Goal: Task Accomplishment & Management: Manage account settings

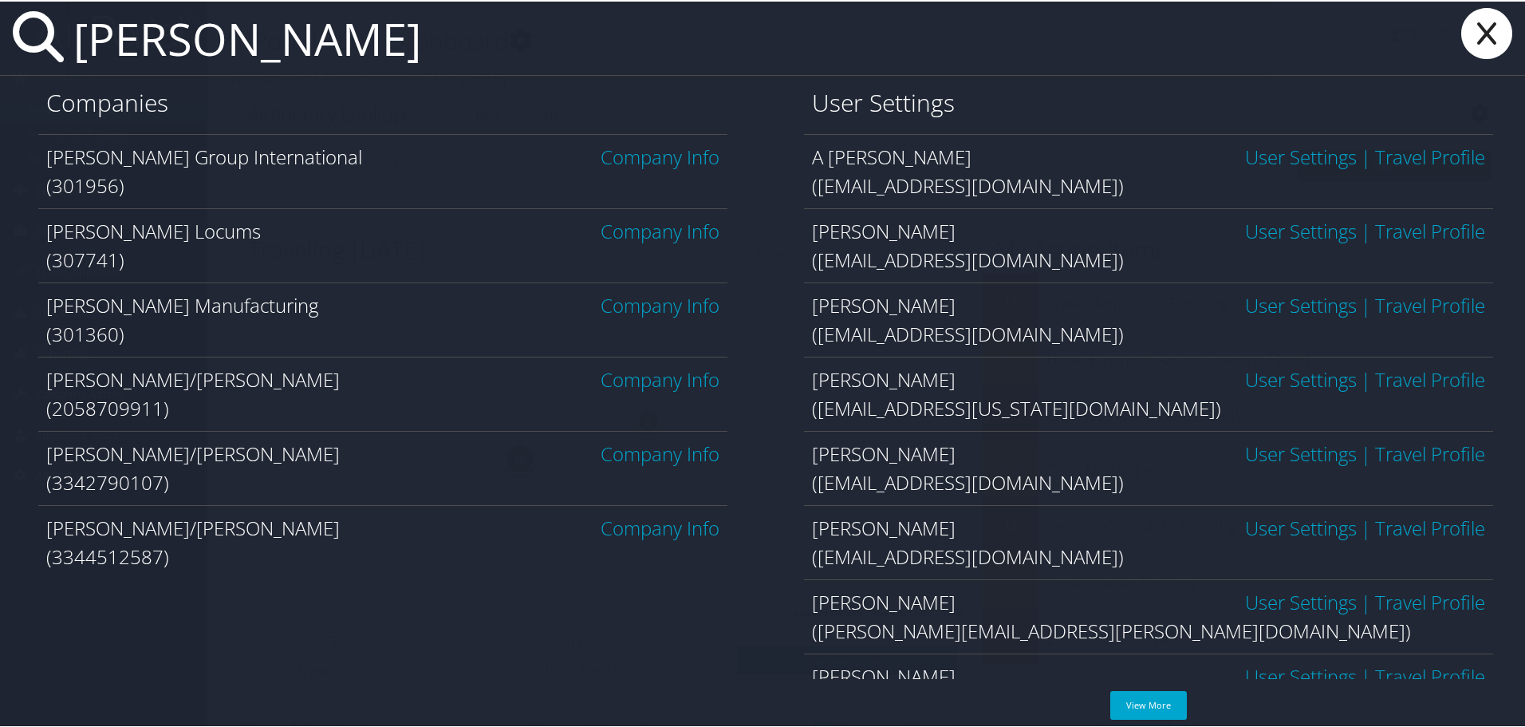
type input "hayes"
click at [633, 231] on link "Company Info" at bounding box center [660, 229] width 119 height 26
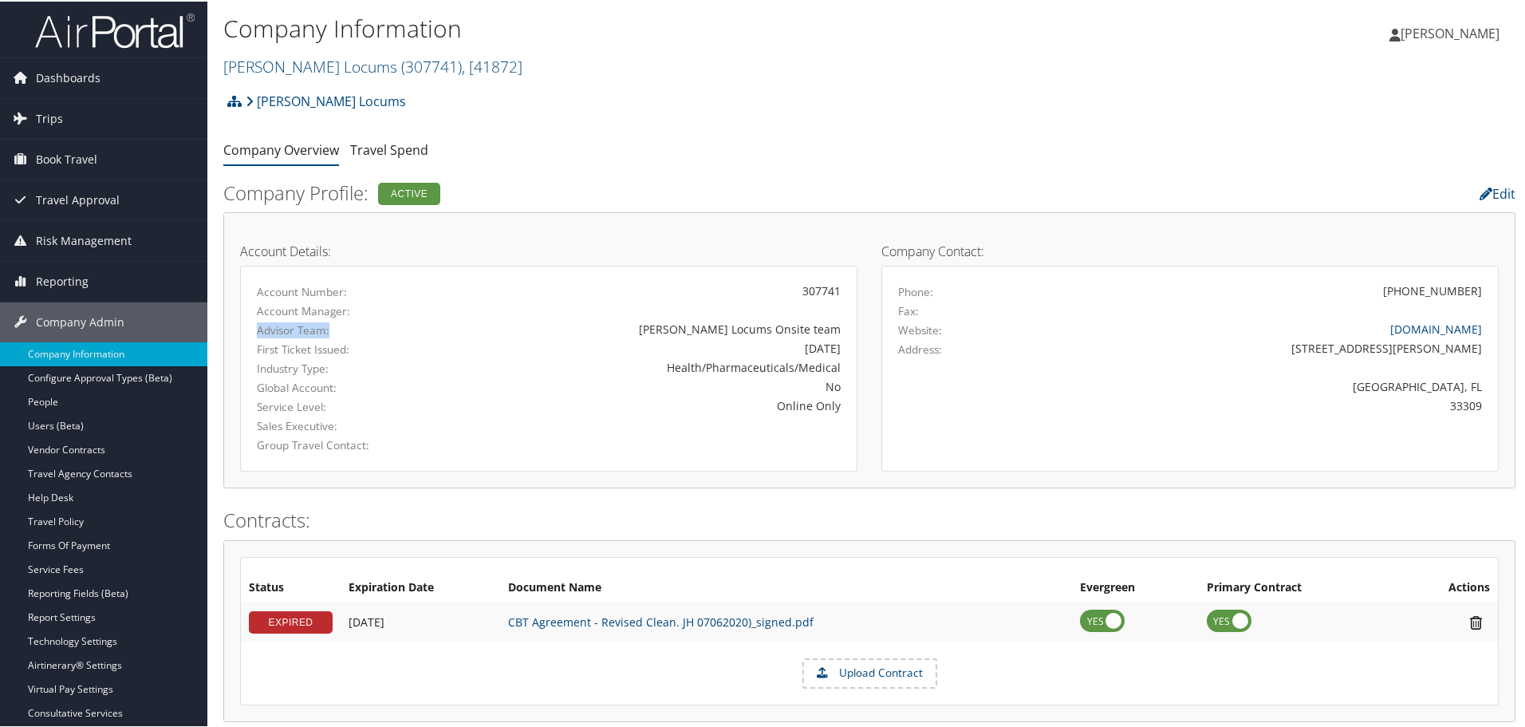
drag, startPoint x: 260, startPoint y: 330, endPoint x: 337, endPoint y: 329, distance: 76.6
click at [328, 329] on label "Advisor Team:" at bounding box center [346, 329] width 179 height 16
drag, startPoint x: 779, startPoint y: 329, endPoint x: 848, endPoint y: 329, distance: 69.4
click at [846, 329] on div "[PERSON_NAME] Locums Onsite team" at bounding box center [650, 327] width 405 height 17
click at [808, 345] on div "9/28/2020" at bounding box center [650, 346] width 381 height 17
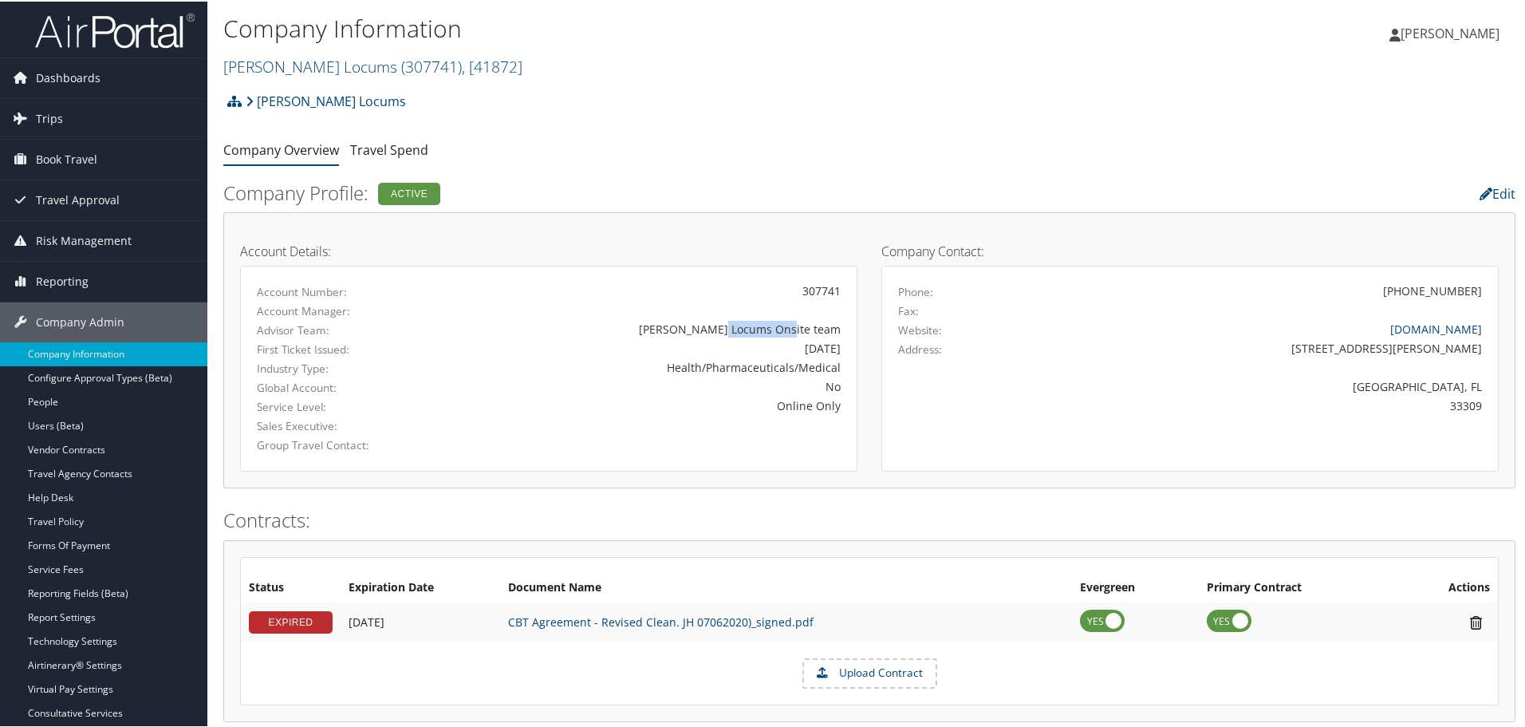
drag, startPoint x: 773, startPoint y: 332, endPoint x: 862, endPoint y: 332, distance: 88.6
click at [862, 332] on div "Account Details: Account Number: 307741 Account Manager: Advisor Team: Hayes Lo…" at bounding box center [548, 348] width 641 height 243
click at [784, 323] on div "Hayes Locums Onsite team" at bounding box center [650, 327] width 381 height 17
click at [785, 330] on div "Hayes Locums Onsite team" at bounding box center [650, 327] width 381 height 17
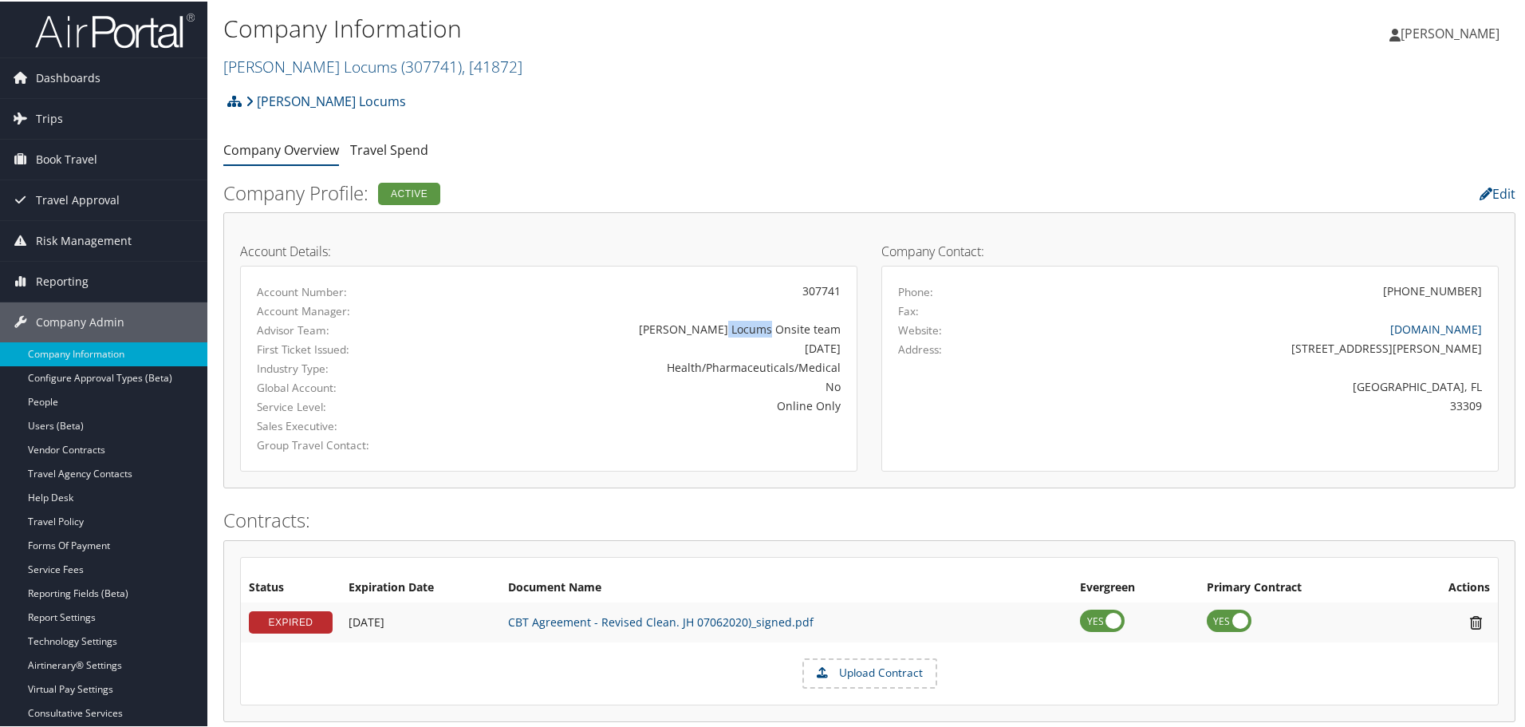
click at [785, 329] on div "Hayes Locums Onsite team" at bounding box center [650, 327] width 381 height 17
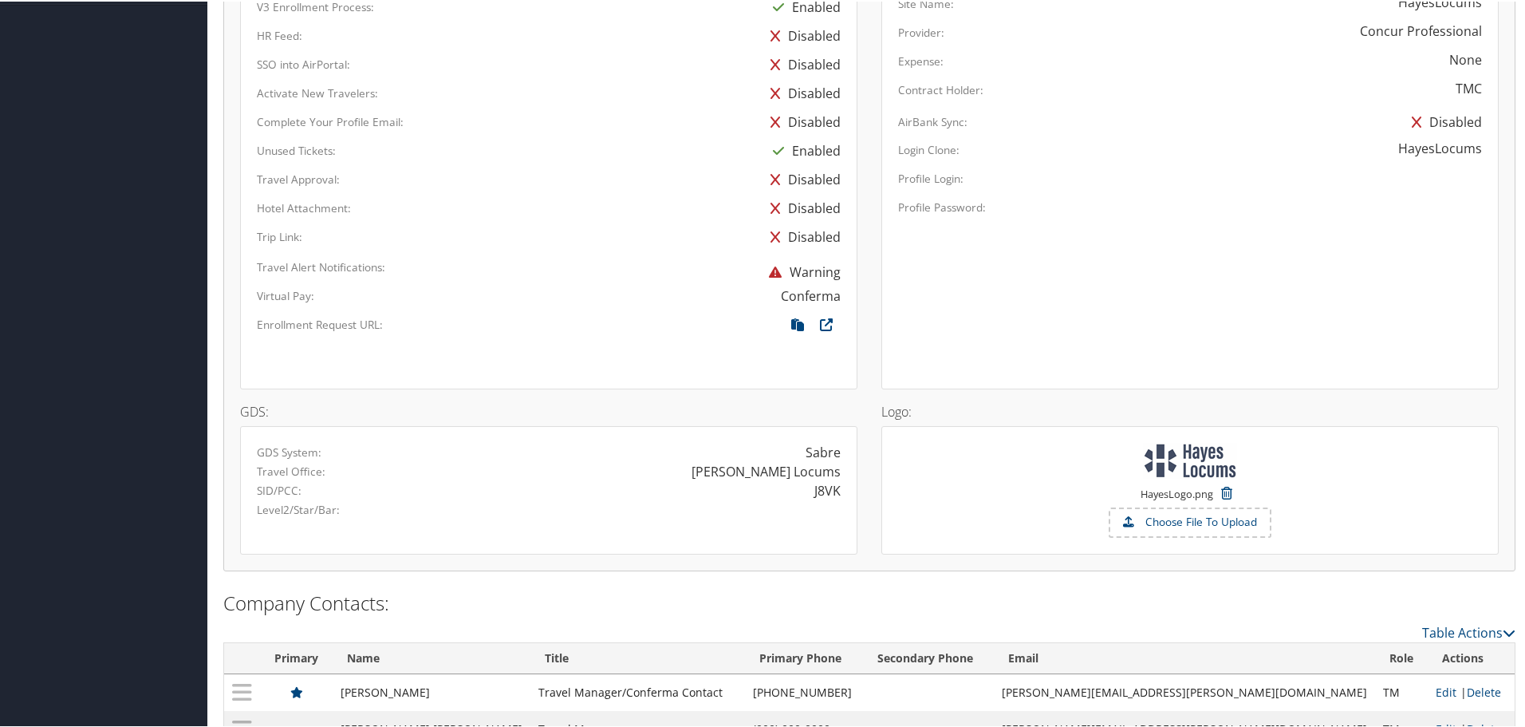
scroll to position [878, 0]
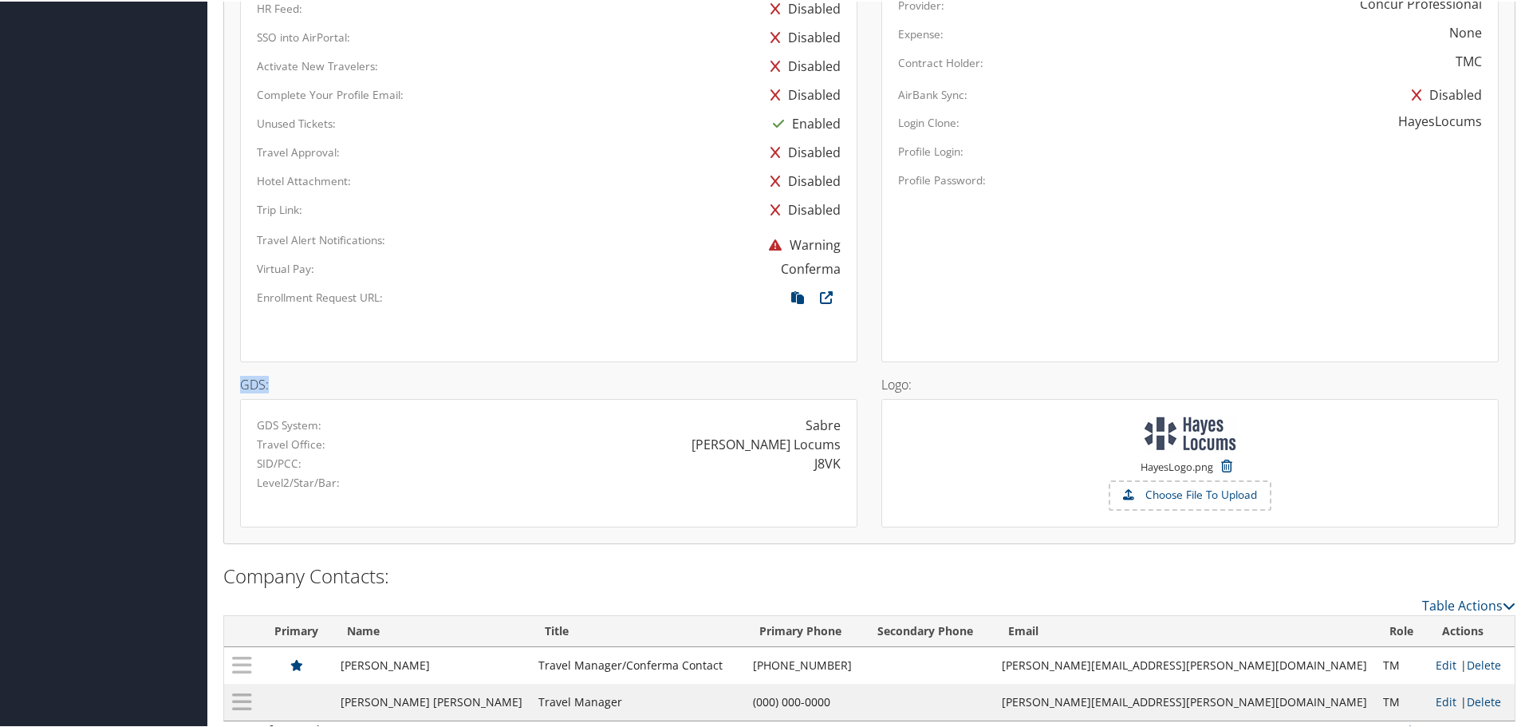
drag, startPoint x: 239, startPoint y: 381, endPoint x: 296, endPoint y: 385, distance: 56.8
click at [296, 385] on div "GDS: GDS System: Sabre Travel Office: Hayes Locums SID/PCC: J8VK Level2/Star/Ba…" at bounding box center [548, 443] width 641 height 165
drag, startPoint x: 254, startPoint y: 443, endPoint x: 882, endPoint y: 471, distance: 628.5
click at [835, 447] on div "Travel Office: Hayes Locums" at bounding box center [549, 442] width 608 height 19
click at [762, 447] on div "Hayes Locums" at bounding box center [766, 442] width 149 height 19
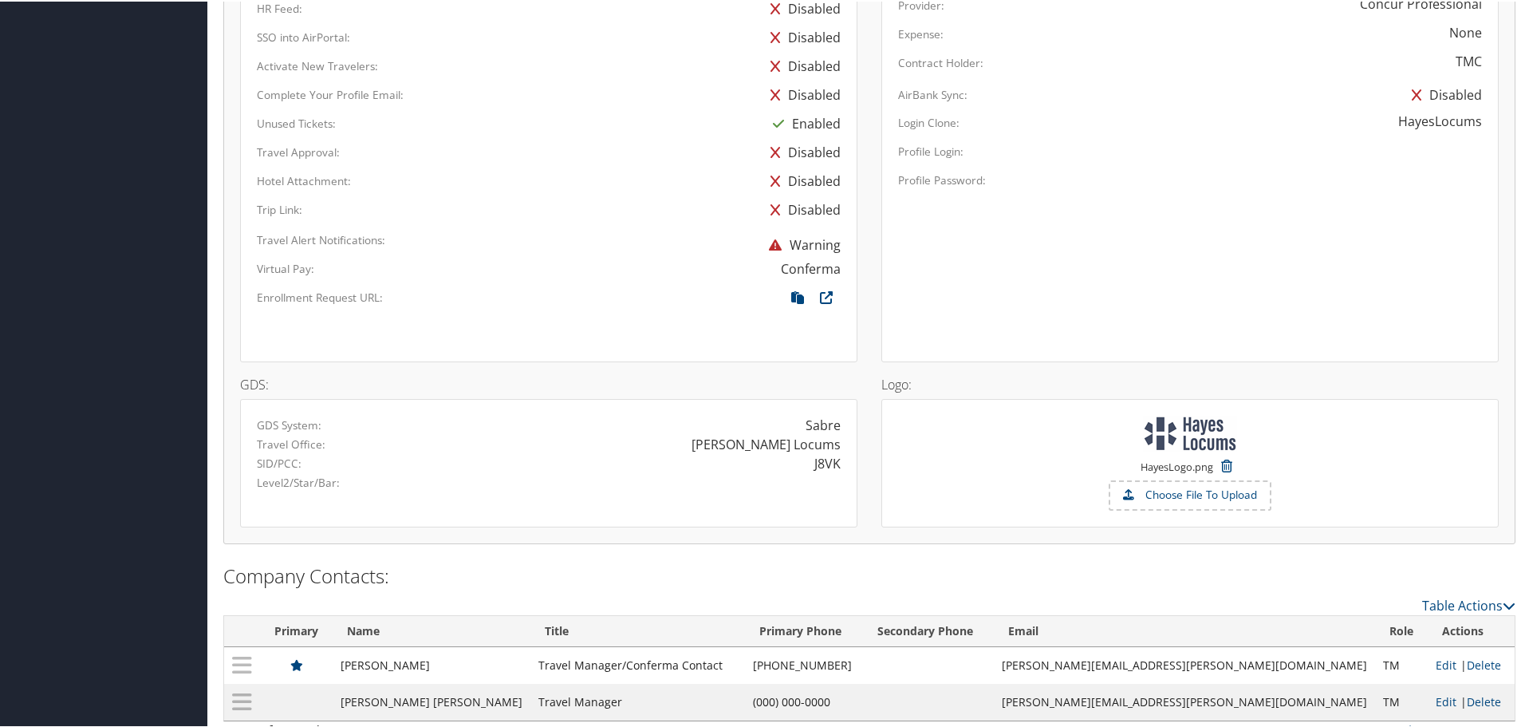
drag, startPoint x: 753, startPoint y: 443, endPoint x: 846, endPoint y: 444, distance: 93.3
click at [846, 444] on div "Hayes Locums" at bounding box center [701, 442] width 304 height 19
drag, startPoint x: 753, startPoint y: 446, endPoint x: 836, endPoint y: 446, distance: 83.0
click at [836, 446] on div "Hayes Locums" at bounding box center [766, 442] width 149 height 19
drag, startPoint x: 811, startPoint y: 464, endPoint x: 836, endPoint y: 464, distance: 24.7
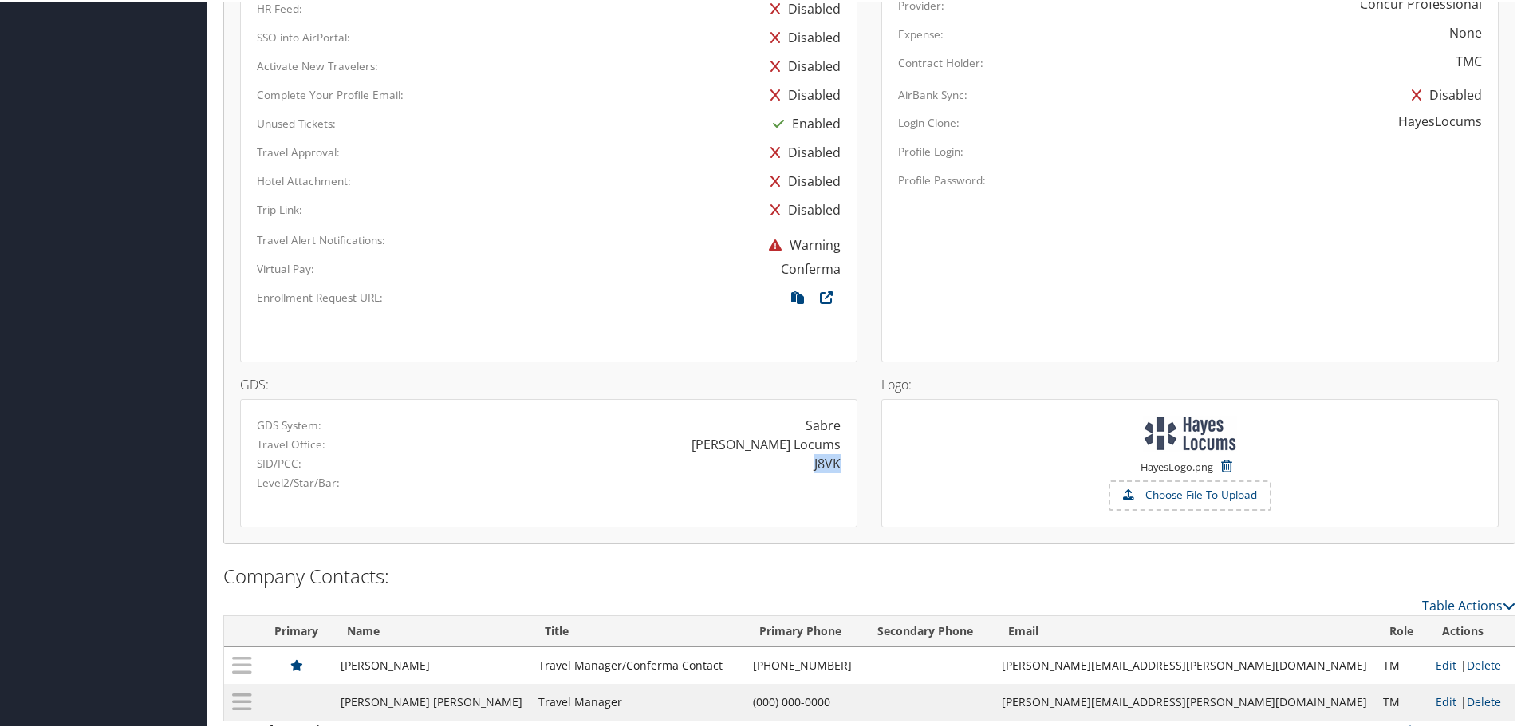
click at [836, 464] on div "J8VK" at bounding box center [828, 461] width 26 height 19
click at [822, 464] on div "J8VK" at bounding box center [828, 461] width 26 height 19
click at [819, 457] on div "J8VK" at bounding box center [828, 461] width 26 height 19
drag, startPoint x: 811, startPoint y: 461, endPoint x: 862, endPoint y: 464, distance: 51.1
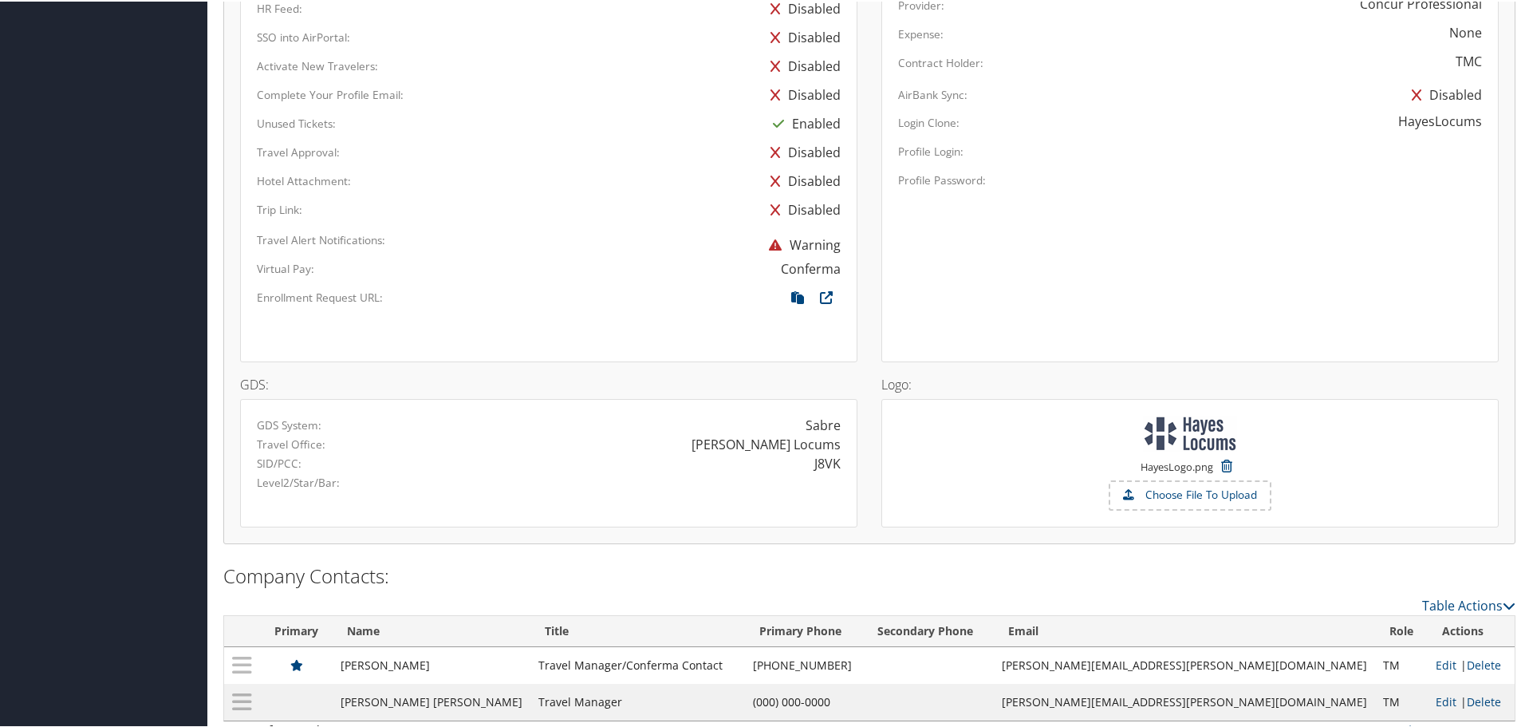
click at [846, 461] on div "J8VK" at bounding box center [701, 461] width 304 height 19
drag, startPoint x: 833, startPoint y: 461, endPoint x: 803, endPoint y: 463, distance: 30.4
click at [803, 462] on div "J8VK" at bounding box center [701, 461] width 304 height 19
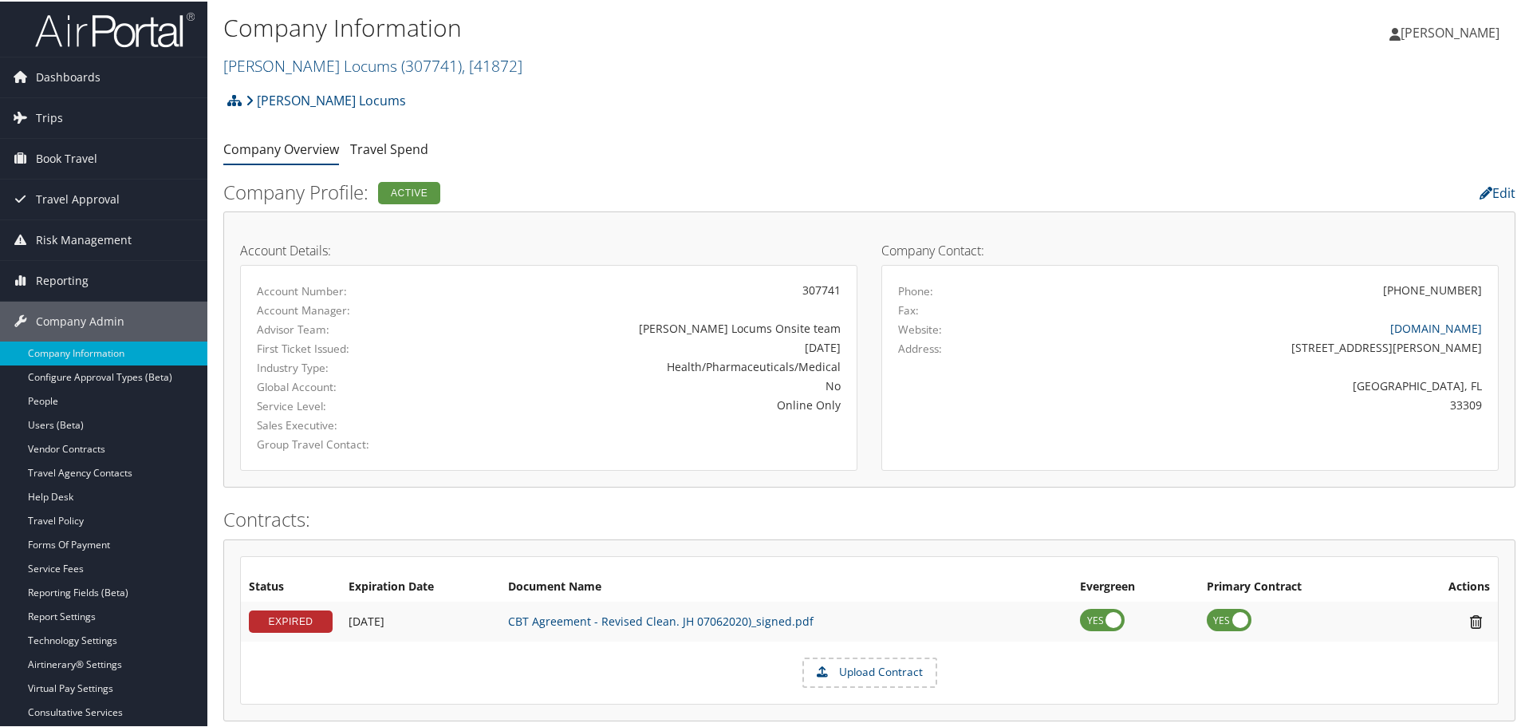
scroll to position [0, 0]
click at [317, 61] on link "Hayes Locums ( 307741 ) , [ 41872 ]" at bounding box center [372, 65] width 299 height 22
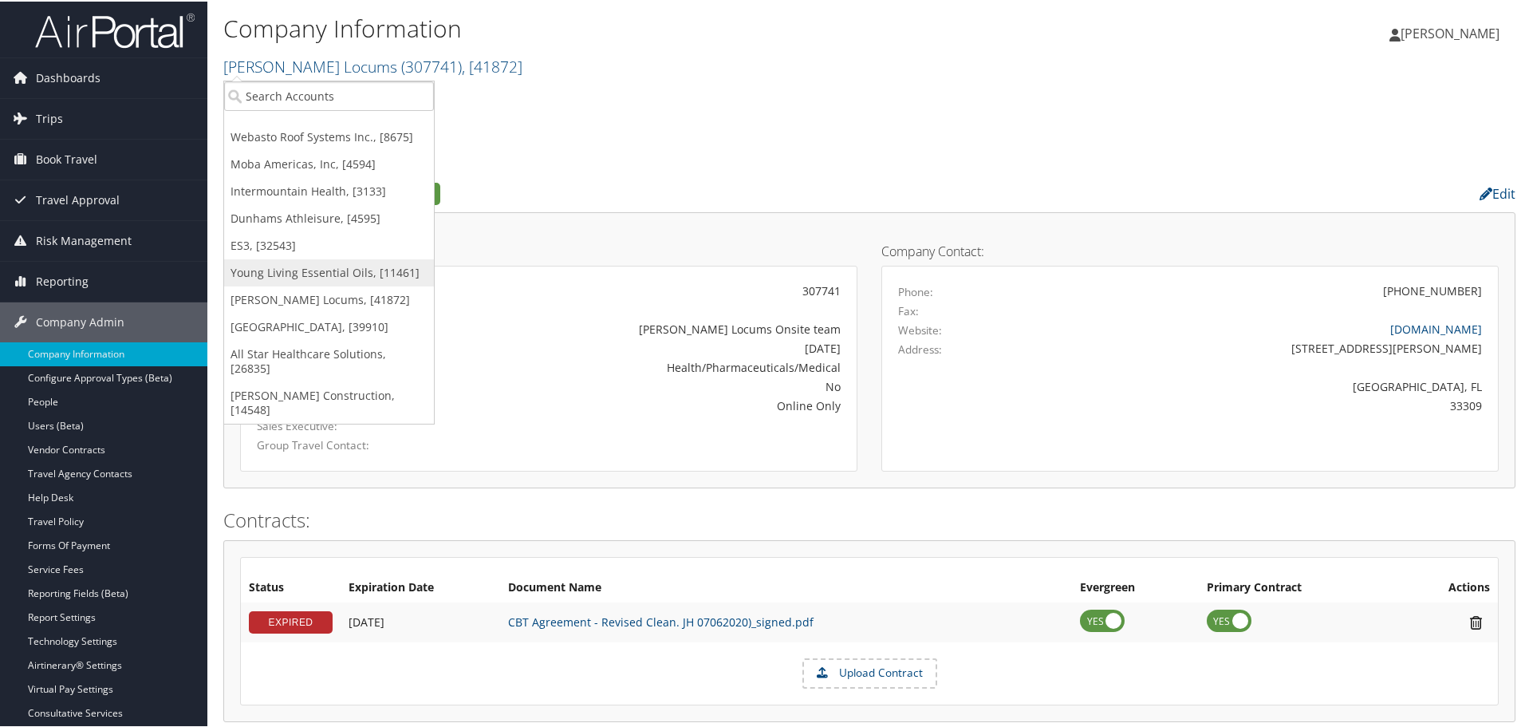
click at [308, 273] on link "Young Living Essential Oils, [11461]" at bounding box center [329, 271] width 210 height 27
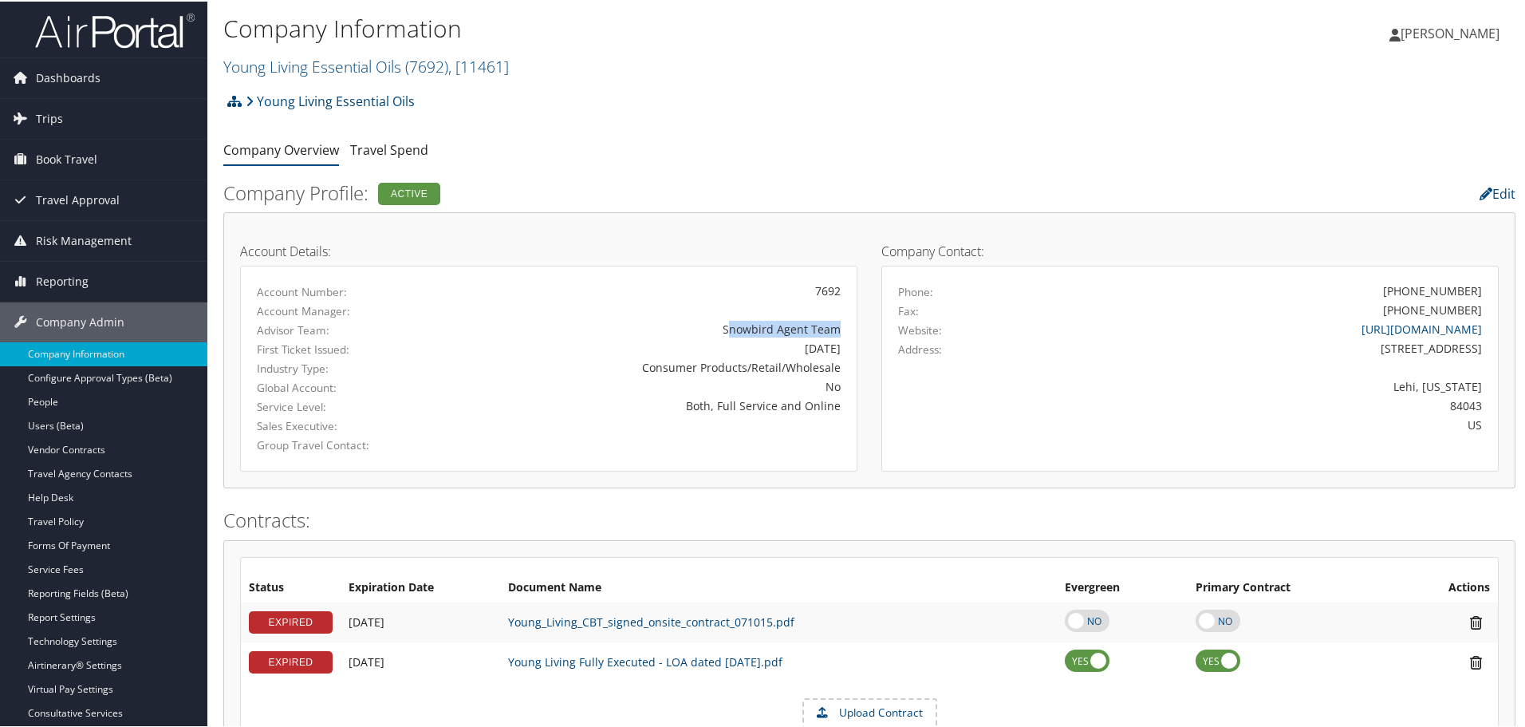
drag, startPoint x: 728, startPoint y: 331, endPoint x: 863, endPoint y: 331, distance: 134.8
click at [863, 331] on div "Account Details: Account Number: 7692 Account Manager: Advisor Team: Snowbird A…" at bounding box center [548, 348] width 641 height 243
drag, startPoint x: 722, startPoint y: 326, endPoint x: 842, endPoint y: 325, distance: 119.7
click at [839, 326] on div "Snowbird Agent Team" at bounding box center [650, 327] width 405 height 17
click at [788, 333] on div "Snowbird Agent Team" at bounding box center [650, 327] width 381 height 17
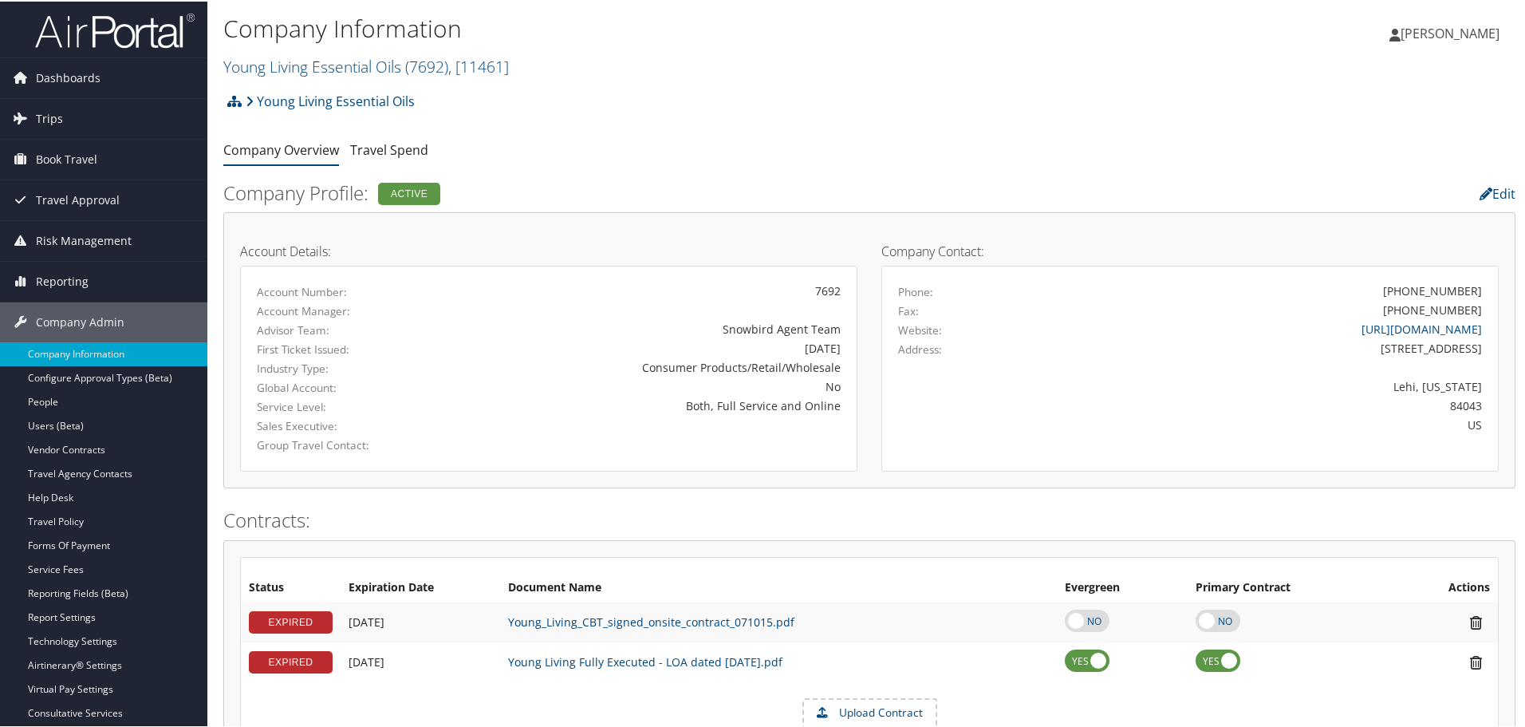
click at [788, 330] on div "Snowbird Agent Team" at bounding box center [650, 327] width 381 height 17
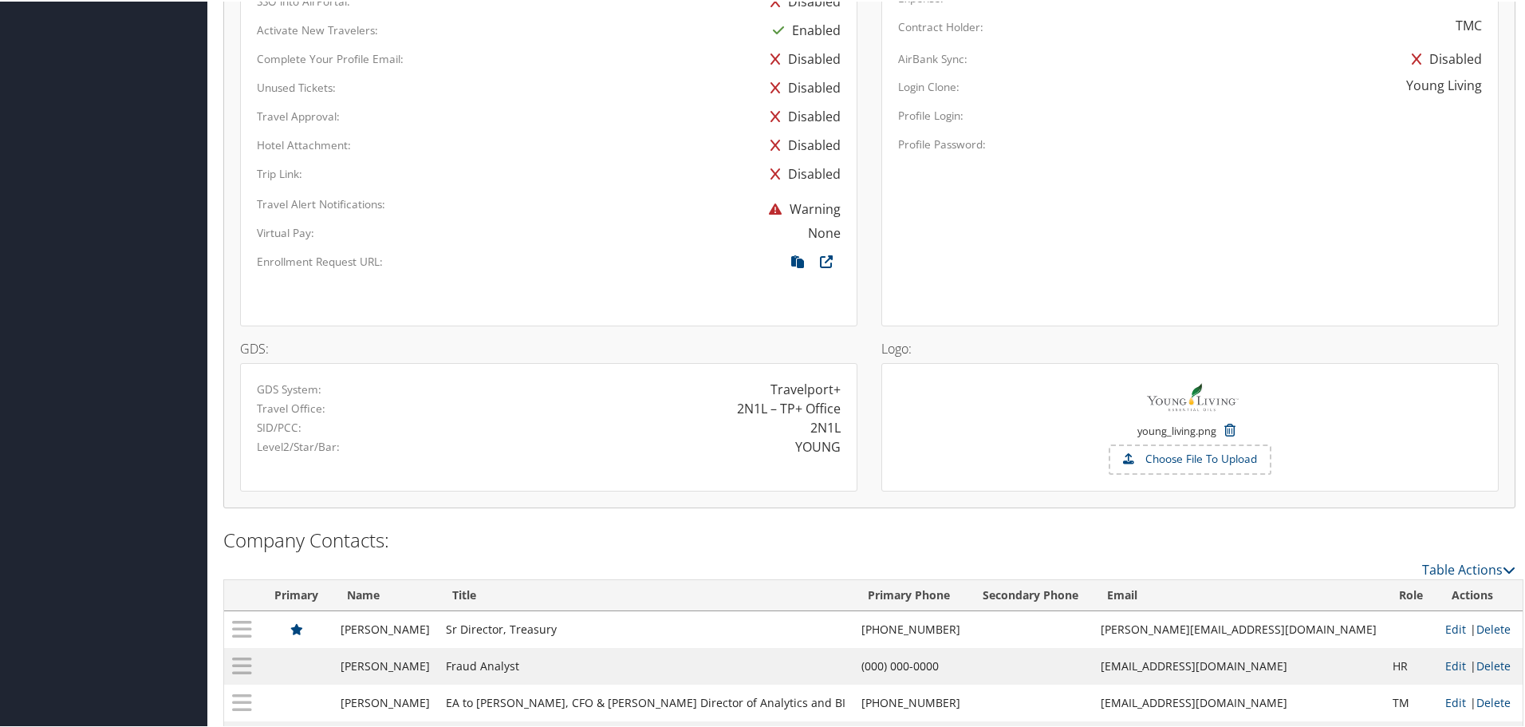
scroll to position [957, 0]
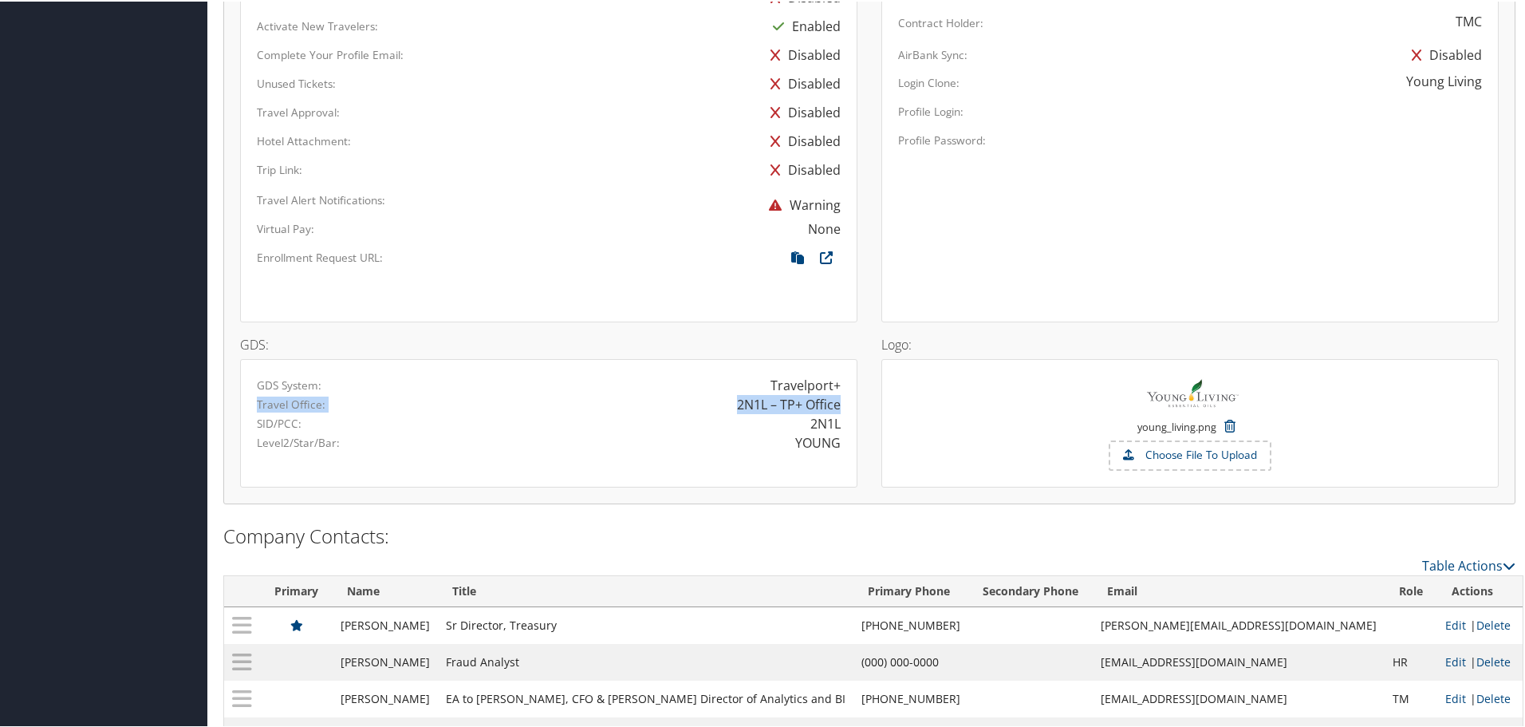
drag, startPoint x: 256, startPoint y: 399, endPoint x: 834, endPoint y: 404, distance: 578.4
click at [834, 404] on div "Travel Office: 2N1L – TP+ Office" at bounding box center [549, 402] width 608 height 19
click at [782, 403] on div "2N1L – TP+ Office" at bounding box center [789, 402] width 104 height 19
drag, startPoint x: 779, startPoint y: 404, endPoint x: 844, endPoint y: 403, distance: 65.4
click at [844, 403] on div "2N1L – TP+ Office" at bounding box center [701, 402] width 304 height 19
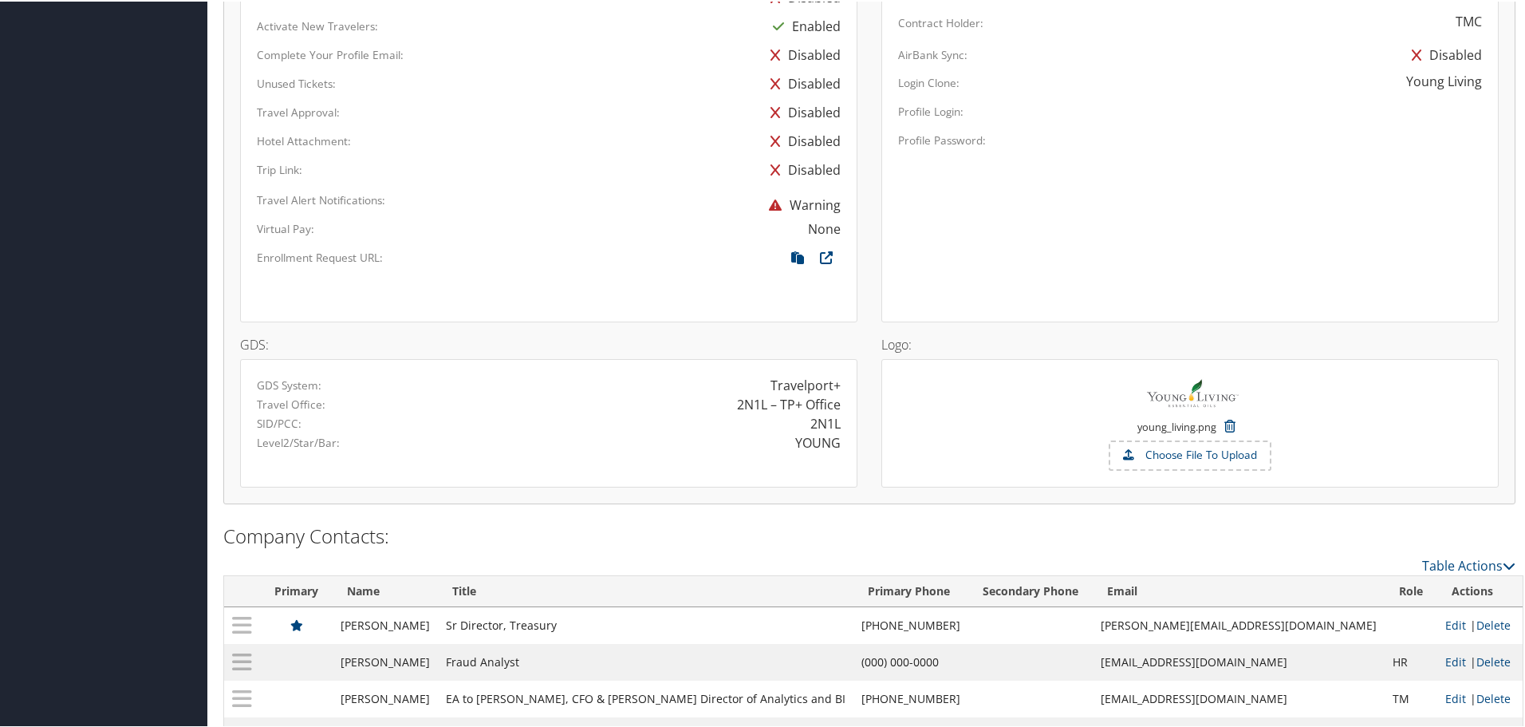
click at [838, 401] on div "2N1L – TP+ Office" at bounding box center [701, 402] width 304 height 19
drag, startPoint x: 779, startPoint y: 402, endPoint x: 854, endPoint y: 404, distance: 75.0
click at [837, 401] on div "2N1L – TP+ Office" at bounding box center [789, 402] width 104 height 19
drag, startPoint x: 811, startPoint y: 424, endPoint x: 842, endPoint y: 424, distance: 31.9
click at [842, 424] on div "2N1L" at bounding box center [701, 421] width 304 height 19
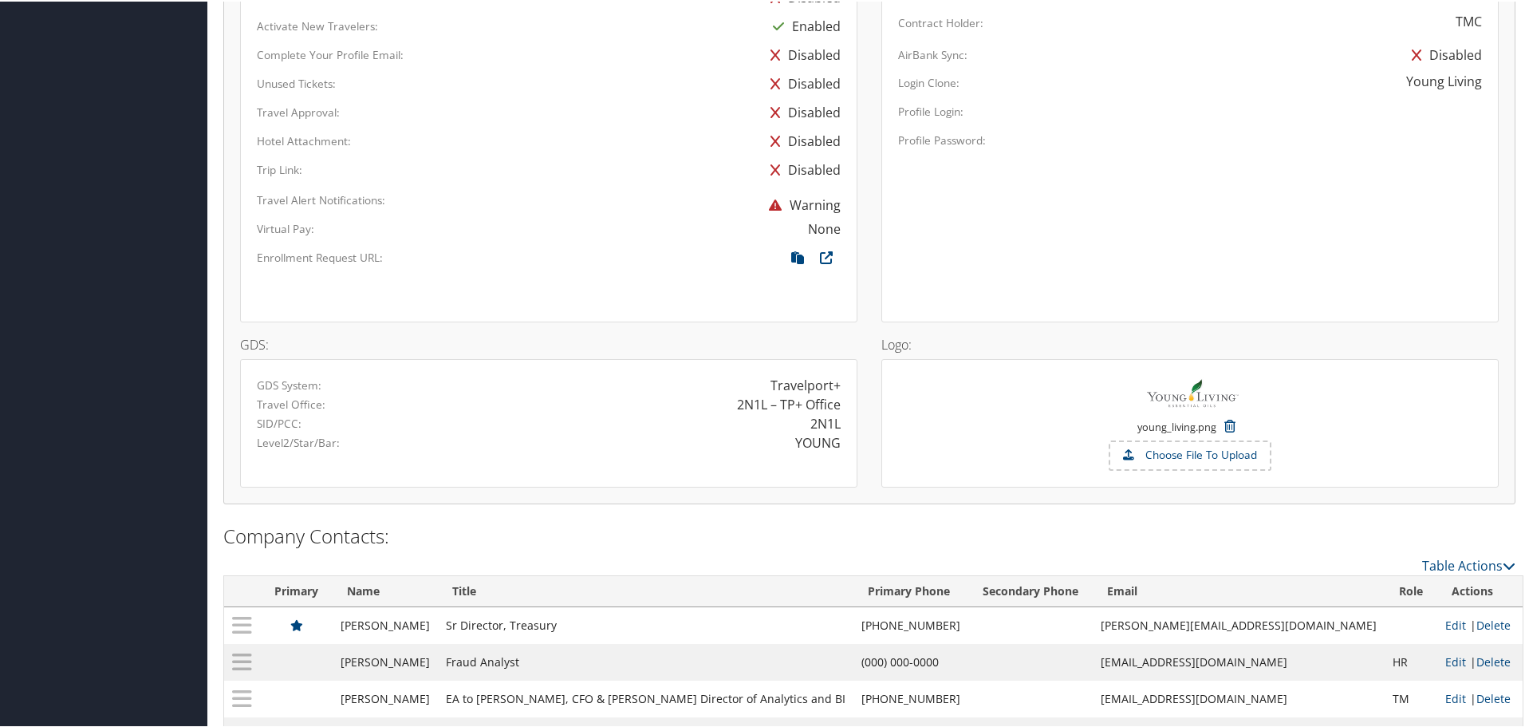
drag, startPoint x: 809, startPoint y: 448, endPoint x: 834, endPoint y: 442, distance: 26.3
click at [810, 448] on div "YOUNG" at bounding box center [817, 441] width 45 height 19
drag, startPoint x: 739, startPoint y: 402, endPoint x: 842, endPoint y: 402, distance: 102.9
click at [842, 402] on div "2N1L – TP+ Office" at bounding box center [701, 402] width 304 height 19
drag, startPoint x: 834, startPoint y: 404, endPoint x: 739, endPoint y: 404, distance: 94.9
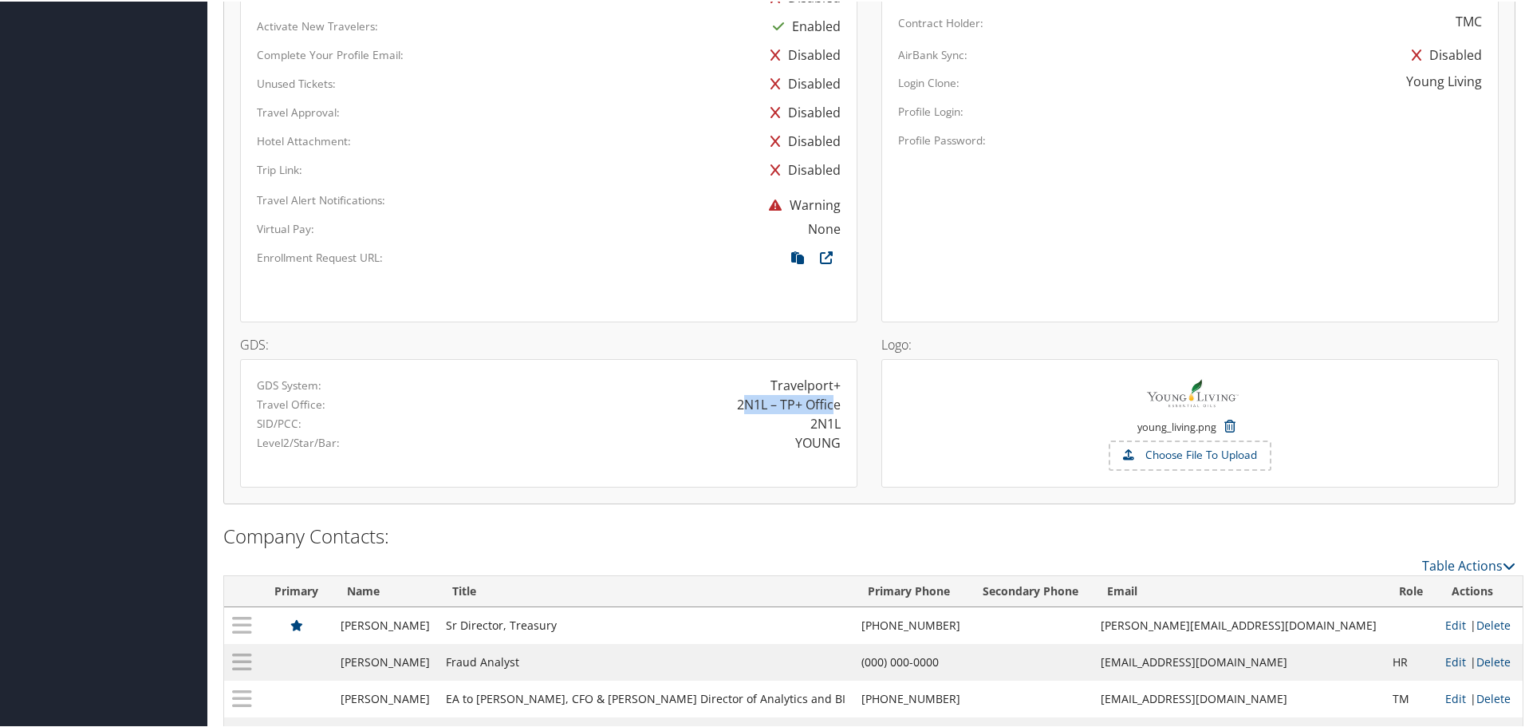
click at [739, 404] on div "2N1L – TP+ Office" at bounding box center [789, 402] width 104 height 19
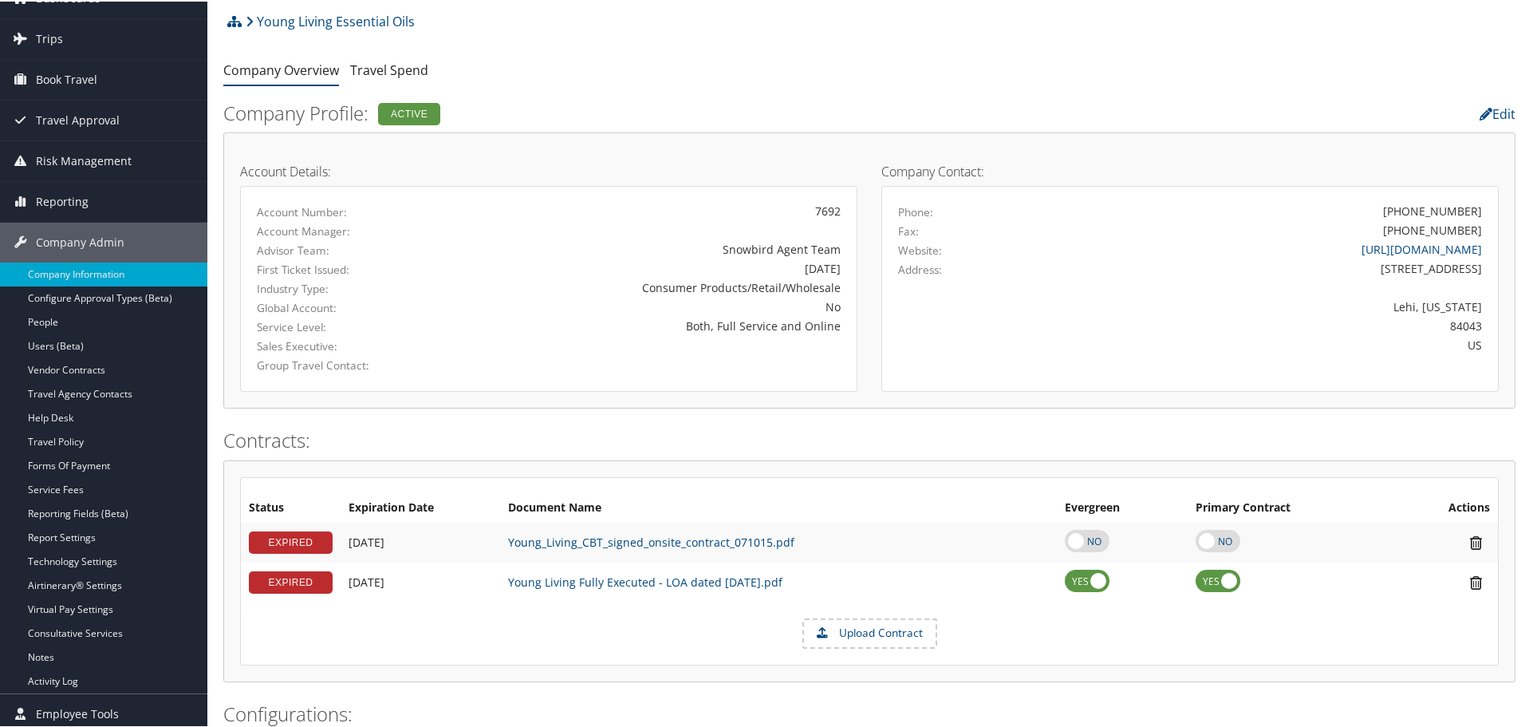
scroll to position [0, 0]
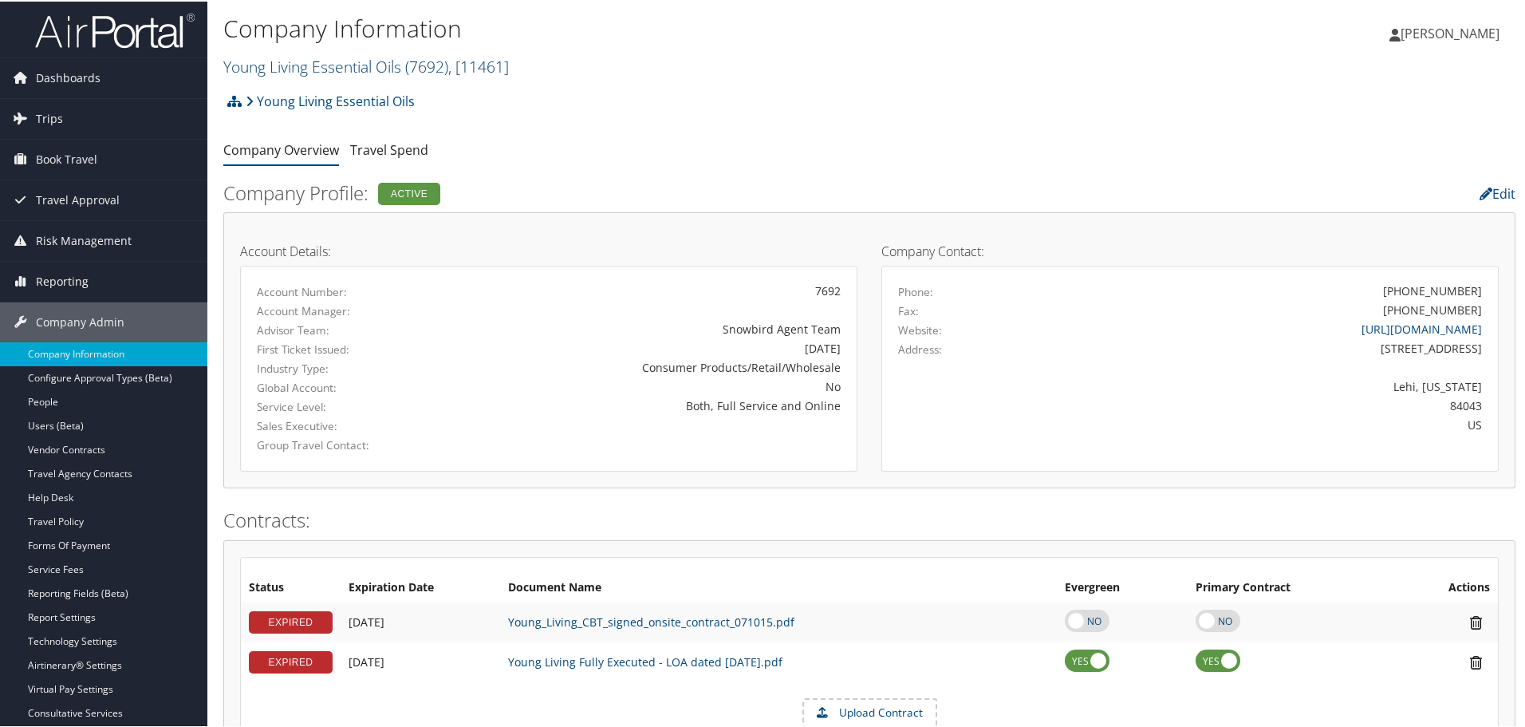
click at [379, 68] on link "Young Living Essential Oils ( 7692 ) , [ 11461 ]" at bounding box center [366, 65] width 286 height 22
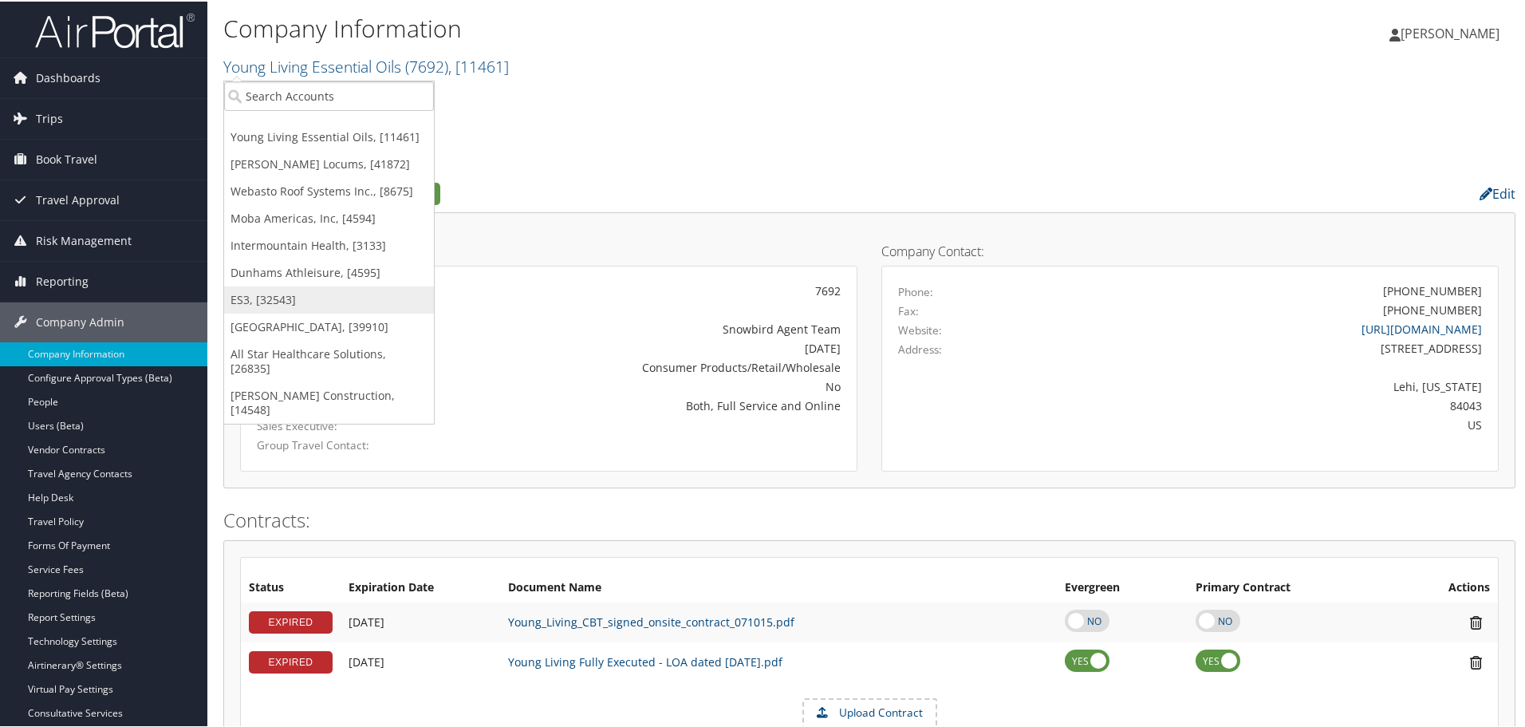
click at [280, 290] on link "ES3, [32543]" at bounding box center [329, 298] width 210 height 27
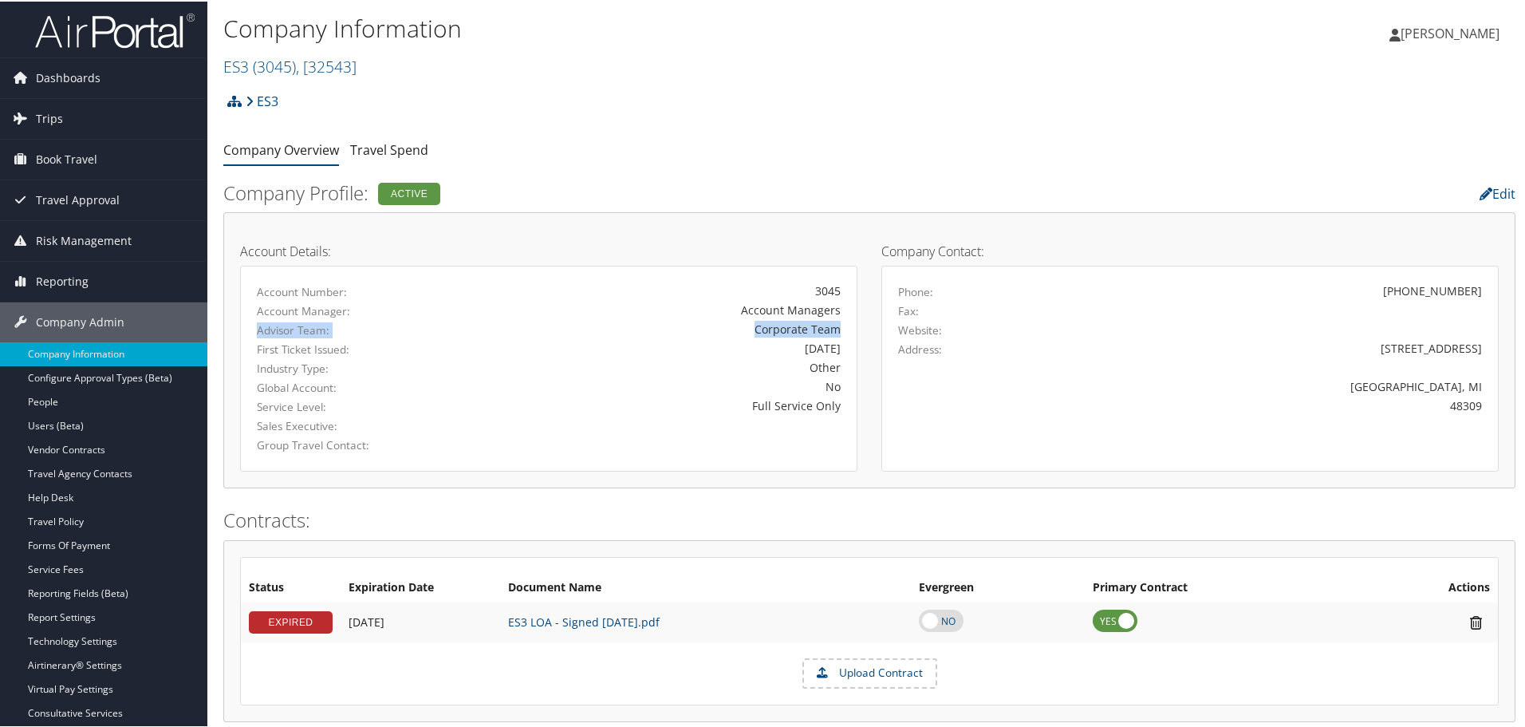
drag, startPoint x: 256, startPoint y: 329, endPoint x: 843, endPoint y: 331, distance: 587.2
click at [843, 331] on div "Advisor Team: Corporate Team" at bounding box center [549, 328] width 608 height 19
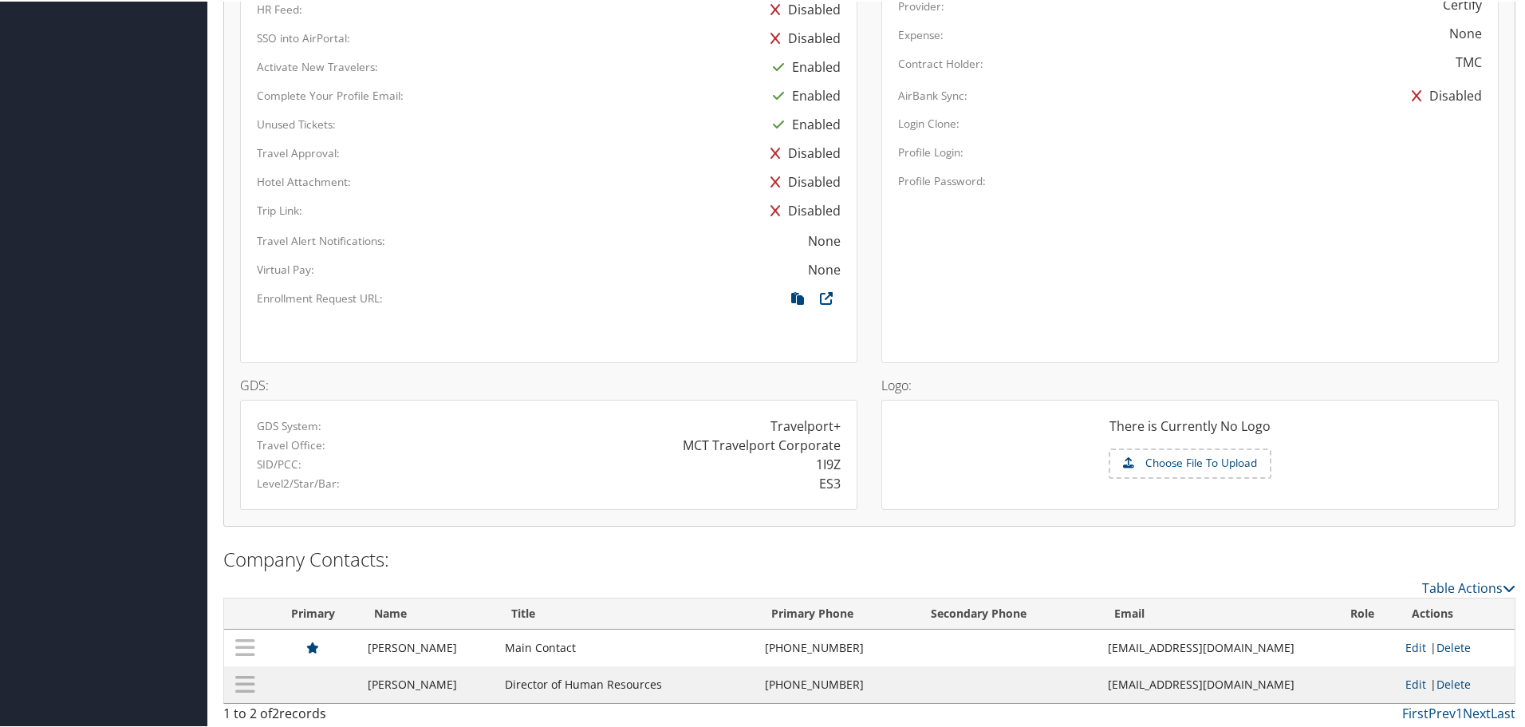
scroll to position [878, 0]
drag, startPoint x: 262, startPoint y: 444, endPoint x: 823, endPoint y: 444, distance: 560.8
click at [832, 444] on div "Travel Office: MCT Travelport Corporate" at bounding box center [549, 442] width 608 height 19
click at [724, 446] on div "MCT Travelport Corporate" at bounding box center [762, 442] width 158 height 19
drag, startPoint x: 685, startPoint y: 440, endPoint x: 706, endPoint y: 440, distance: 20.7
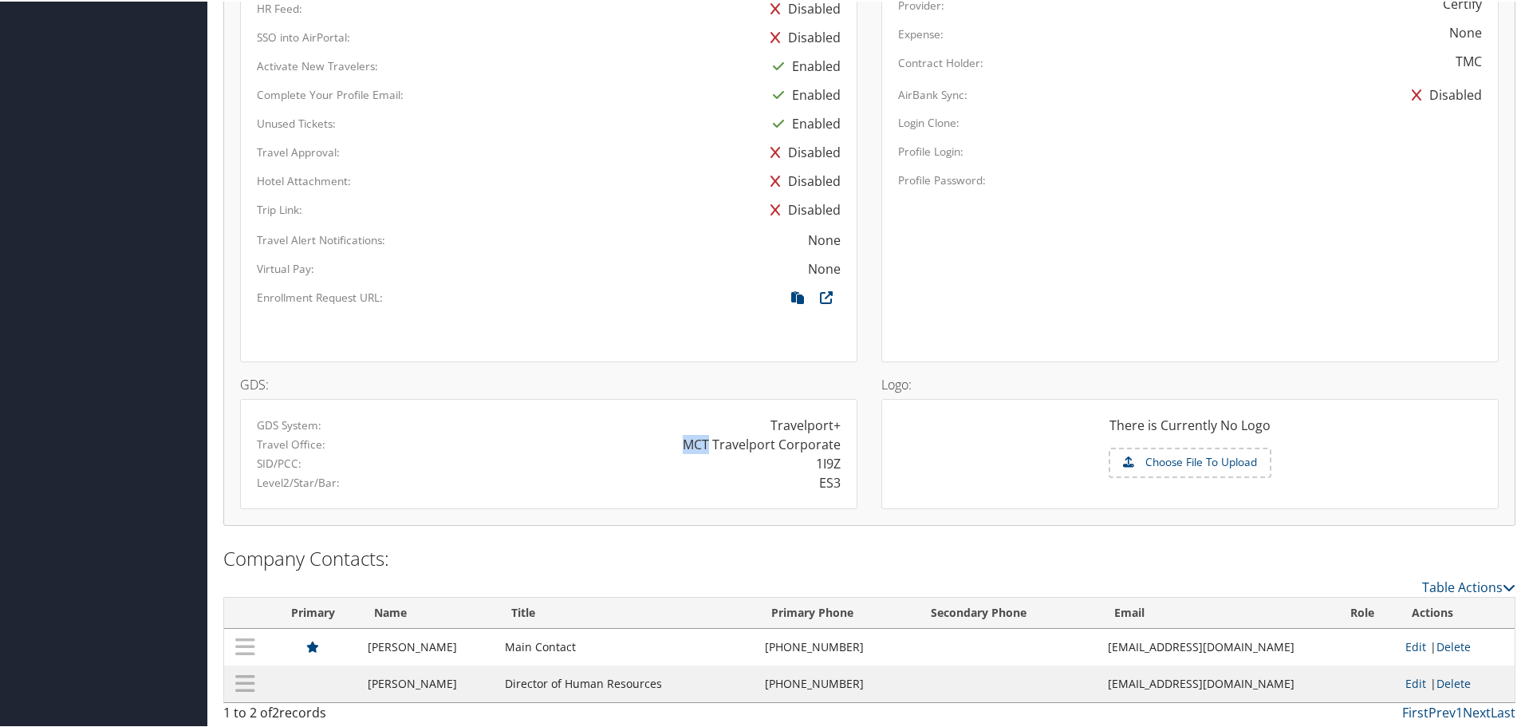
click at [706, 440] on div "MCT Travelport Corporate" at bounding box center [762, 442] width 158 height 19
click at [830, 461] on div "1I9Z" at bounding box center [828, 461] width 25 height 19
drag, startPoint x: 815, startPoint y: 486, endPoint x: 826, endPoint y: 486, distance: 12.0
click at [825, 486] on div "ES3" at bounding box center [701, 480] width 304 height 19
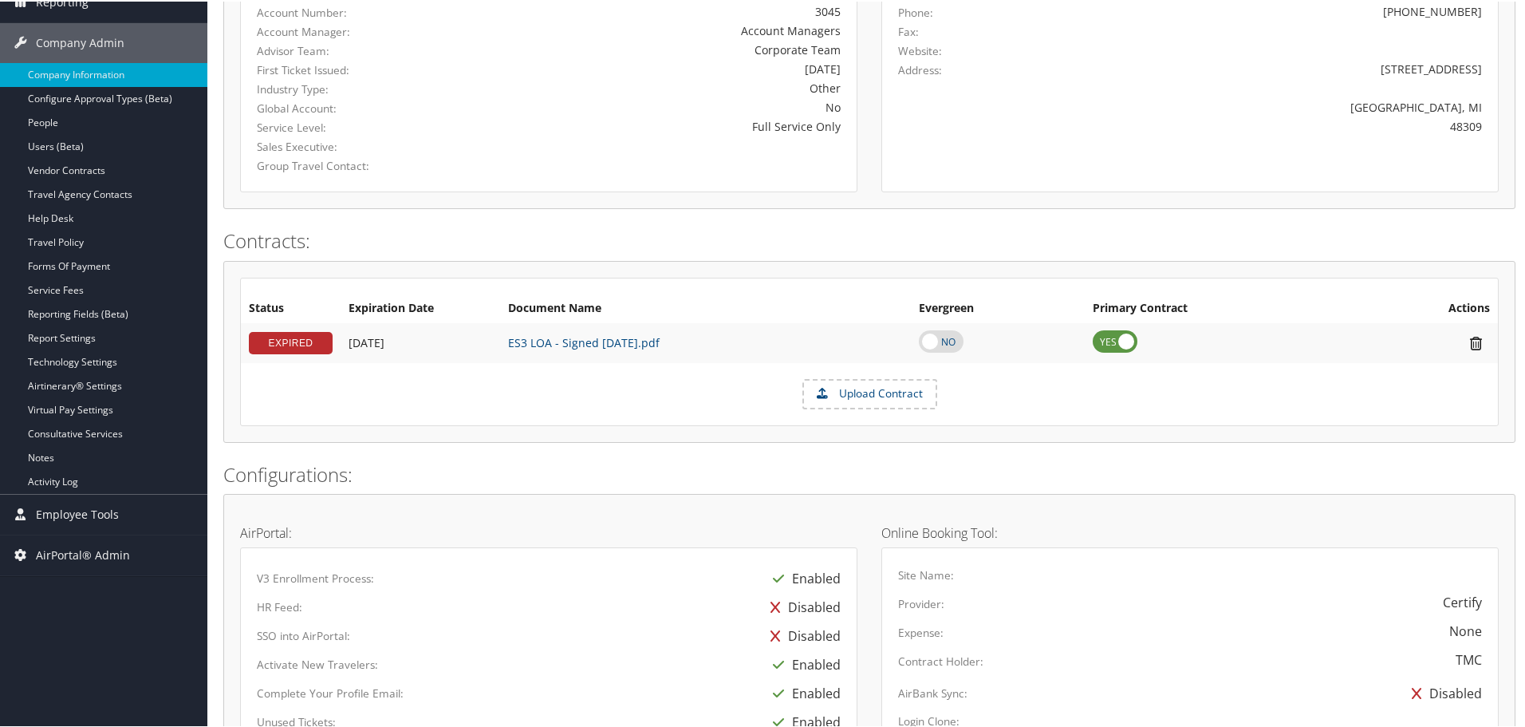
scroll to position [0, 0]
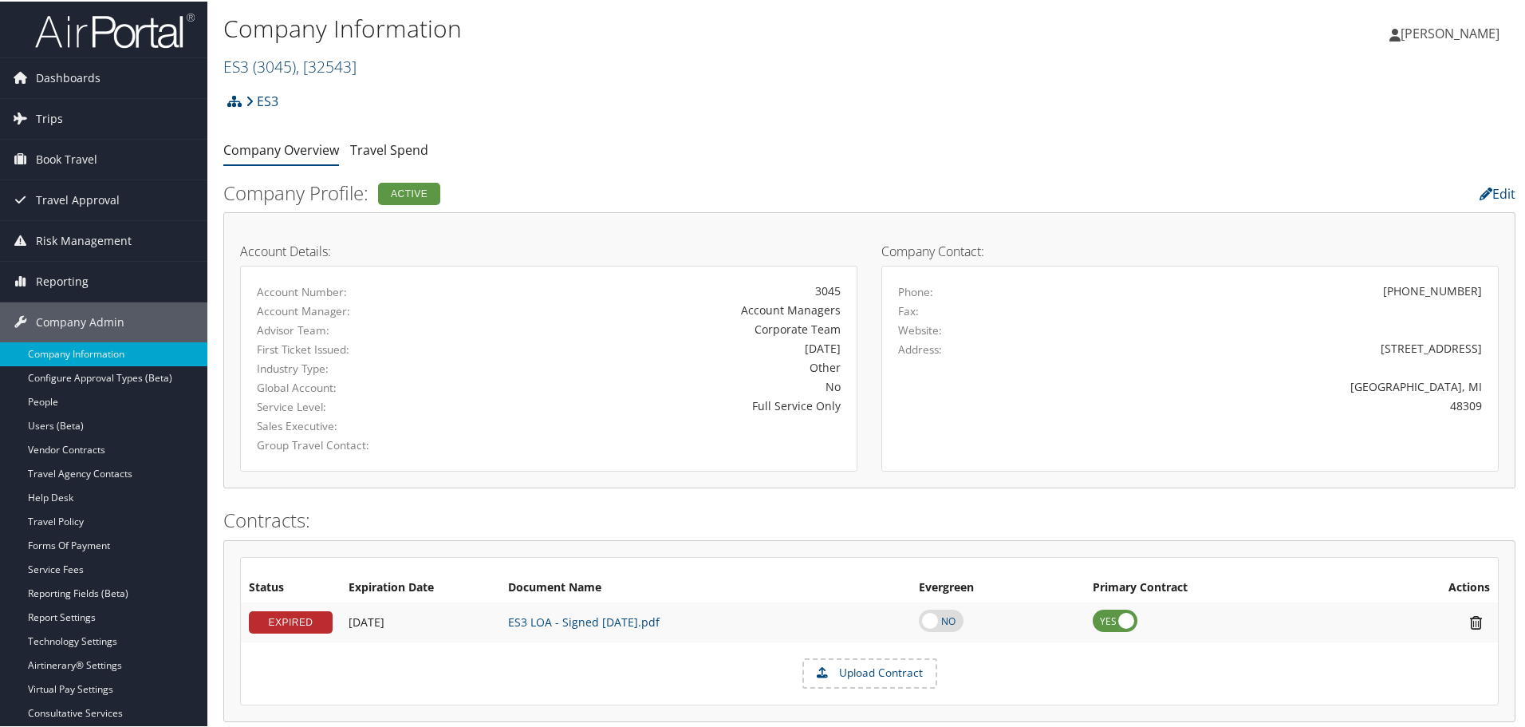
click at [329, 68] on span ", [ 32543 ]" at bounding box center [326, 65] width 61 height 22
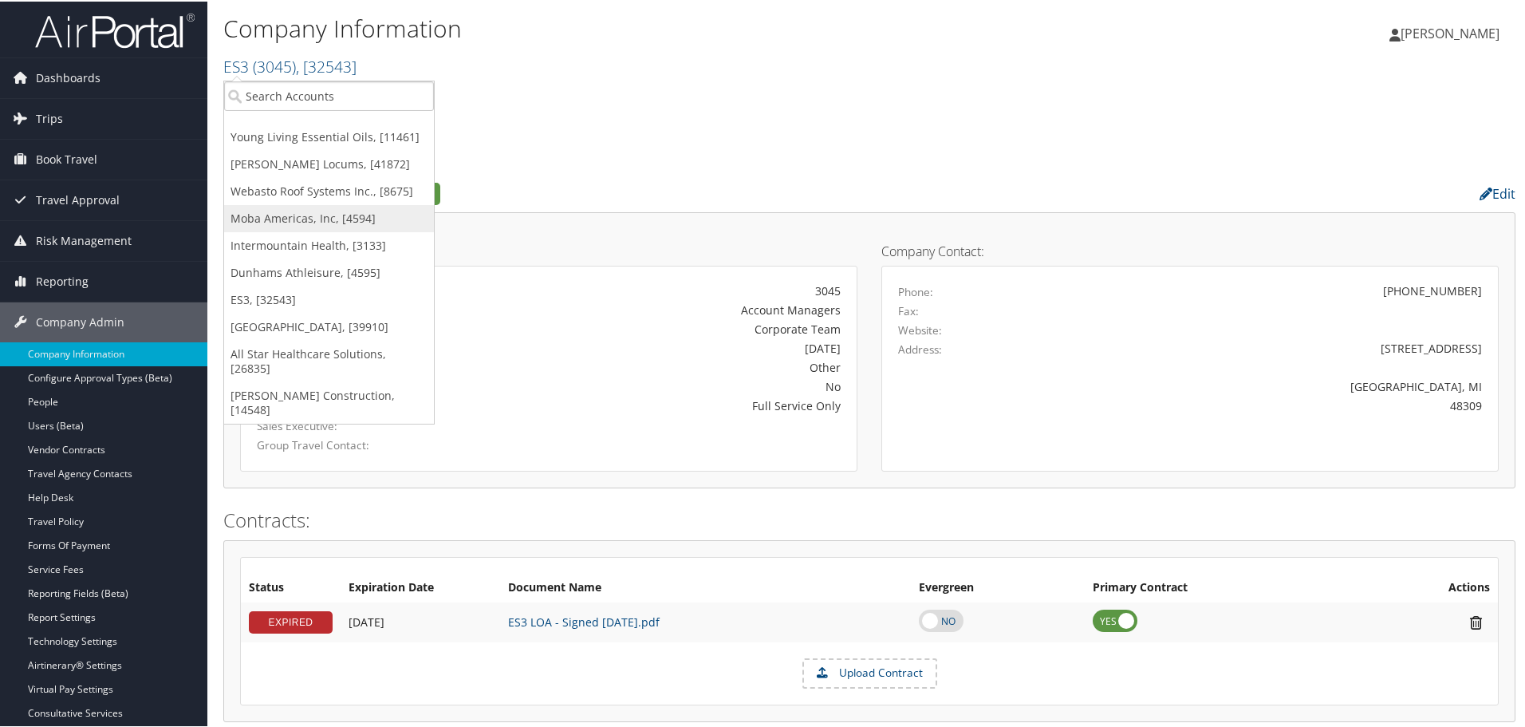
click at [294, 223] on link "Moba Americas, Inc, [4594]" at bounding box center [329, 216] width 210 height 27
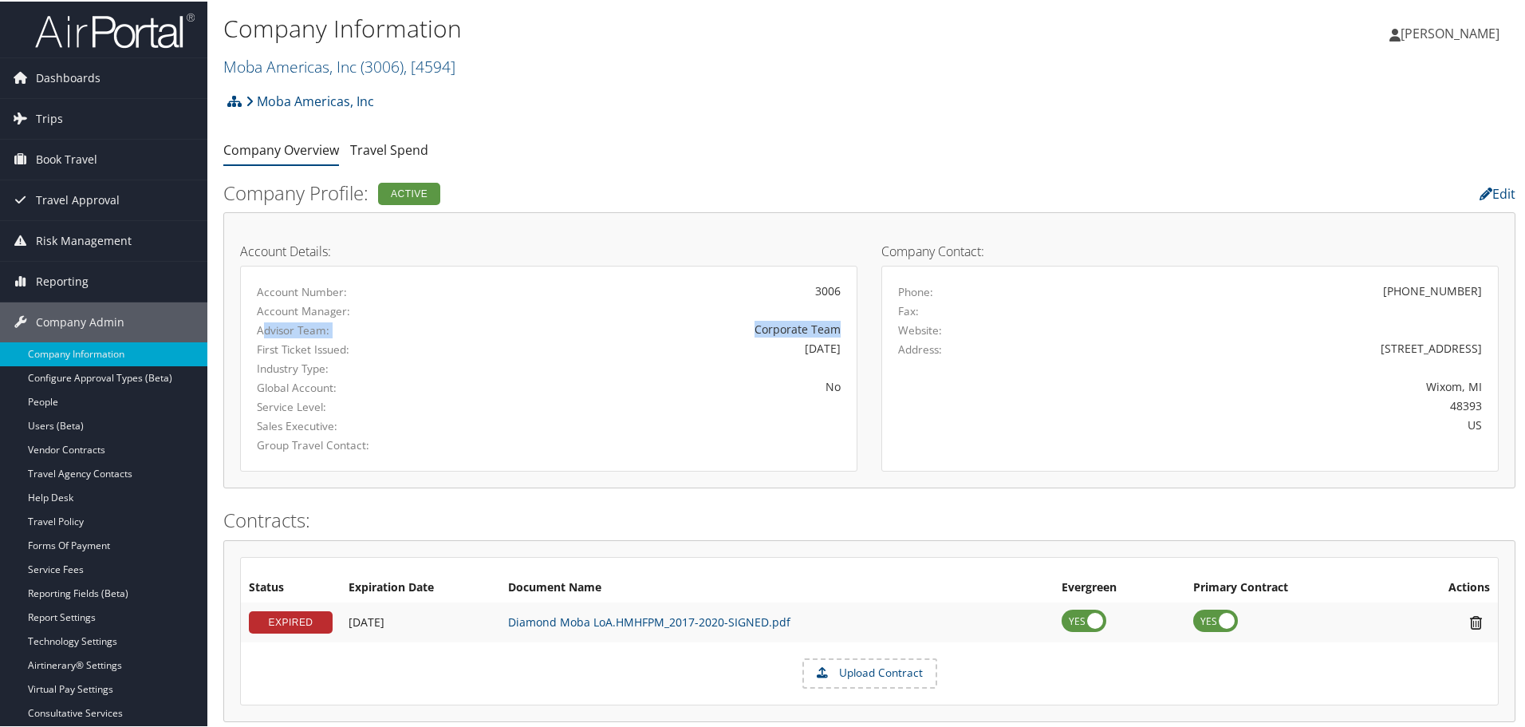
drag, startPoint x: 365, startPoint y: 328, endPoint x: 837, endPoint y: 327, distance: 472.3
click at [837, 327] on div "Advisor Team: Corporate Team" at bounding box center [549, 328] width 608 height 19
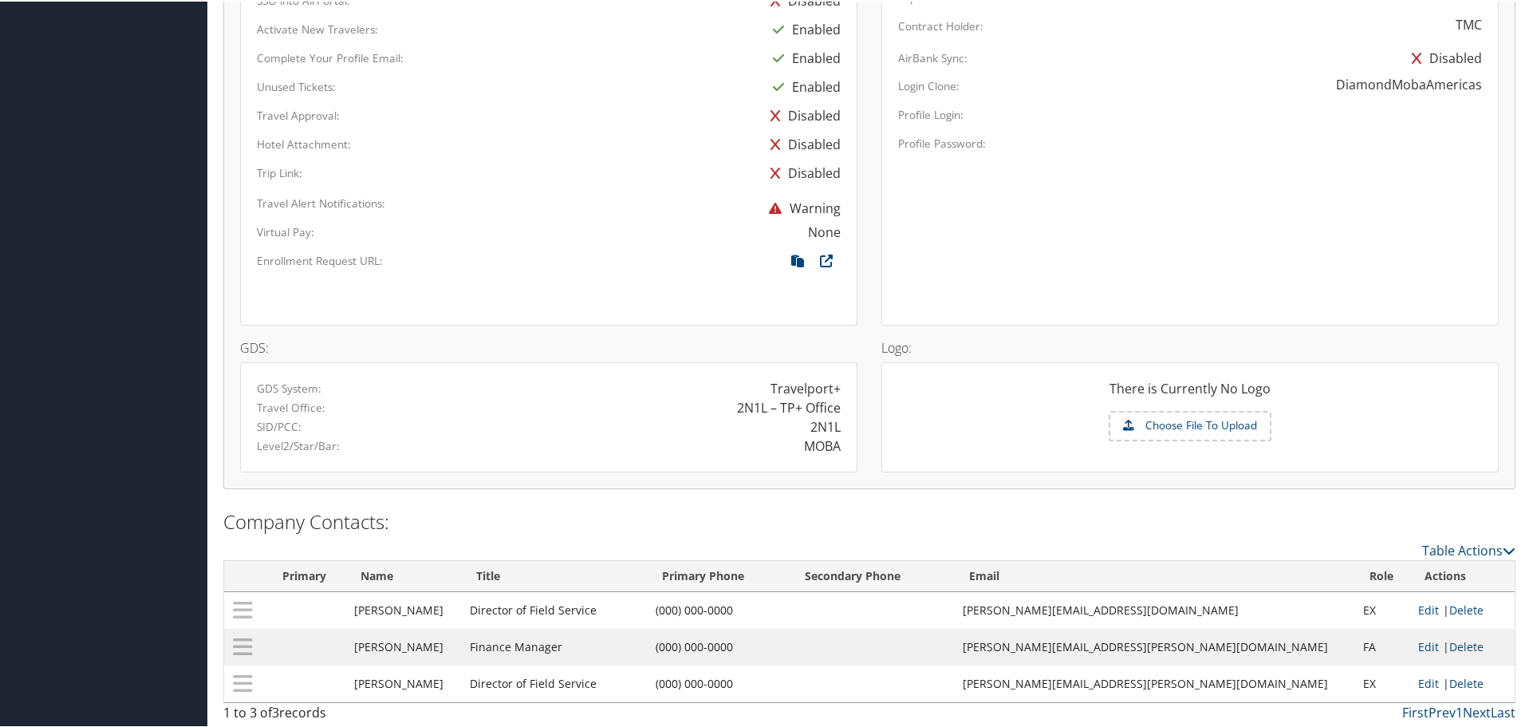
scroll to position [916, 0]
drag, startPoint x: 730, startPoint y: 404, endPoint x: 838, endPoint y: 404, distance: 108.5
click at [838, 404] on div "2N1L – TP+ Office" at bounding box center [701, 404] width 304 height 19
drag, startPoint x: 779, startPoint y: 402, endPoint x: 842, endPoint y: 404, distance: 62.2
click at [842, 404] on div "2N1L – TP+ Office" at bounding box center [701, 404] width 304 height 19
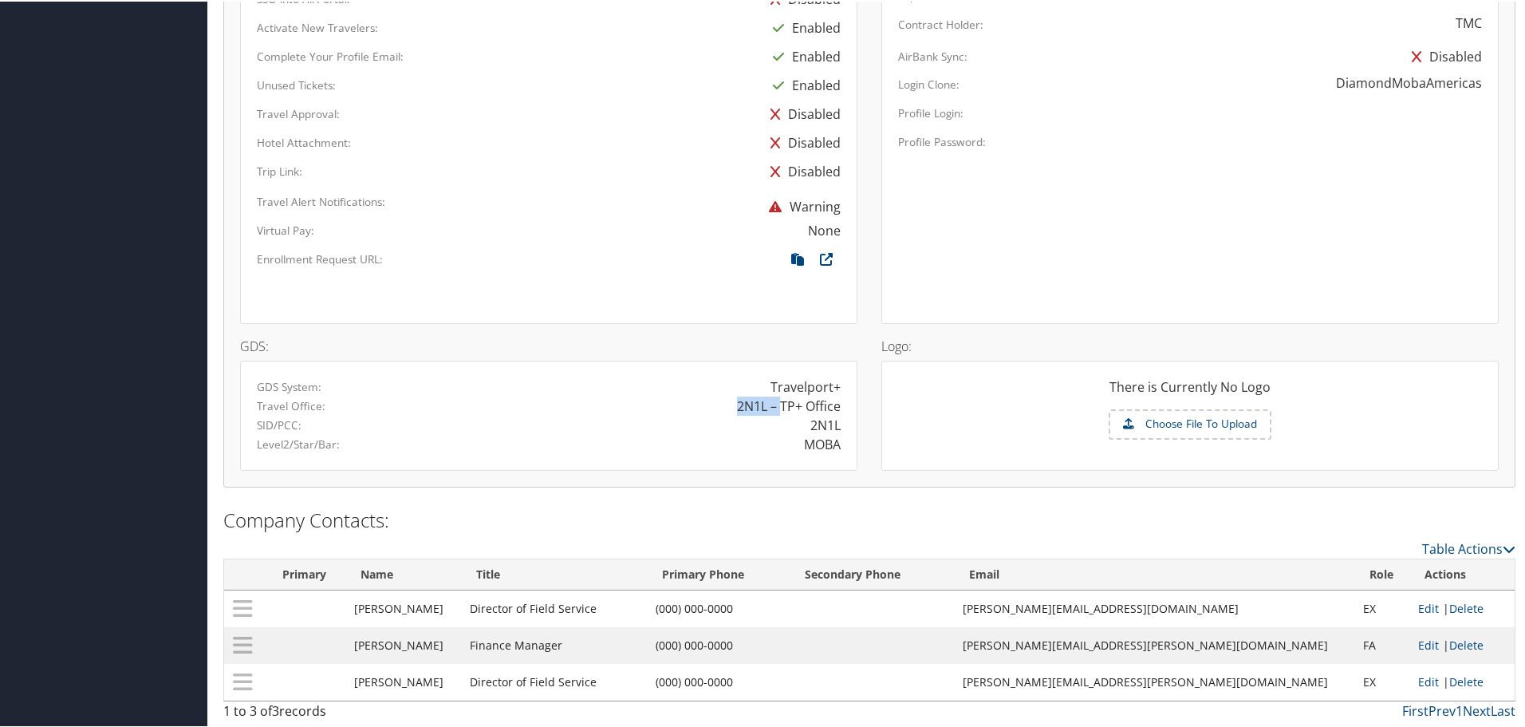
click at [779, 403] on div "2N1L – TP+ Office" at bounding box center [789, 404] width 104 height 19
drag, startPoint x: 779, startPoint y: 403, endPoint x: 855, endPoint y: 403, distance: 76.6
click at [855, 403] on div "GDS: GDS System: Travelport+ Travel Office: 2N1L – TP+ Office SID/PCC: 2N1L Lev…" at bounding box center [548, 395] width 641 height 147
click at [828, 403] on div "2N1L – TP+ Office" at bounding box center [789, 404] width 104 height 19
drag, startPoint x: 840, startPoint y: 402, endPoint x: 846, endPoint y: 411, distance: 10.9
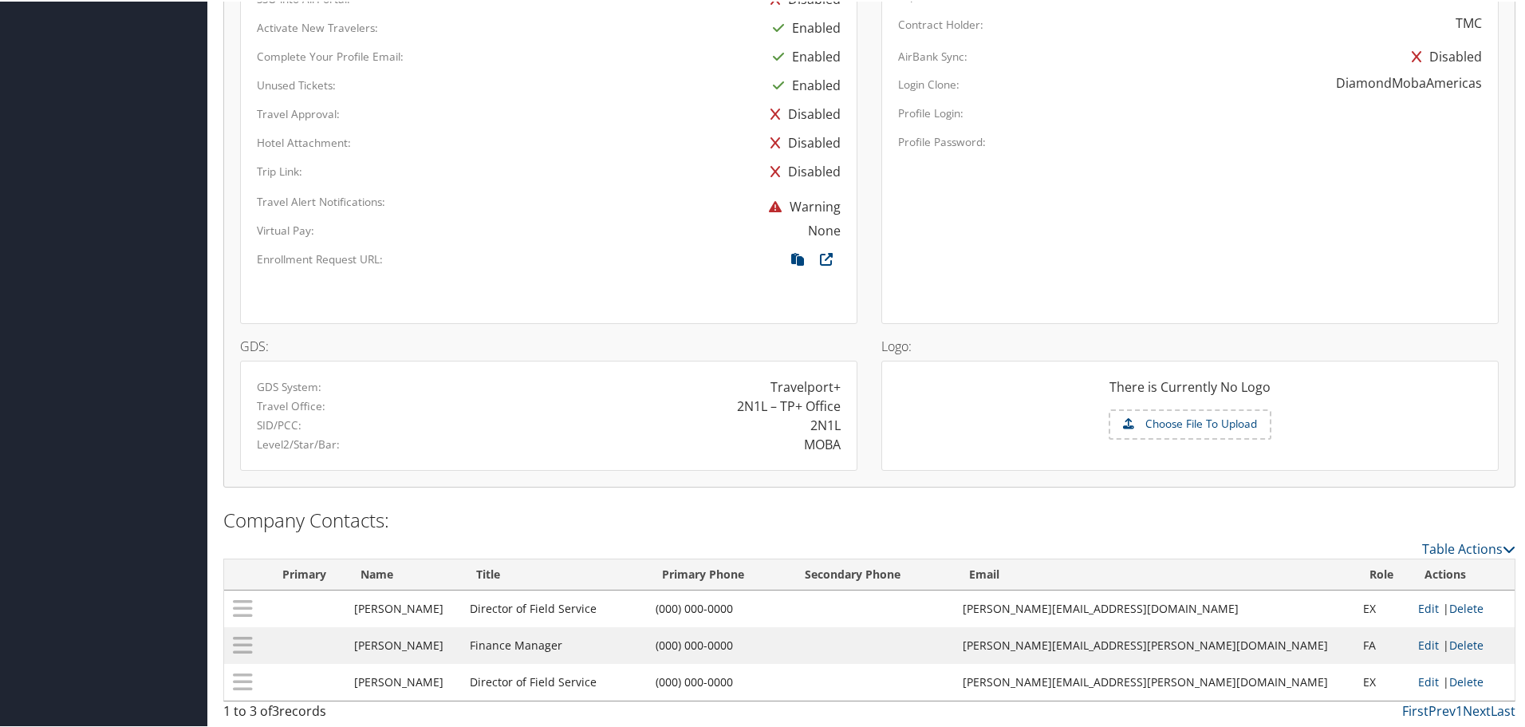
click at [846, 411] on div "2N1L – TP+ Office" at bounding box center [701, 404] width 304 height 19
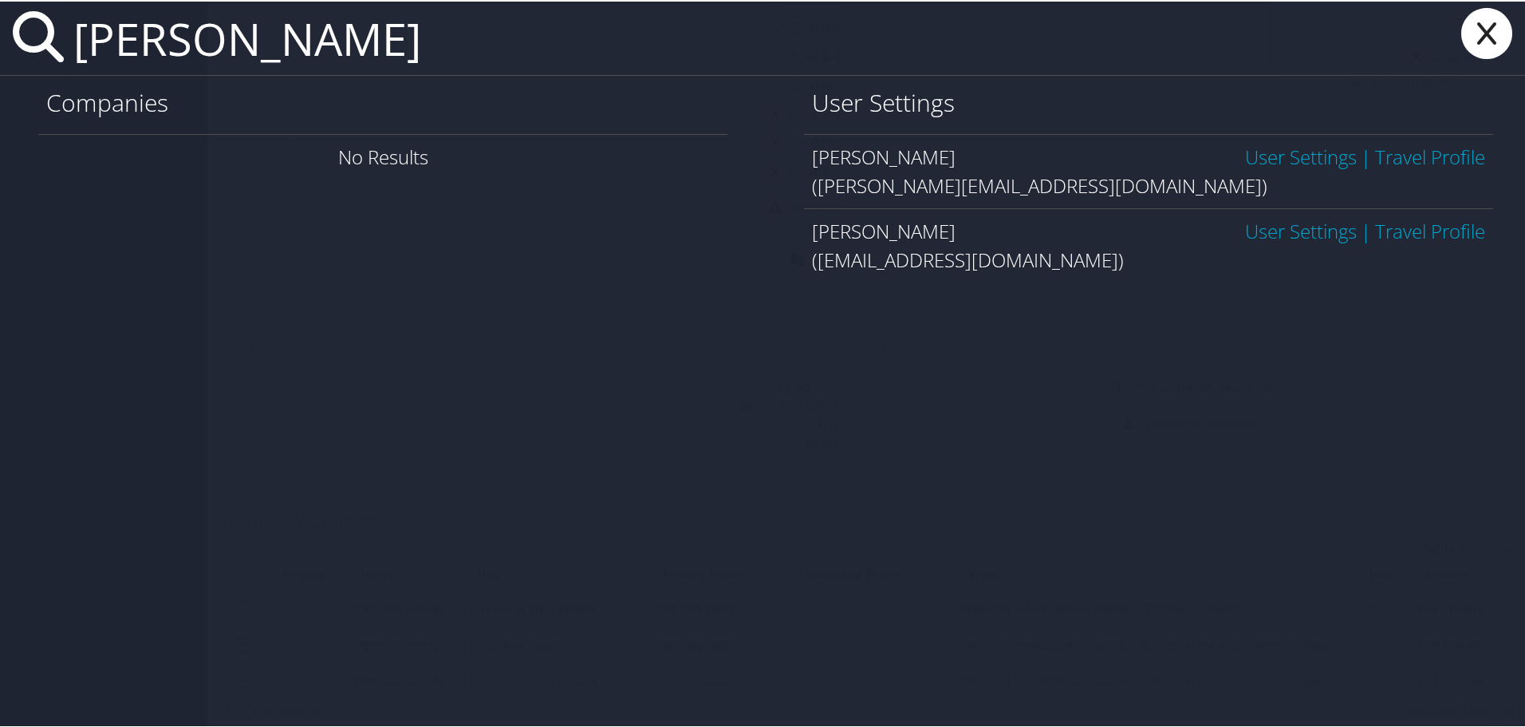
type input "anita prince"
drag, startPoint x: 812, startPoint y: 164, endPoint x: 913, endPoint y: 163, distance: 101.3
click at [913, 163] on div "Anita Prince User Settings | Travel Profile" at bounding box center [1148, 155] width 673 height 29
drag, startPoint x: 927, startPoint y: 191, endPoint x: 977, endPoint y: 191, distance: 50.3
click at [977, 191] on div "(anita.prince@imail.org)" at bounding box center [1148, 184] width 673 height 29
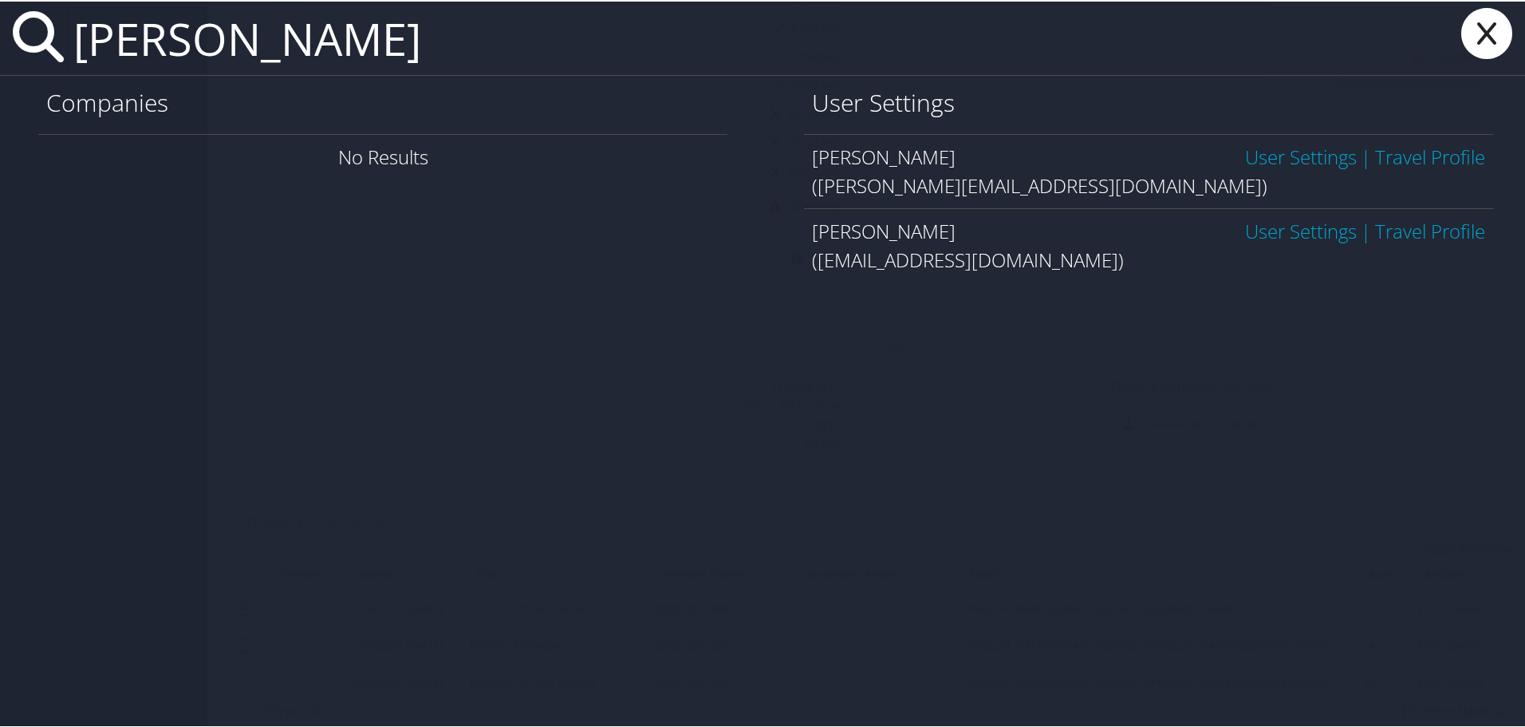
click at [1259, 155] on link "User Settings" at bounding box center [1301, 155] width 112 height 26
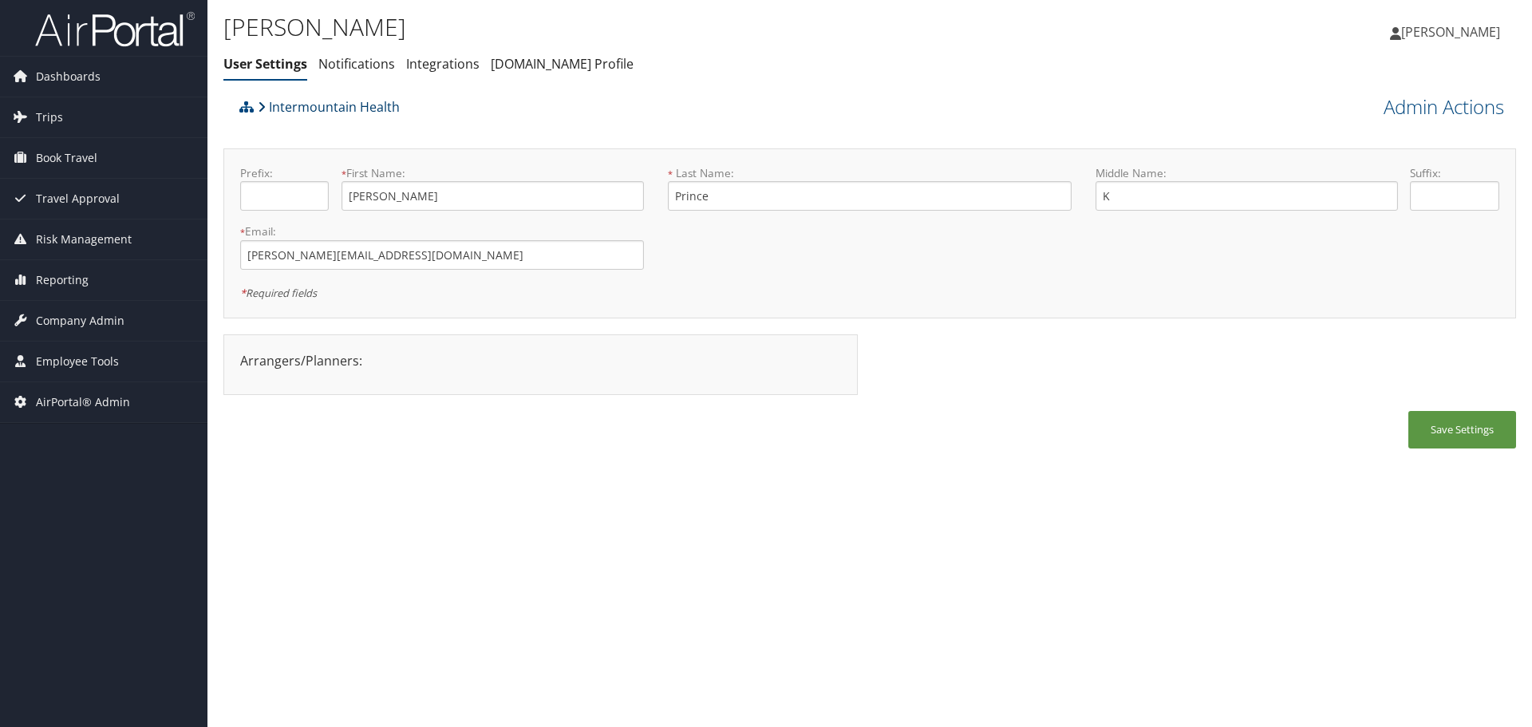
click at [310, 107] on link "Intermountain Health" at bounding box center [329, 107] width 142 height 32
click at [50, 84] on span "Dashboards" at bounding box center [68, 77] width 65 height 40
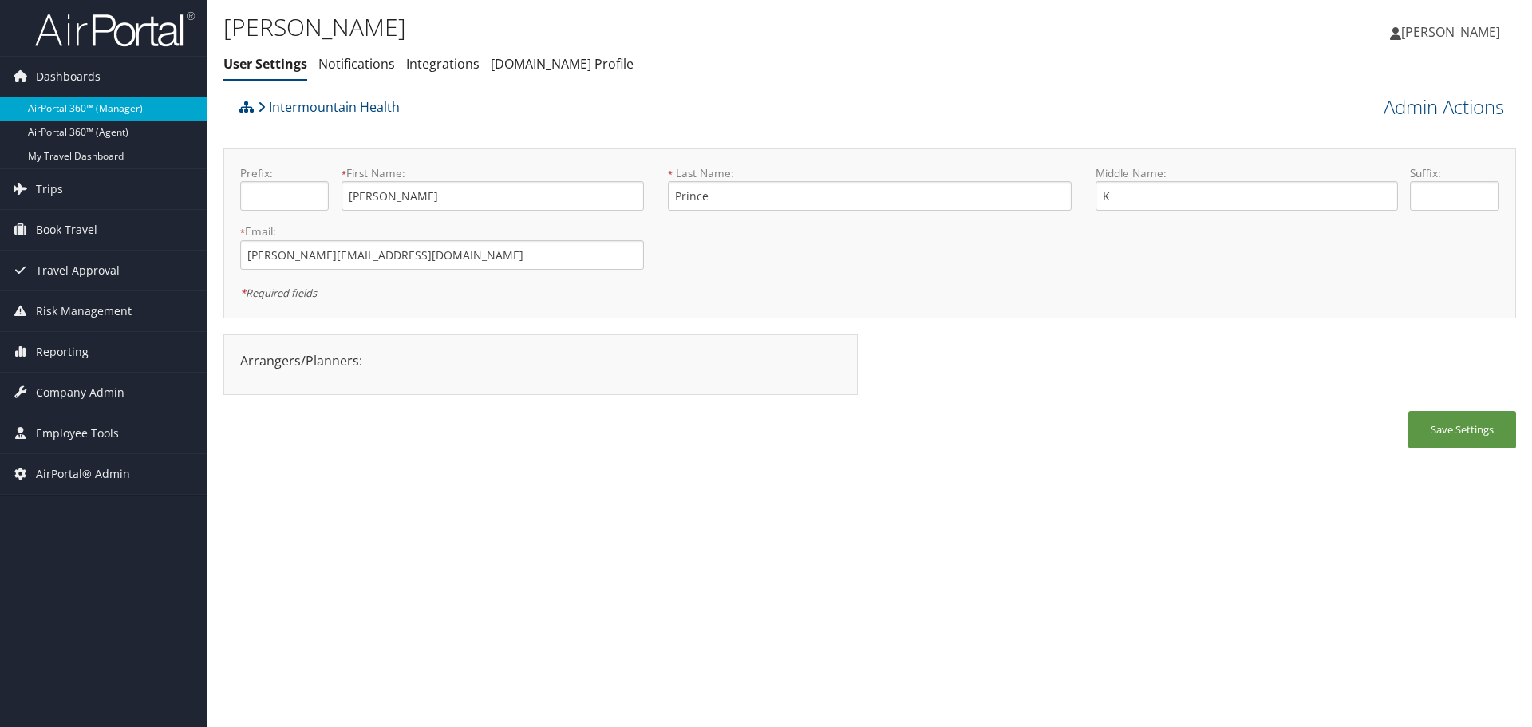
click at [77, 105] on link "AirPortal 360™ (Manager)" at bounding box center [103, 109] width 207 height 24
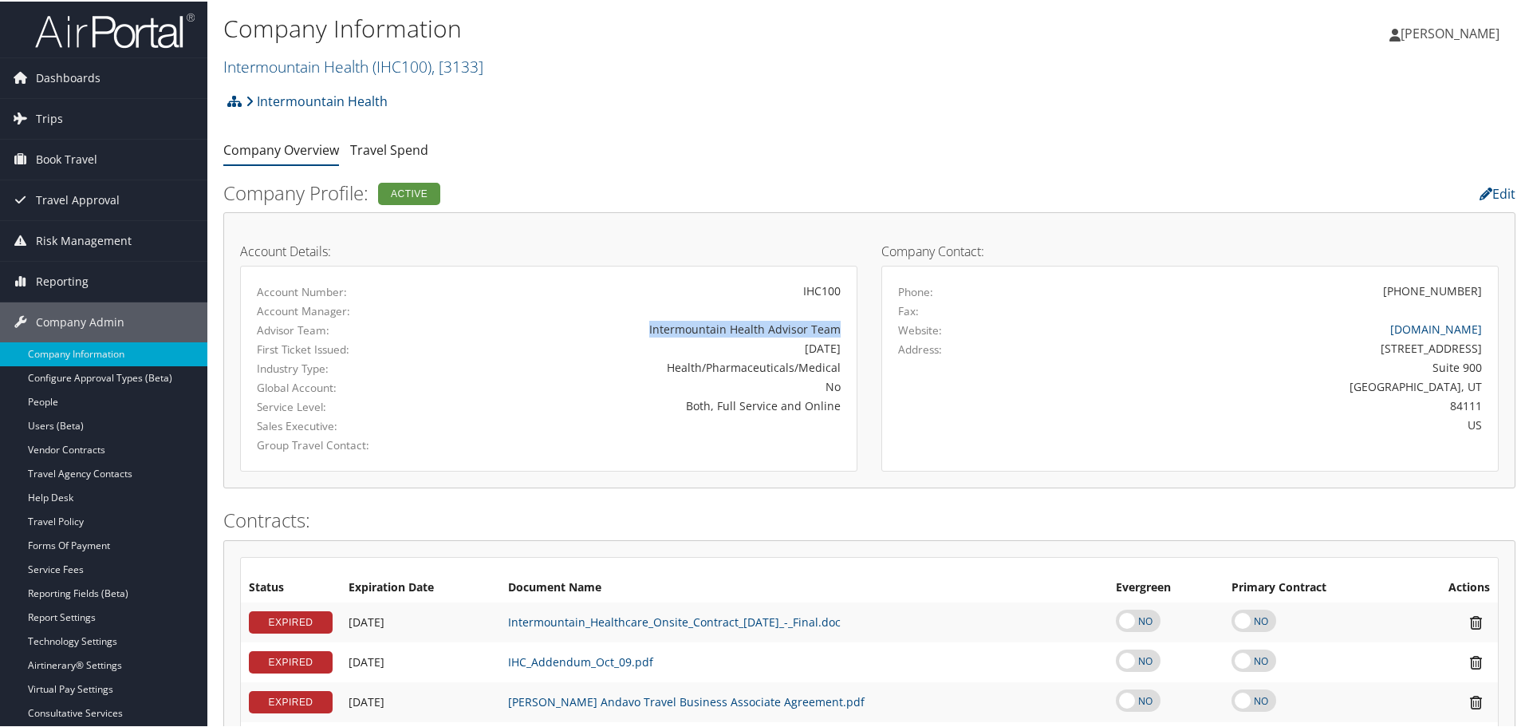
drag, startPoint x: 647, startPoint y: 329, endPoint x: 846, endPoint y: 329, distance: 198.6
click at [846, 329] on div "Intermountain Health Advisor Team" at bounding box center [650, 327] width 405 height 17
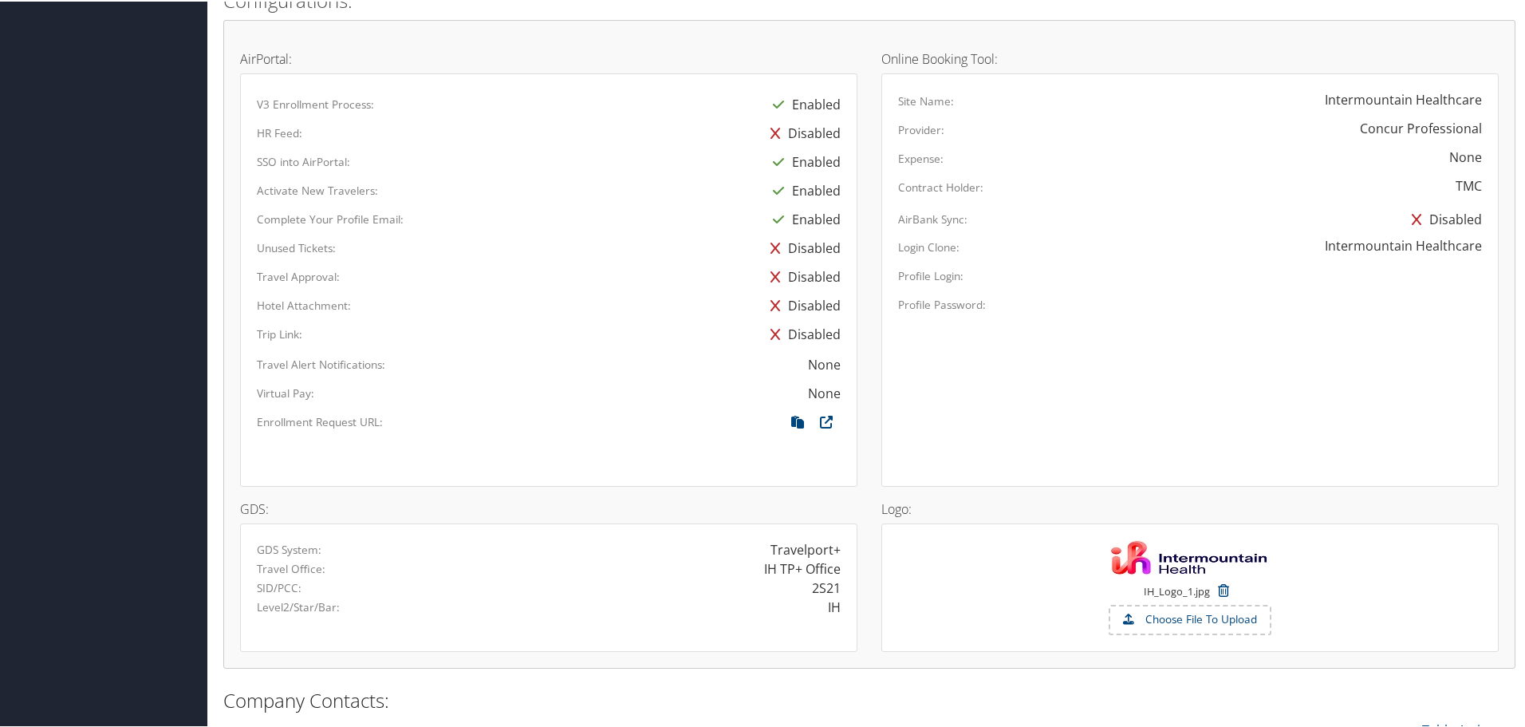
scroll to position [1197, 0]
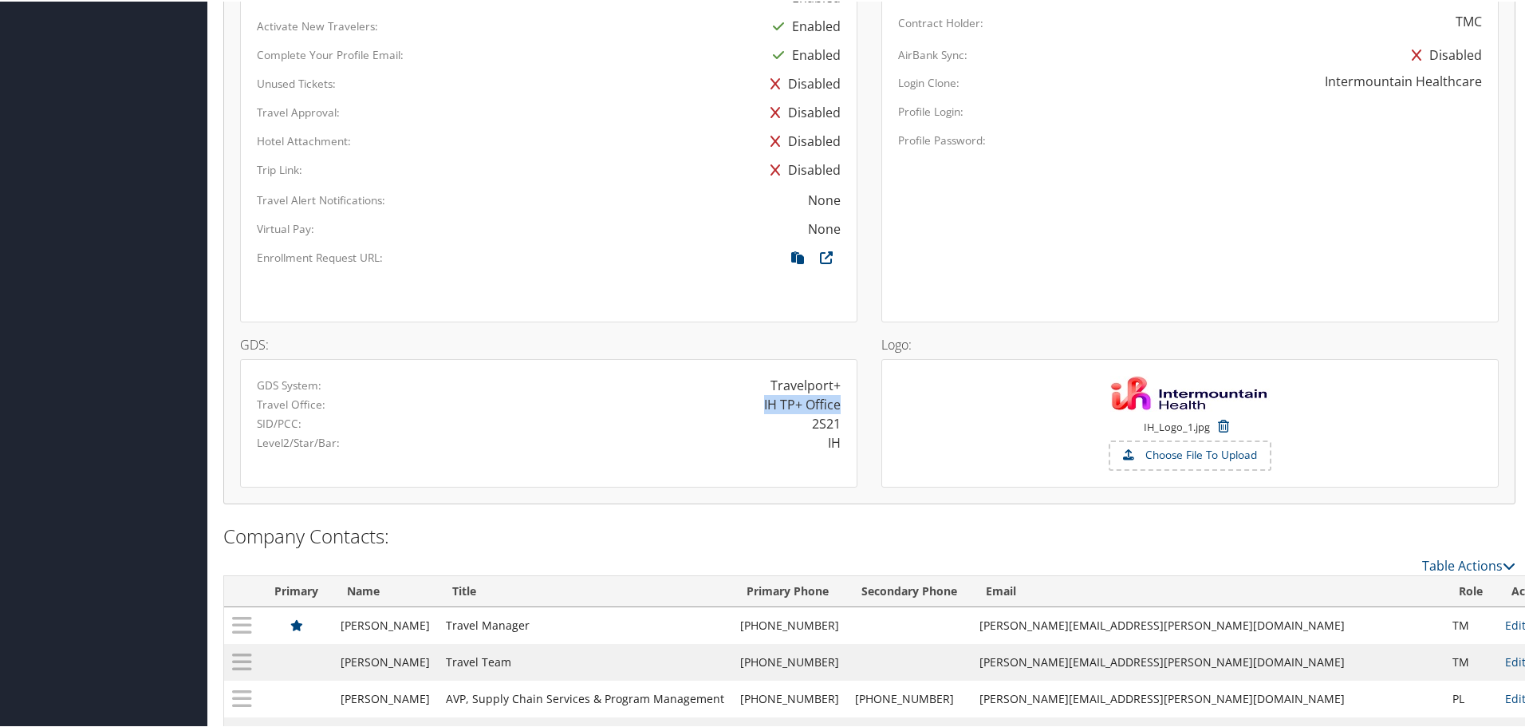
drag, startPoint x: 761, startPoint y: 403, endPoint x: 837, endPoint y: 404, distance: 75.8
click at [837, 404] on div "IH TP+ Office" at bounding box center [802, 402] width 77 height 19
click at [783, 395] on div "IH TP+ Office" at bounding box center [802, 402] width 77 height 19
drag, startPoint x: 761, startPoint y: 401, endPoint x: 772, endPoint y: 402, distance: 11.2
click at [772, 402] on div "IH TP+ Office" at bounding box center [802, 402] width 77 height 19
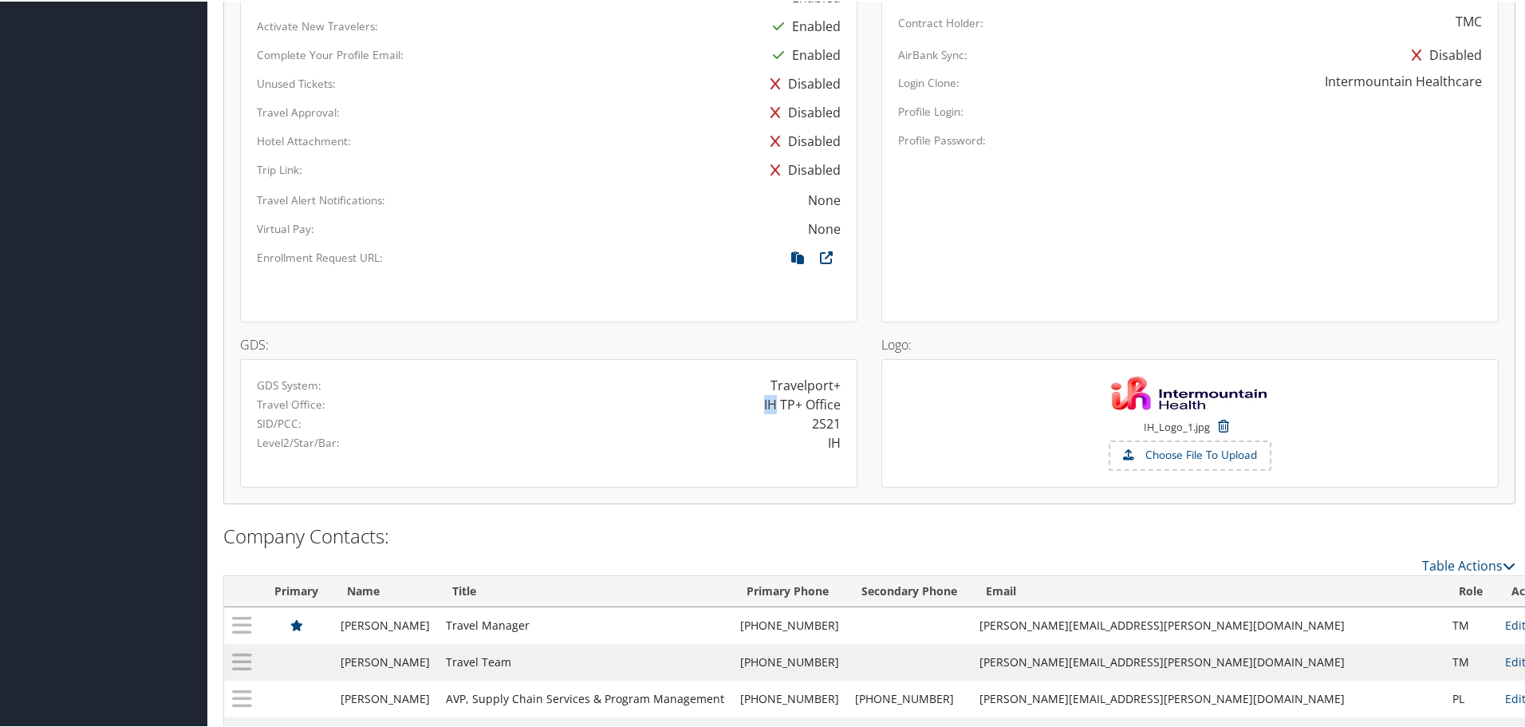
click at [777, 400] on div "IH TP+ Office" at bounding box center [802, 402] width 77 height 19
drag, startPoint x: 780, startPoint y: 401, endPoint x: 850, endPoint y: 403, distance: 69.4
click at [850, 403] on div "GDS System: Travelport+ Travel Office: IH TP+ Office SID/PCC: 2S21 Level2/Star/…" at bounding box center [548, 421] width 617 height 128
click at [827, 404] on div "IH TP+ Office" at bounding box center [802, 402] width 77 height 19
drag, startPoint x: 761, startPoint y: 403, endPoint x: 772, endPoint y: 403, distance: 11.2
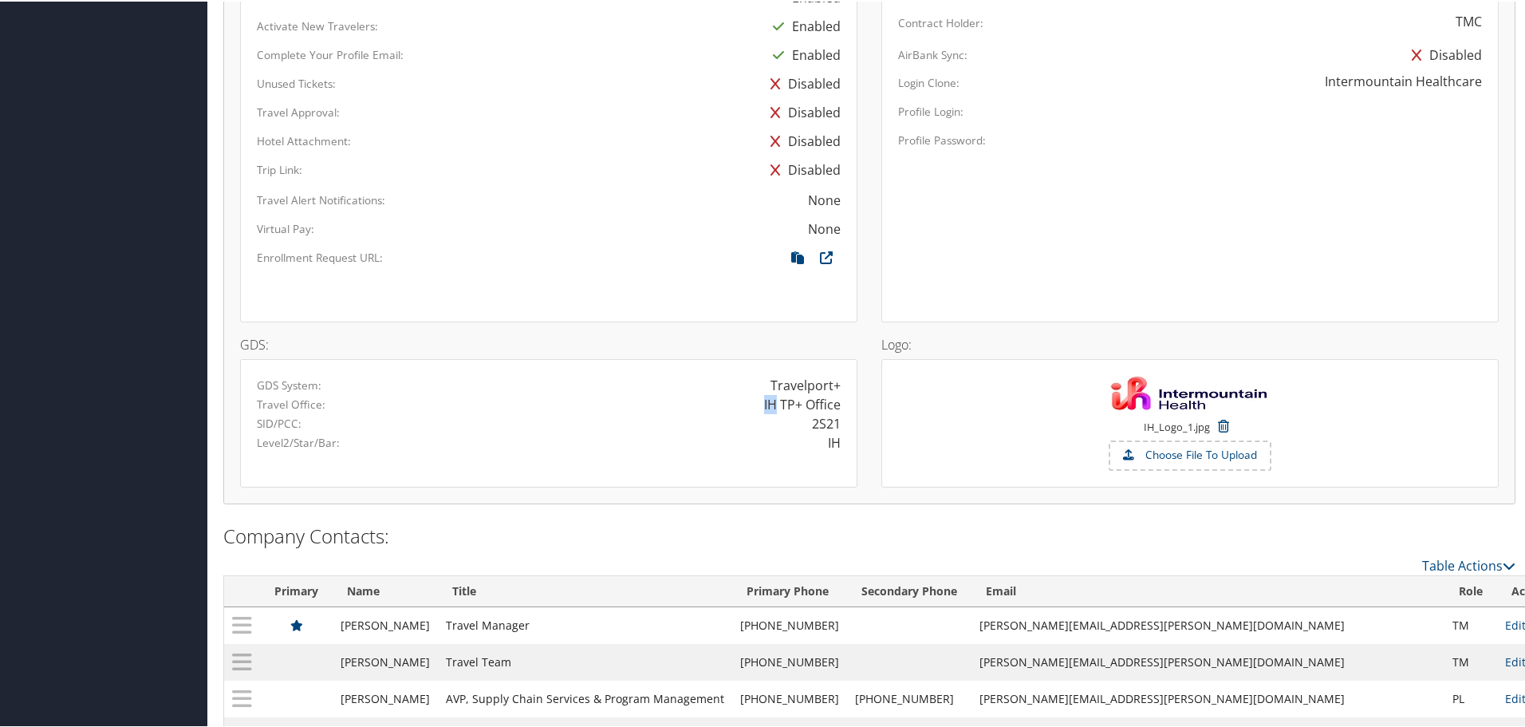
click at [772, 403] on div "IH TP+ Office" at bounding box center [802, 402] width 77 height 19
drag, startPoint x: 781, startPoint y: 400, endPoint x: 833, endPoint y: 408, distance: 52.5
click at [832, 408] on div "IH TP+ Office" at bounding box center [802, 402] width 77 height 19
drag, startPoint x: 807, startPoint y: 423, endPoint x: 842, endPoint y: 422, distance: 34.3
click at [842, 422] on div "2S21" at bounding box center [701, 421] width 304 height 19
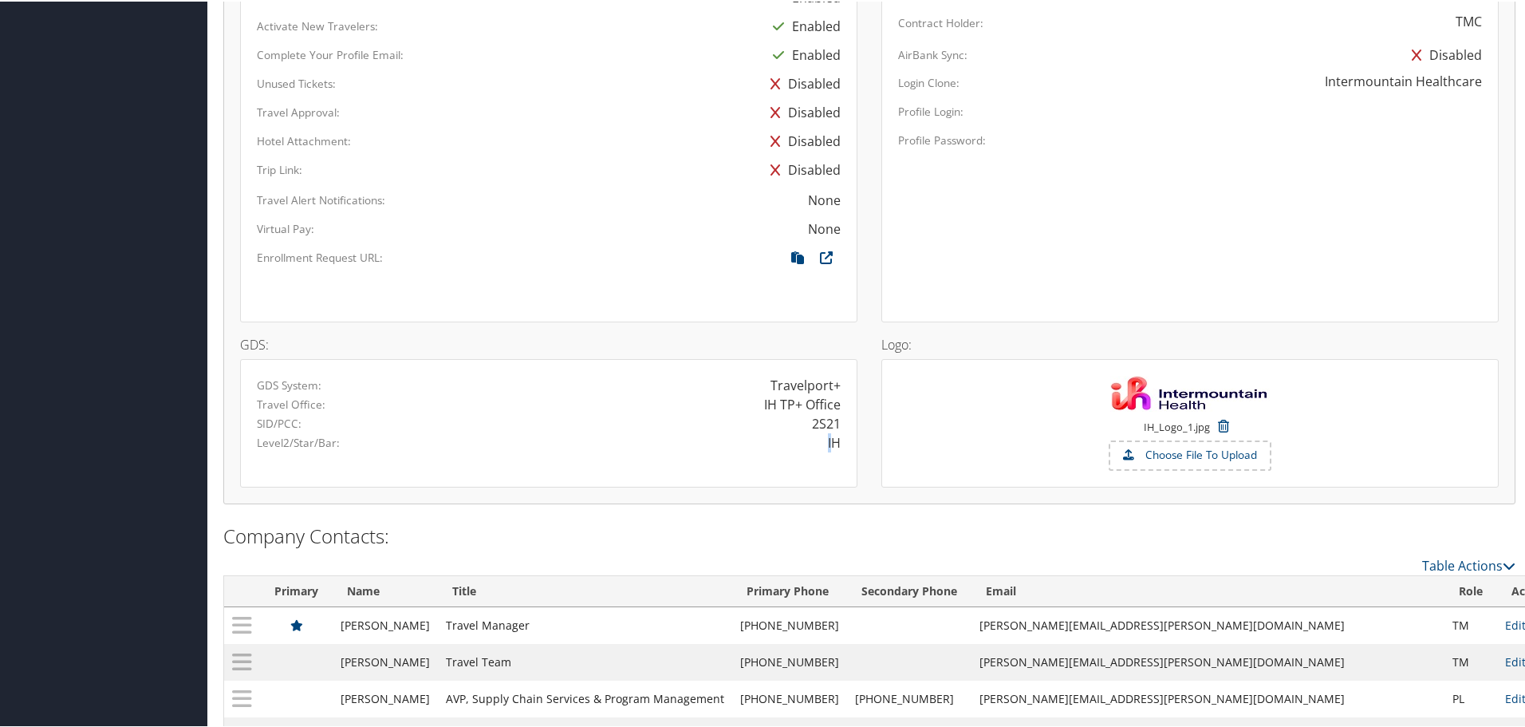
drag, startPoint x: 826, startPoint y: 440, endPoint x: 770, endPoint y: 508, distance: 89.0
click at [842, 443] on div "IH" at bounding box center [701, 441] width 304 height 19
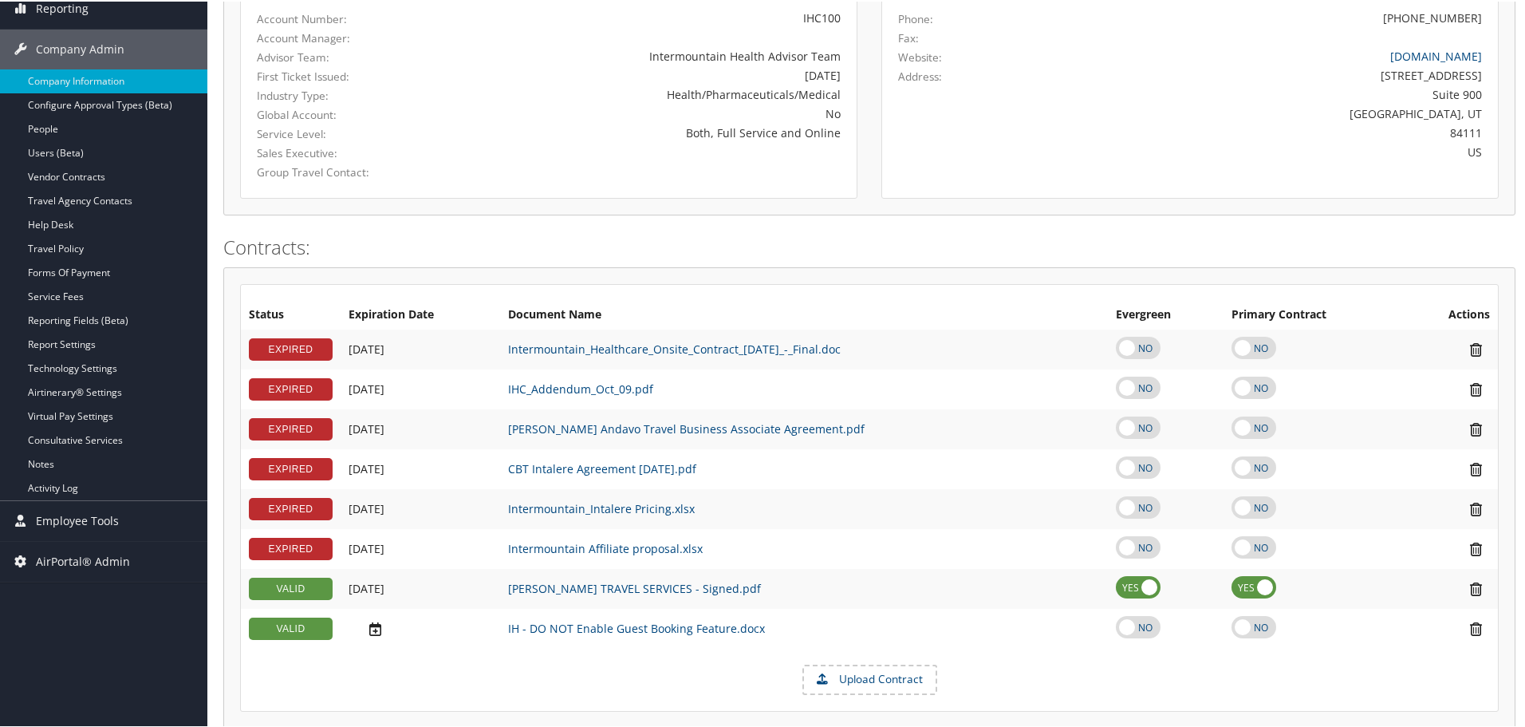
scroll to position [0, 0]
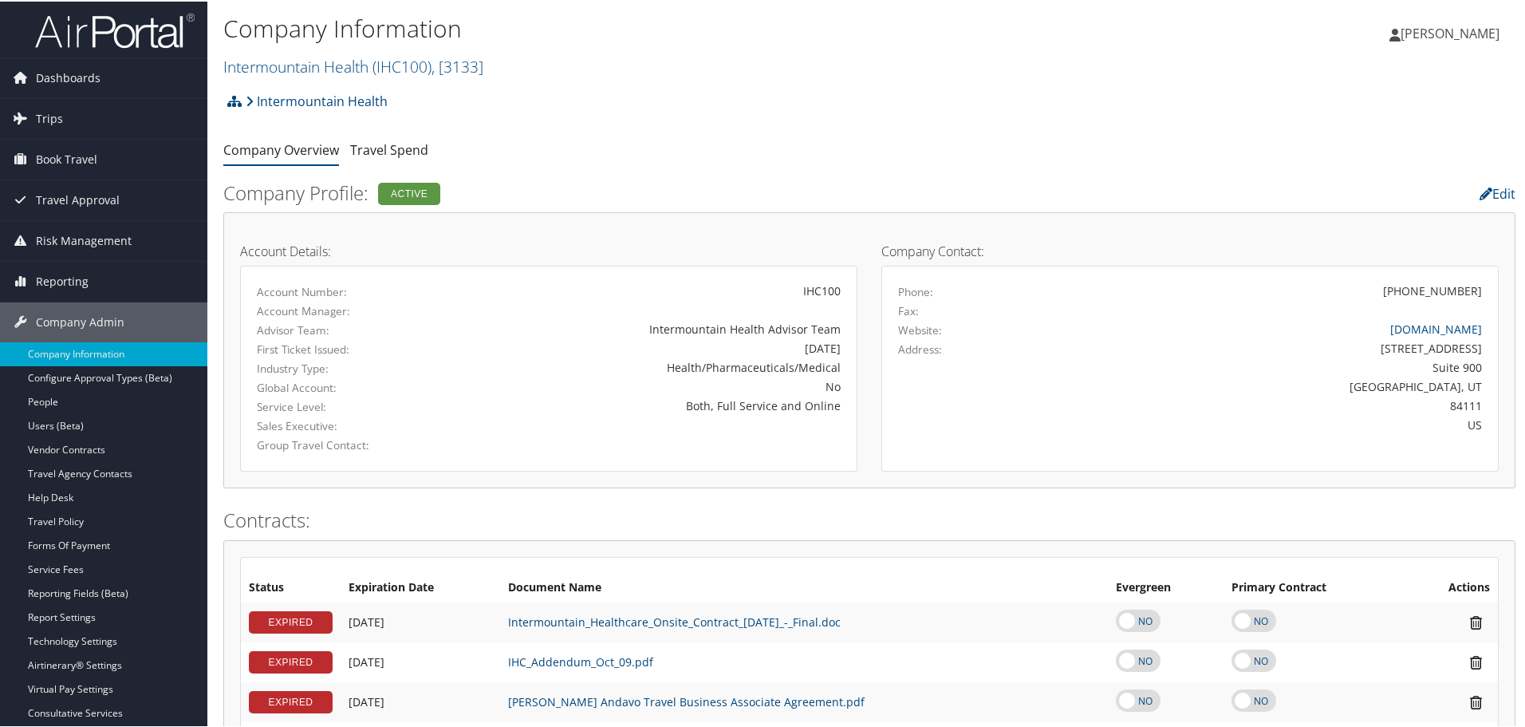
click at [1000, 87] on div "Intermountain Health Account Structure Intermountain Health (IHC100) ACTIVE Cre…" at bounding box center [869, 105] width 1292 height 43
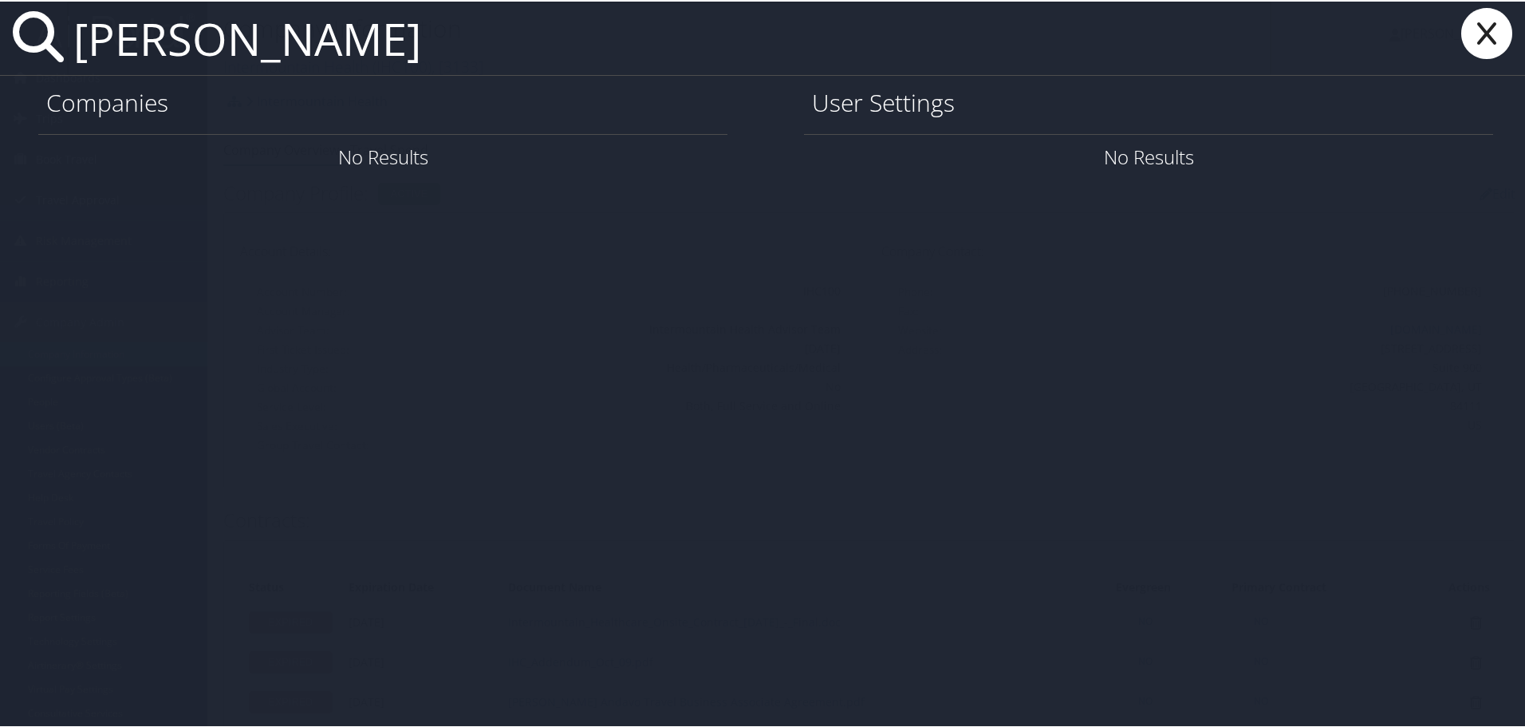
drag, startPoint x: 211, startPoint y: 44, endPoint x: 24, endPoint y: 45, distance: 187.5
click at [26, 46] on div "peggy gantz" at bounding box center [766, 37] width 1532 height 74
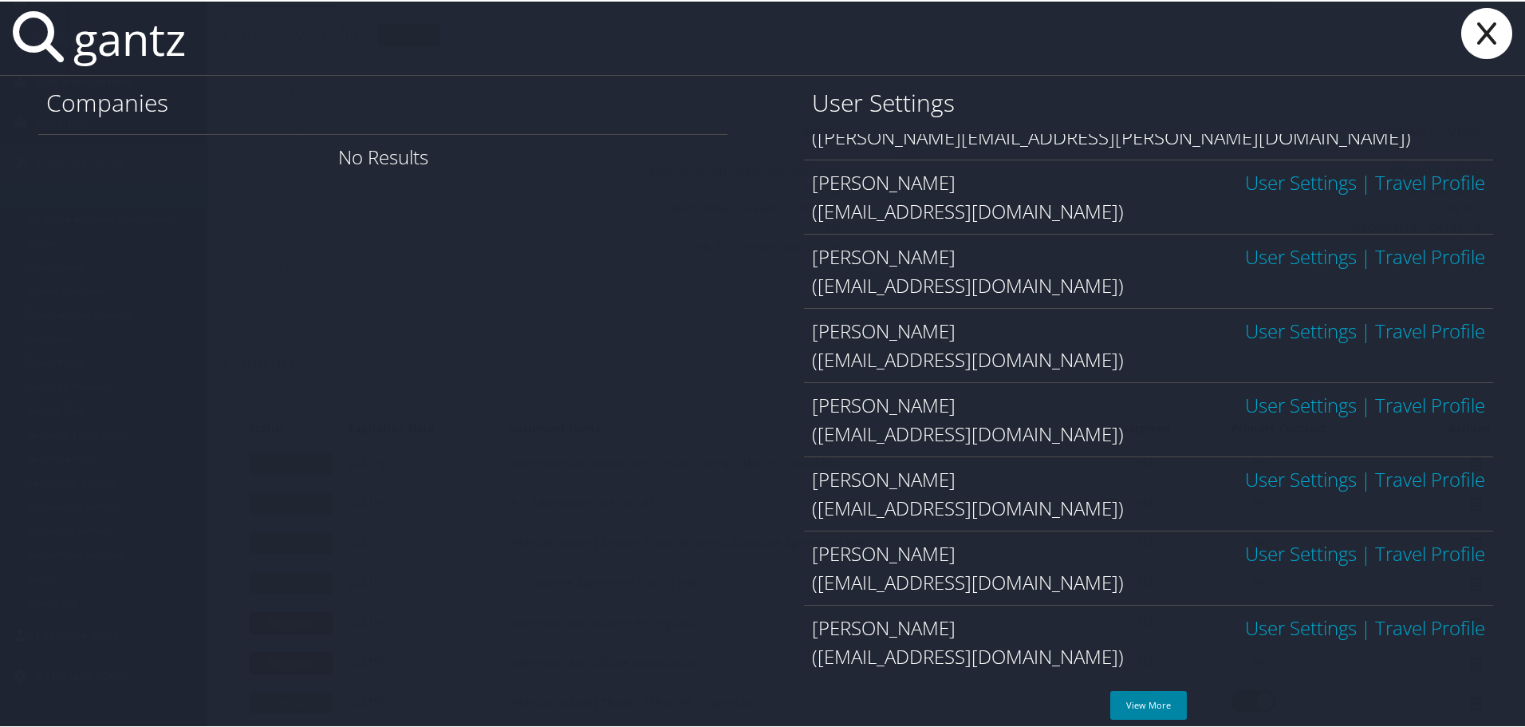
scroll to position [160, 0]
type input "gantz"
click at [1142, 705] on link "View More" at bounding box center [1148, 703] width 77 height 29
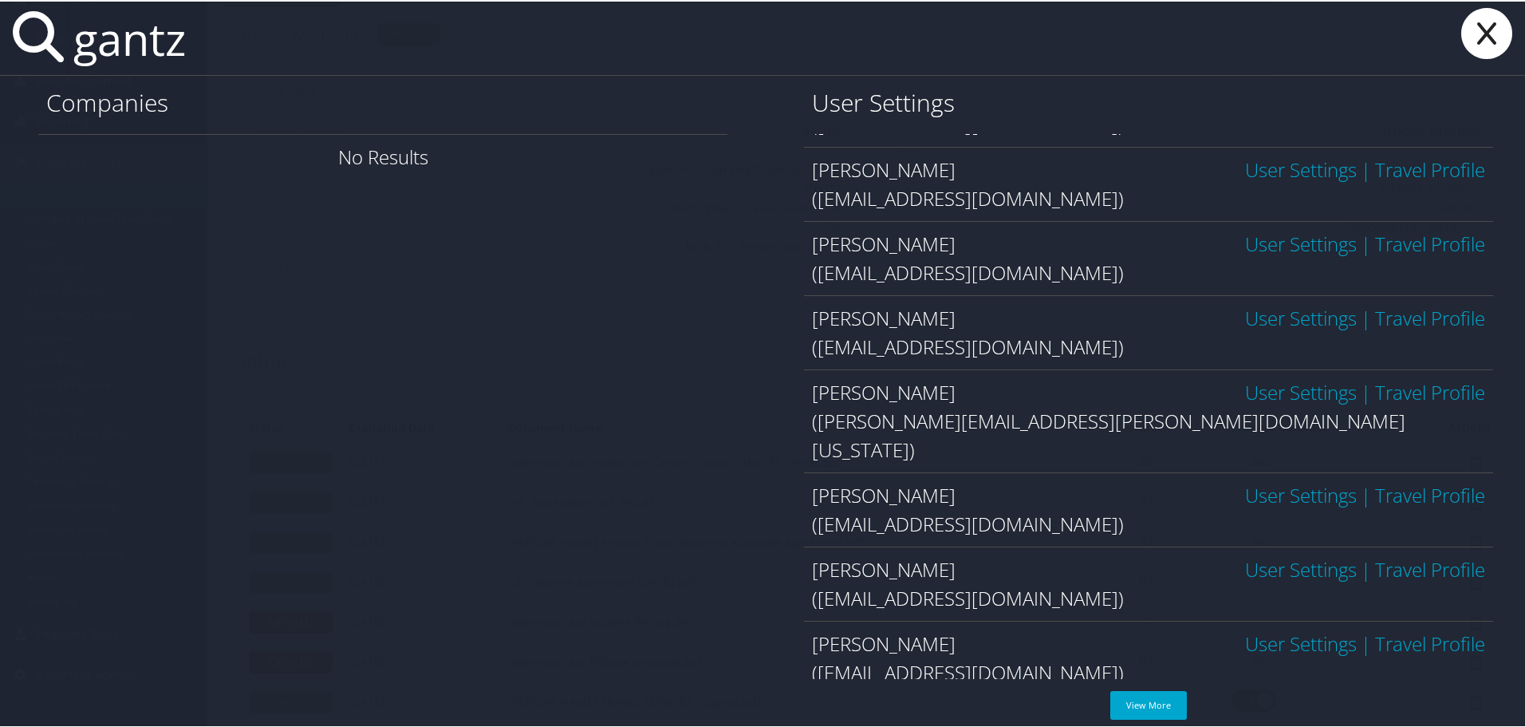
scroll to position [676, 0]
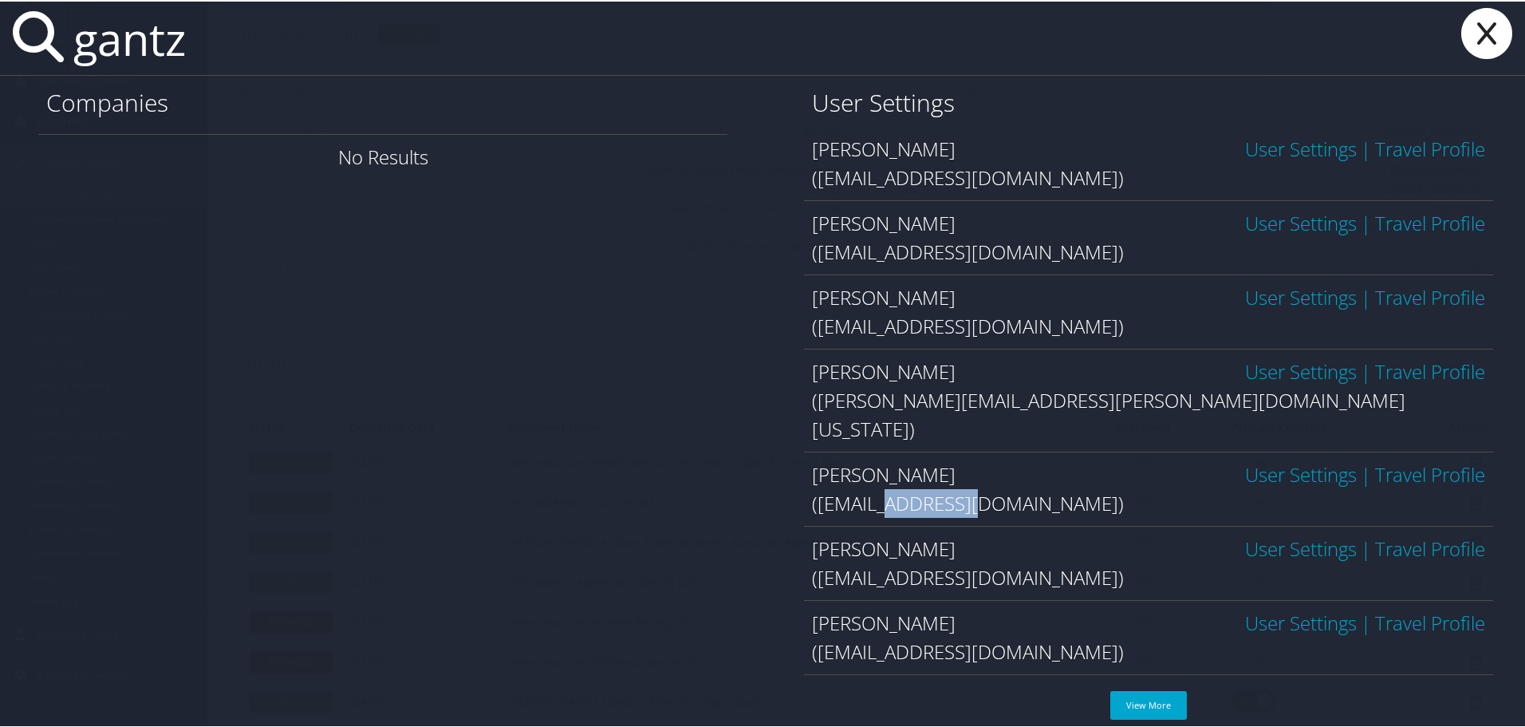
drag, startPoint x: 891, startPoint y: 475, endPoint x: 988, endPoint y: 475, distance: 97.3
click at [988, 487] on div "(pgantz@dunhamshq.com)" at bounding box center [1148, 501] width 673 height 29
drag, startPoint x: 805, startPoint y: 449, endPoint x: 952, endPoint y: 451, distance: 146.8
click at [952, 451] on div "Margaret Gantz User Settings | Travel Profile (pgantz@dunhamshq.com)" at bounding box center [1148, 487] width 689 height 74
click at [276, 74] on div "Companies" at bounding box center [382, 103] width 689 height 58
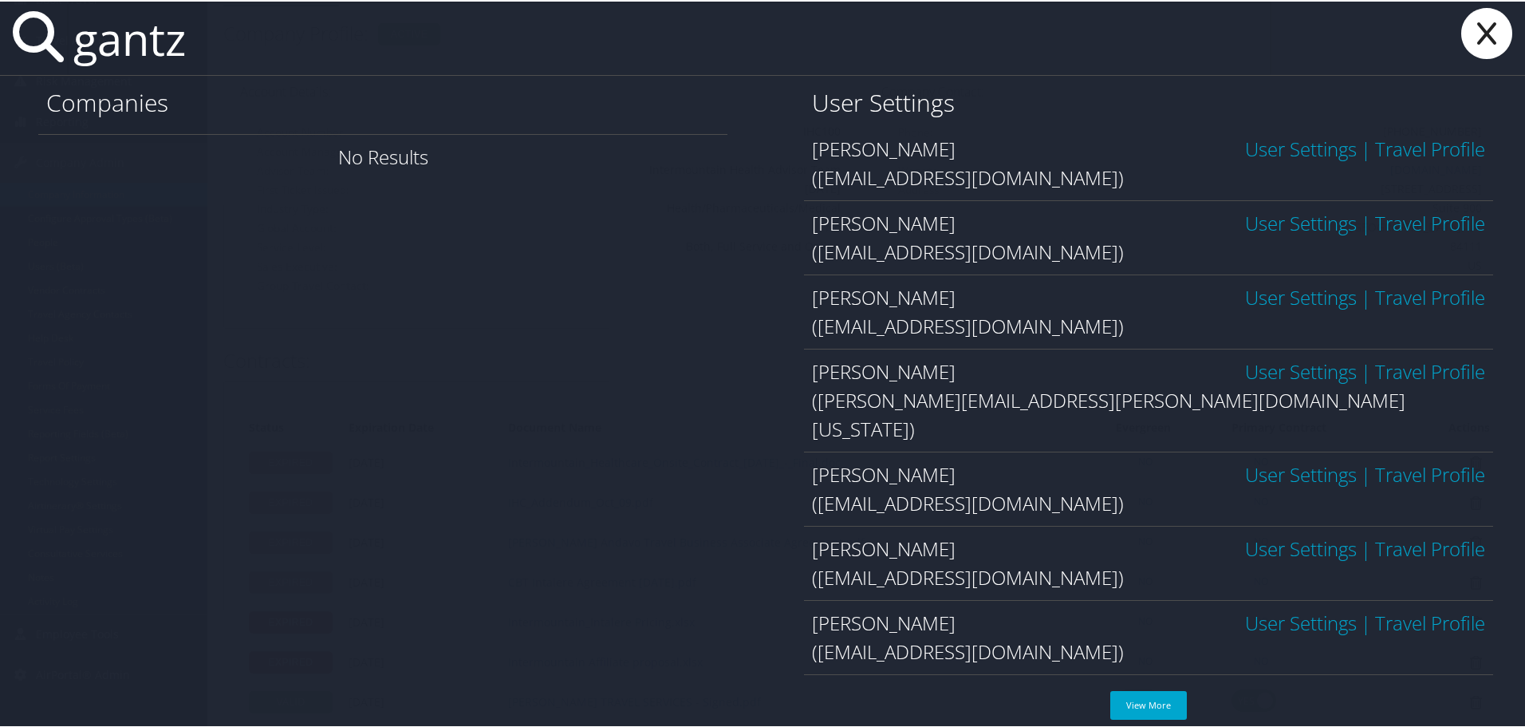
click at [1486, 32] on icon at bounding box center [1487, 31] width 64 height 51
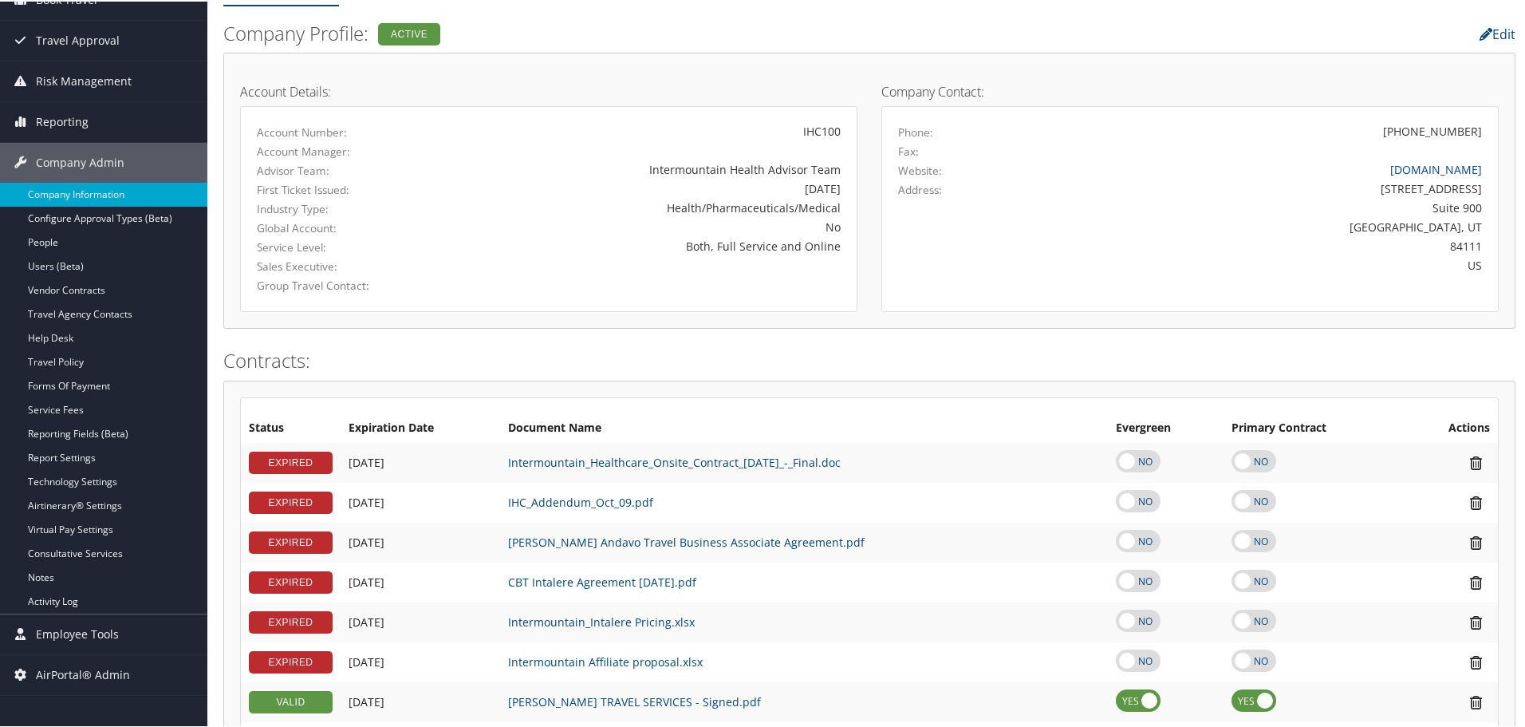
scroll to position [0, 0]
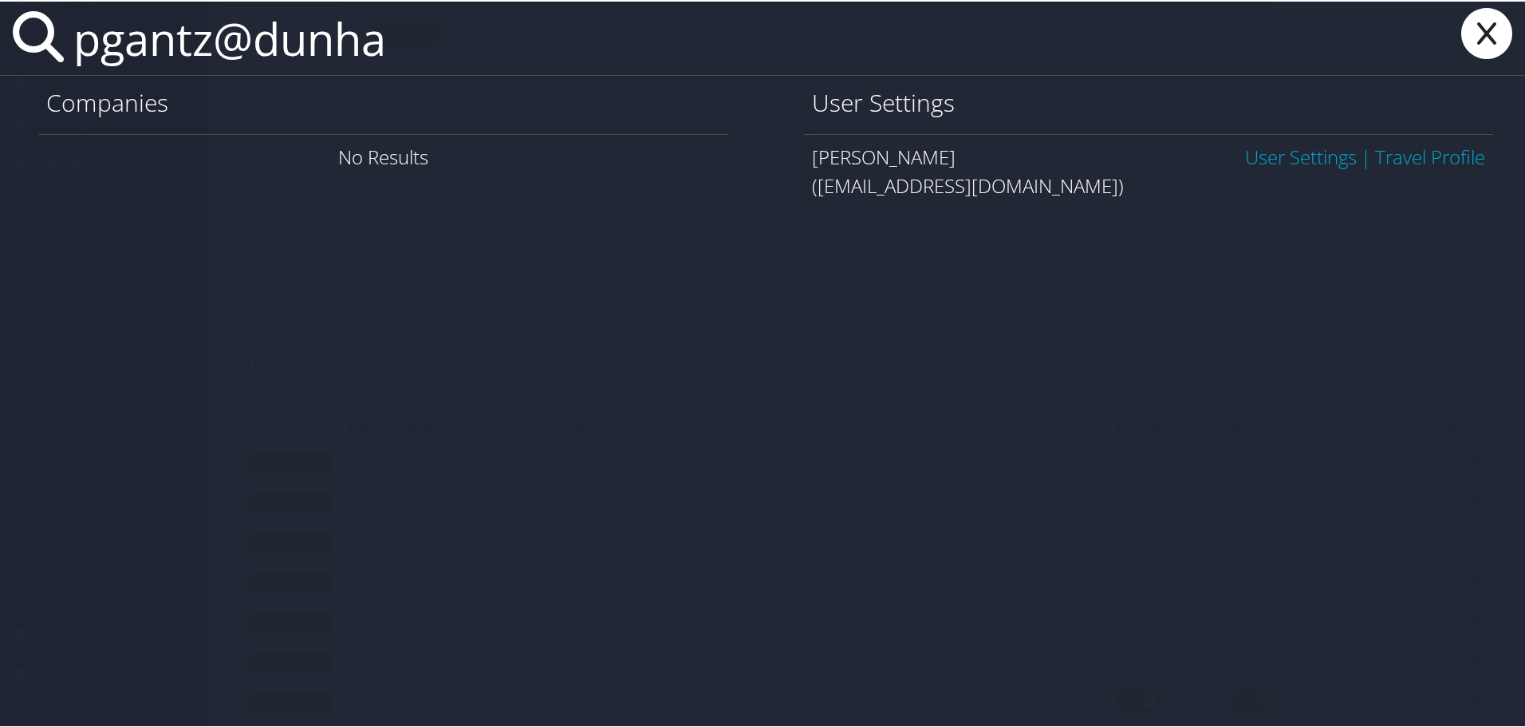
type input "pgantz@dunha"
click at [1275, 160] on link "User Settings" at bounding box center [1301, 155] width 112 height 26
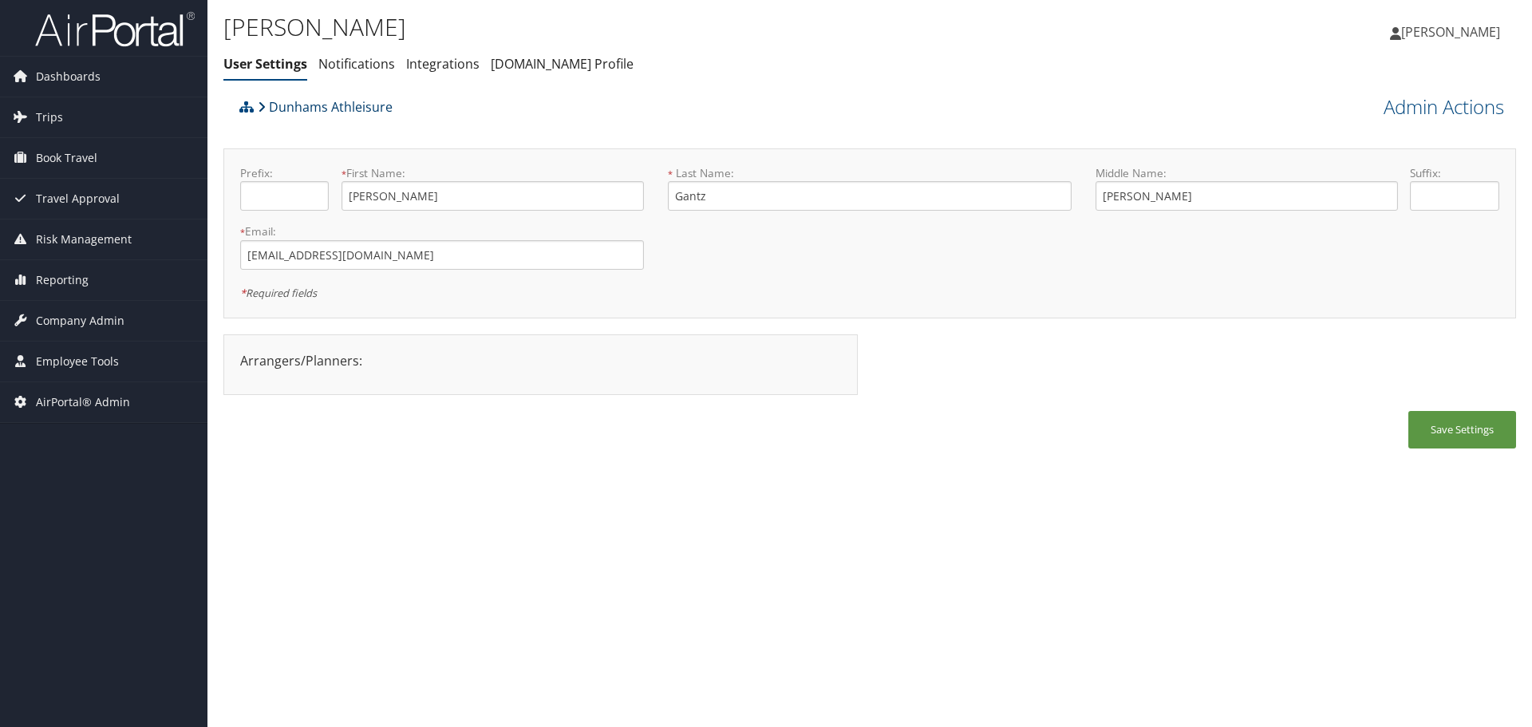
click at [302, 108] on link "Dunhams Athleisure" at bounding box center [325, 107] width 135 height 32
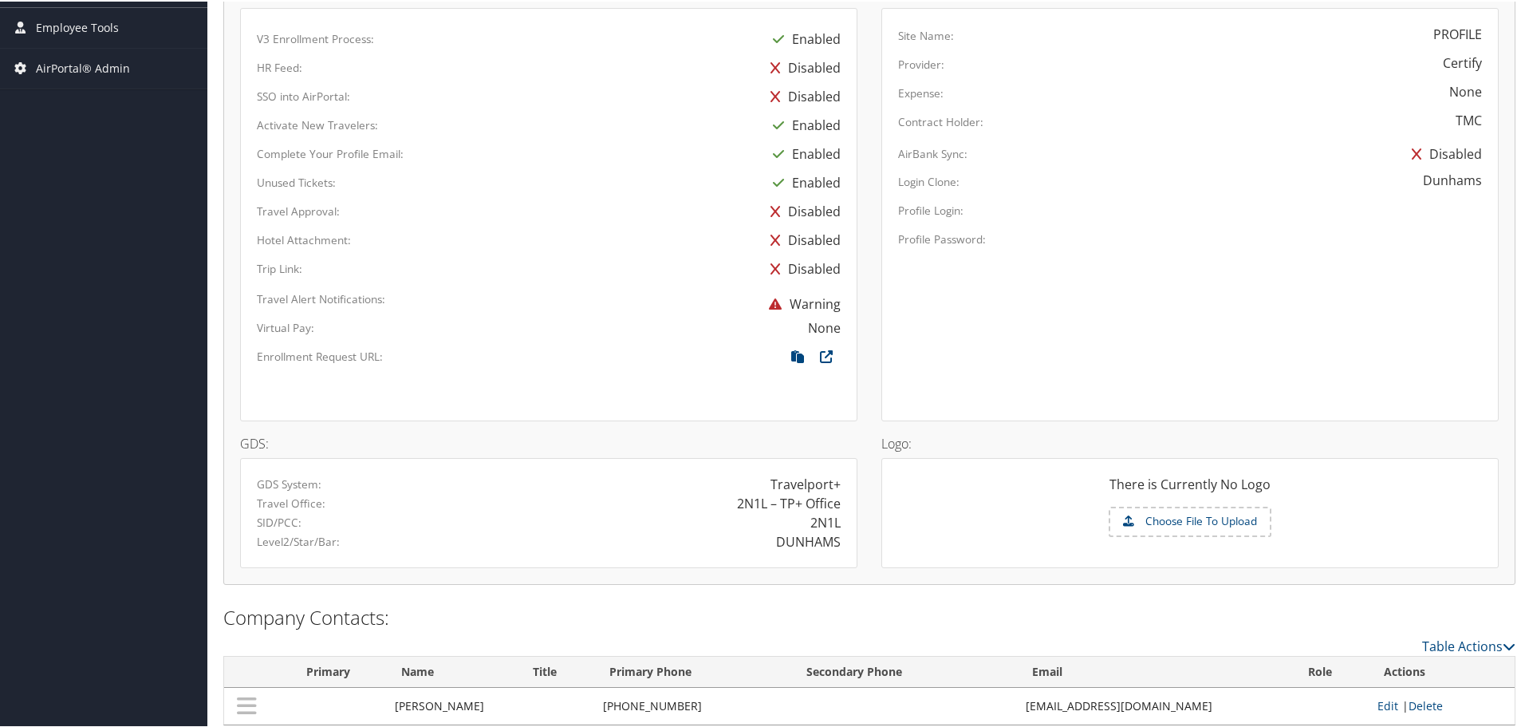
scroll to position [792, 0]
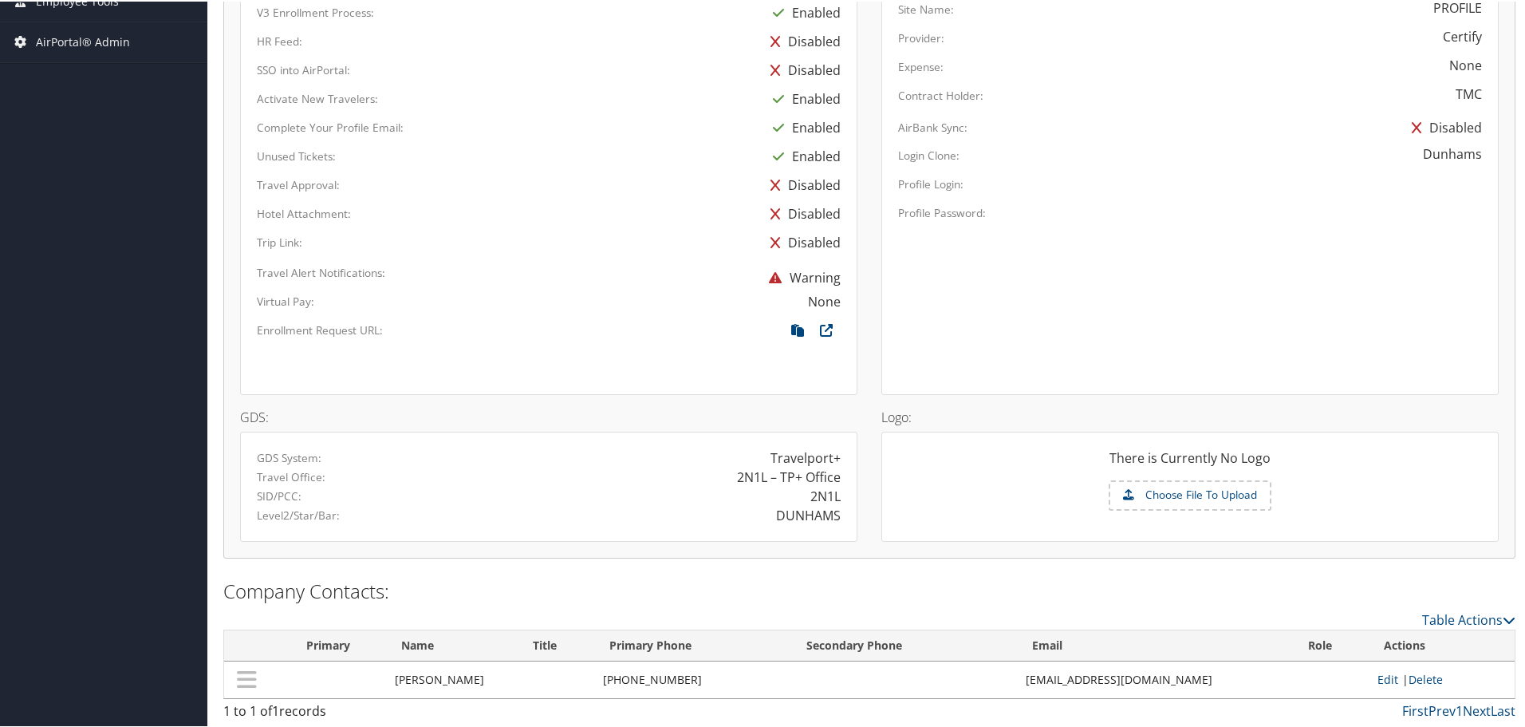
drag, startPoint x: 728, startPoint y: 477, endPoint x: 845, endPoint y: 477, distance: 116.5
click at [845, 477] on div "2N1L – TP+ Office" at bounding box center [701, 475] width 304 height 19
drag, startPoint x: 728, startPoint y: 475, endPoint x: 834, endPoint y: 477, distance: 105.3
click at [834, 477] on div "2N1L – TP+ Office" at bounding box center [701, 475] width 304 height 19
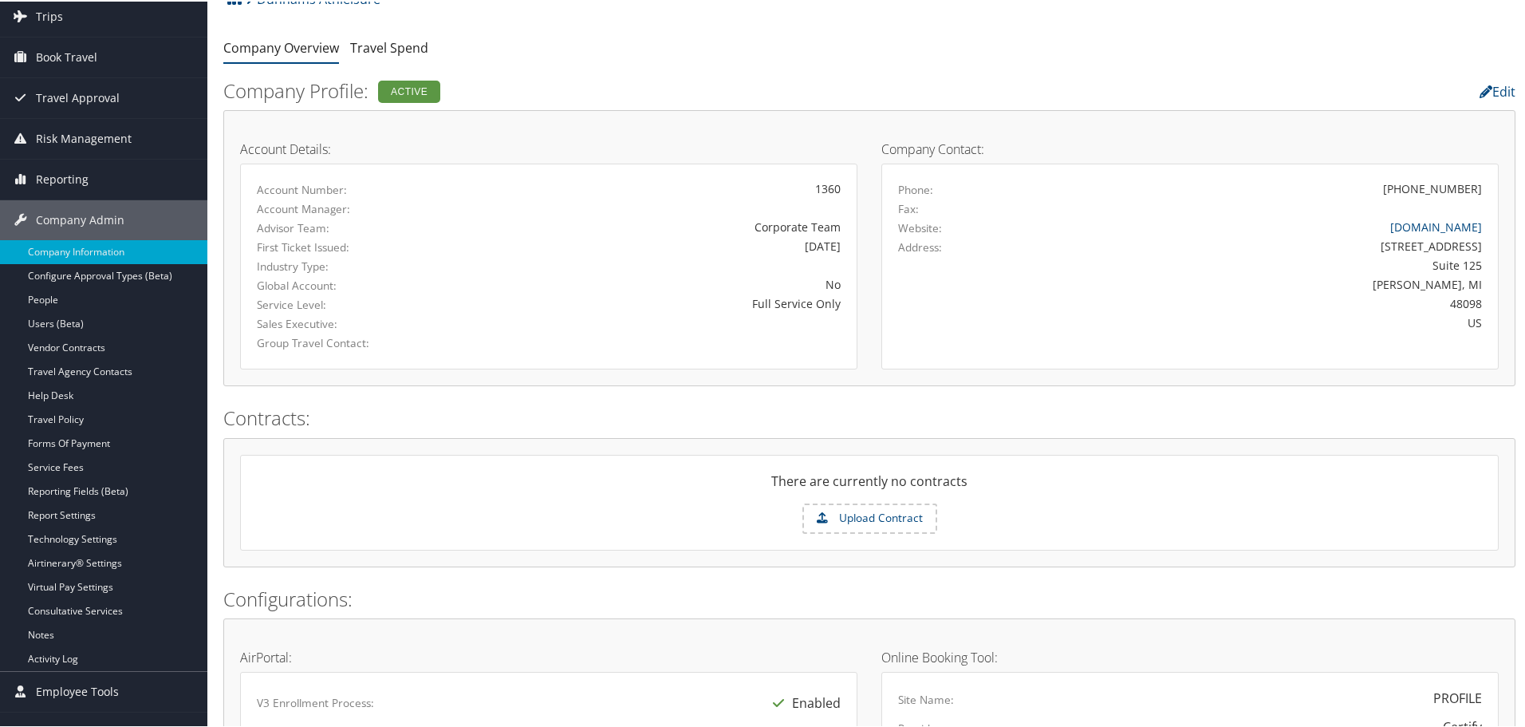
scroll to position [0, 0]
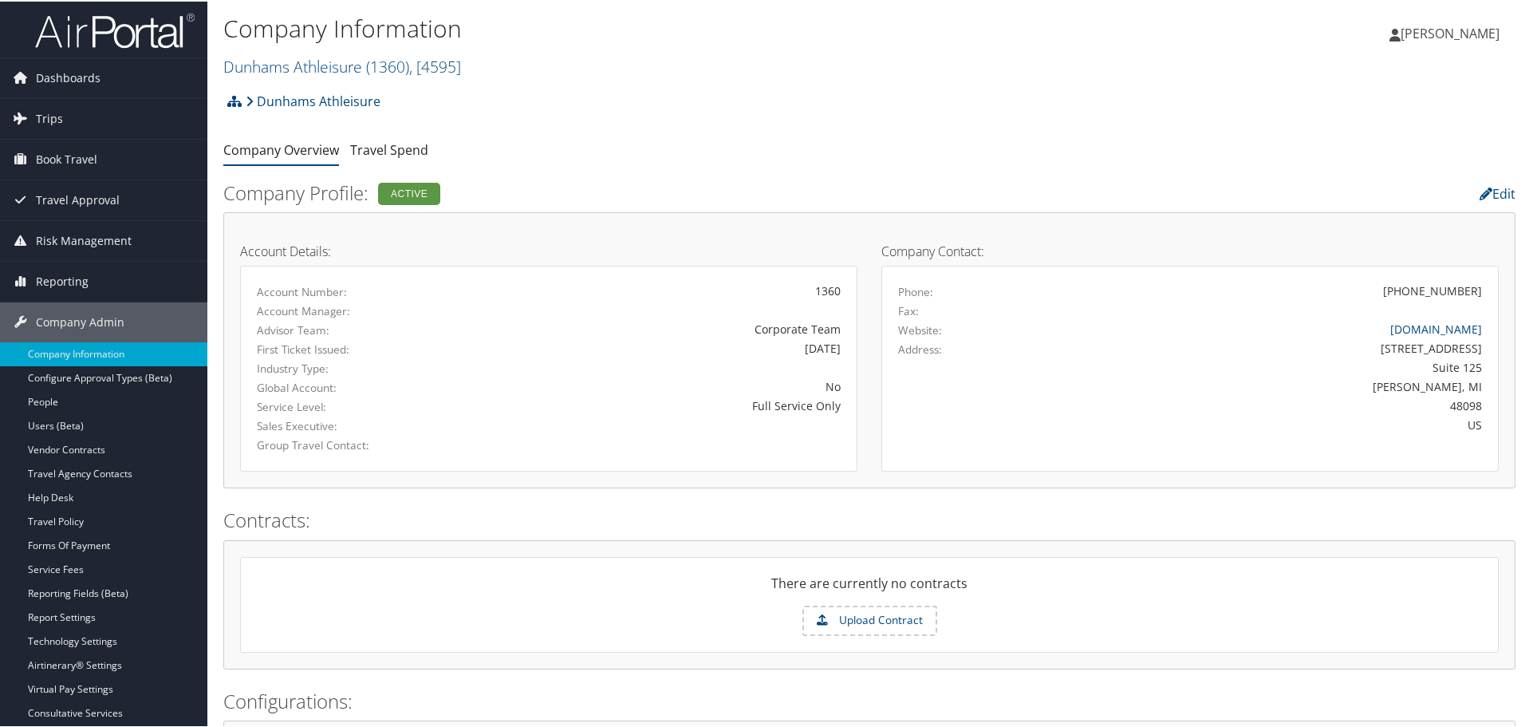
click at [933, 118] on div "Dunhams Athleisure Account Structure Dunhams Athleisure (1360) ACTIVE Create Ch…" at bounding box center [869, 105] width 1292 height 43
click at [115, 41] on img at bounding box center [115, 28] width 160 height 37
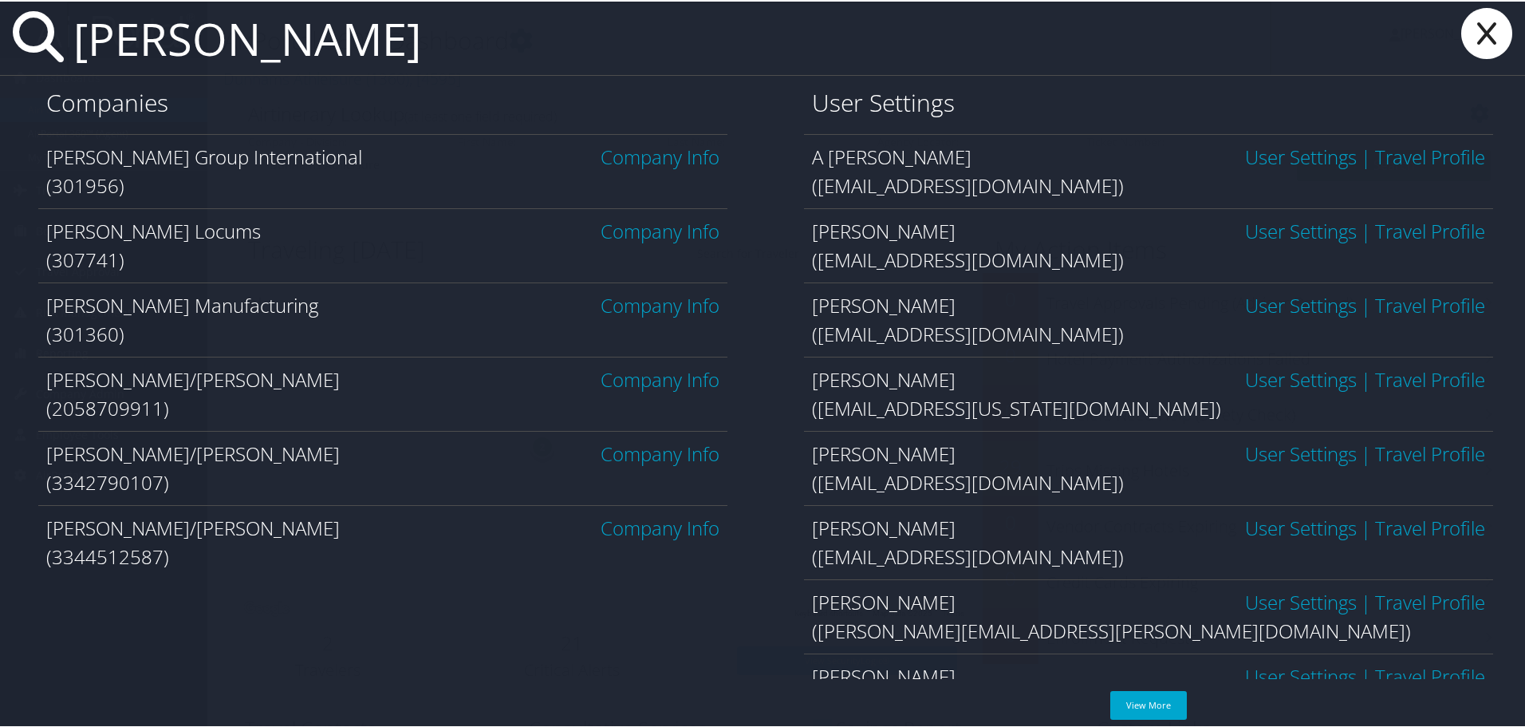
drag, startPoint x: 207, startPoint y: 41, endPoint x: 73, endPoint y: 41, distance: 134.0
click at [73, 41] on input "[PERSON_NAME]" at bounding box center [669, 36] width 1205 height 73
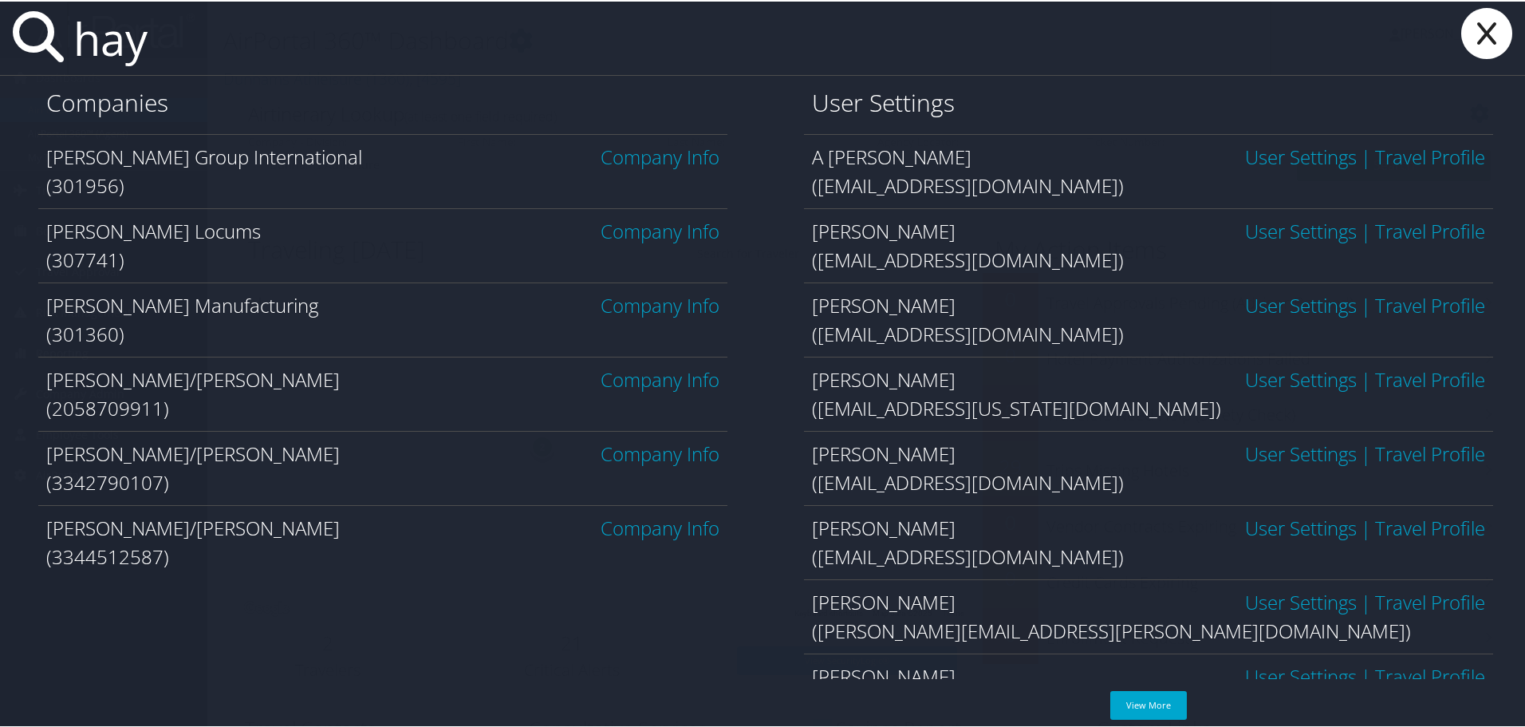
type input "hays"
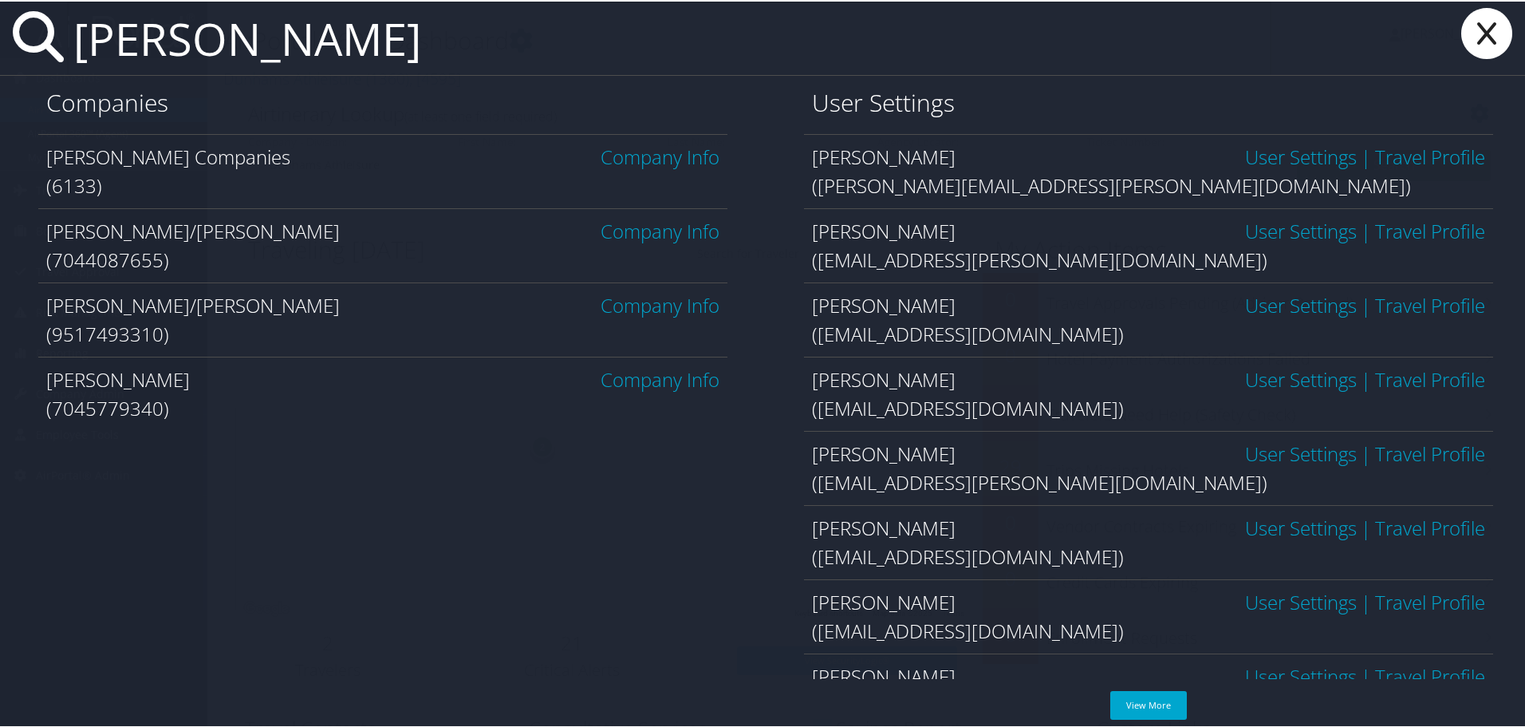
drag, startPoint x: 133, startPoint y: 41, endPoint x: 69, endPoint y: 53, distance: 65.7
click at [69, 53] on input "hays" at bounding box center [669, 36] width 1205 height 73
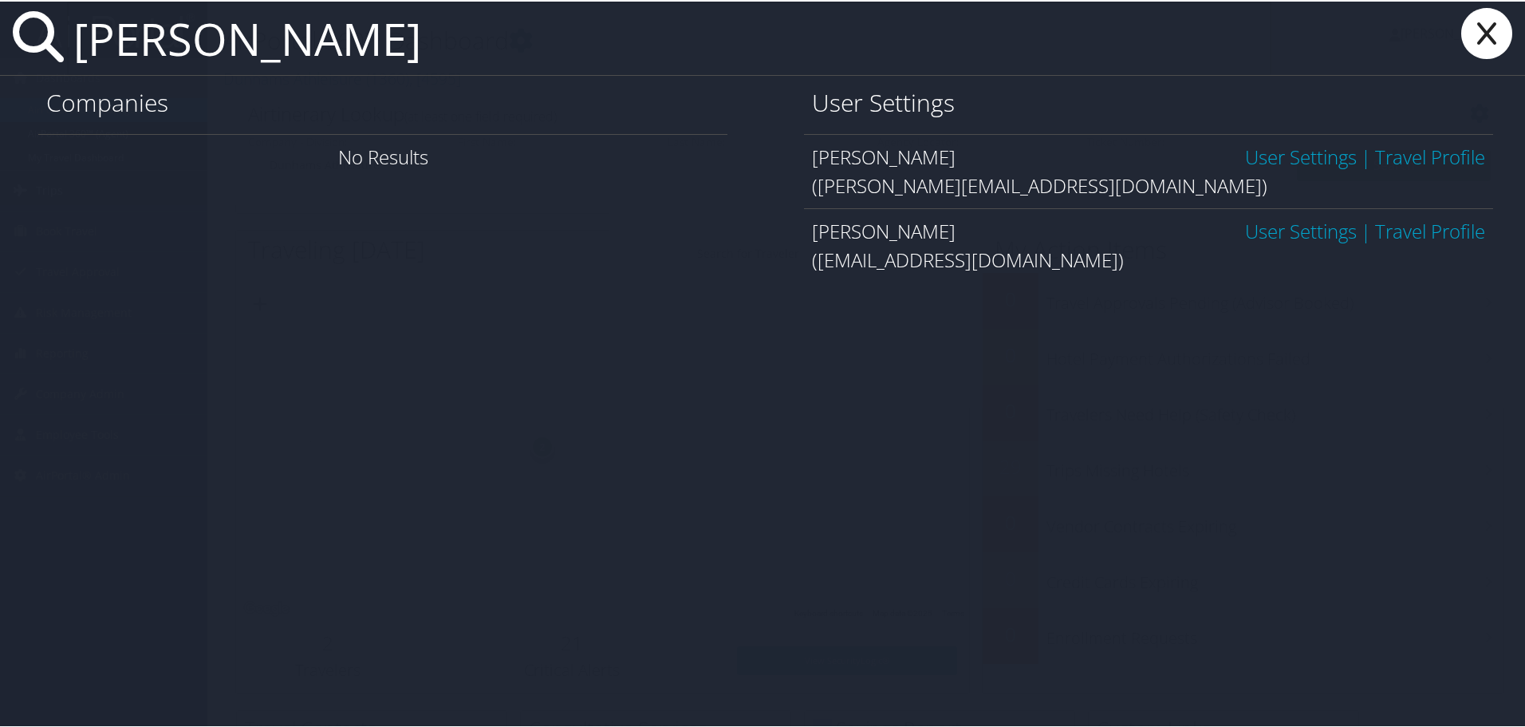
type input "anita prince"
click at [1252, 160] on link "User Settings" at bounding box center [1301, 155] width 112 height 26
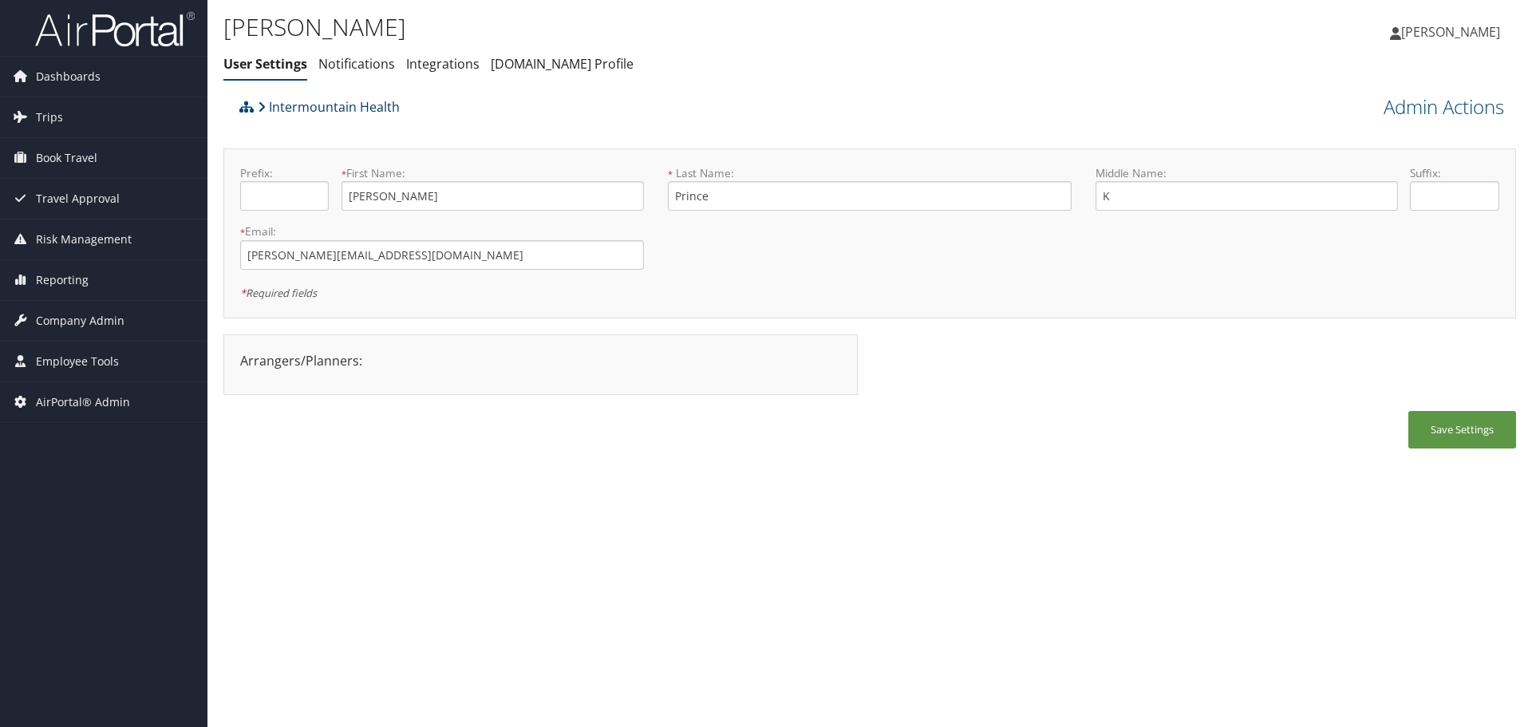
click at [318, 104] on link "Intermountain Health" at bounding box center [329, 107] width 142 height 32
click at [80, 37] on img at bounding box center [115, 28] width 160 height 37
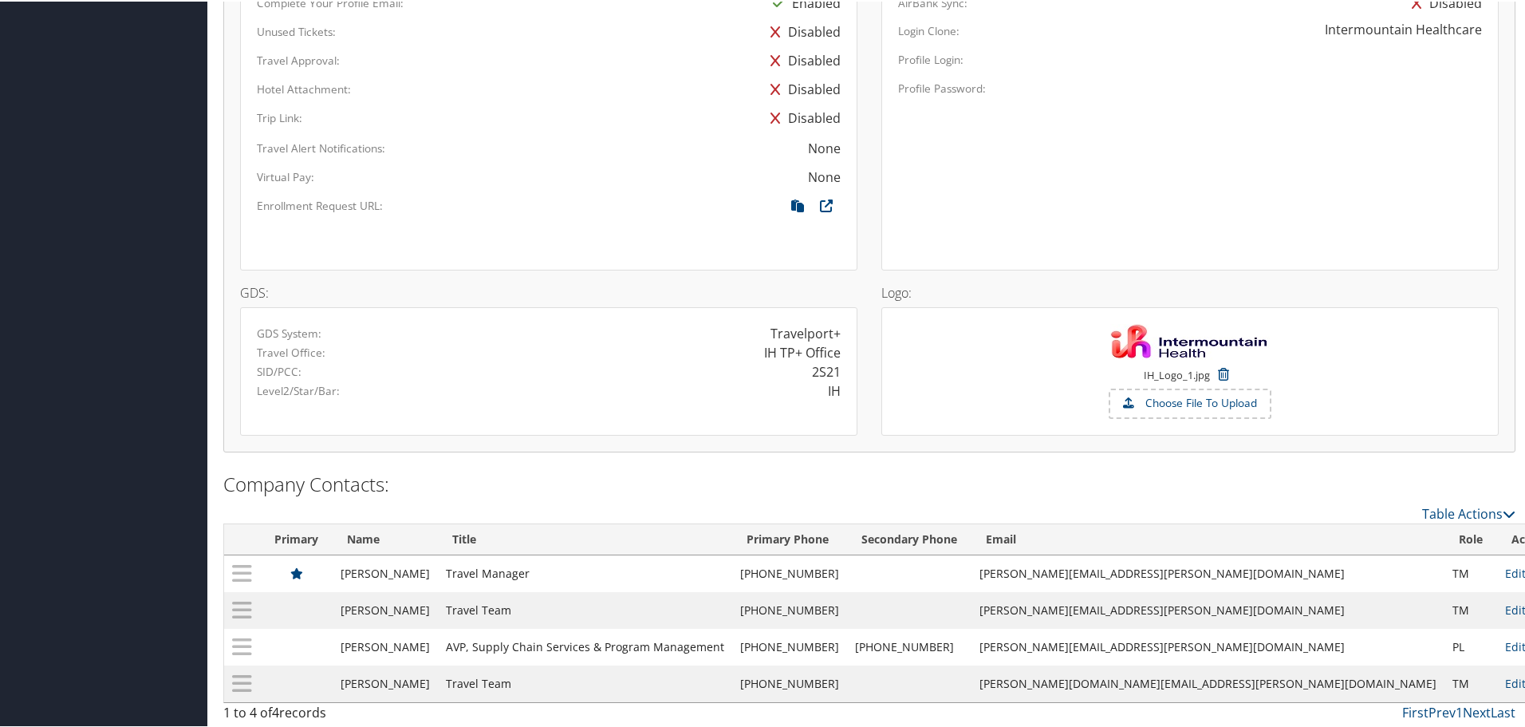
scroll to position [1250, 0]
drag, startPoint x: 810, startPoint y: 366, endPoint x: 811, endPoint y: 381, distance: 15.2
click at [834, 365] on div "2S21" at bounding box center [826, 368] width 29 height 19
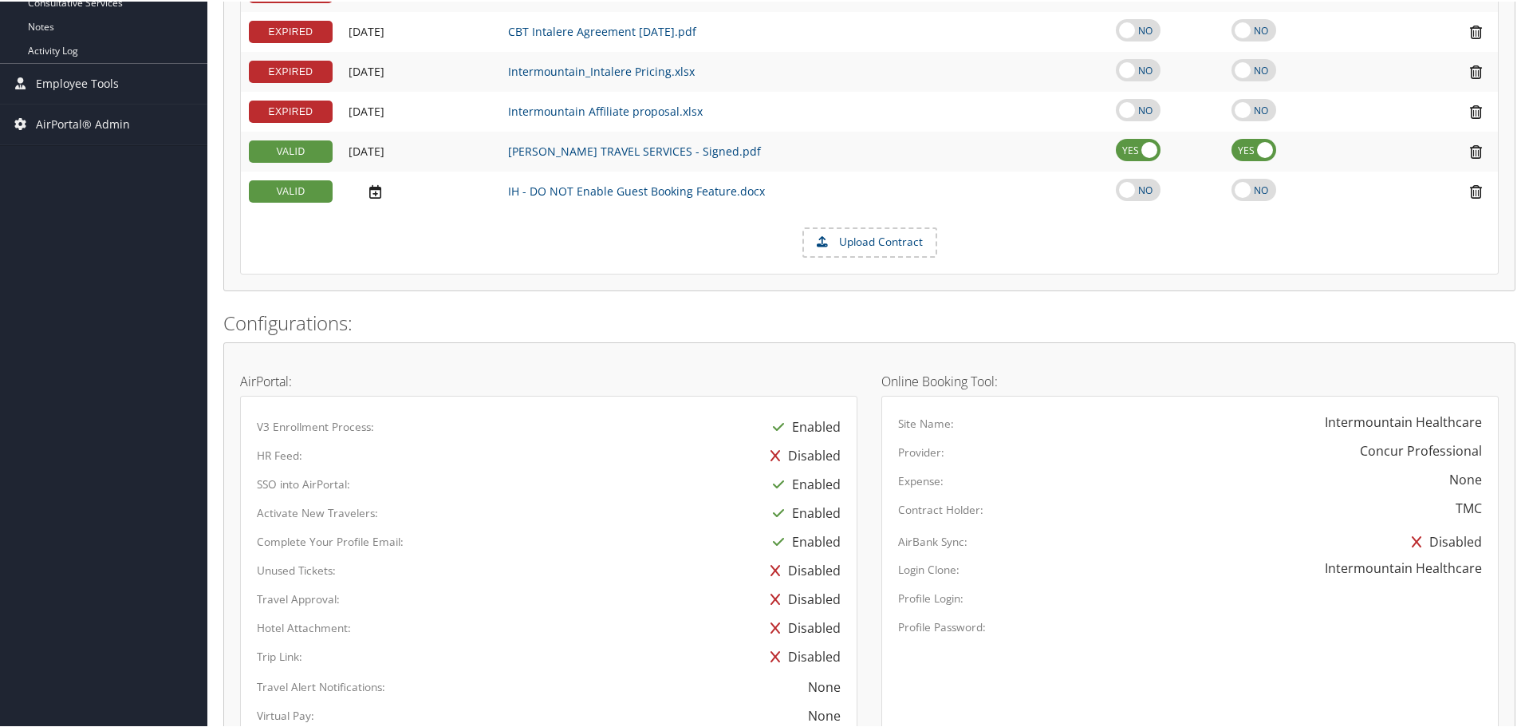
scroll to position [0, 0]
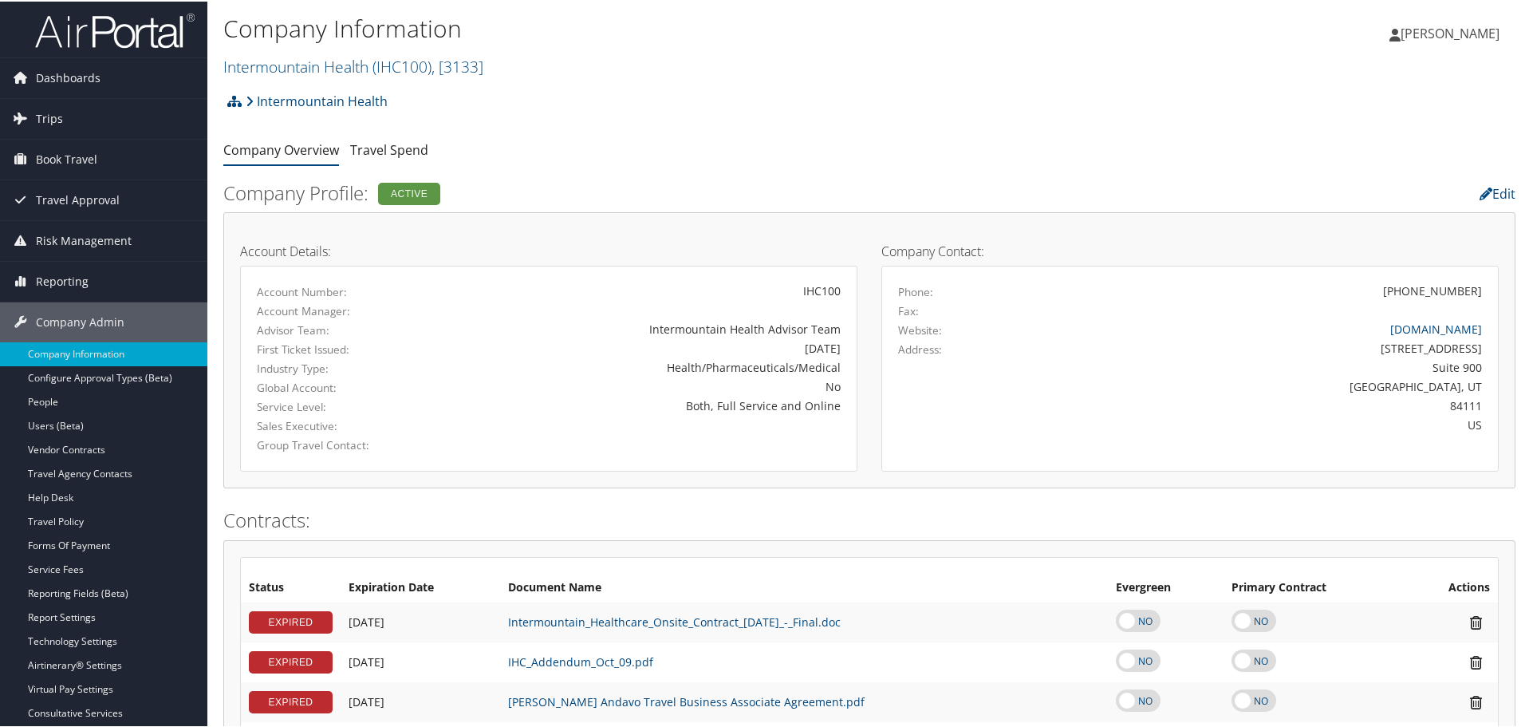
click at [736, 158] on ul "Company Overview Travel Spend" at bounding box center [869, 149] width 1292 height 29
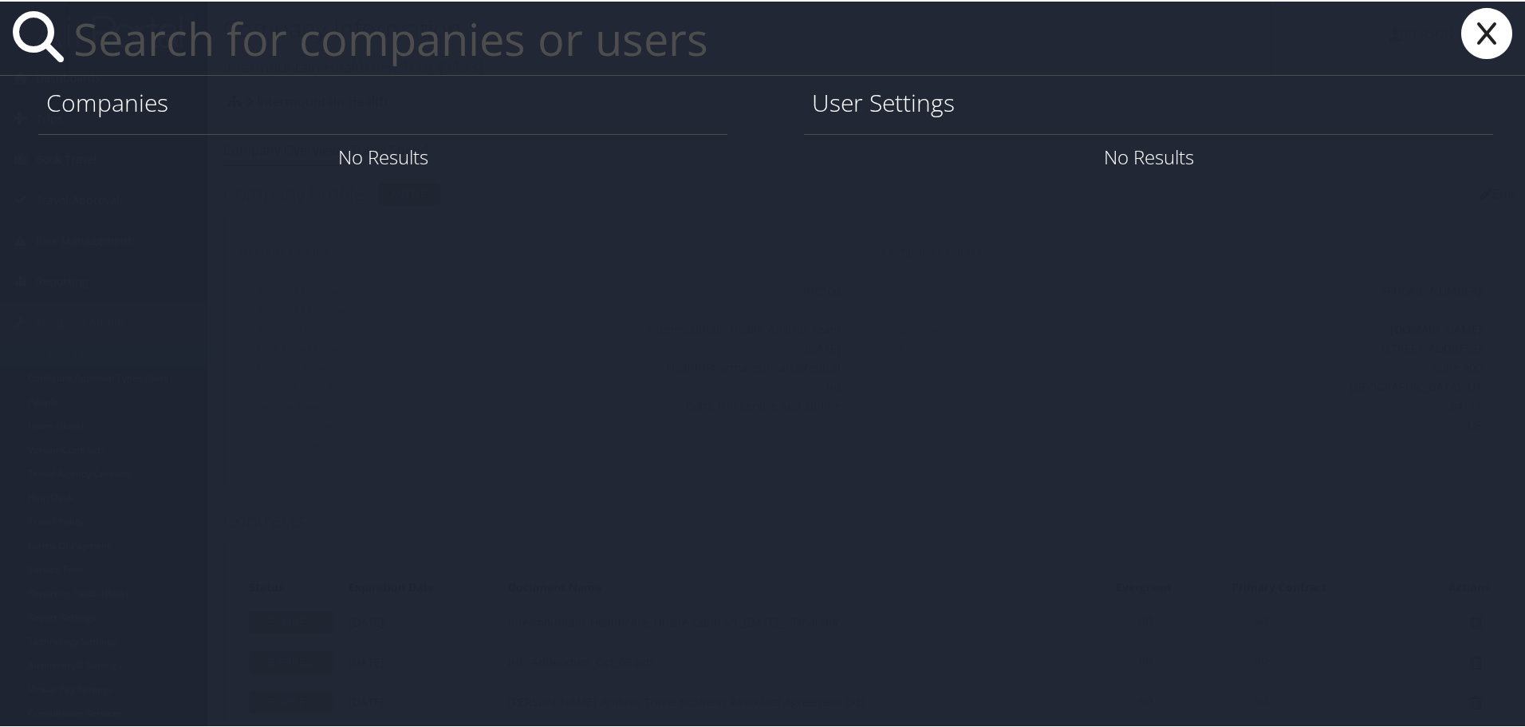
type input "a"
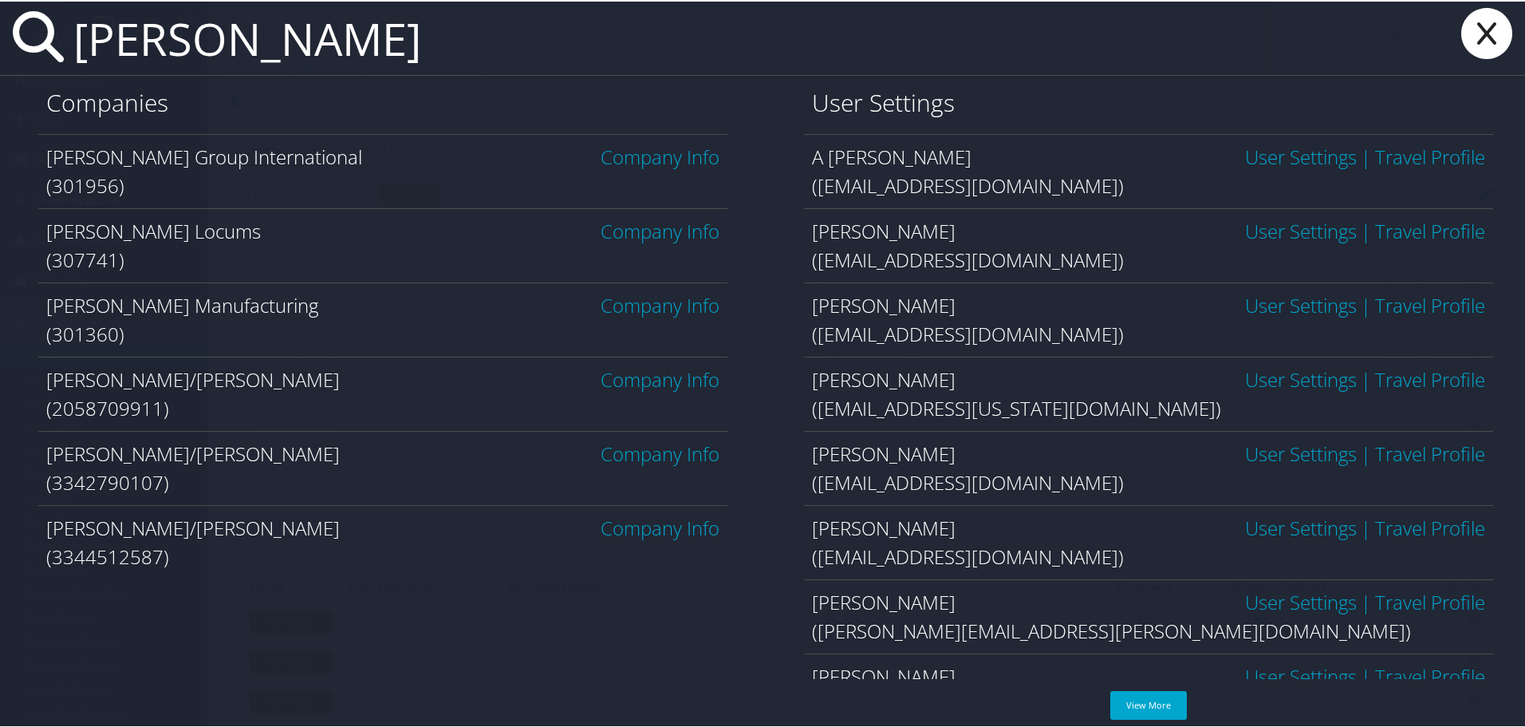
type input "[PERSON_NAME]"
click at [629, 228] on link "Company Info" at bounding box center [660, 229] width 119 height 26
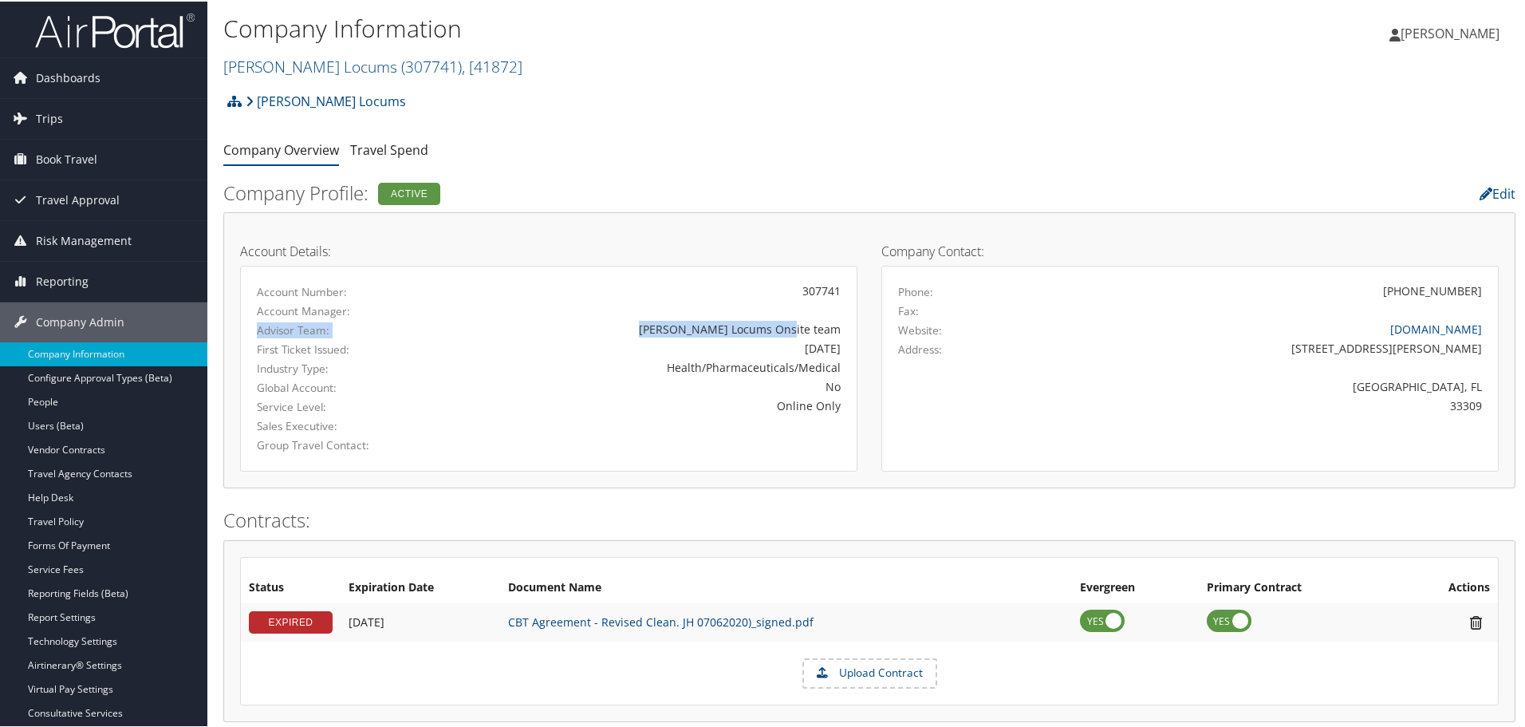
drag, startPoint x: 257, startPoint y: 331, endPoint x: 856, endPoint y: 332, distance: 599.1
click at [856, 332] on div "Account Details: Account Number: 307741 Account Manager: Advisor Team: [PERSON_…" at bounding box center [548, 348] width 641 height 243
click at [799, 331] on div "[PERSON_NAME] Locums Onsite team" at bounding box center [650, 327] width 381 height 17
click at [789, 330] on div "Hayes Locums Onsite team" at bounding box center [650, 327] width 381 height 17
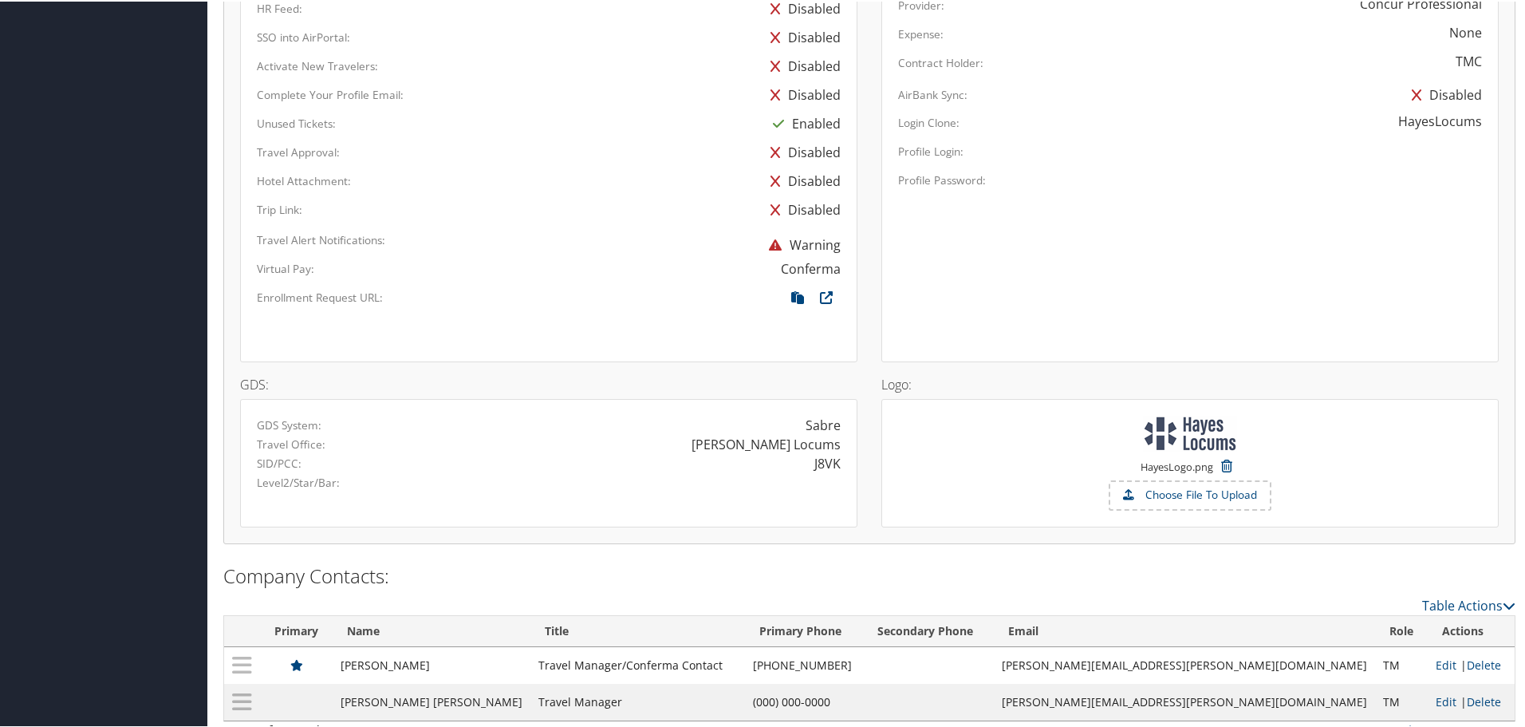
scroll to position [897, 0]
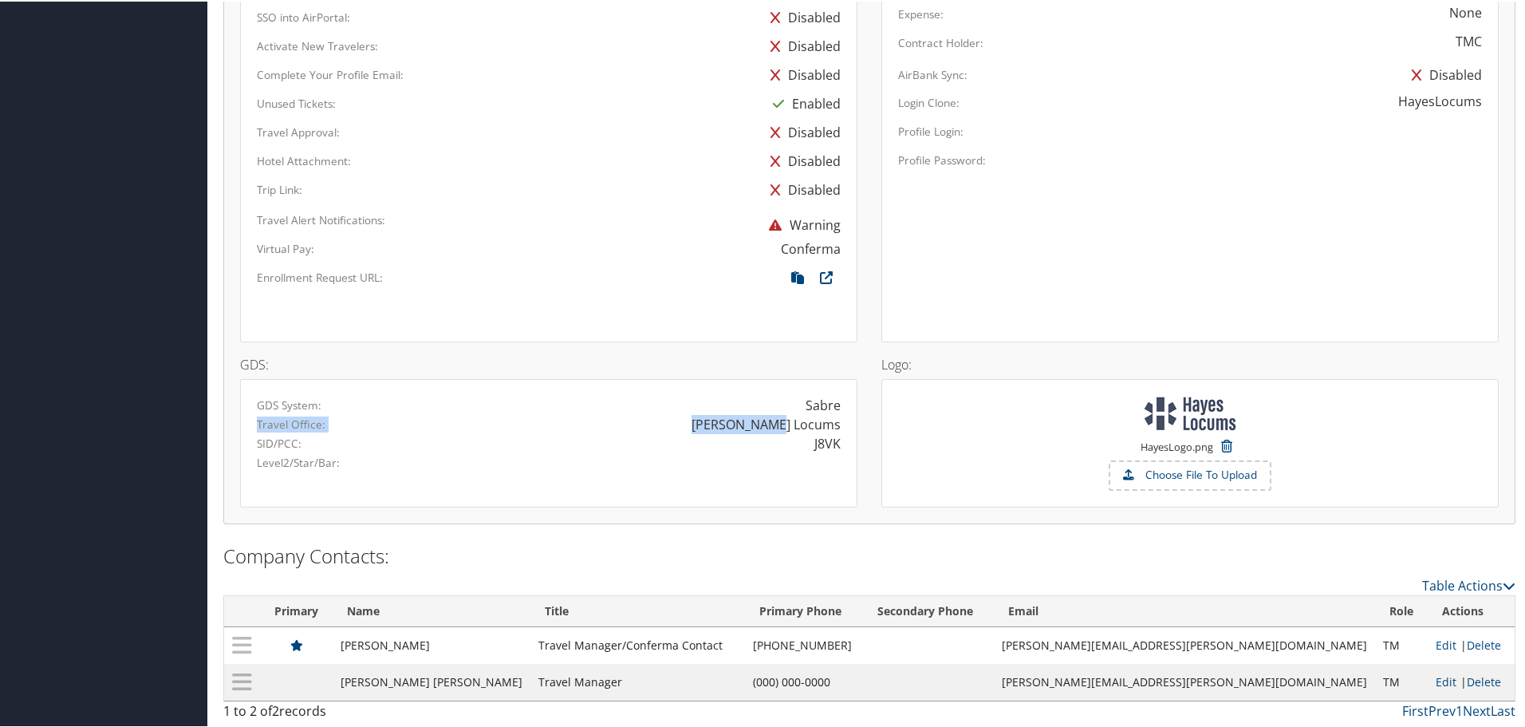
drag, startPoint x: 259, startPoint y: 421, endPoint x: 837, endPoint y: 430, distance: 577.7
click at [837, 430] on div "Travel Office: Hayes Locums" at bounding box center [549, 422] width 608 height 19
click at [825, 443] on div "J8VK" at bounding box center [828, 441] width 26 height 19
click at [828, 445] on div "J8VK" at bounding box center [828, 441] width 26 height 19
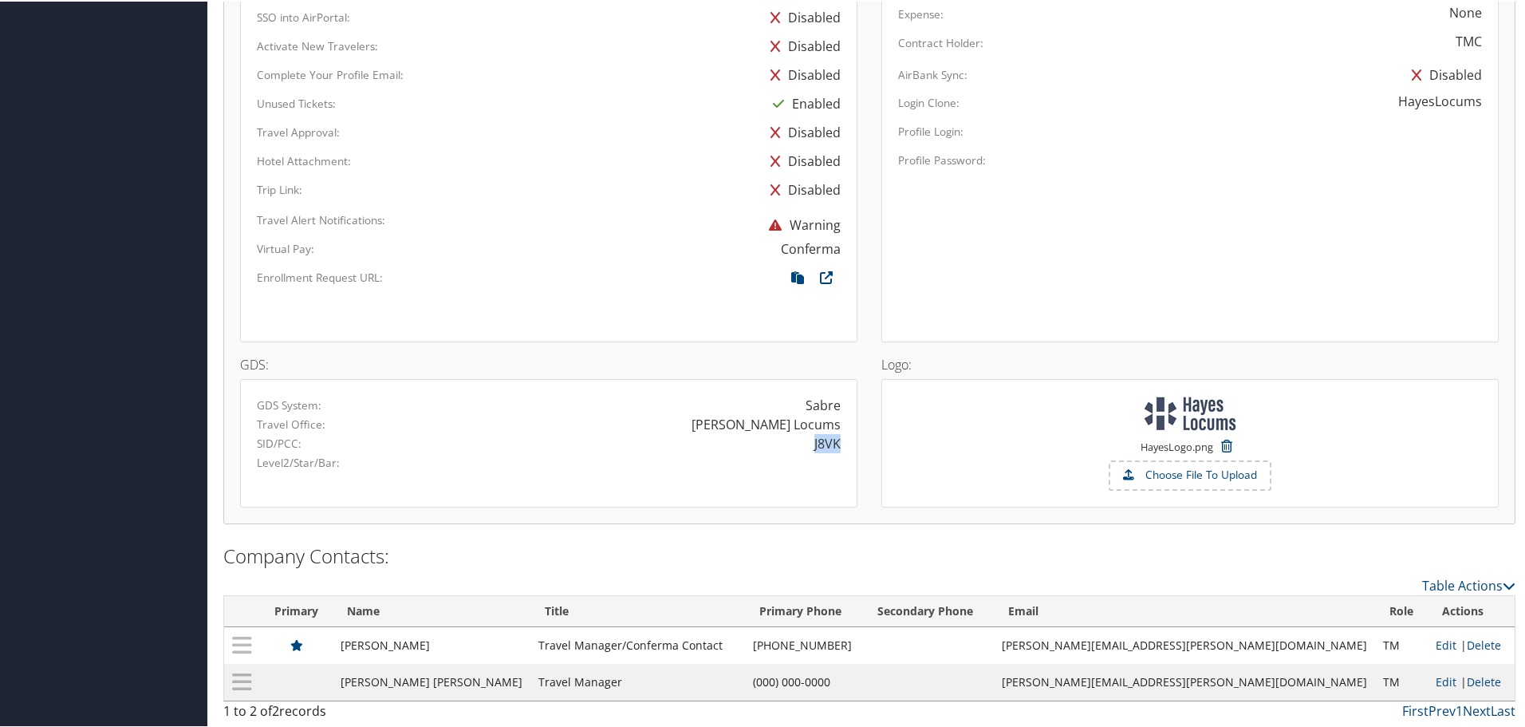
click at [828, 445] on div "J8VK" at bounding box center [828, 441] width 26 height 19
click at [817, 447] on div "J8VK" at bounding box center [828, 441] width 26 height 19
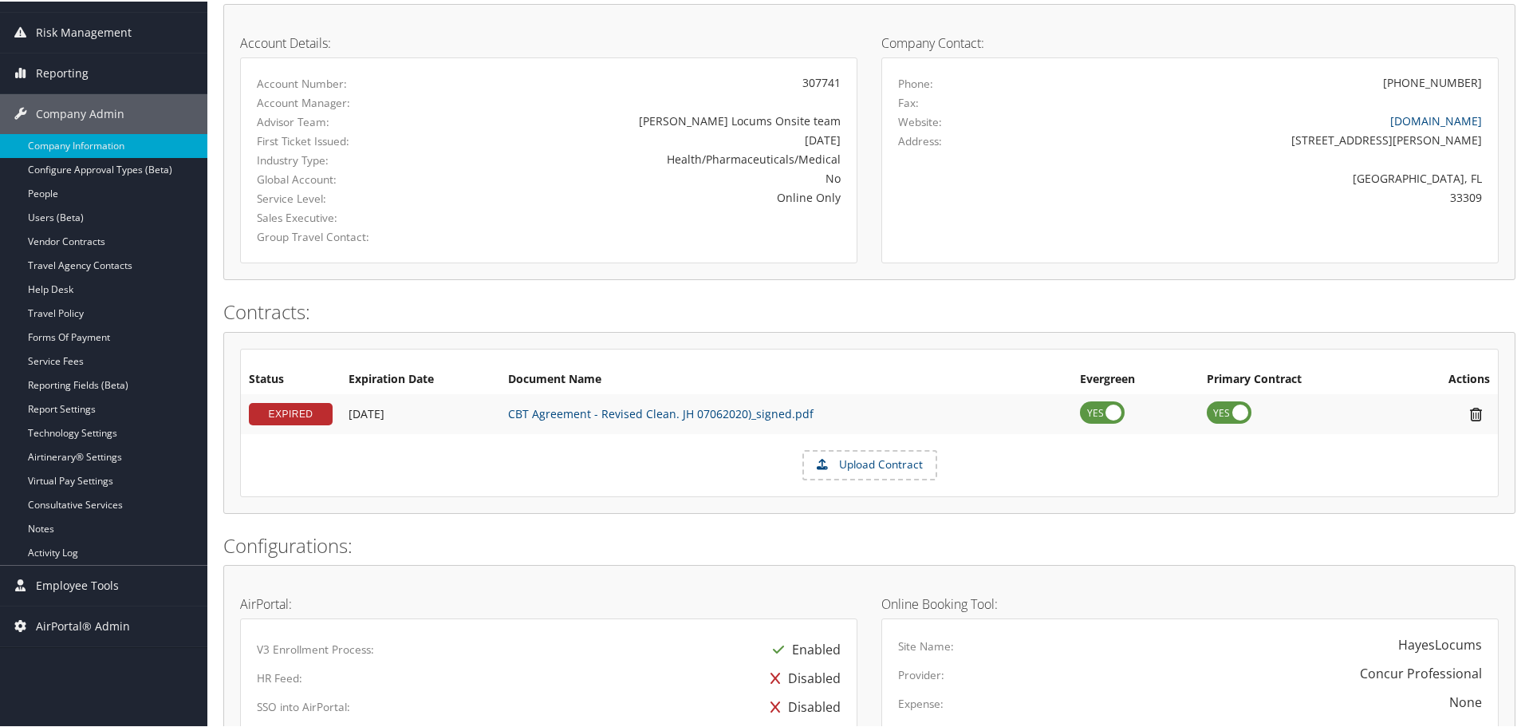
scroll to position [0, 0]
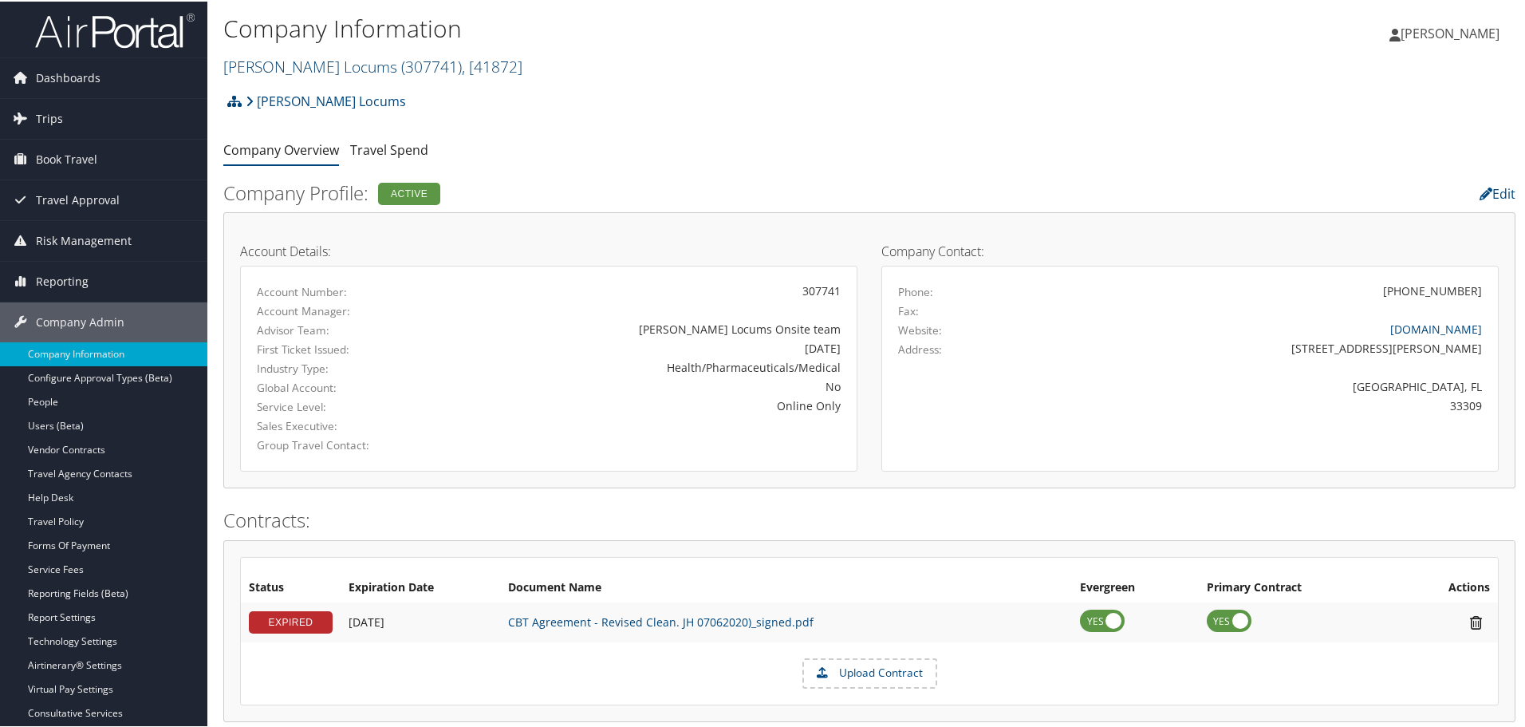
click at [462, 67] on span ", [ 41872 ]" at bounding box center [492, 65] width 61 height 22
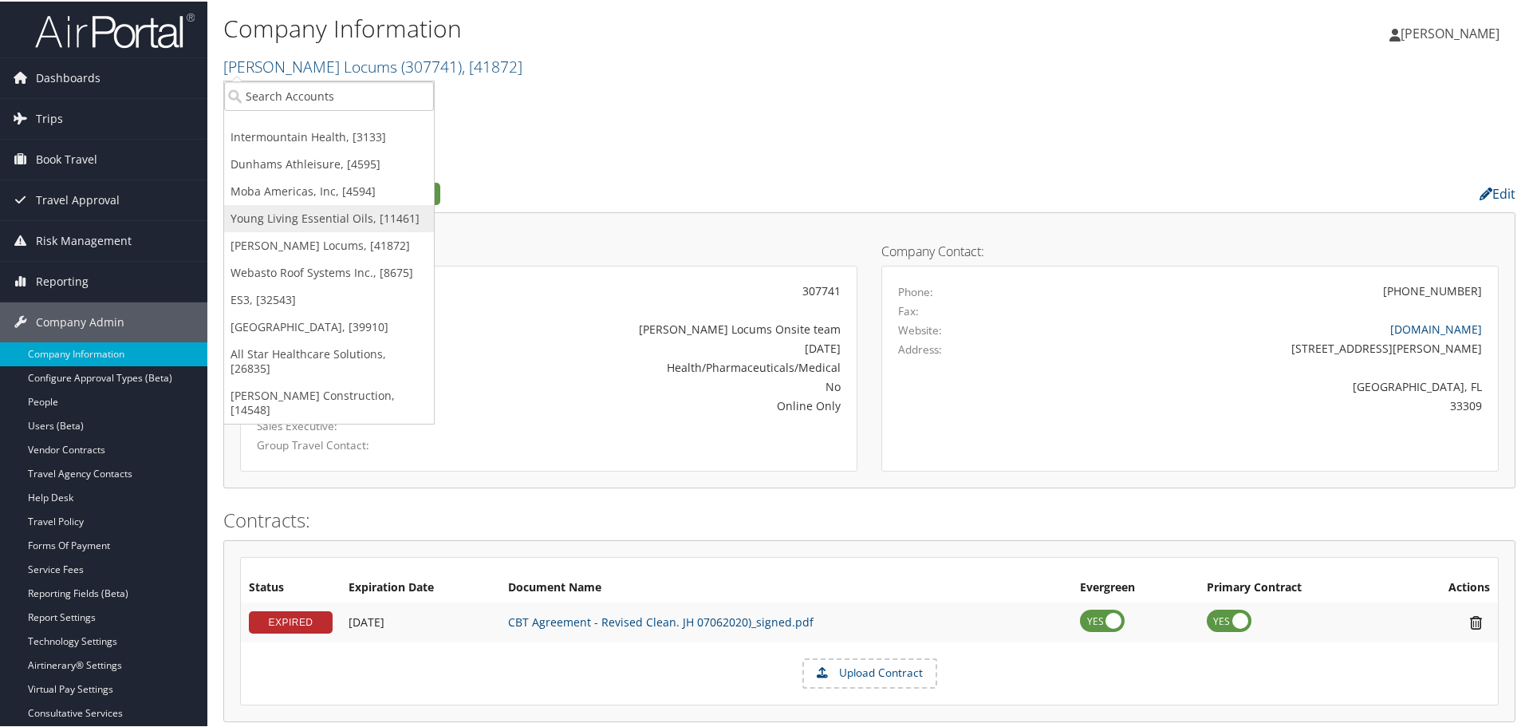
click at [314, 219] on link "Young Living Essential Oils, [11461]" at bounding box center [329, 216] width 210 height 27
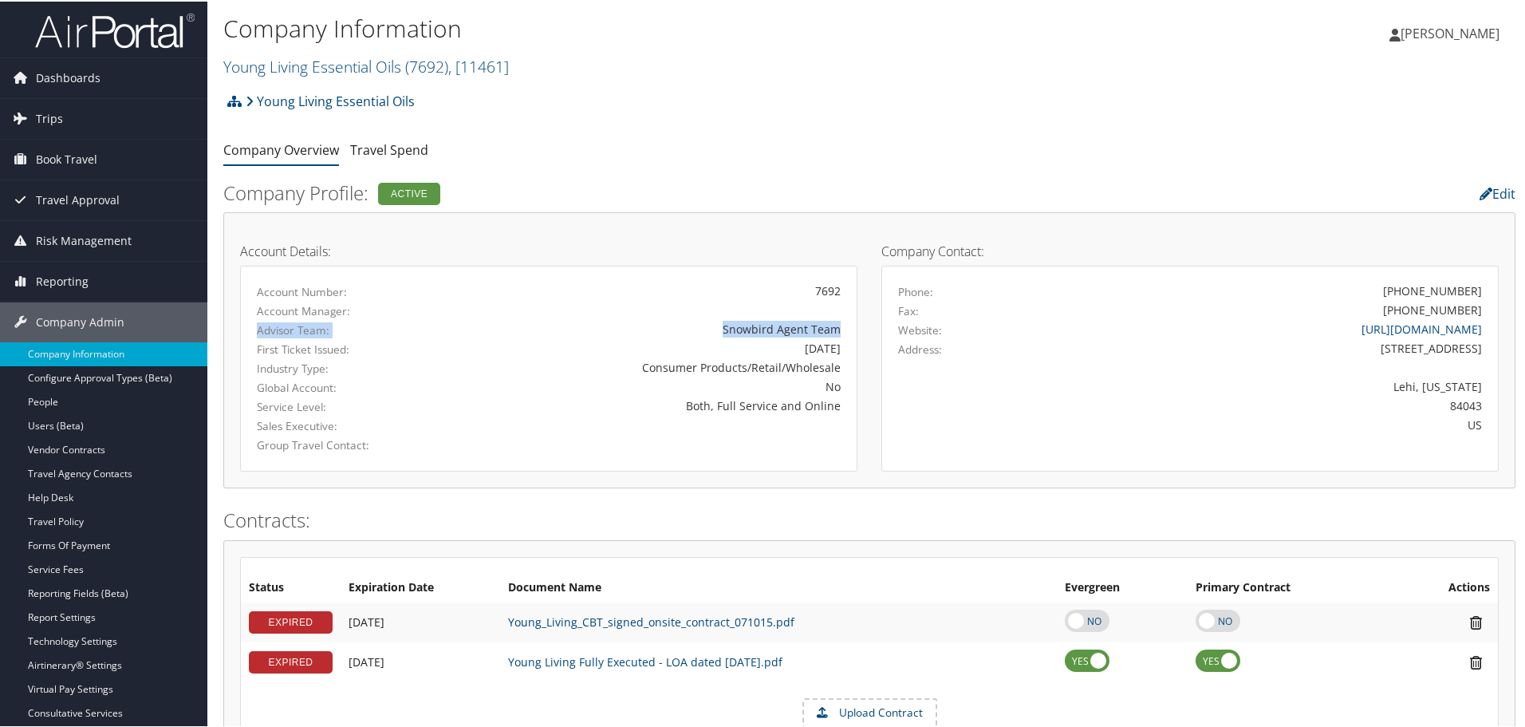
drag, startPoint x: 303, startPoint y: 330, endPoint x: 846, endPoint y: 330, distance: 543.3
click at [846, 330] on div "Advisor Team: Snowbird Agent Team" at bounding box center [549, 328] width 608 height 19
click at [803, 330] on div "Snowbird Agent Team" at bounding box center [650, 327] width 381 height 17
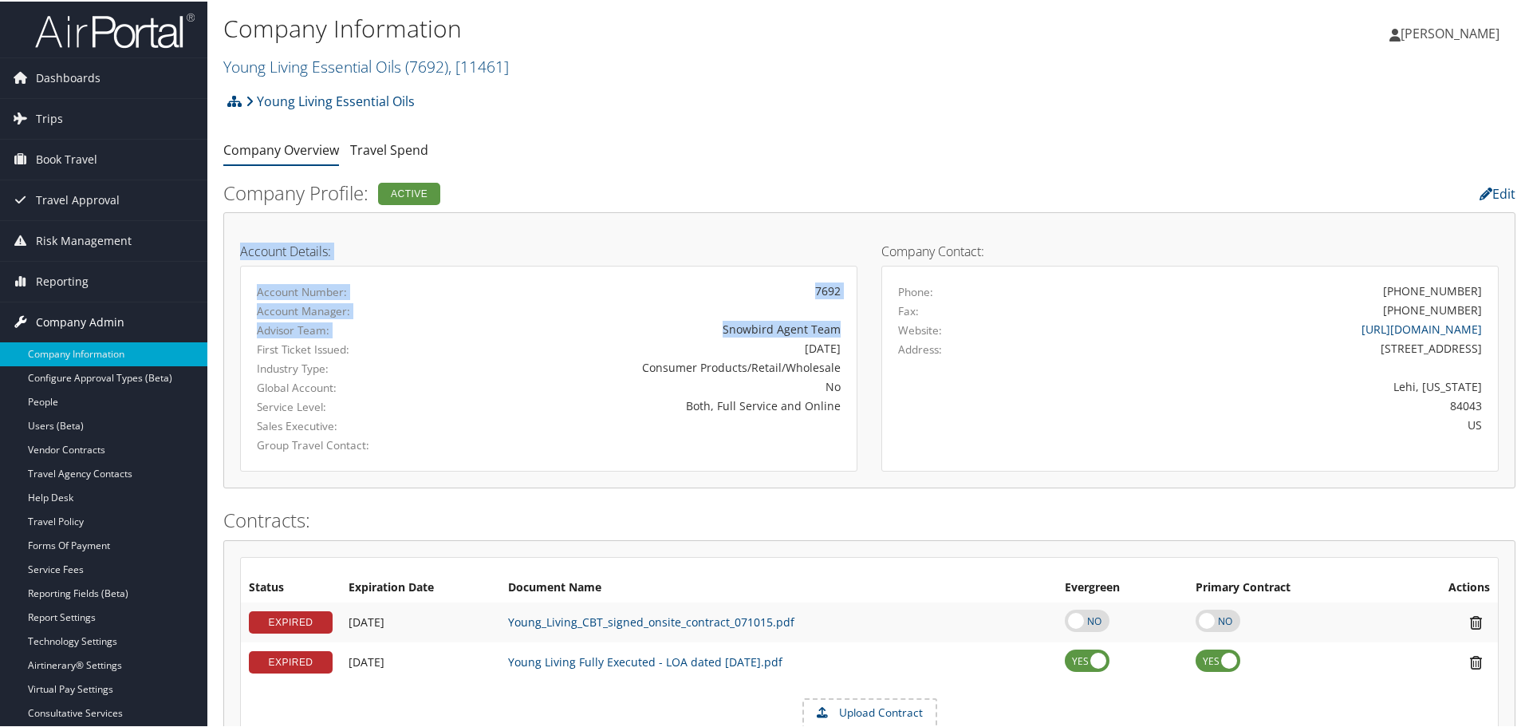
drag, startPoint x: 839, startPoint y: 330, endPoint x: 207, endPoint y: 329, distance: 632.6
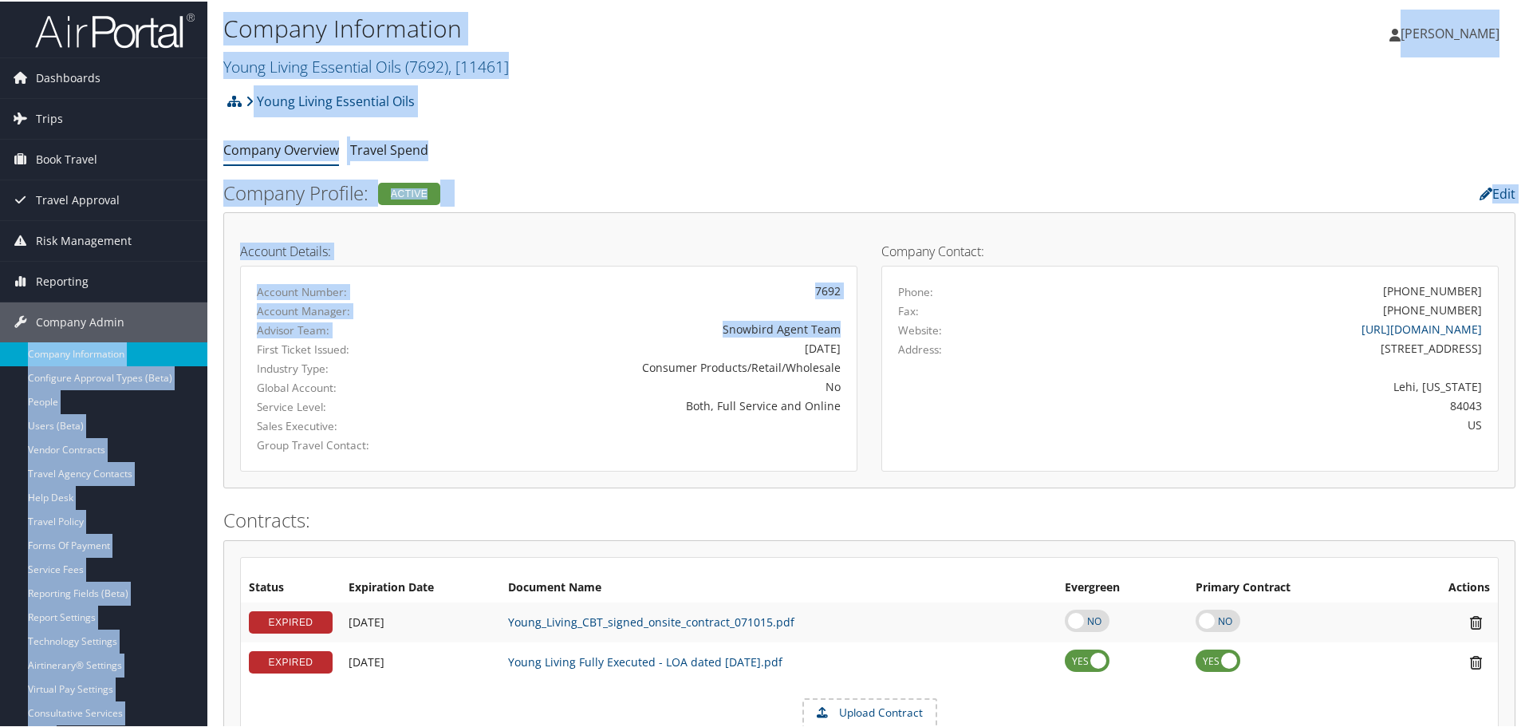
click at [981, 152] on ul "Company Overview Travel Spend" at bounding box center [869, 149] width 1292 height 29
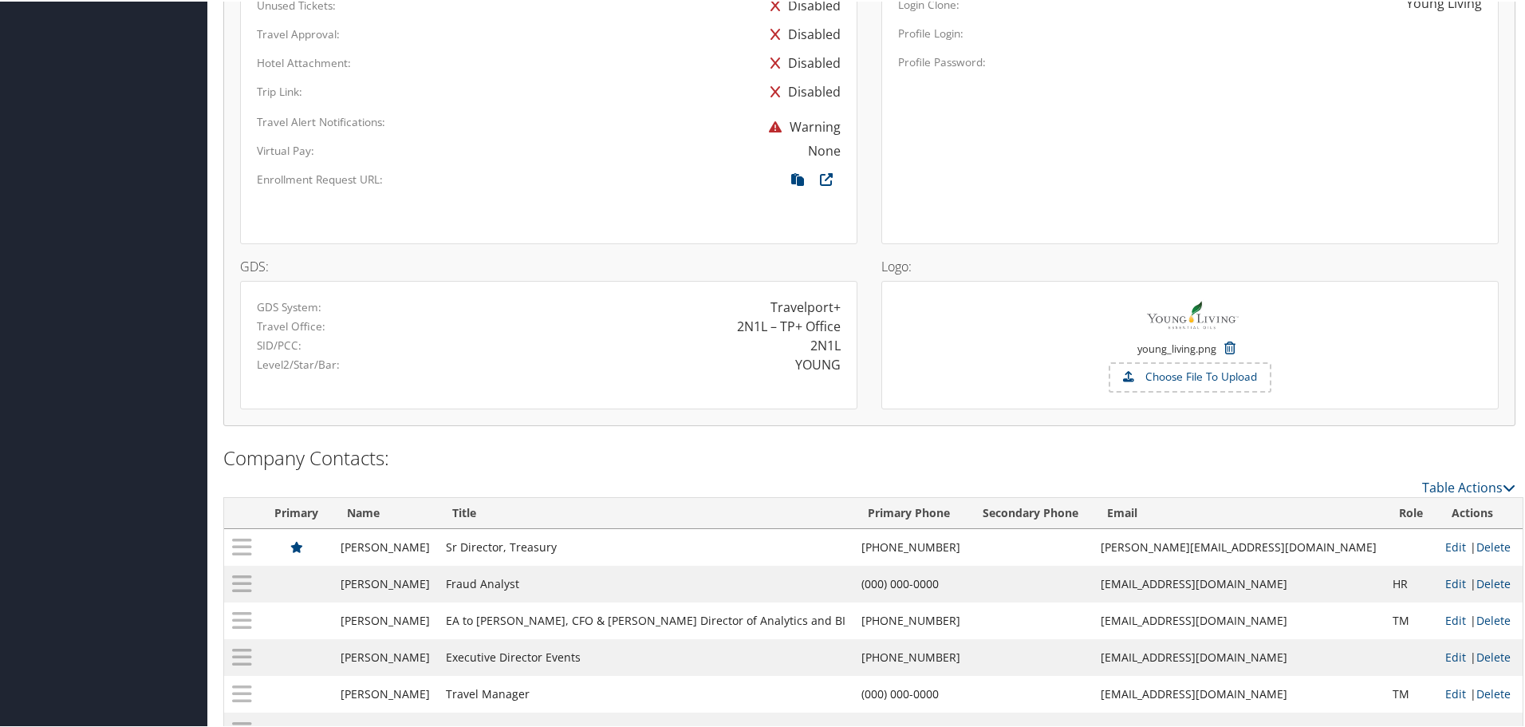
scroll to position [1037, 0]
drag, startPoint x: 258, startPoint y: 322, endPoint x: 838, endPoint y: 320, distance: 580.0
click at [838, 320] on div "Travel Office: 2N1L – TP+ Office" at bounding box center [549, 323] width 608 height 19
click at [737, 322] on div "2N1L – TP+ Office" at bounding box center [789, 323] width 104 height 19
drag, startPoint x: 734, startPoint y: 322, endPoint x: 834, endPoint y: 319, distance: 99.7
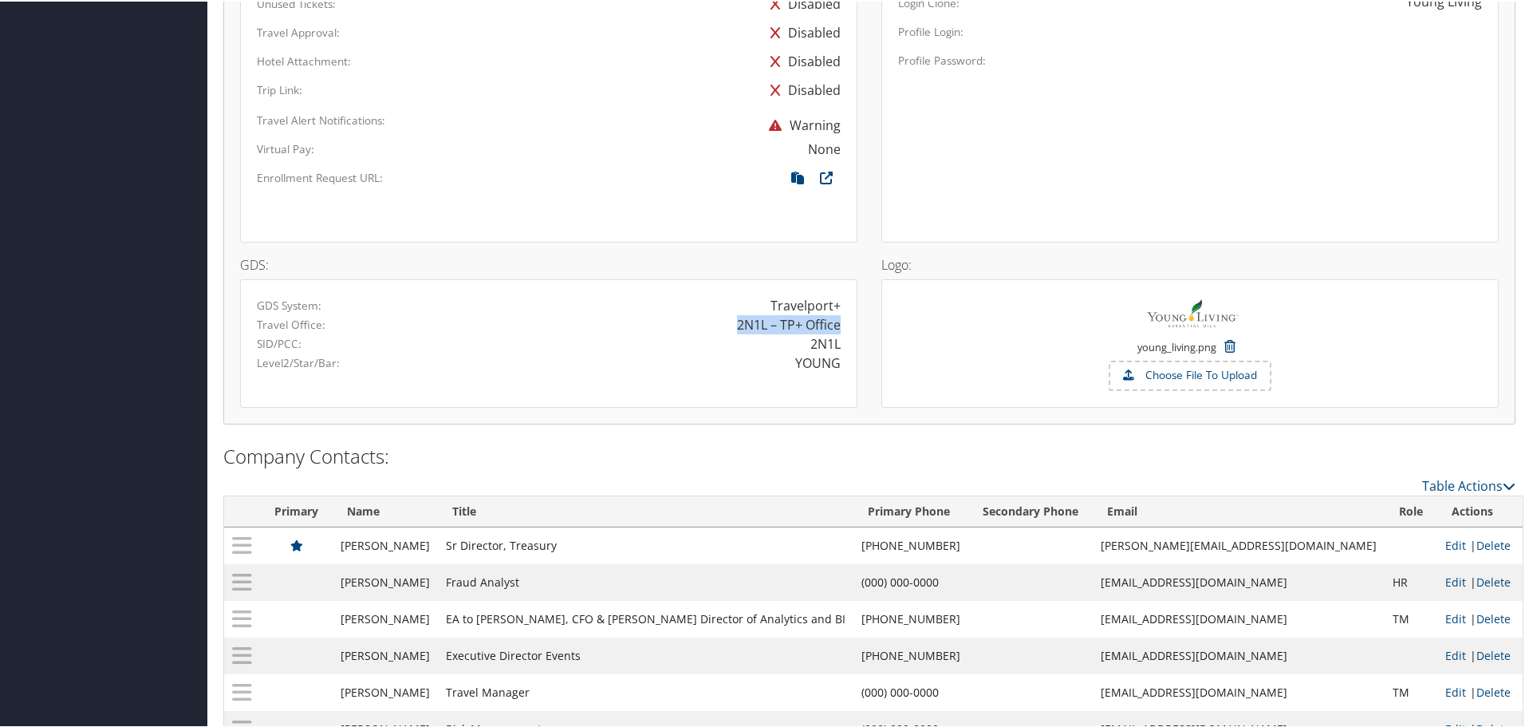
click at [834, 319] on div "2N1L – TP+ Office" at bounding box center [789, 323] width 104 height 19
drag, startPoint x: 802, startPoint y: 340, endPoint x: 850, endPoint y: 340, distance: 48.7
click at [850, 340] on div "GDS System: Travelport+ Travel Office: 2N1L – TP+ Office SID/PCC: 2N1L Level2/S…" at bounding box center [548, 342] width 617 height 128
drag, startPoint x: 794, startPoint y: 361, endPoint x: 858, endPoint y: 364, distance: 63.9
click at [874, 241] on div "GDS: GDS System: Travelport+ Travel Office: 2N1L – TP+ Office SID/PCC: 2N1L Lev…" at bounding box center [869, 241] width 1283 height 0
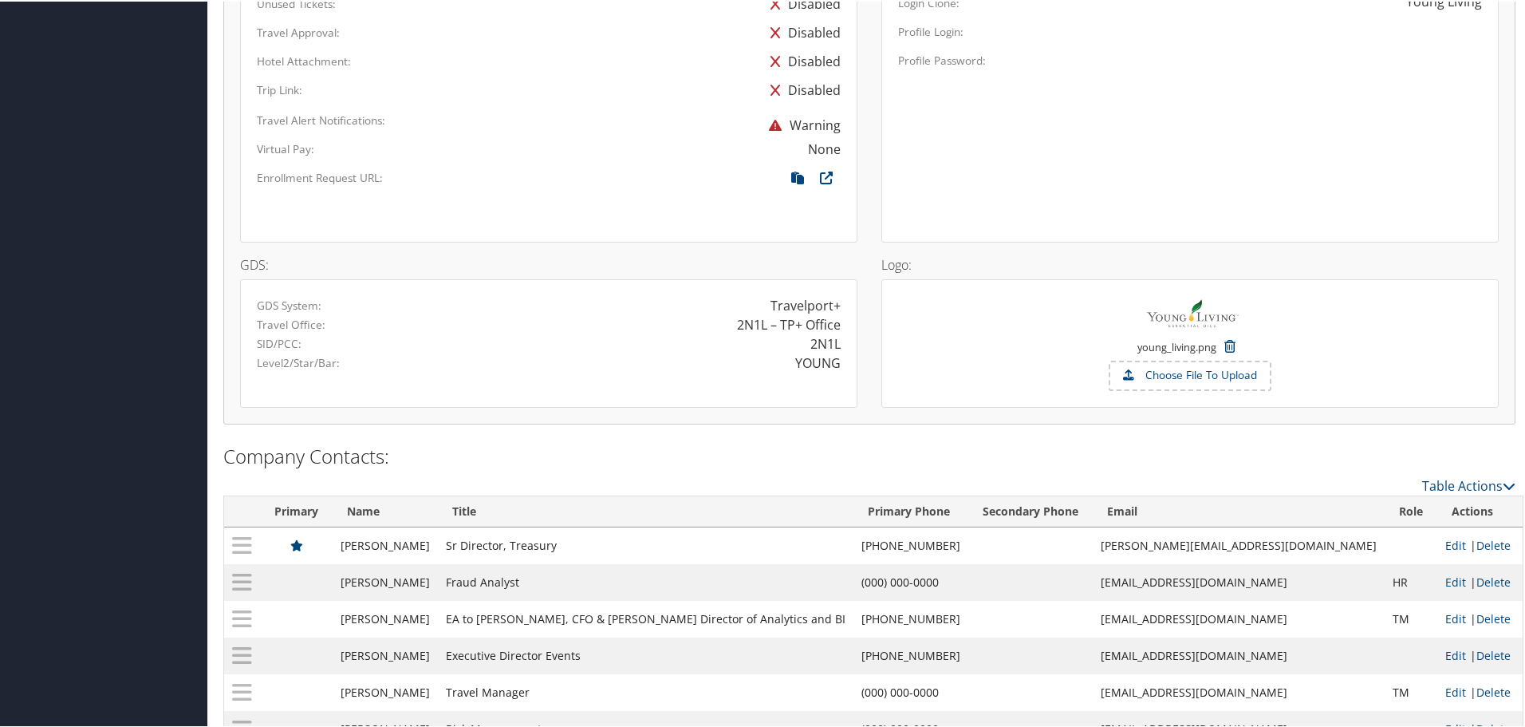
click at [787, 353] on div "YOUNG" at bounding box center [701, 361] width 304 height 19
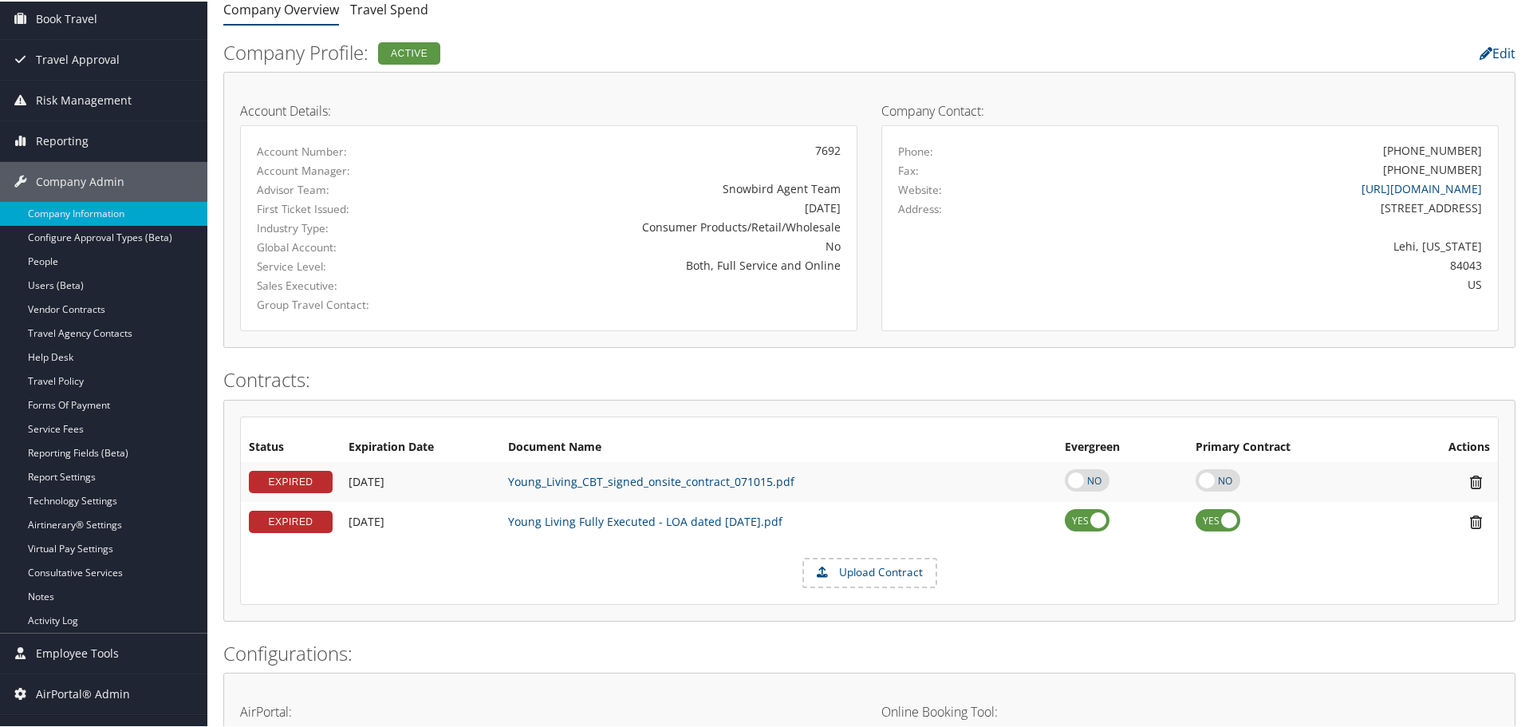
scroll to position [0, 0]
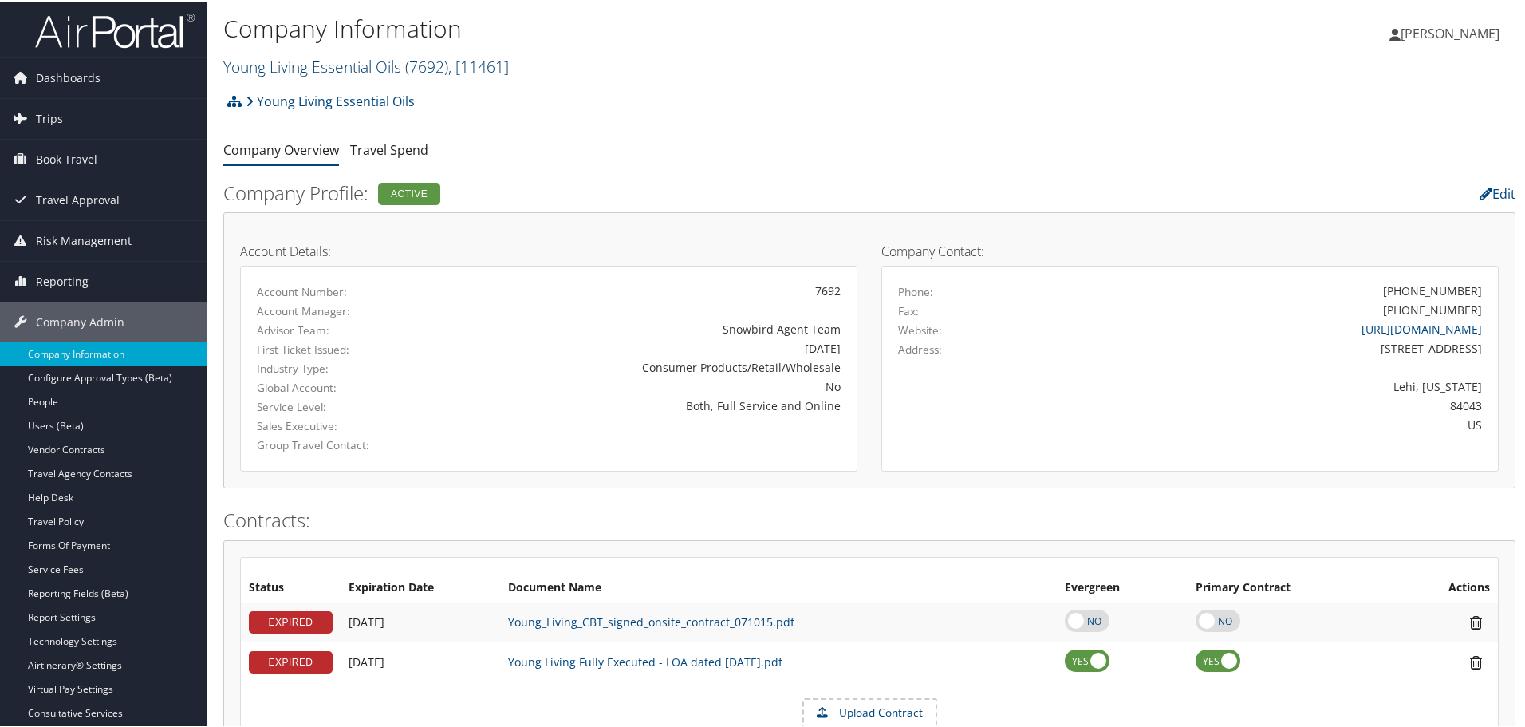
click at [365, 66] on link "Young Living Essential Oils ( 7692 ) , [ 11461 ]" at bounding box center [366, 65] width 286 height 22
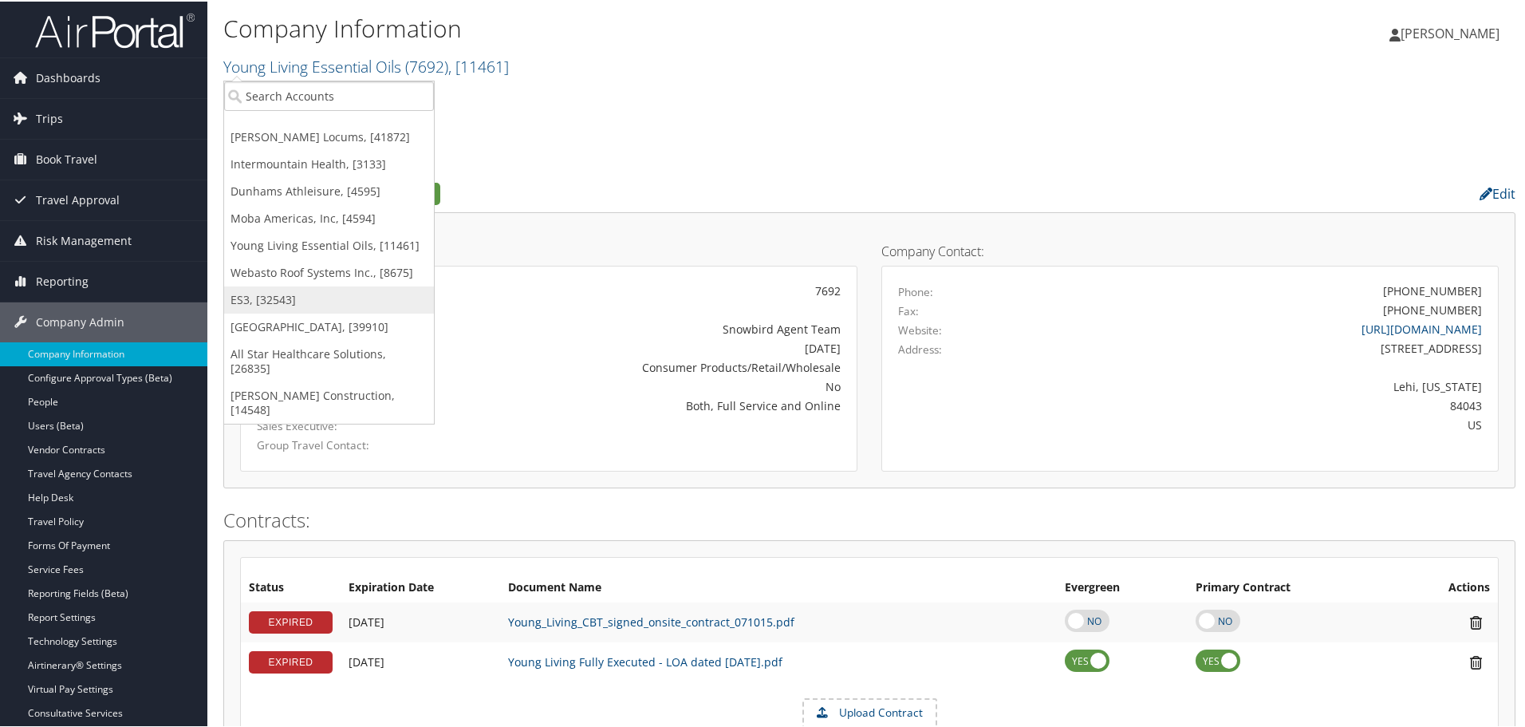
click at [250, 296] on link "ES3, [32543]" at bounding box center [329, 298] width 210 height 27
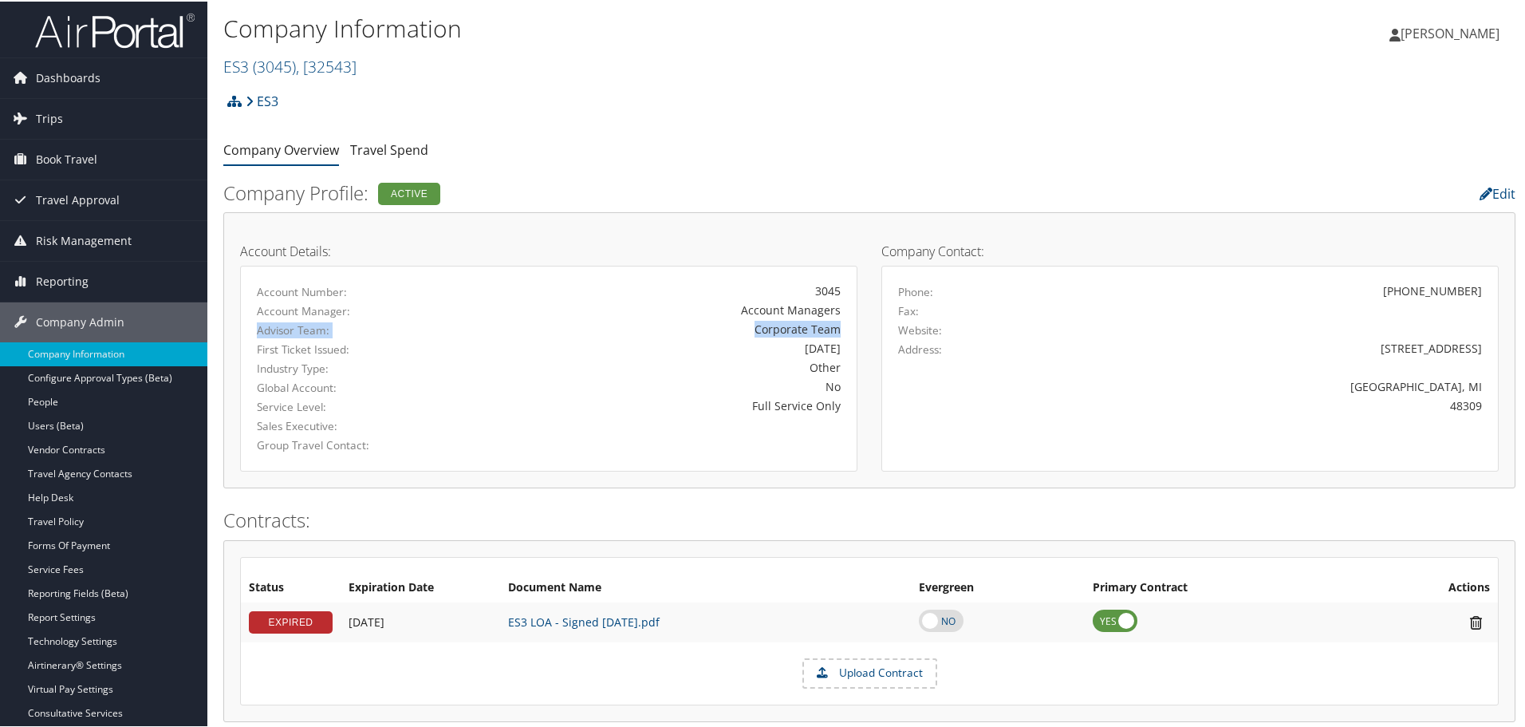
drag, startPoint x: 256, startPoint y: 328, endPoint x: 843, endPoint y: 326, distance: 587.2
click at [843, 326] on div "Advisor Team: Corporate Team" at bounding box center [549, 328] width 608 height 19
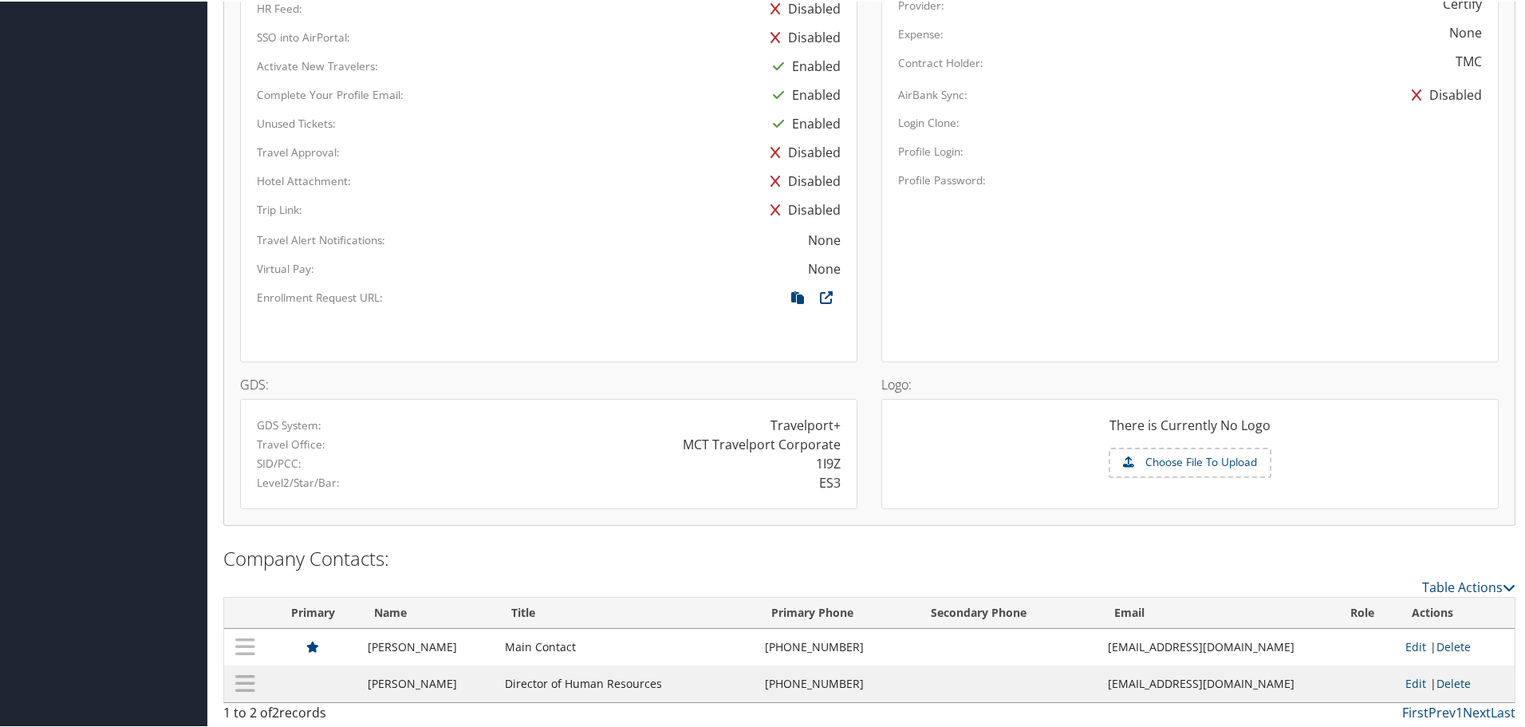
scroll to position [879, 0]
drag, startPoint x: 259, startPoint y: 444, endPoint x: 294, endPoint y: 430, distance: 37.9
click at [833, 444] on div "Travel Office: MCT Travelport Corporate" at bounding box center [549, 441] width 608 height 19
click at [725, 440] on div "MCT Travelport Corporate" at bounding box center [762, 441] width 158 height 19
click at [830, 460] on div "1I9Z" at bounding box center [828, 460] width 25 height 19
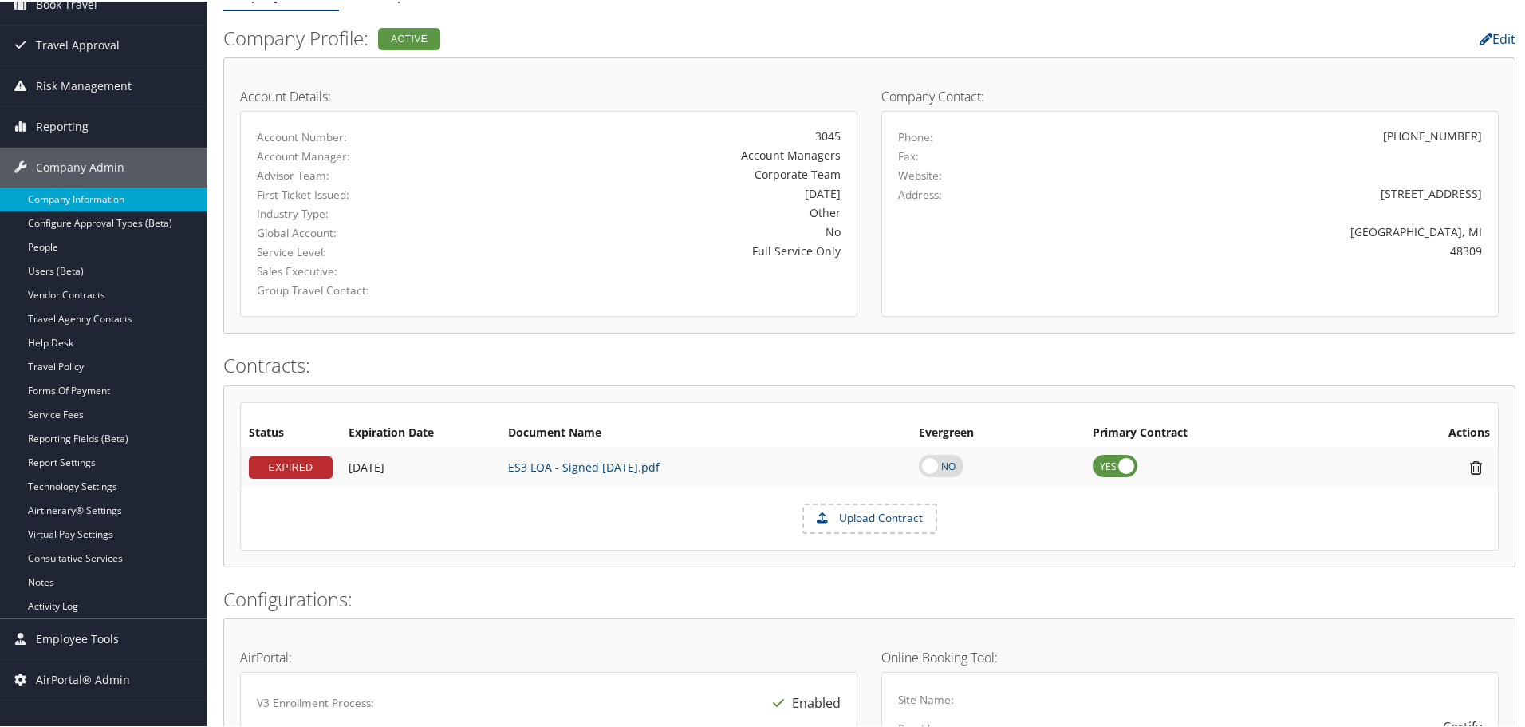
scroll to position [0, 0]
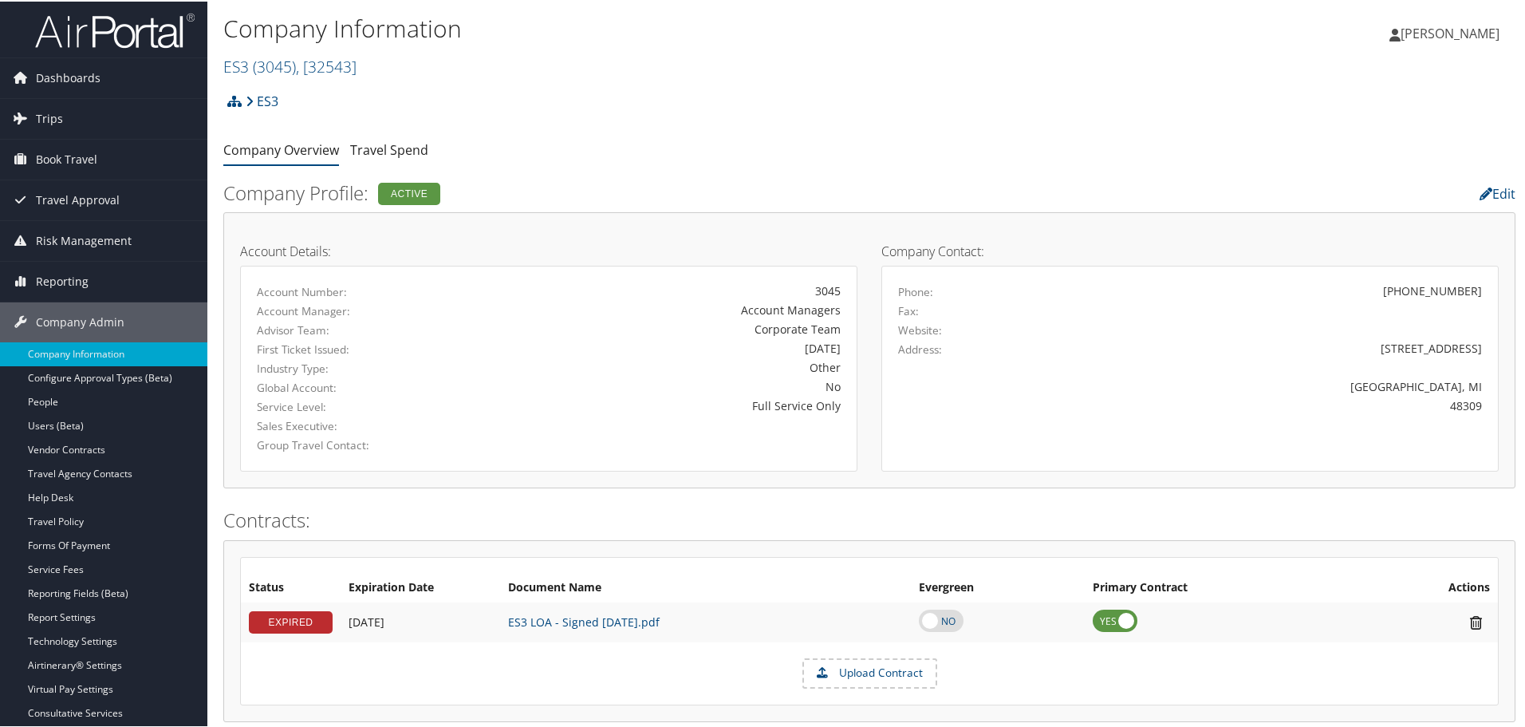
click at [297, 85] on div "ES3 Account Structure ES3 (3045) ACTIVE Create Child × Create Client New child …" at bounding box center [869, 105] width 1292 height 43
click at [296, 74] on span "( 3045 )" at bounding box center [274, 65] width 43 height 22
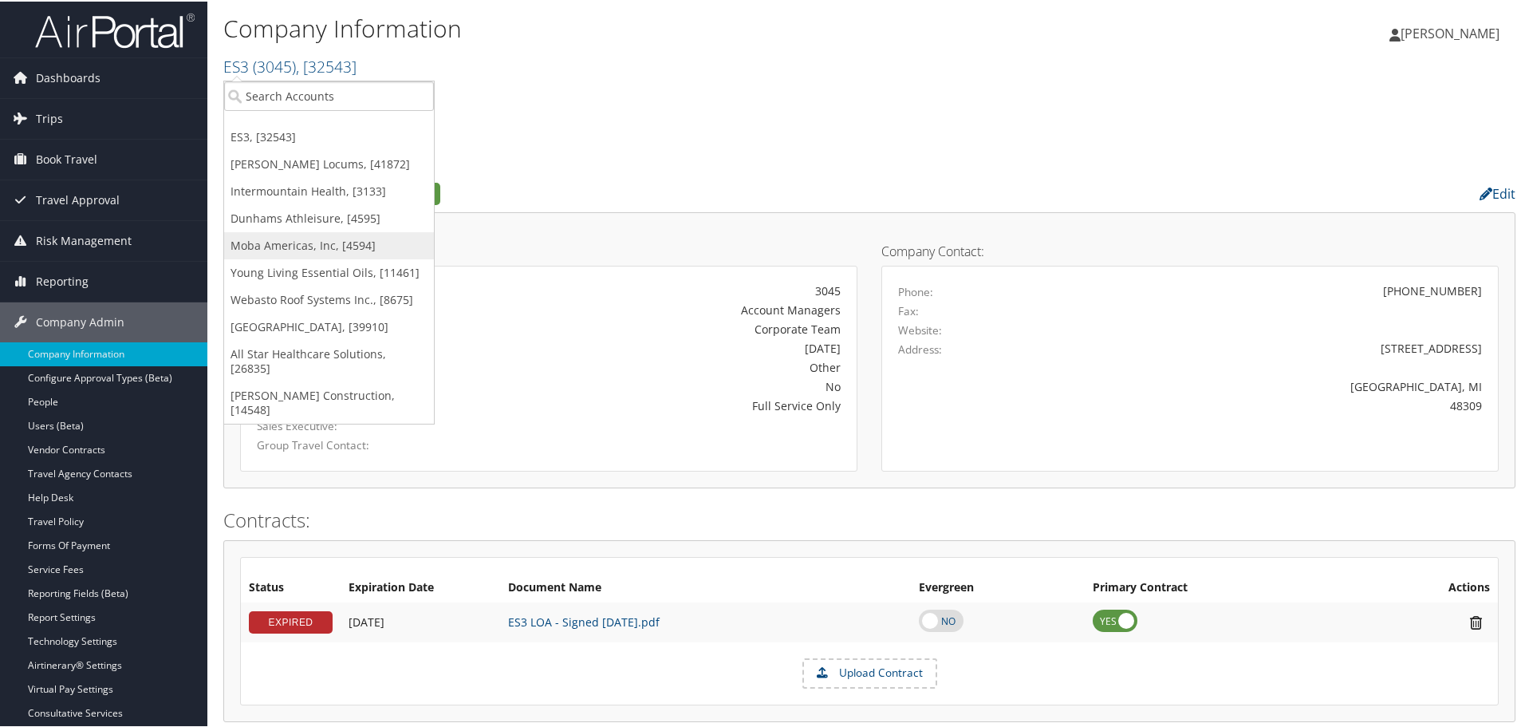
click at [290, 239] on link "Moba Americas, Inc, [4594]" at bounding box center [329, 244] width 210 height 27
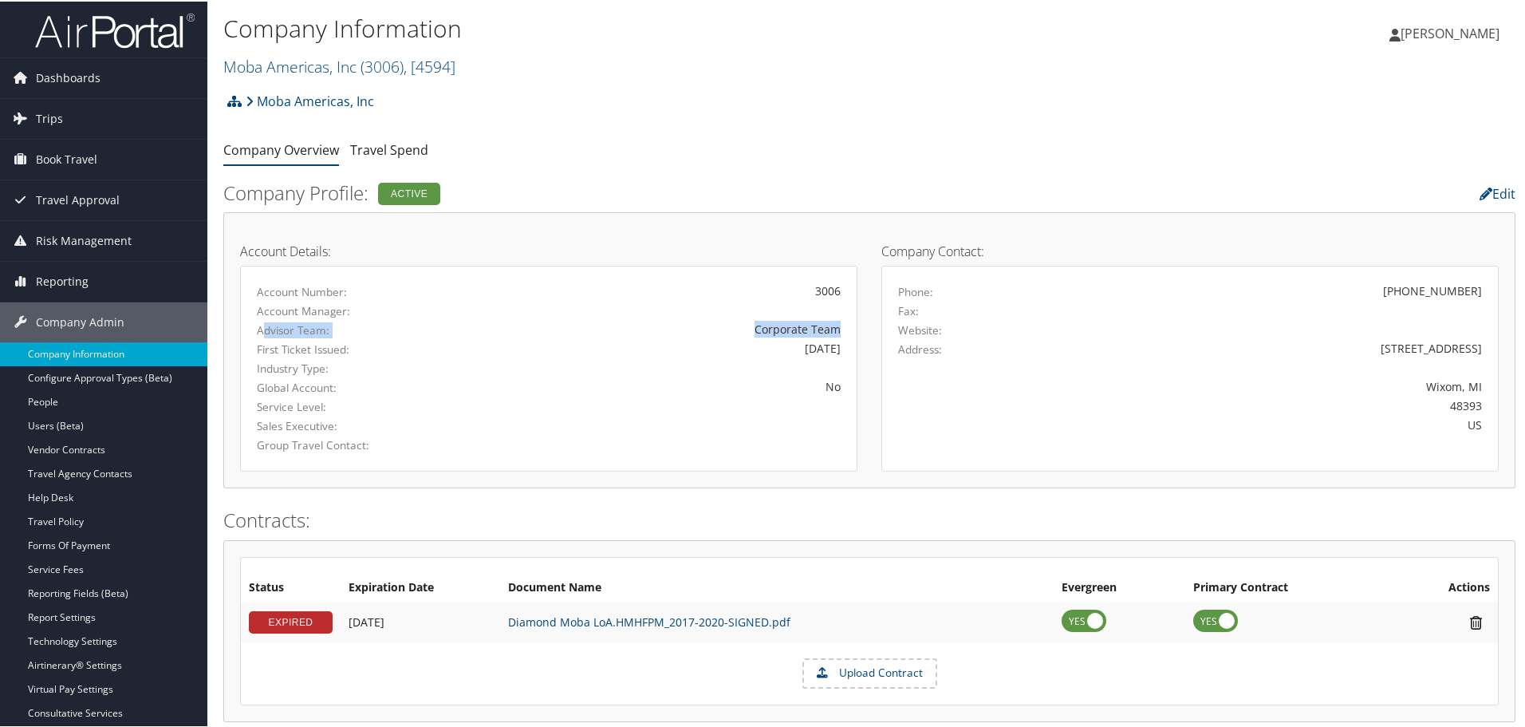
drag, startPoint x: 261, startPoint y: 328, endPoint x: 921, endPoint y: 195, distance: 673.7
click at [843, 321] on div "Advisor Team: Corporate Team" at bounding box center [549, 328] width 608 height 19
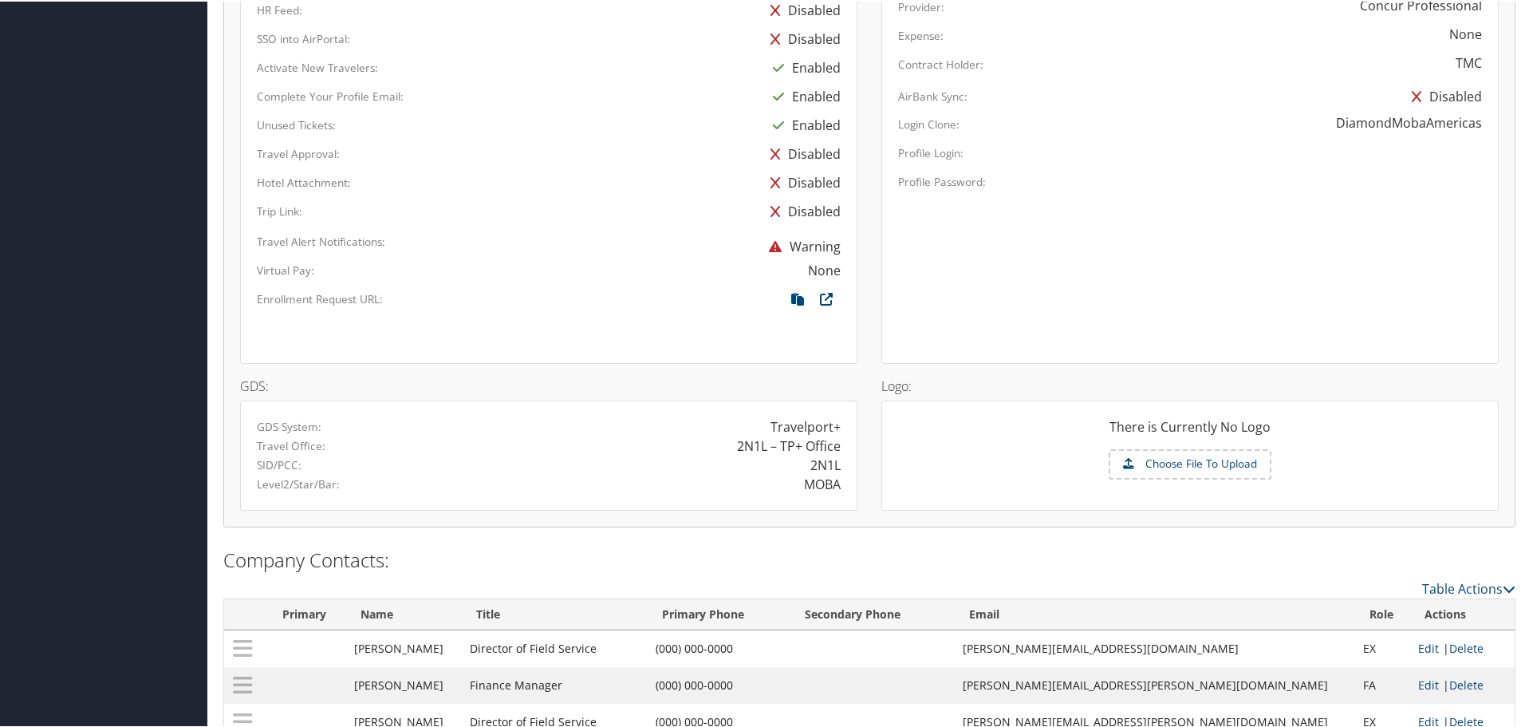
scroll to position [878, 0]
drag, startPoint x: 734, startPoint y: 447, endPoint x: 840, endPoint y: 438, distance: 106.5
click at [840, 438] on div "2N1L – TP+ Office" at bounding box center [701, 442] width 304 height 19
drag, startPoint x: 744, startPoint y: 442, endPoint x: 852, endPoint y: 440, distance: 107.7
click at [852, 440] on div "GDS System: Travelport+ Travel Office: 2N1L – TP+ Office SID/PCC: 2N1L Level2/S…" at bounding box center [548, 452] width 617 height 110
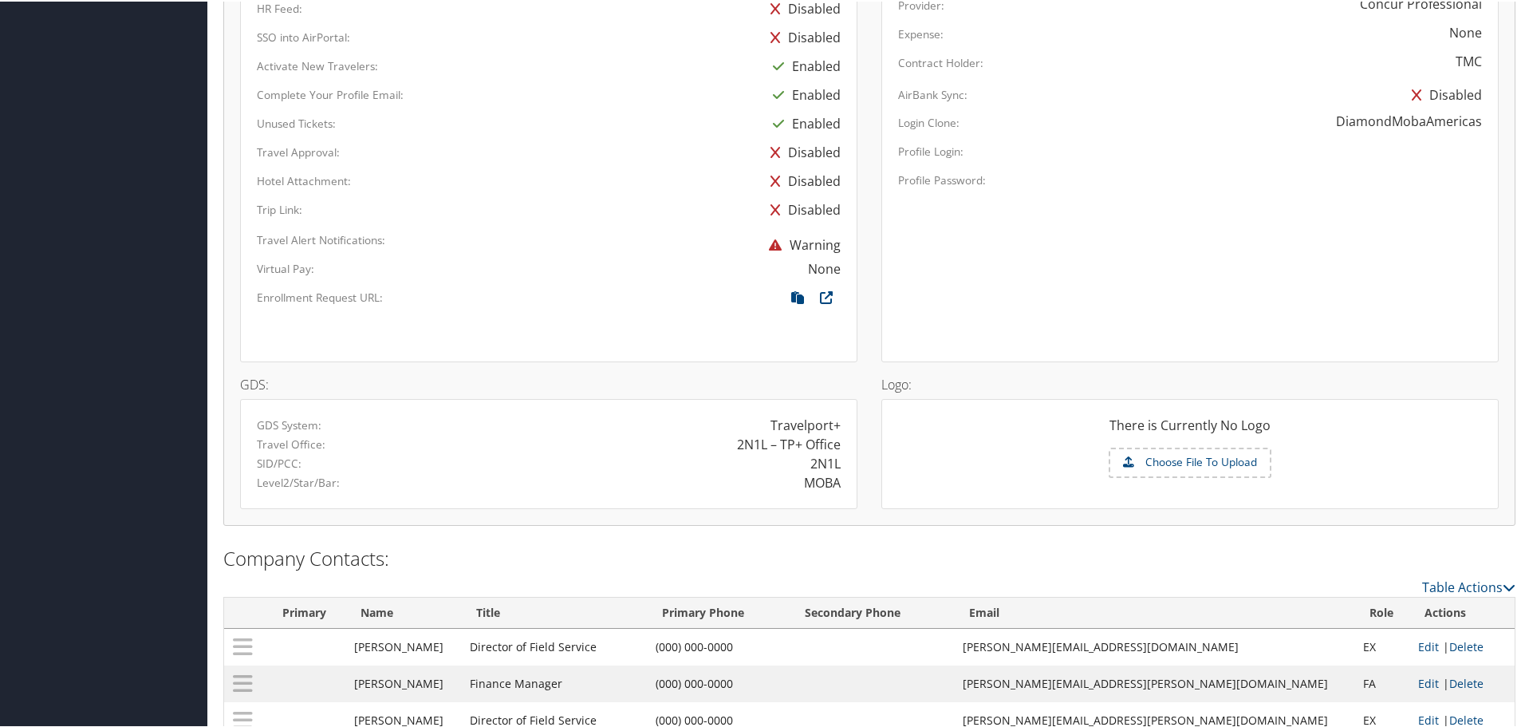
click at [822, 468] on div "2N1L" at bounding box center [826, 461] width 30 height 19
click at [809, 480] on div "MOBA" at bounding box center [822, 480] width 37 height 19
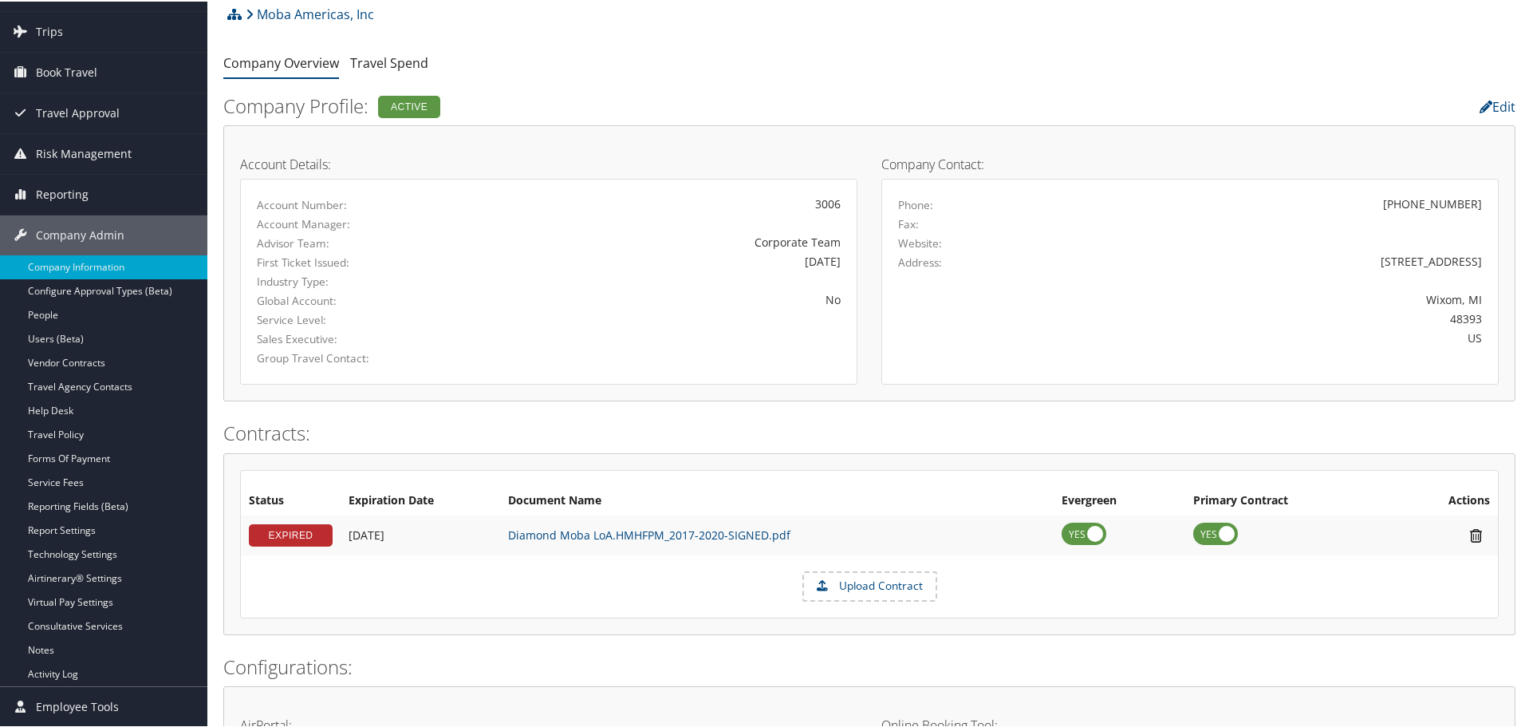
scroll to position [0, 0]
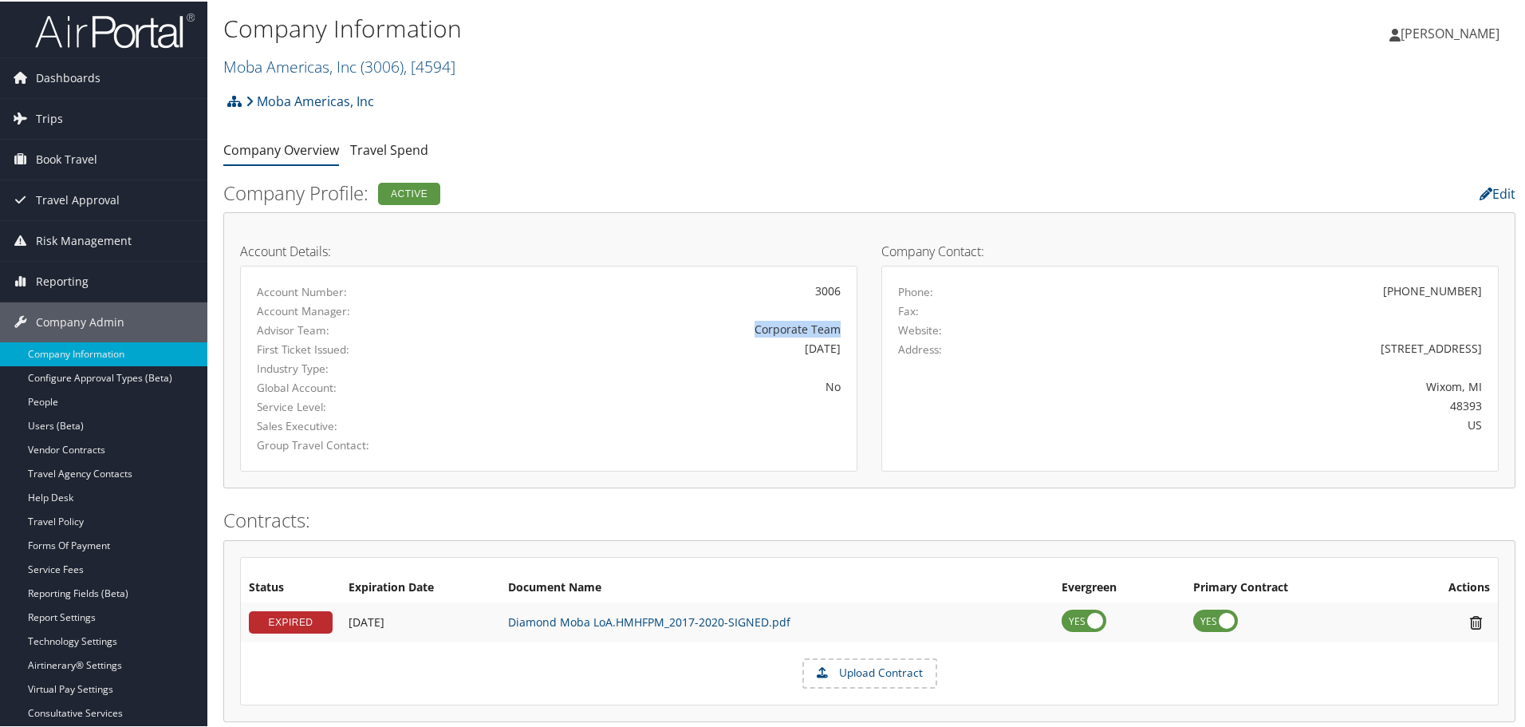
drag, startPoint x: 748, startPoint y: 323, endPoint x: 854, endPoint y: 322, distance: 106.9
click at [854, 322] on div "Account Details: Account Number: 3006 Account Manager: Advisor Team: Corporate …" at bounding box center [548, 348] width 641 height 243
click at [841, 143] on ul "Company Overview Travel Spend" at bounding box center [869, 149] width 1292 height 29
click at [333, 67] on link "Moba Americas, Inc ( 3006 ) , [ 4594 ]" at bounding box center [339, 65] width 232 height 22
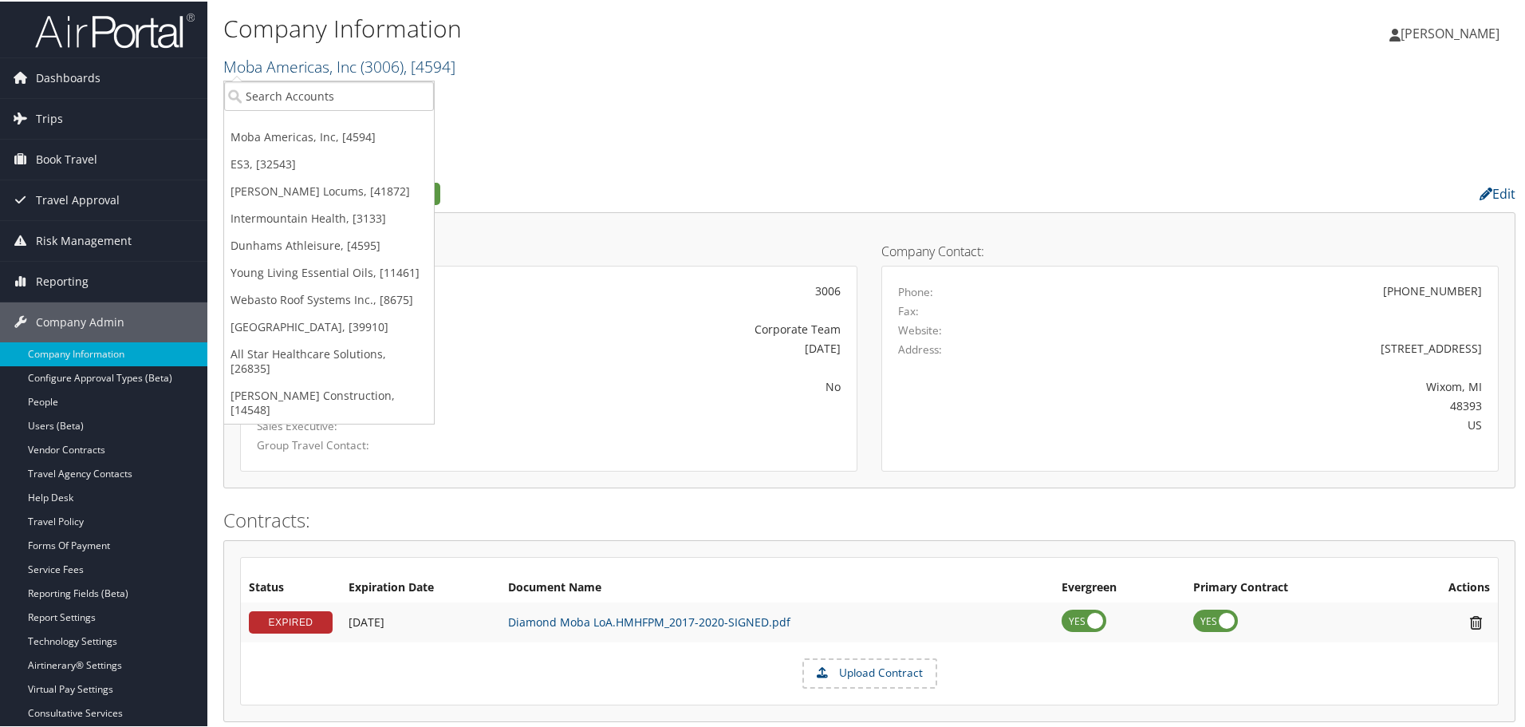
click at [333, 65] on link "Moba Americas, Inc ( 3006 ) , [ 4594 ]" at bounding box center [339, 65] width 232 height 22
click at [680, 67] on h2 "Moba Americas, Inc ( 3006 ) , [ 4594 ]" at bounding box center [654, 63] width 862 height 27
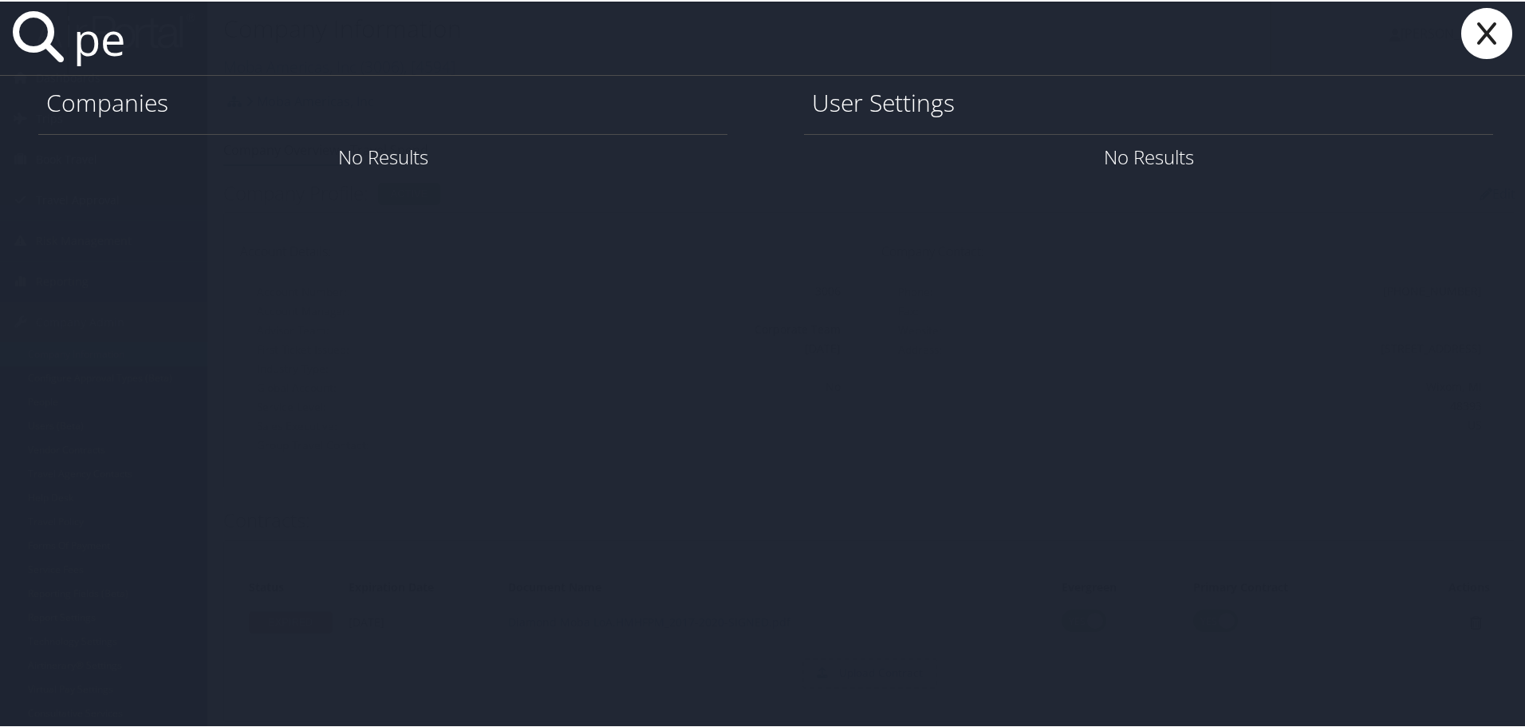
type input "p"
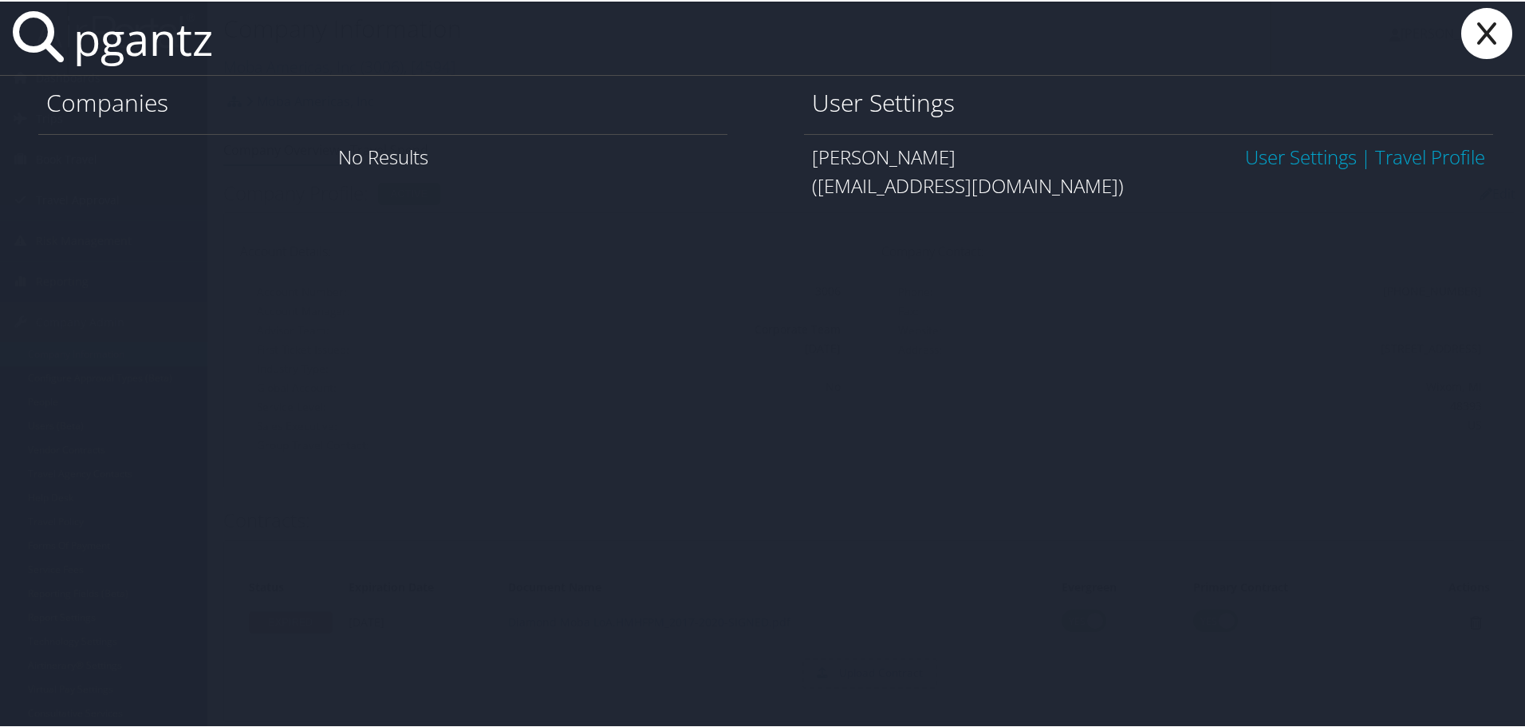
type input "pgantz"
drag, startPoint x: 892, startPoint y: 191, endPoint x: 968, endPoint y: 187, distance: 75.9
click at [968, 187] on div "(pgantz@dunhamshq.com)" at bounding box center [1148, 184] width 673 height 29
click at [976, 235] on div "pgantz Companies No Results User Settings Margaret Gantz User Settings | Travel…" at bounding box center [766, 363] width 1532 height 727
click at [1276, 159] on link "User Settings" at bounding box center [1301, 155] width 112 height 26
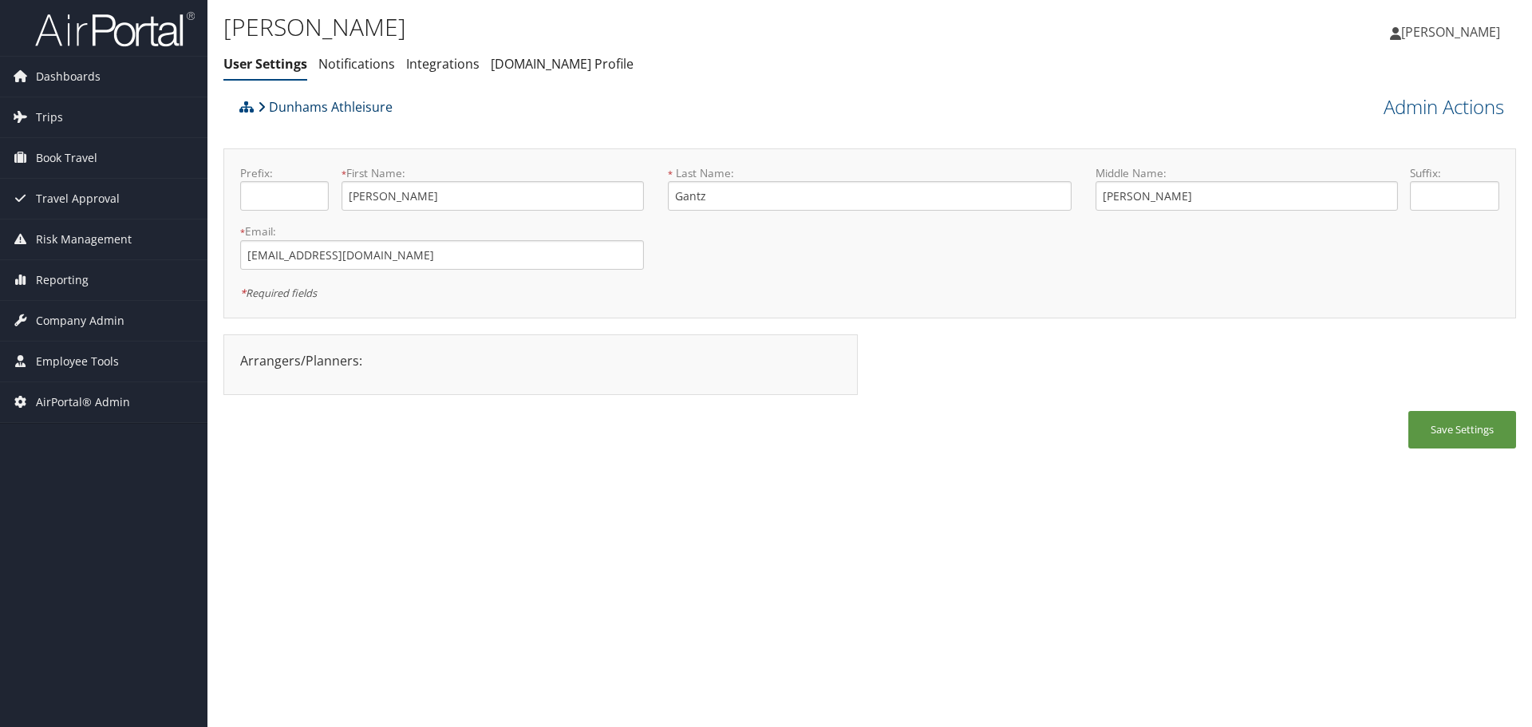
click at [314, 107] on link "Dunhams Athleisure" at bounding box center [325, 107] width 135 height 32
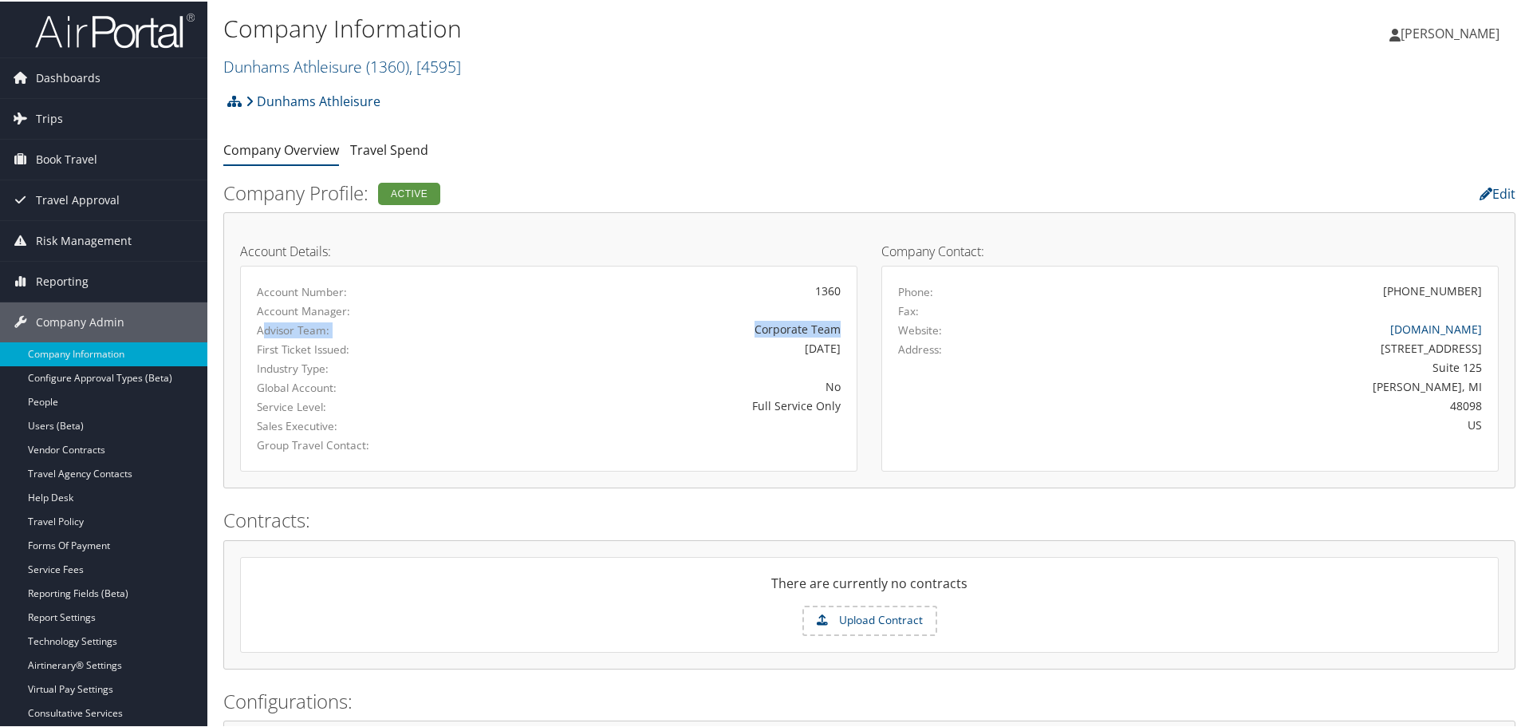
drag, startPoint x: 262, startPoint y: 328, endPoint x: 834, endPoint y: 324, distance: 572.0
click at [834, 324] on div "Advisor Team: Corporate Team" at bounding box center [549, 328] width 608 height 19
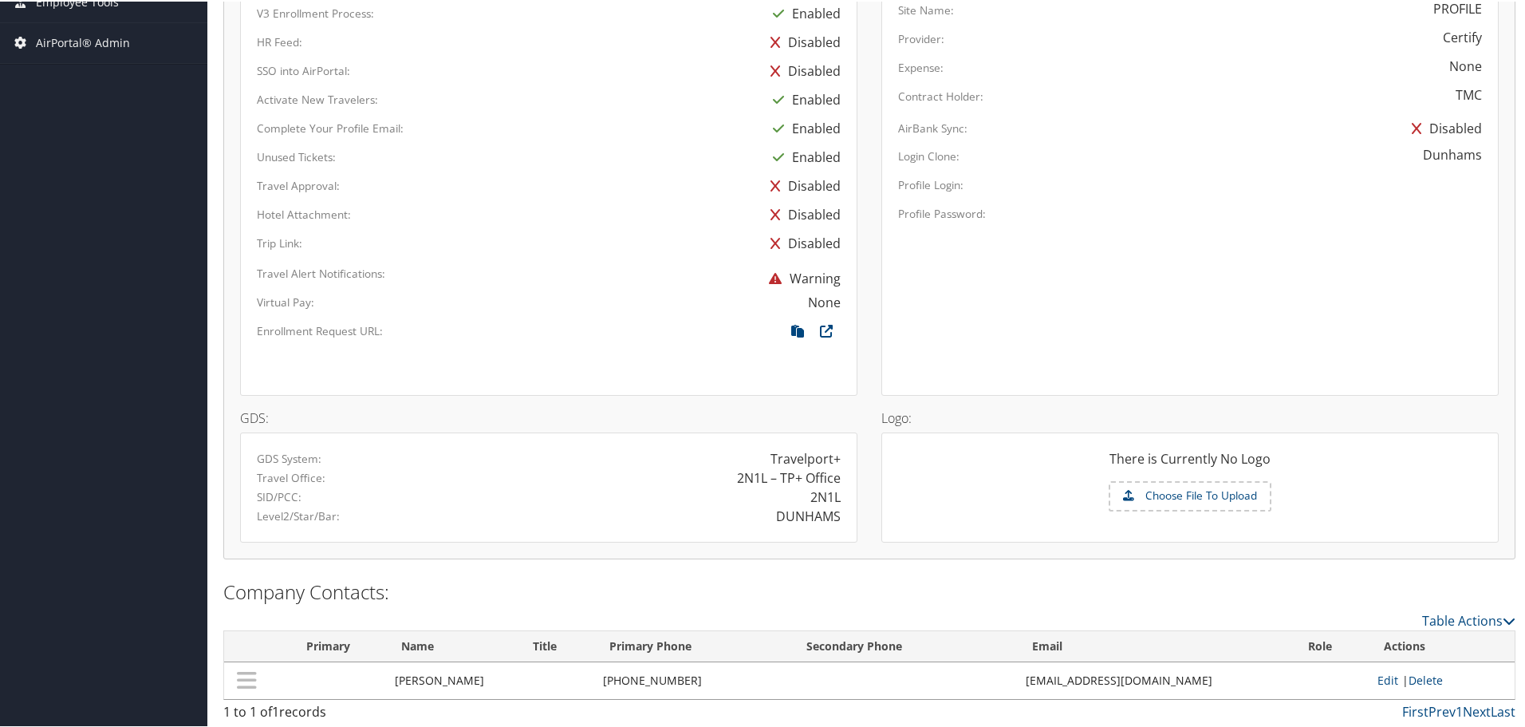
scroll to position [792, 0]
drag, startPoint x: 254, startPoint y: 477, endPoint x: 837, endPoint y: 477, distance: 582.4
click at [834, 479] on div "Travel Office: 2N1L – TP+ Office" at bounding box center [549, 475] width 608 height 19
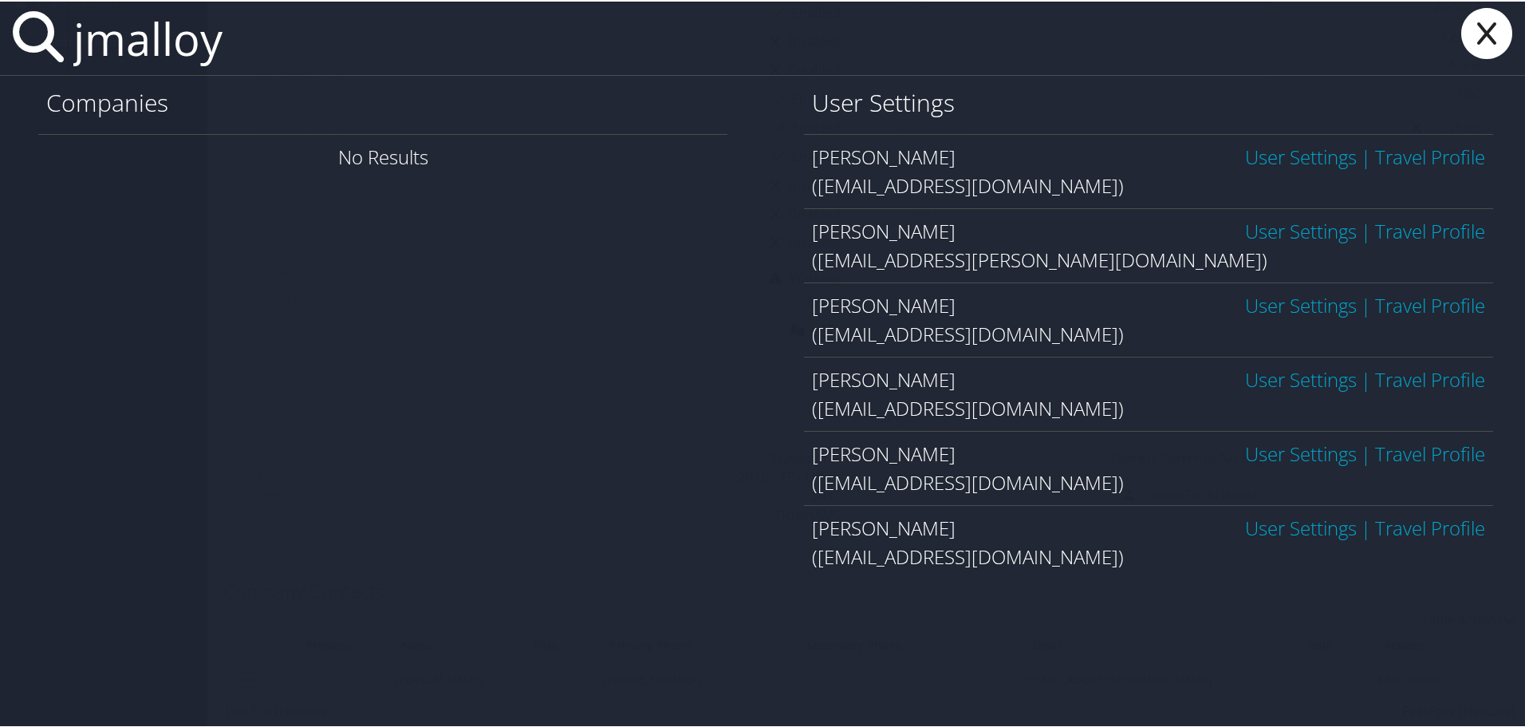
type input "jmalloy"
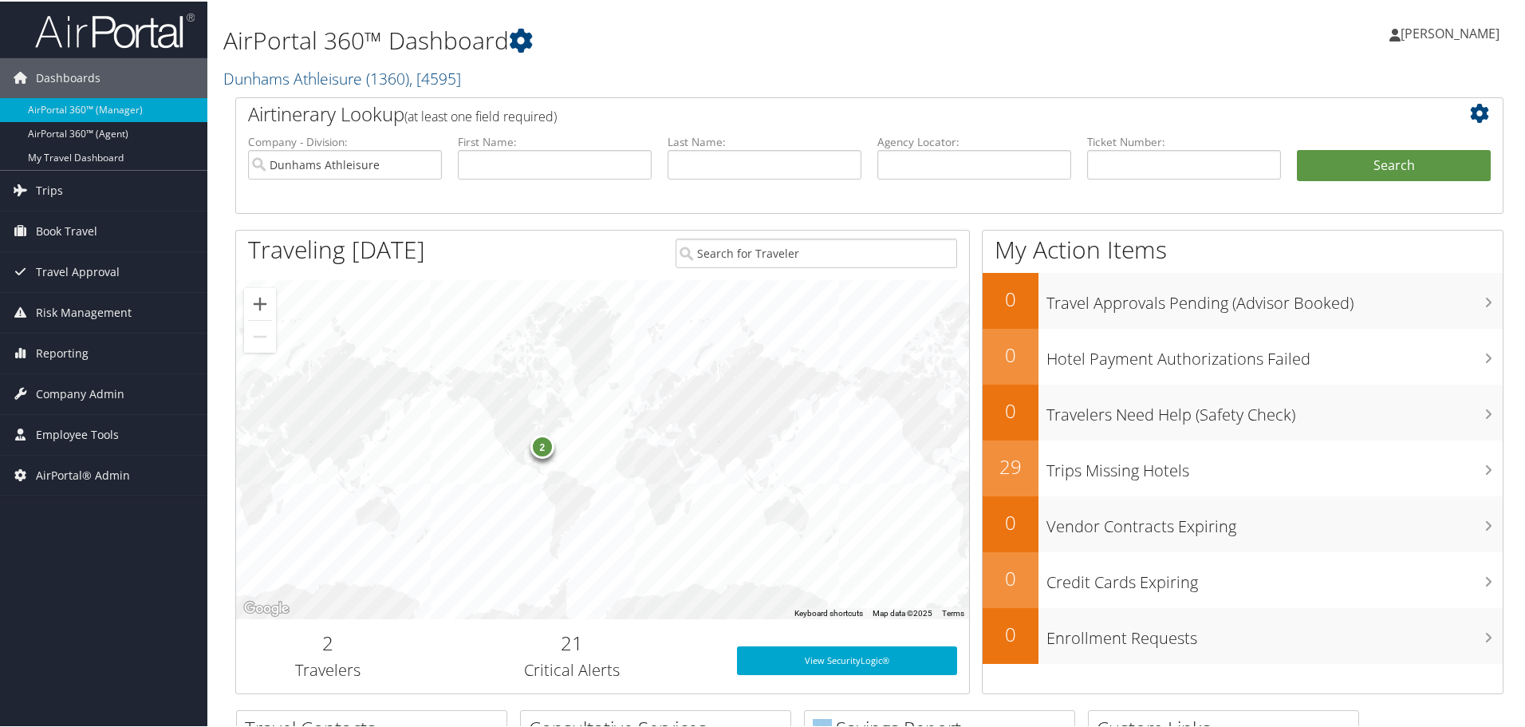
click at [878, 63] on h2 "Dunhams Athleisure ( 1360 ) , [ 4595 ]" at bounding box center [654, 75] width 862 height 27
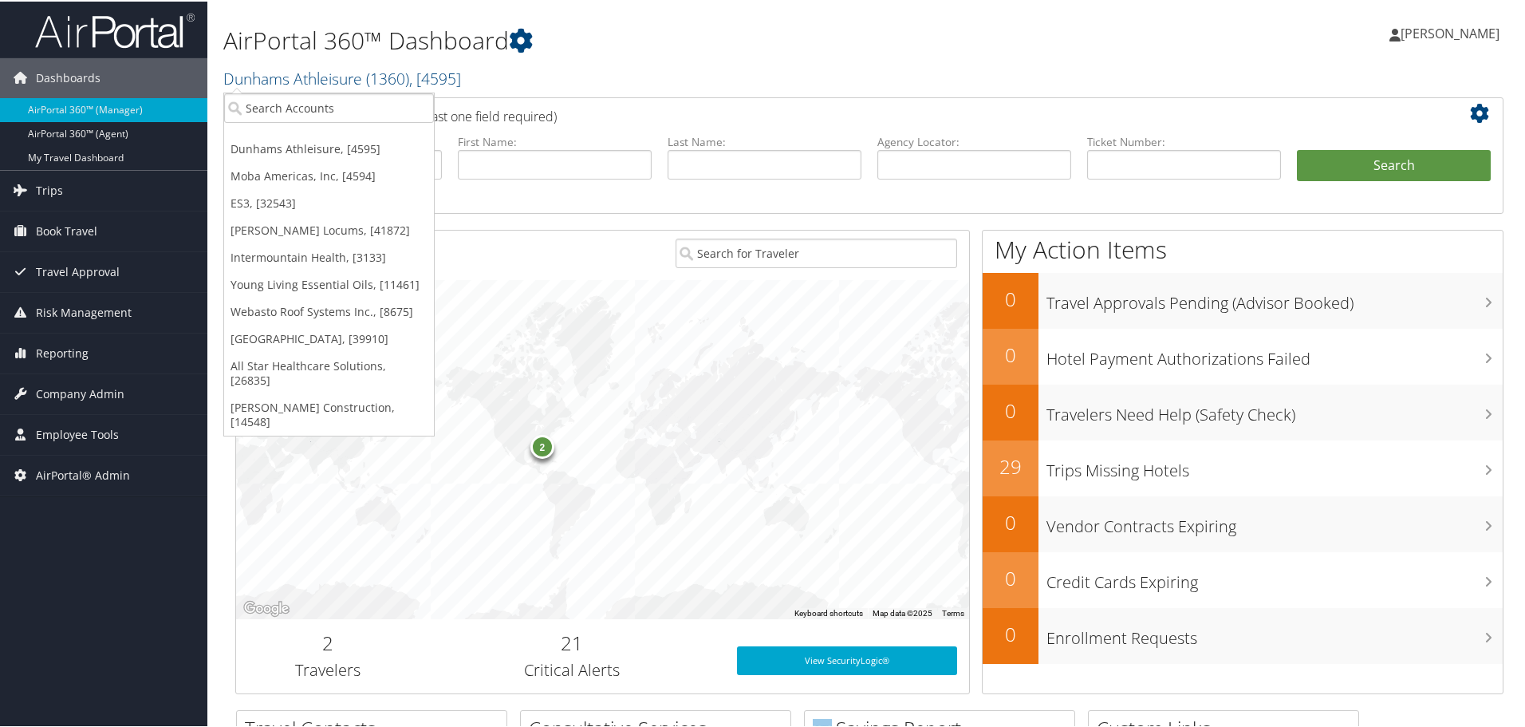
click at [977, 50] on h1 "AirPortal 360™ Dashboard" at bounding box center [654, 39] width 862 height 34
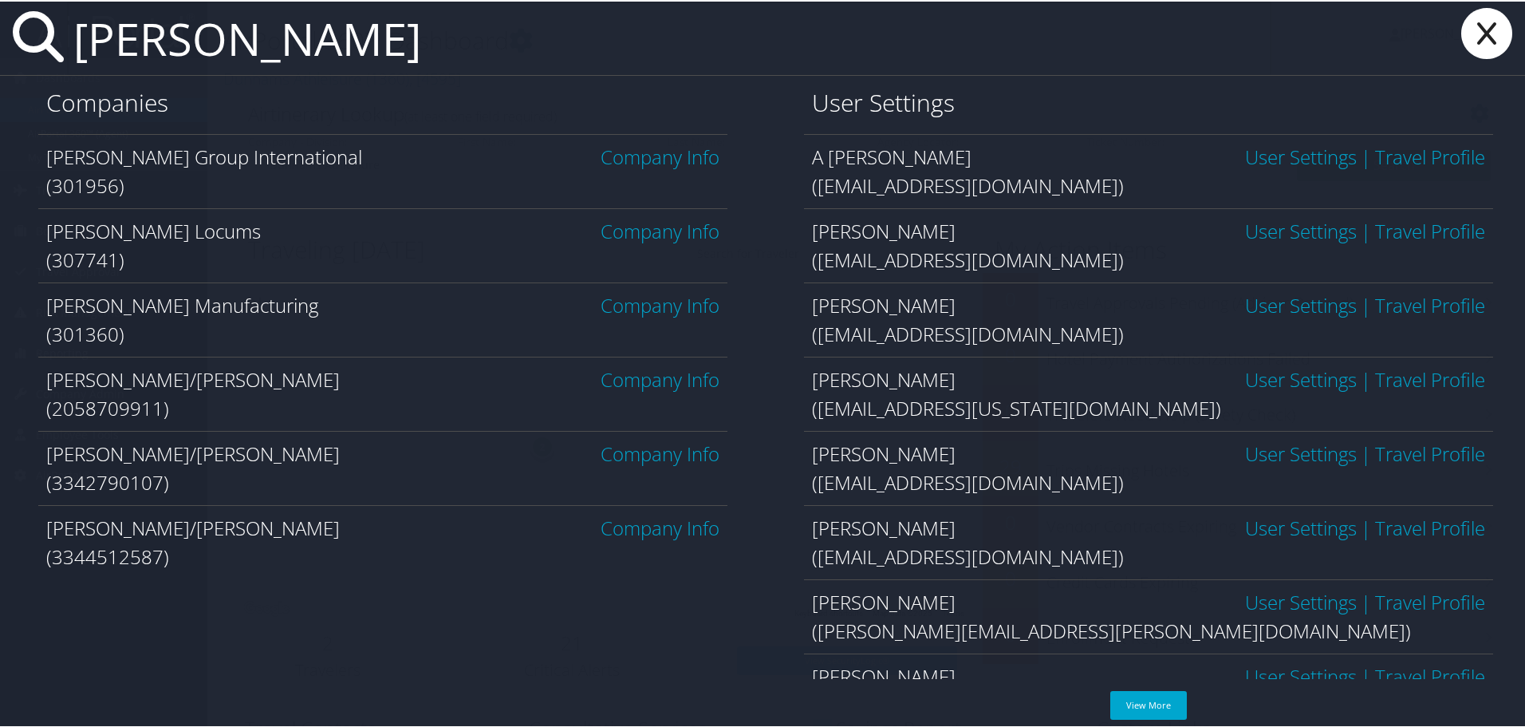
click at [330, 52] on input "[PERSON_NAME]" at bounding box center [669, 36] width 1205 height 73
type input "[PERSON_NAME]"
click at [640, 229] on link "Company Info" at bounding box center [660, 229] width 119 height 26
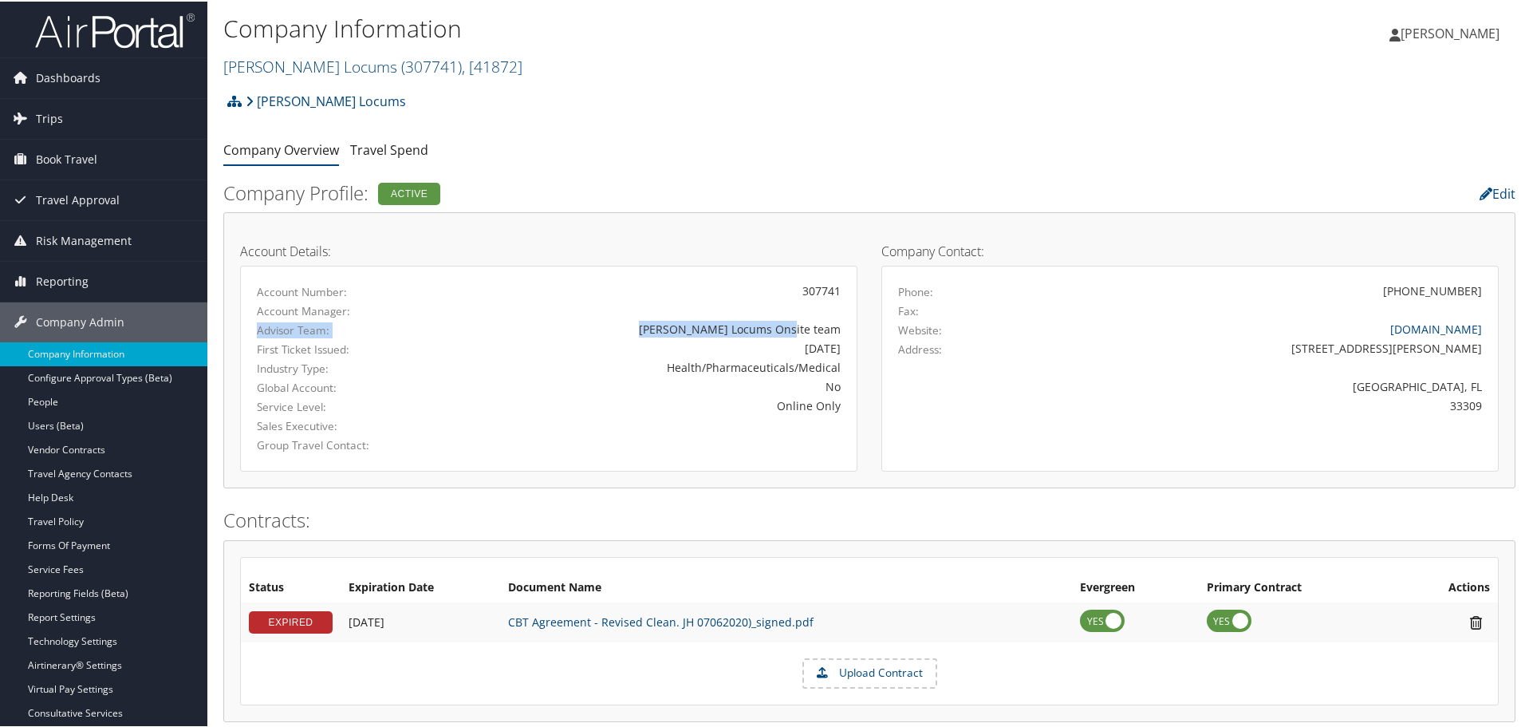
drag, startPoint x: 256, startPoint y: 328, endPoint x: 840, endPoint y: 326, distance: 584.0
click at [840, 326] on div "Advisor Team: [PERSON_NAME] Locums Onsite team" at bounding box center [549, 328] width 608 height 19
click at [799, 325] on div "[PERSON_NAME] Locums Onsite team" at bounding box center [650, 327] width 381 height 17
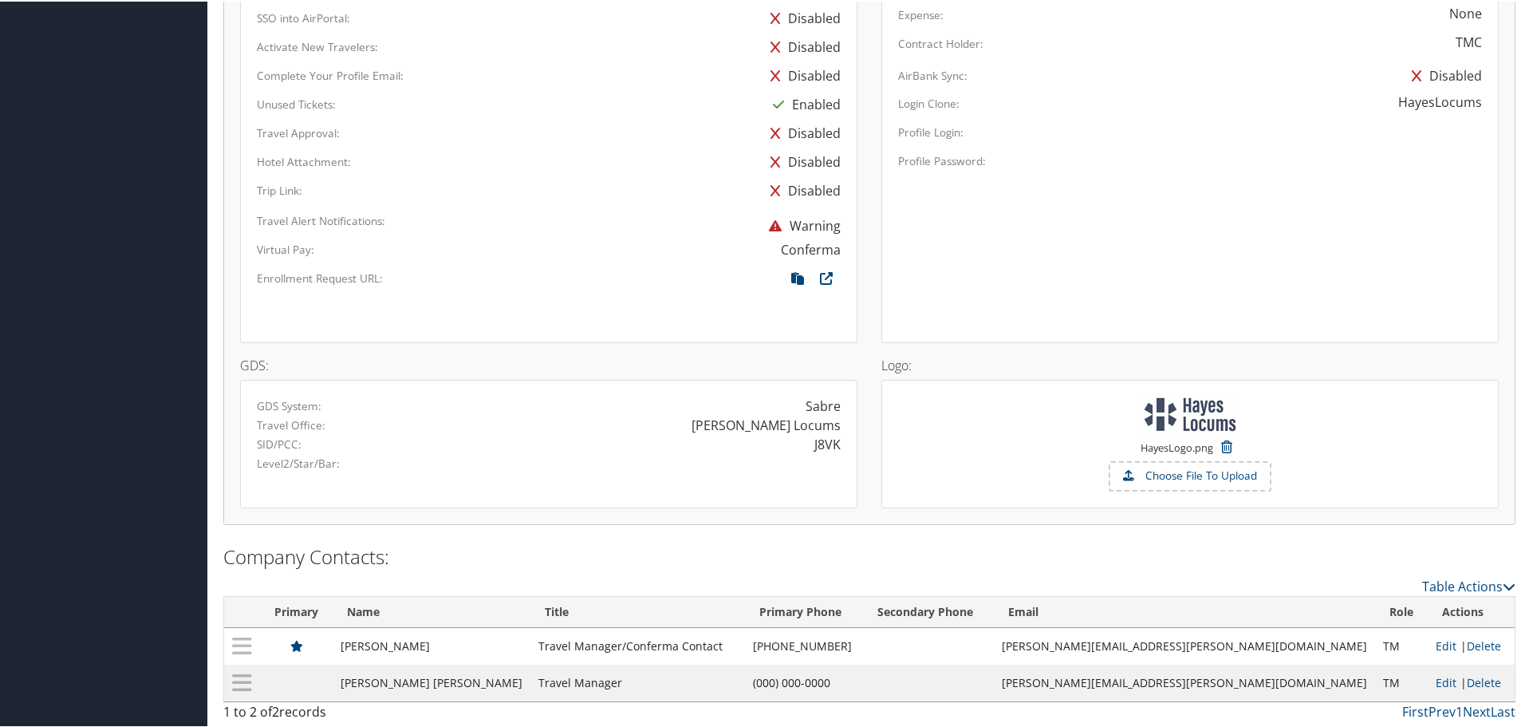
scroll to position [897, 0]
drag, startPoint x: 254, startPoint y: 424, endPoint x: 836, endPoint y: 421, distance: 582.4
click at [836, 421] on div "Travel Office: [PERSON_NAME] Locums" at bounding box center [549, 422] width 608 height 19
click at [822, 444] on div "J8VK" at bounding box center [828, 441] width 26 height 19
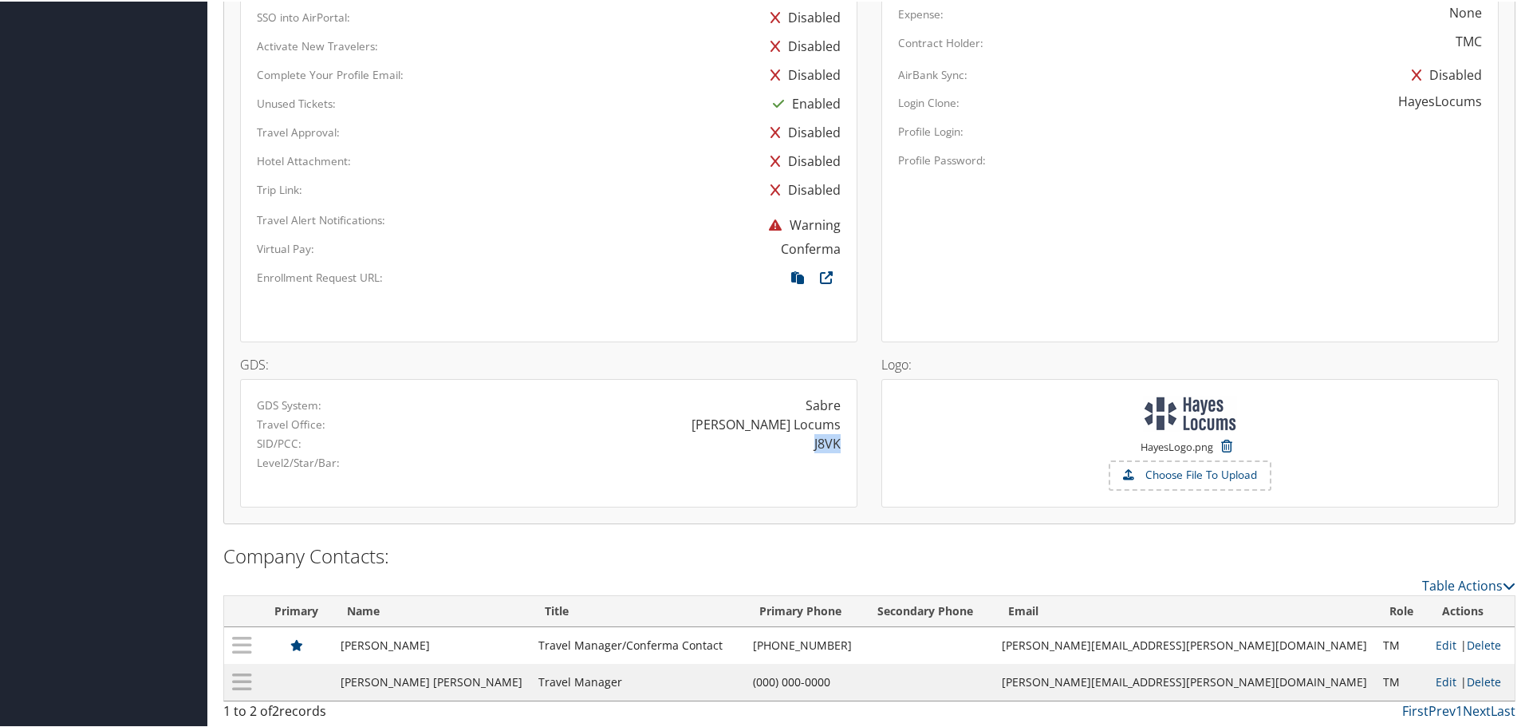
click at [815, 448] on div "J8VK" at bounding box center [828, 441] width 26 height 19
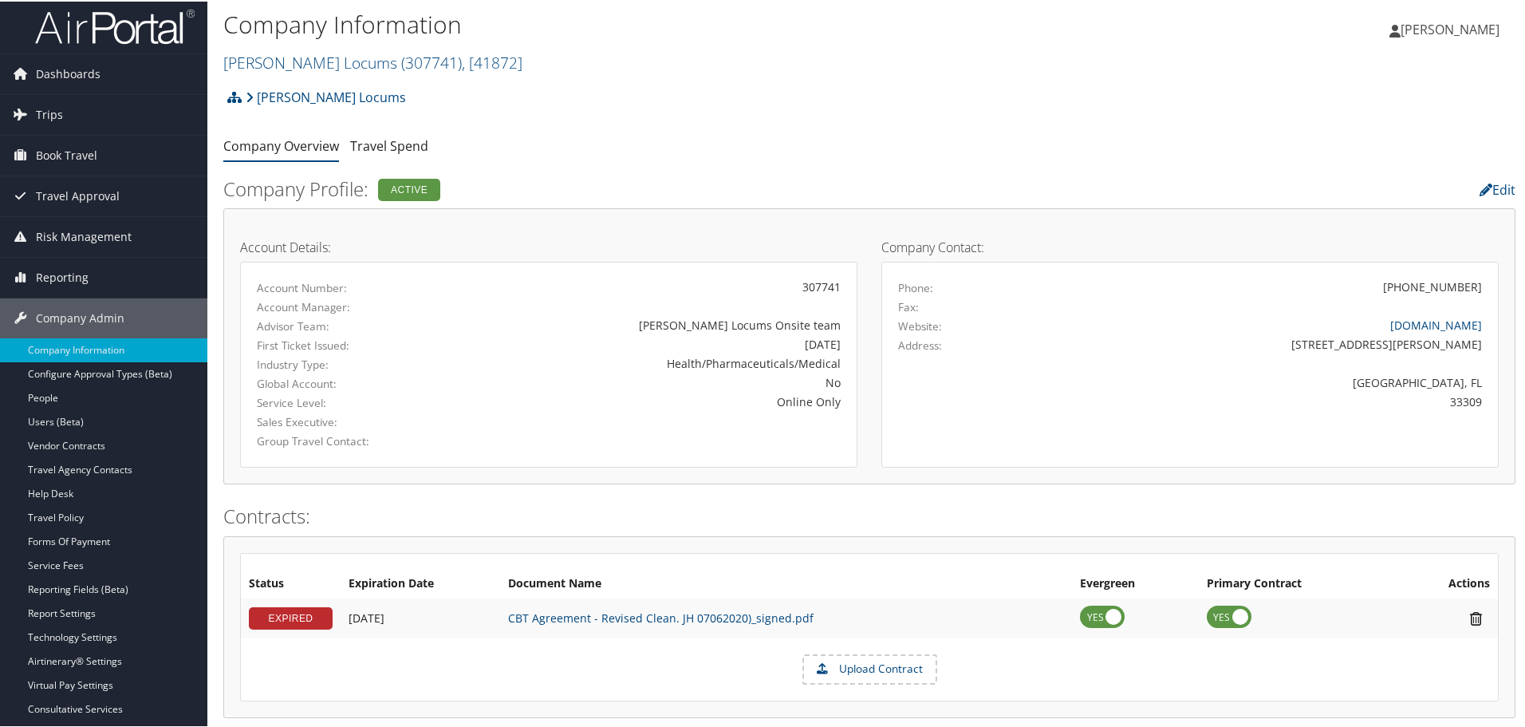
scroll to position [0, 0]
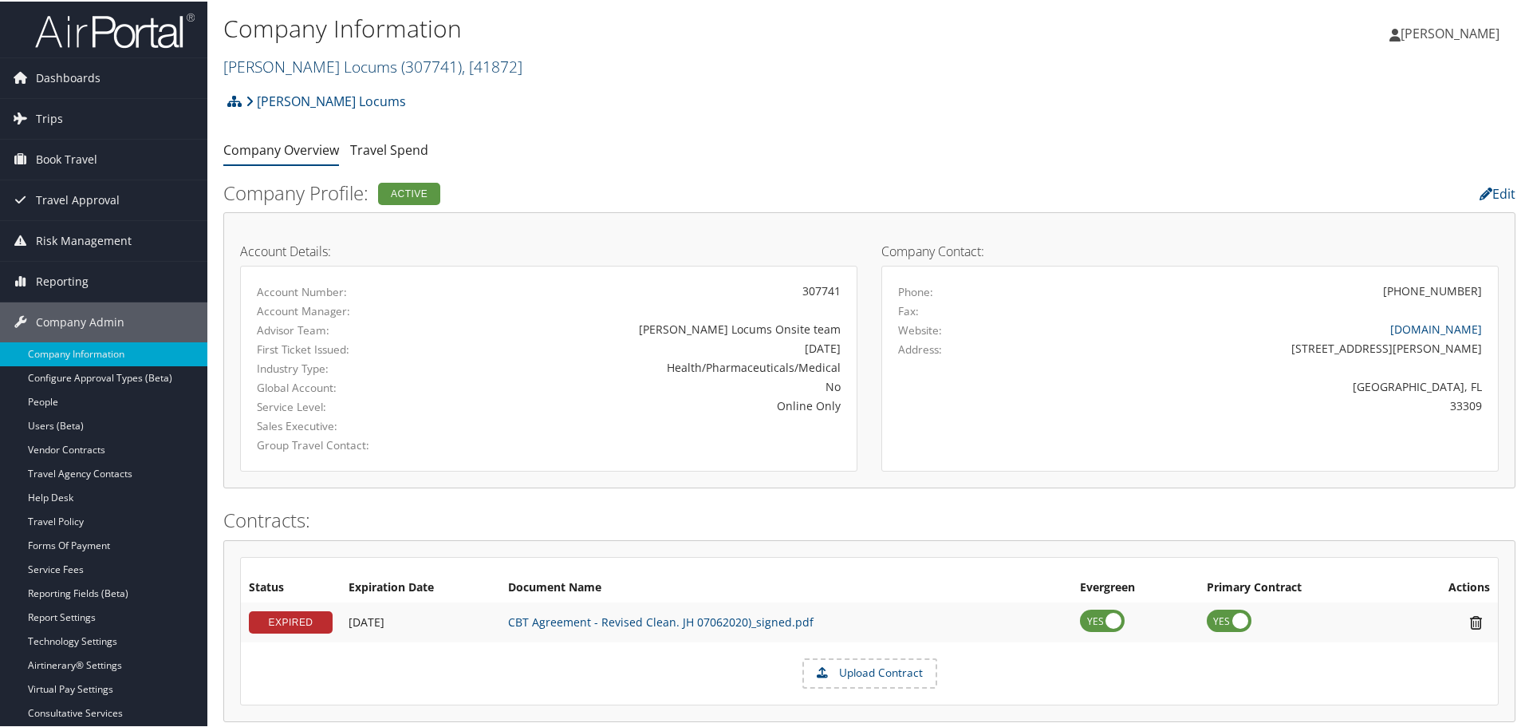
click at [462, 71] on span ", [ 41872 ]" at bounding box center [492, 65] width 61 height 22
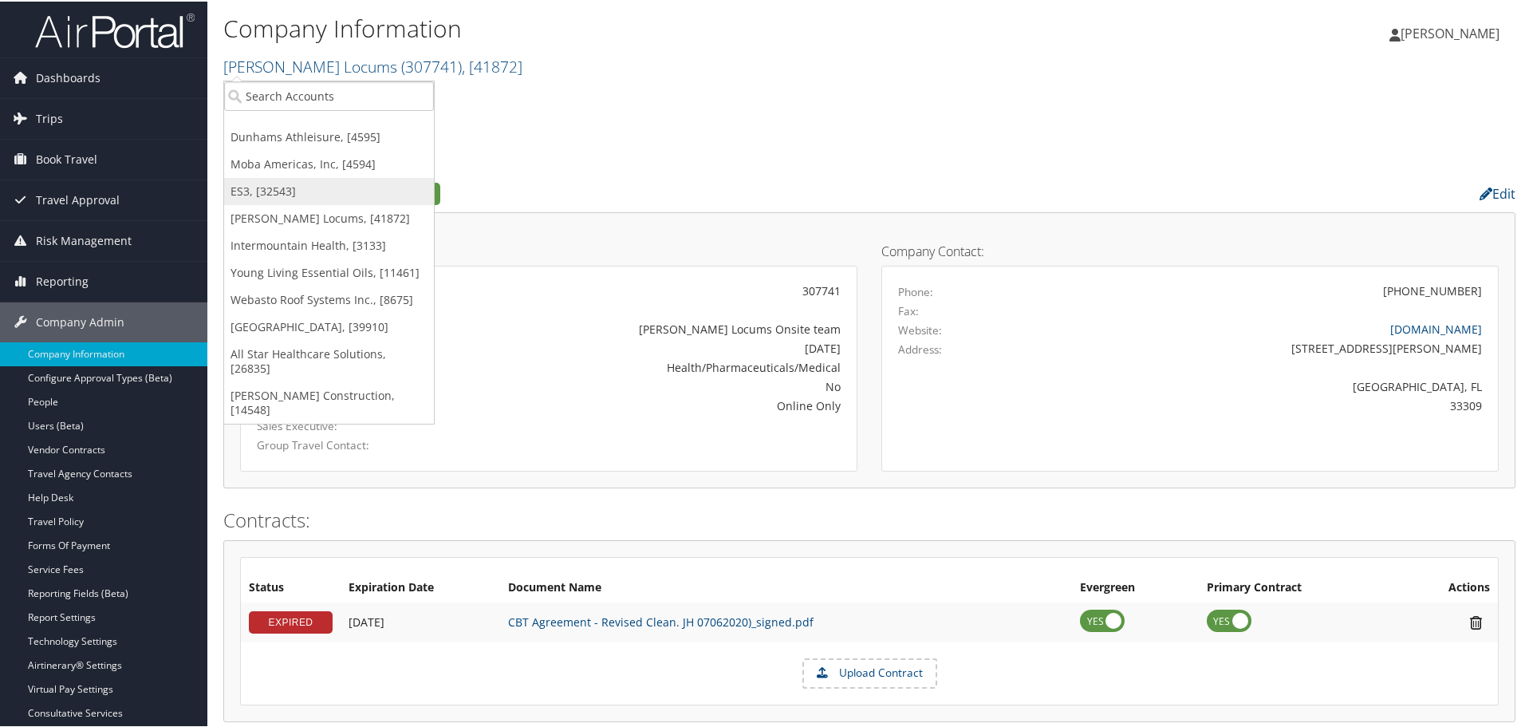
click at [277, 186] on link "ES3, [32543]" at bounding box center [329, 189] width 210 height 27
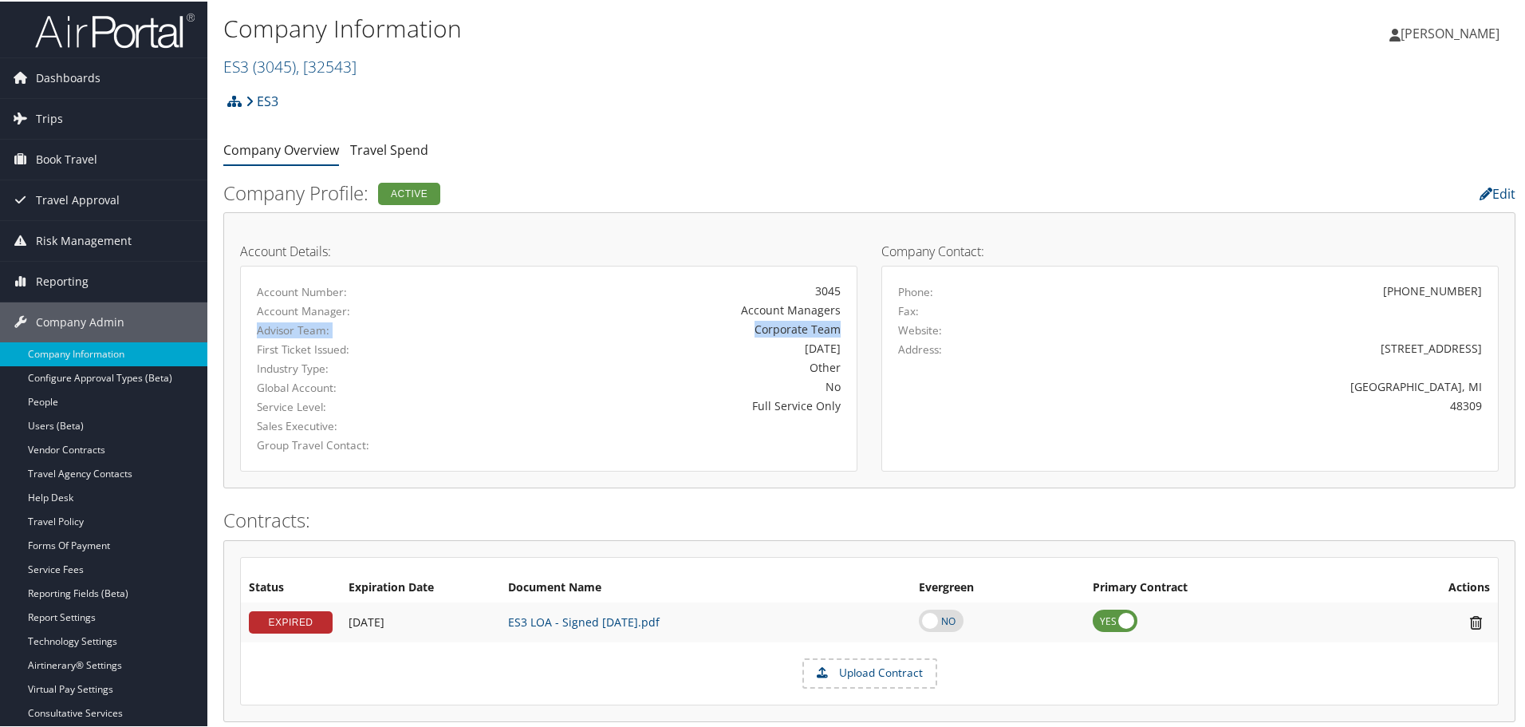
drag, startPoint x: 257, startPoint y: 326, endPoint x: 846, endPoint y: 329, distance: 588.8
click at [850, 332] on div "Account Number: 3045 Account Manager: Account Managers Advisor Team: Corporate …" at bounding box center [548, 367] width 617 height 206
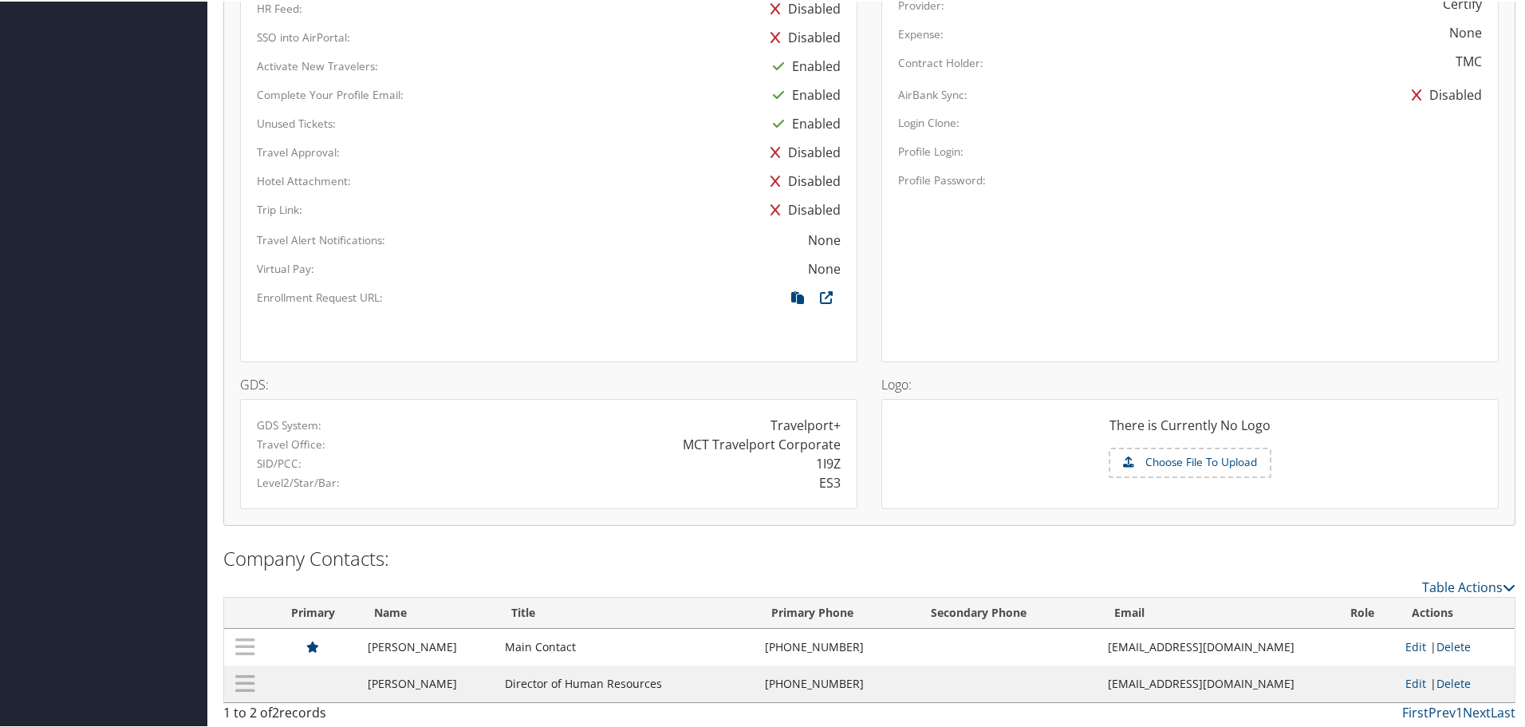
scroll to position [879, 0]
drag, startPoint x: 254, startPoint y: 442, endPoint x: 834, endPoint y: 443, distance: 579.2
click at [835, 443] on div "Travel Office: MCT Travelport Corporate" at bounding box center [549, 441] width 608 height 19
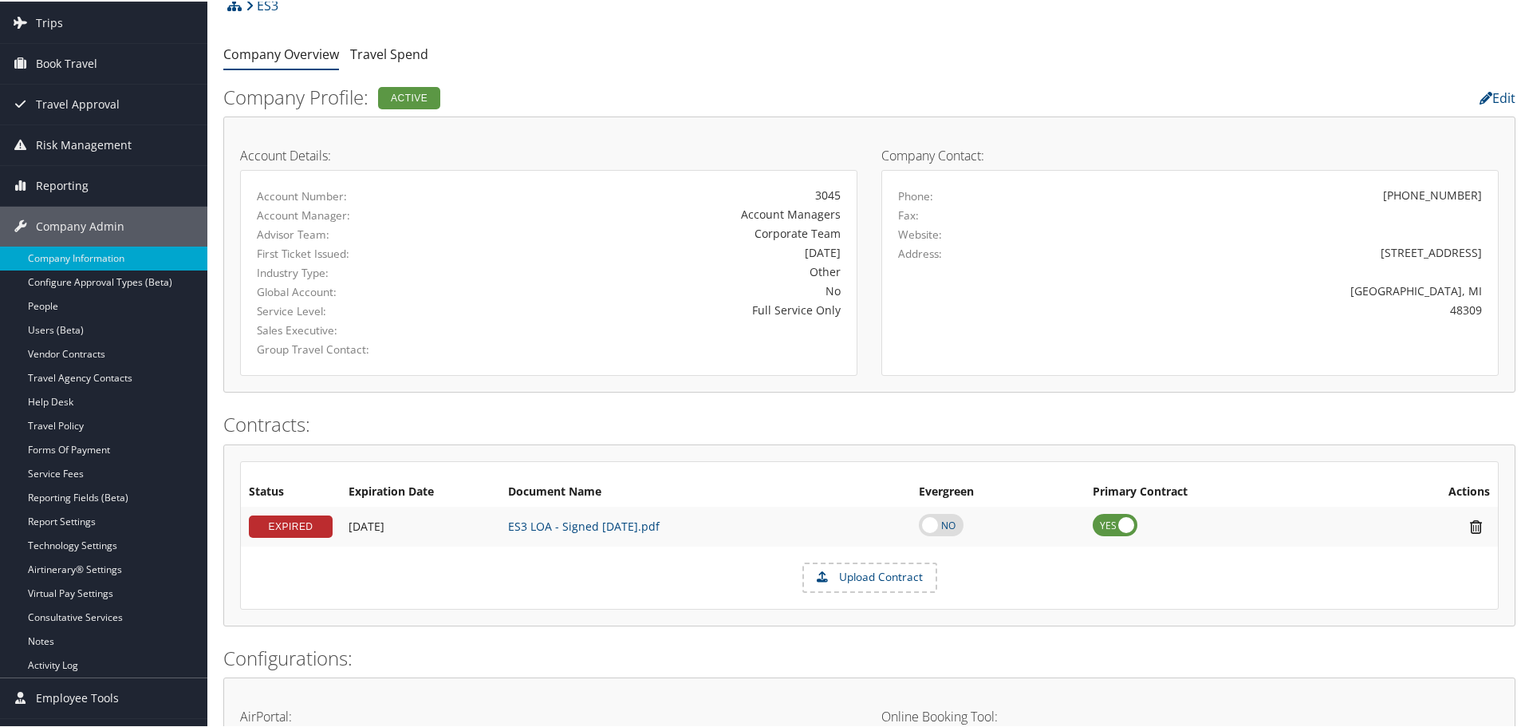
scroll to position [0, 0]
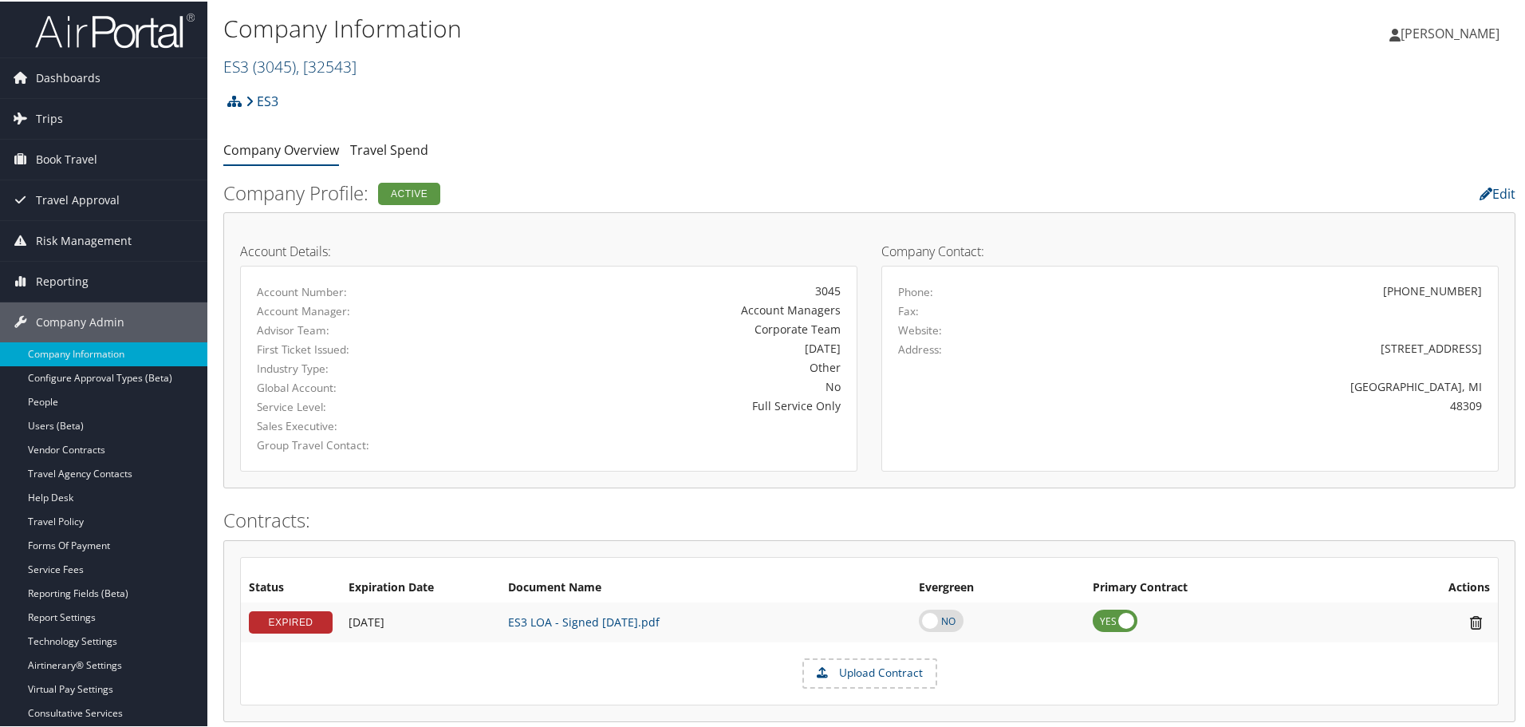
click at [343, 68] on span ", [ 32543 ]" at bounding box center [326, 65] width 61 height 22
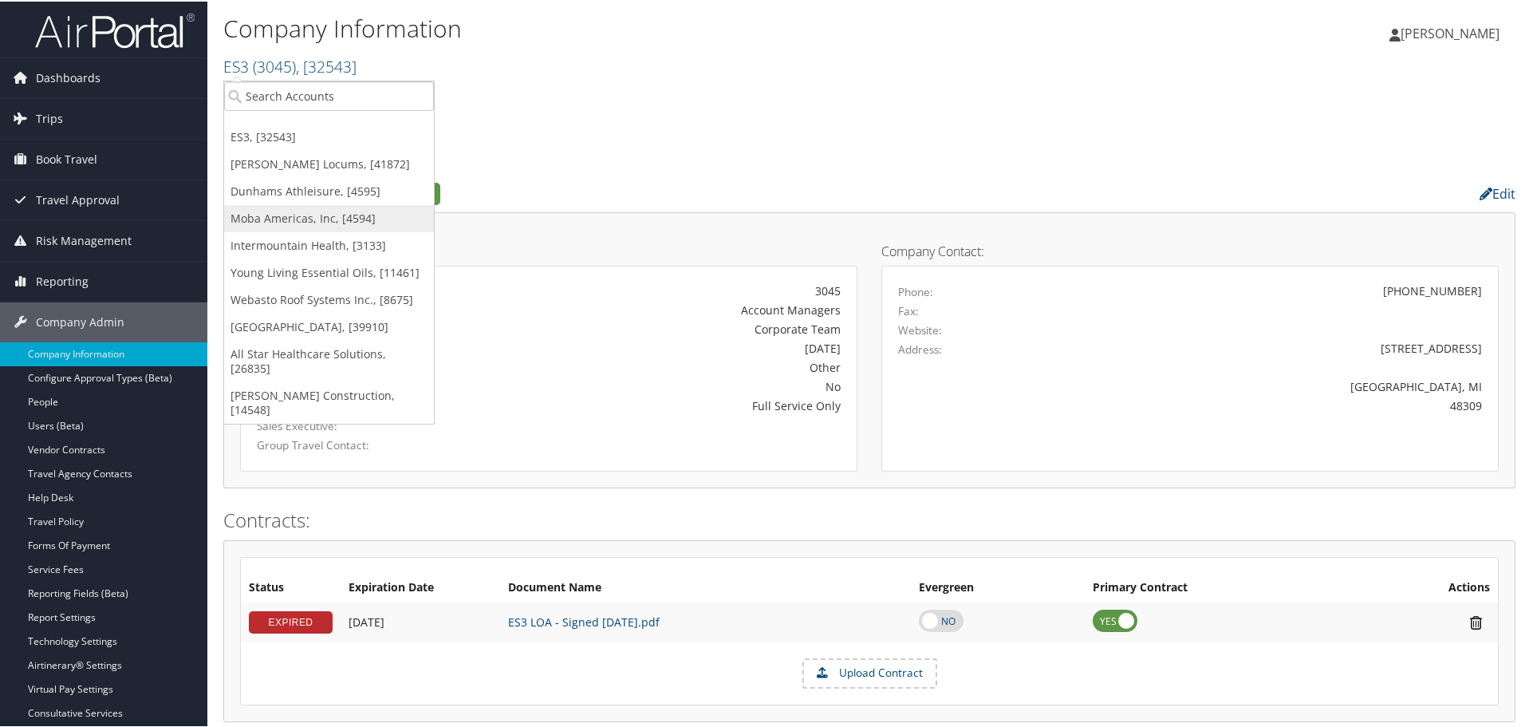
click at [286, 211] on link "Moba Americas, Inc, [4594]" at bounding box center [329, 216] width 210 height 27
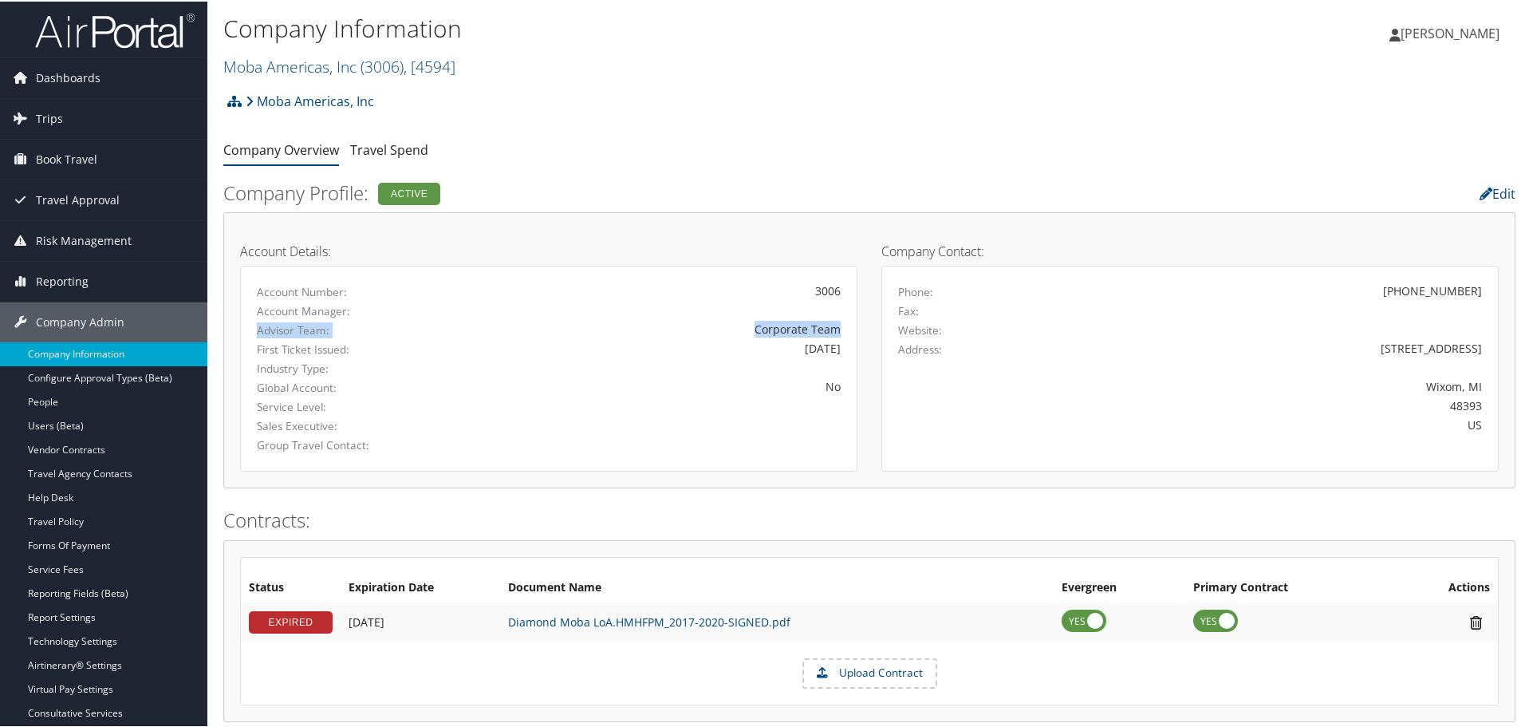
drag, startPoint x: 257, startPoint y: 328, endPoint x: 844, endPoint y: 328, distance: 587.2
click at [844, 328] on div "Advisor Team: Corporate Team" at bounding box center [549, 328] width 608 height 19
click at [874, 69] on h2 "Moba Americas, Inc ( 3006 ) , [ 4594 ]" at bounding box center [654, 63] width 862 height 27
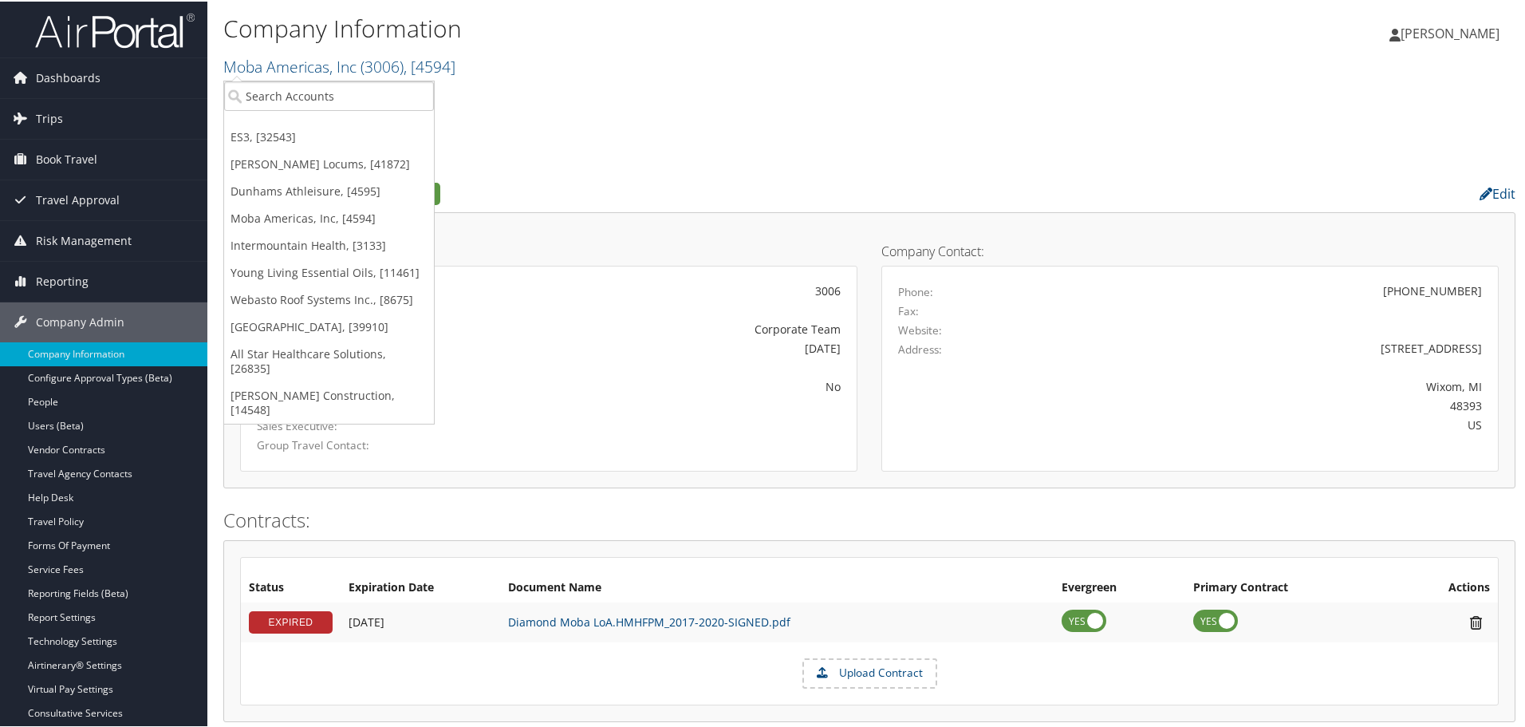
click at [876, 67] on h2 "Moba Americas, Inc ( 3006 ) , [ 4594 ]" at bounding box center [654, 63] width 862 height 27
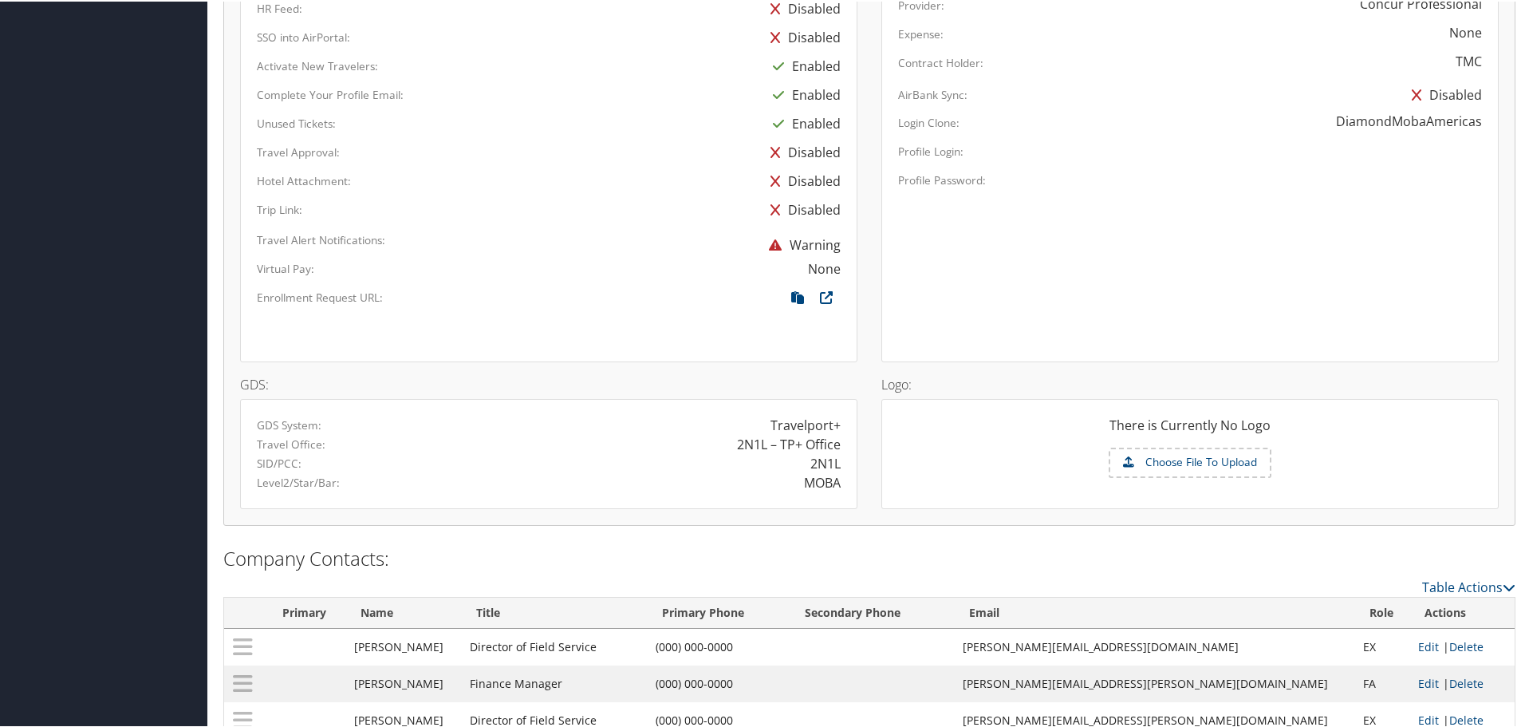
scroll to position [916, 0]
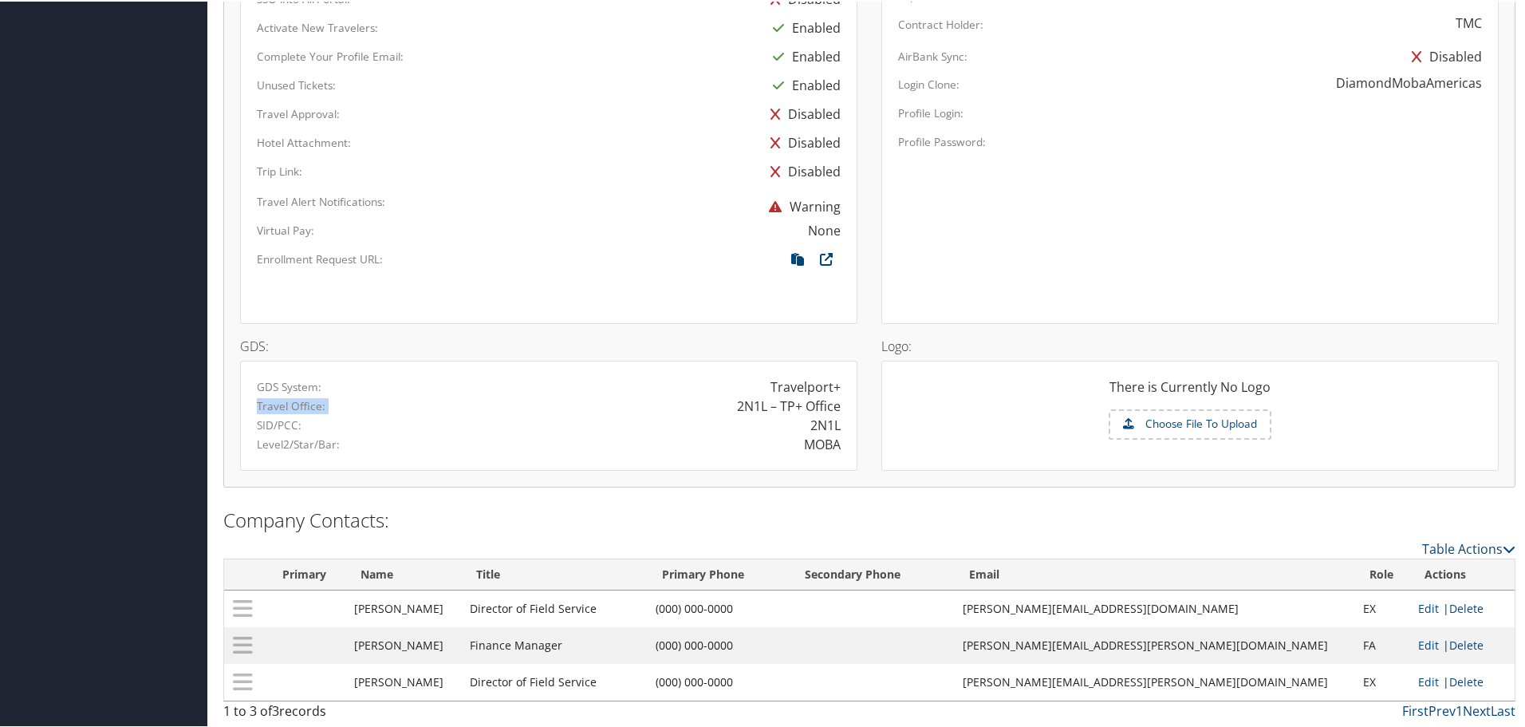
drag, startPoint x: 257, startPoint y: 404, endPoint x: 838, endPoint y: 403, distance: 580.8
click at [838, 403] on div "Travel Office: 2N1L – TP+ Office" at bounding box center [549, 404] width 608 height 19
drag, startPoint x: 783, startPoint y: 404, endPoint x: 840, endPoint y: 406, distance: 57.5
click at [840, 406] on div "2N1L – TP+ Office" at bounding box center [701, 404] width 304 height 19
click at [738, 406] on div "2N1L – TP+ Office" at bounding box center [789, 404] width 104 height 19
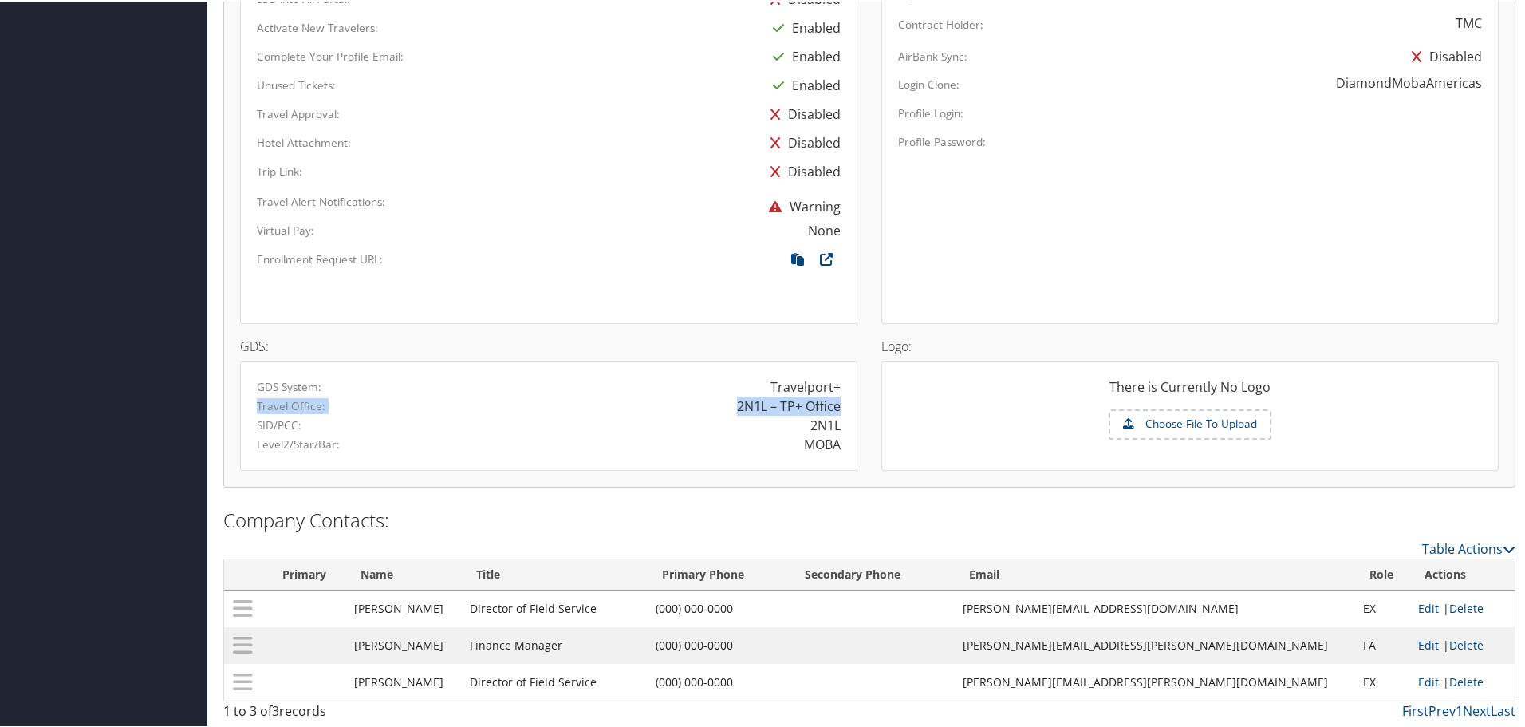
drag, startPoint x: 259, startPoint y: 404, endPoint x: 835, endPoint y: 406, distance: 576.0
click at [835, 406] on div "Travel Office: 2N1L – TP+ Office" at bounding box center [549, 404] width 608 height 19
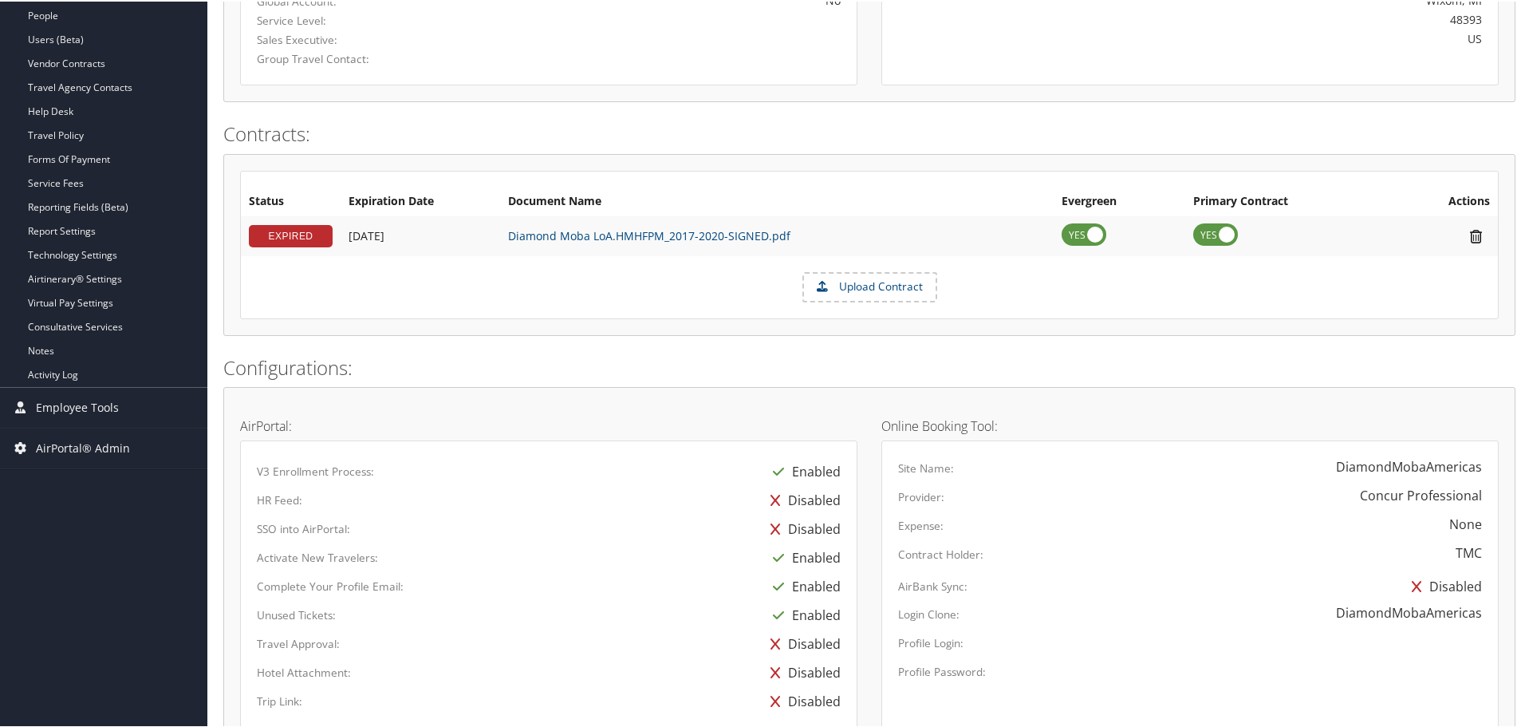
scroll to position [0, 0]
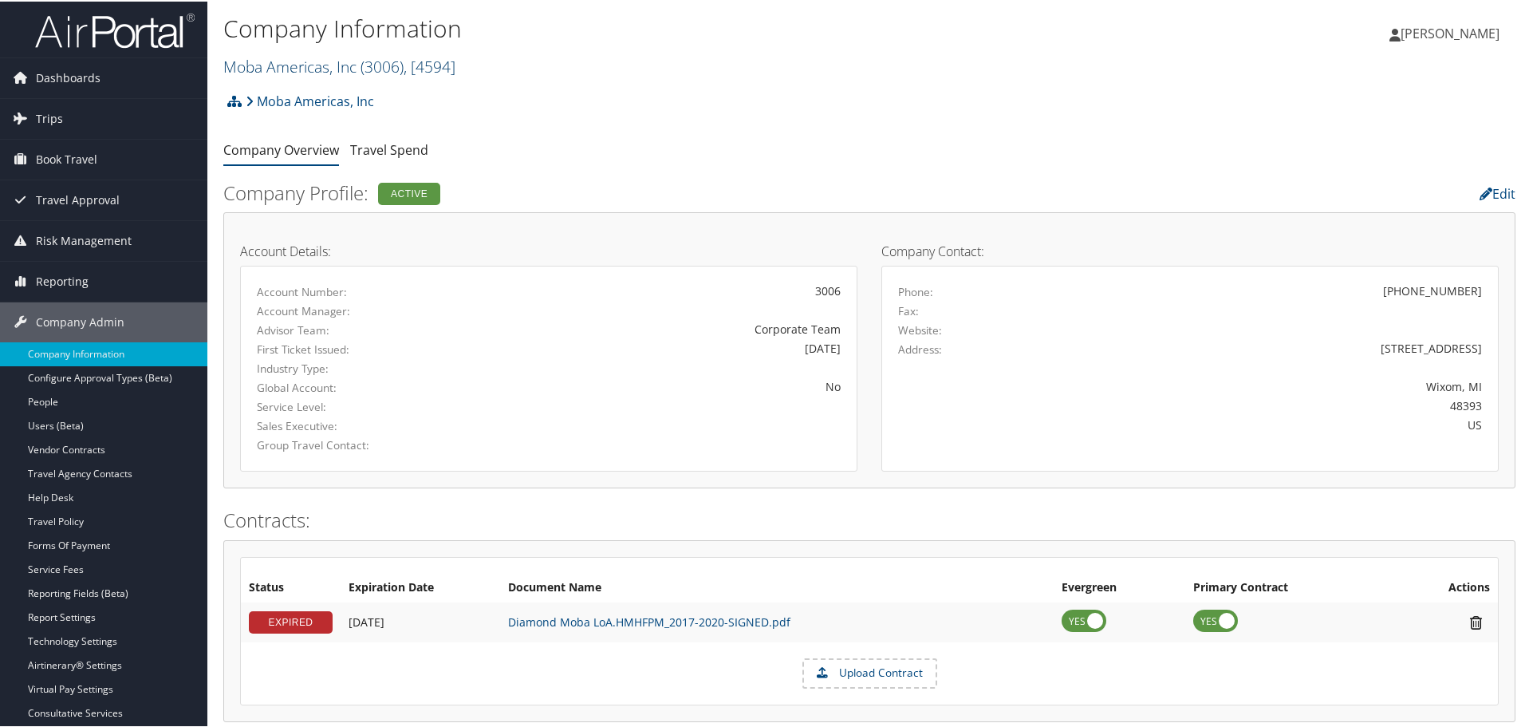
click at [329, 67] on link "Moba Americas, Inc ( 3006 ) , [ 4594 ]" at bounding box center [339, 65] width 232 height 22
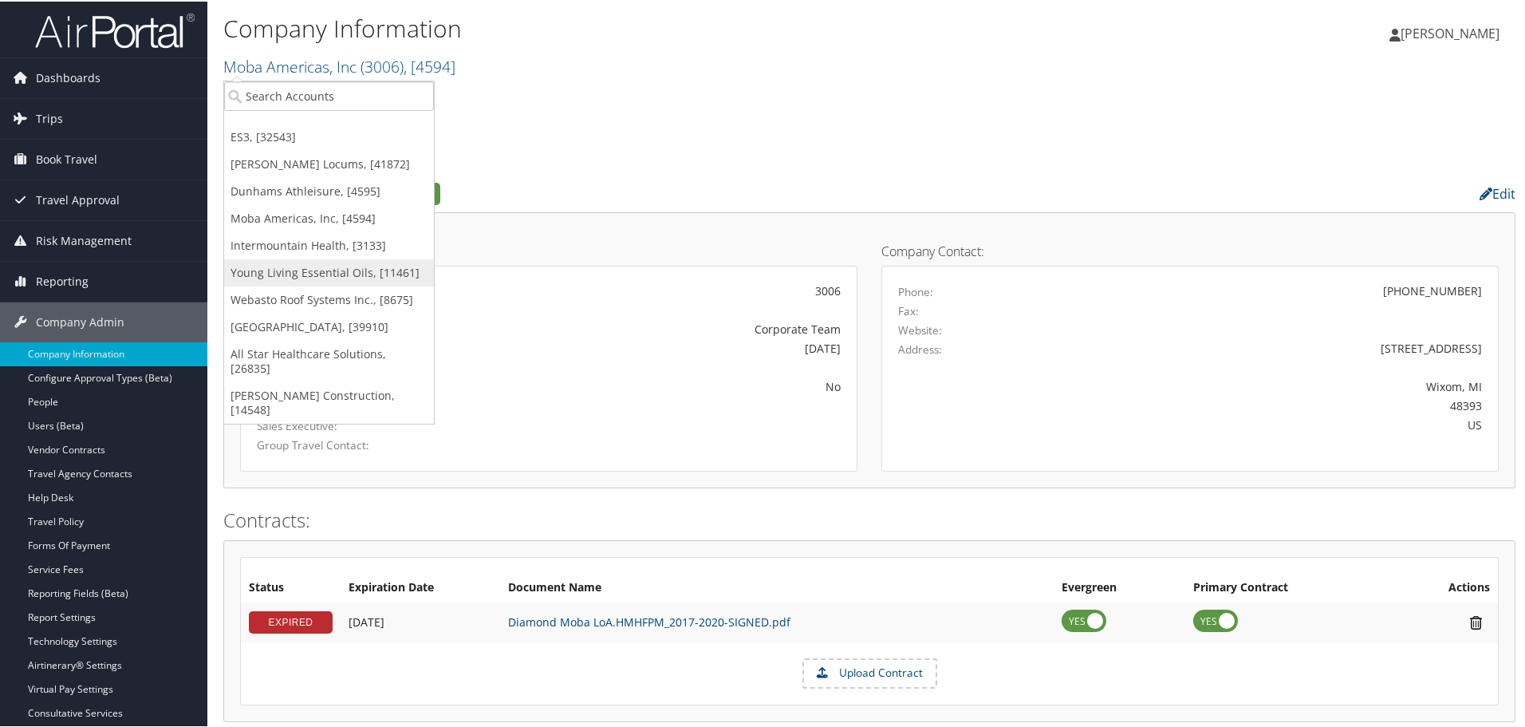
click at [289, 278] on link "Young Living Essential Oils, [11461]" at bounding box center [329, 271] width 210 height 27
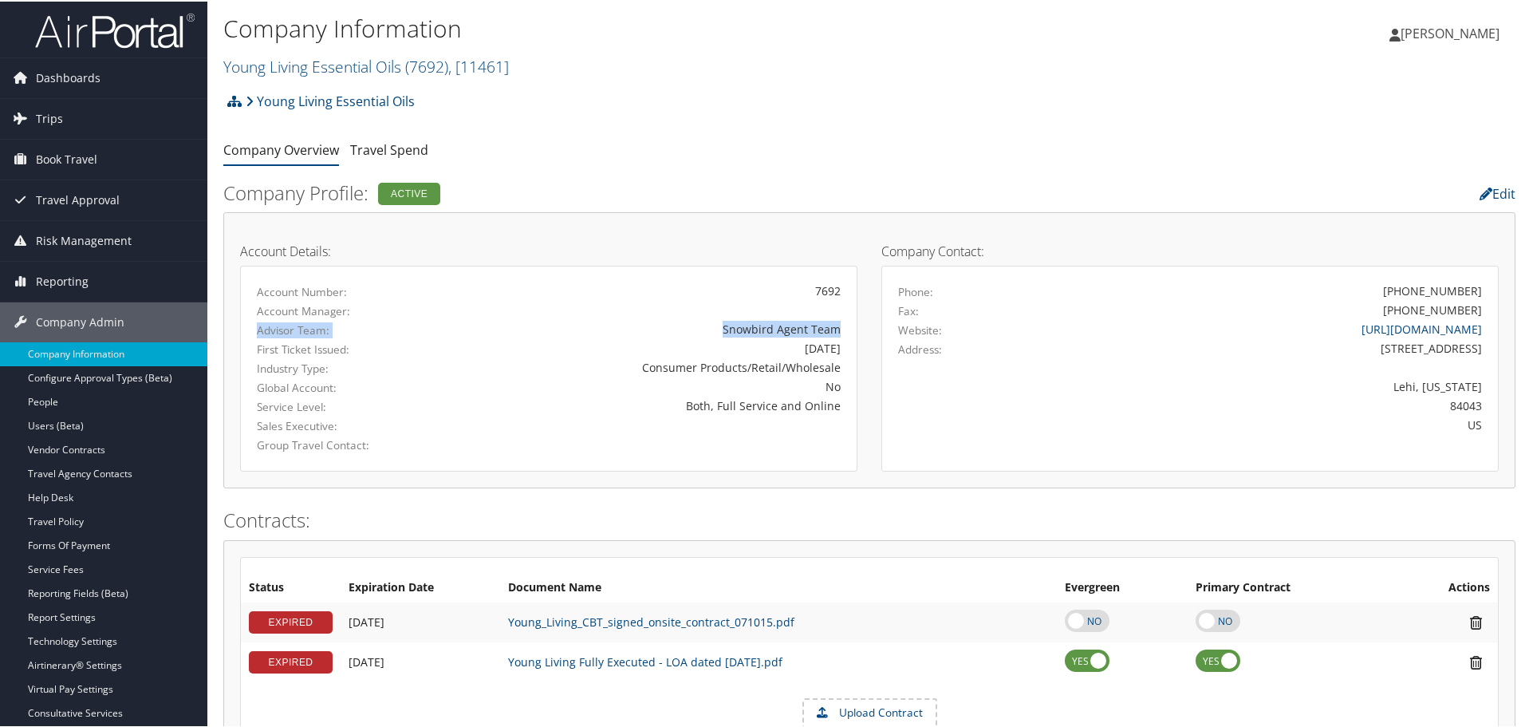
drag, startPoint x: 254, startPoint y: 329, endPoint x: 847, endPoint y: 330, distance: 593.5
click at [847, 330] on div "Advisor Team: Snowbird Agent Team" at bounding box center [549, 328] width 608 height 19
click at [797, 331] on div "Snowbird Agent Team" at bounding box center [650, 327] width 381 height 17
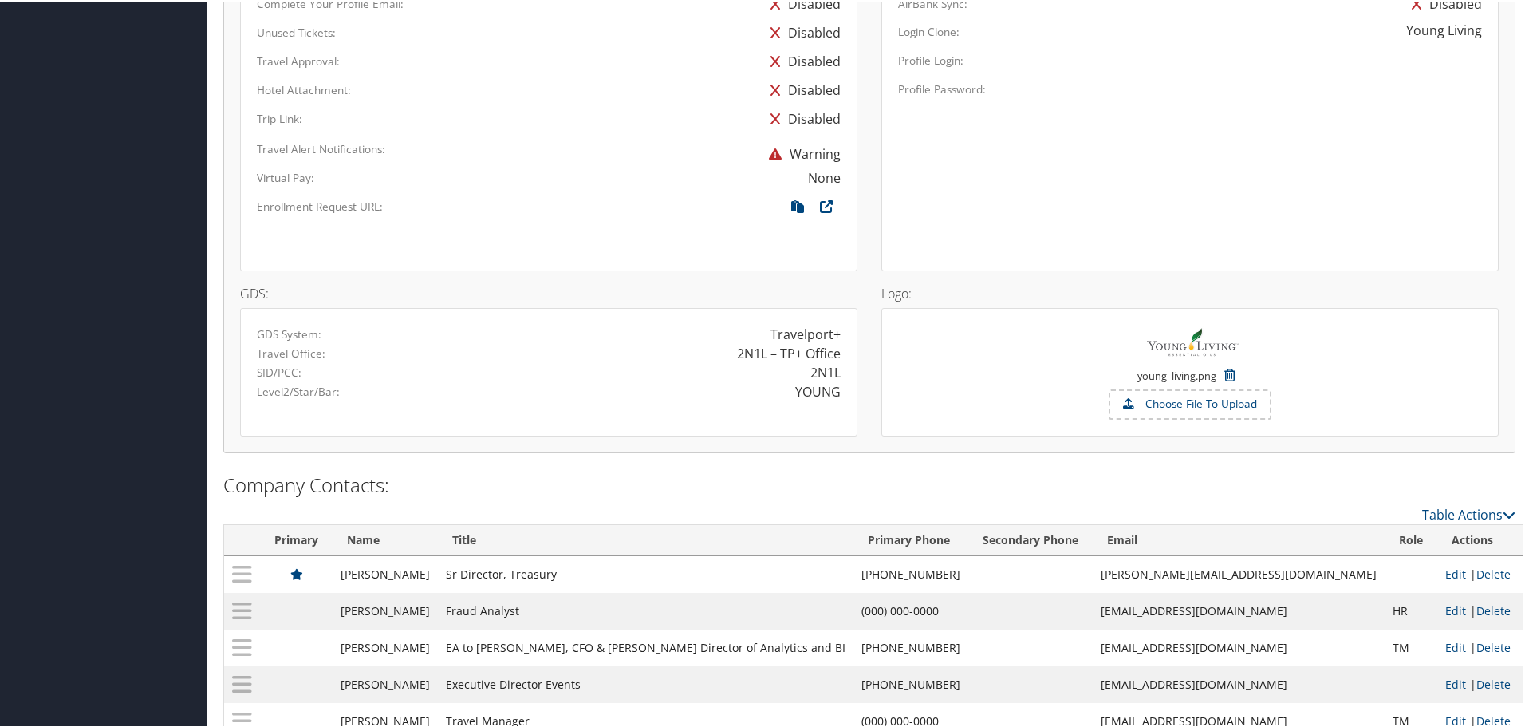
scroll to position [1037, 0]
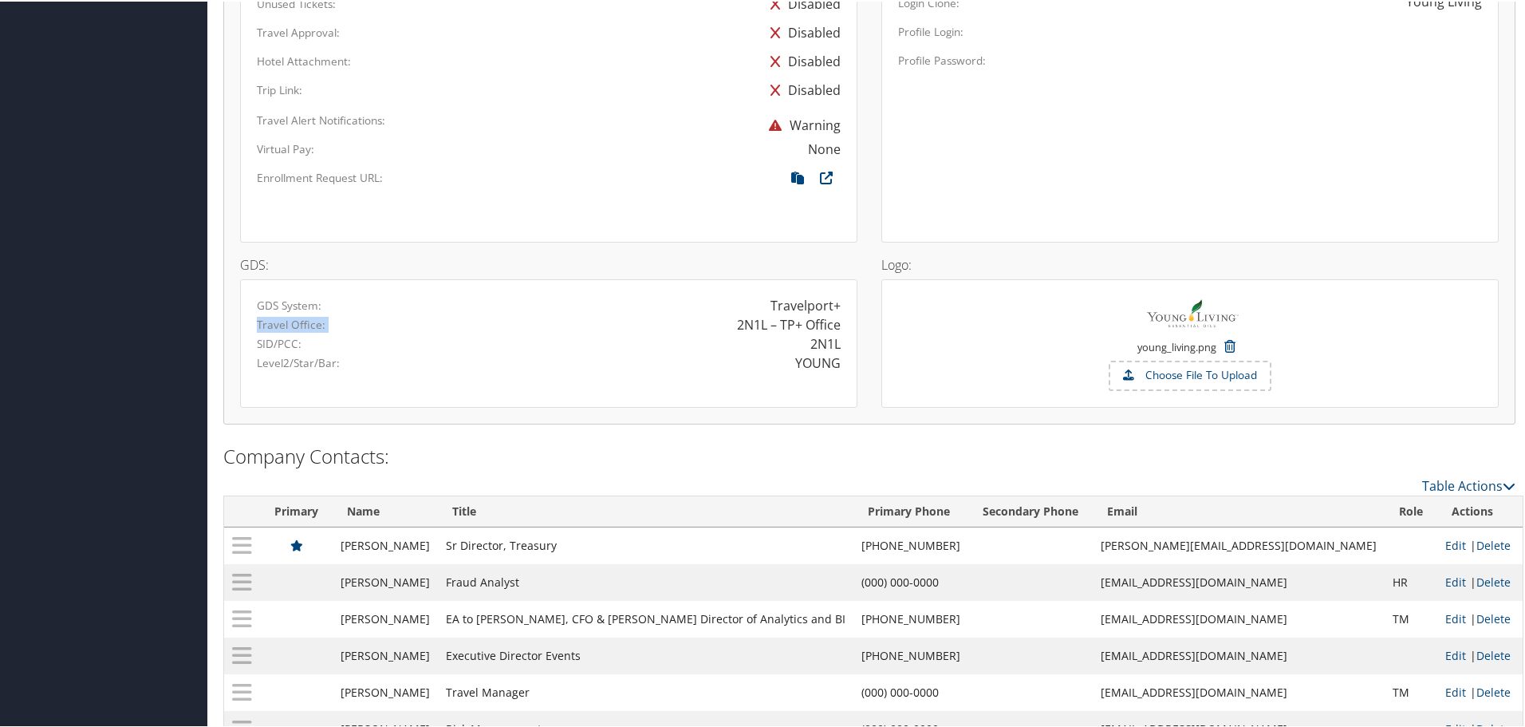
drag, startPoint x: 259, startPoint y: 321, endPoint x: 841, endPoint y: 328, distance: 581.6
click at [841, 328] on div "Travel Office: 2N1L – TP+ Office" at bounding box center [549, 323] width 608 height 19
click at [749, 326] on div "2N1L – TP+ Office" at bounding box center [789, 323] width 104 height 19
drag, startPoint x: 790, startPoint y: 324, endPoint x: 843, endPoint y: 324, distance: 53.5
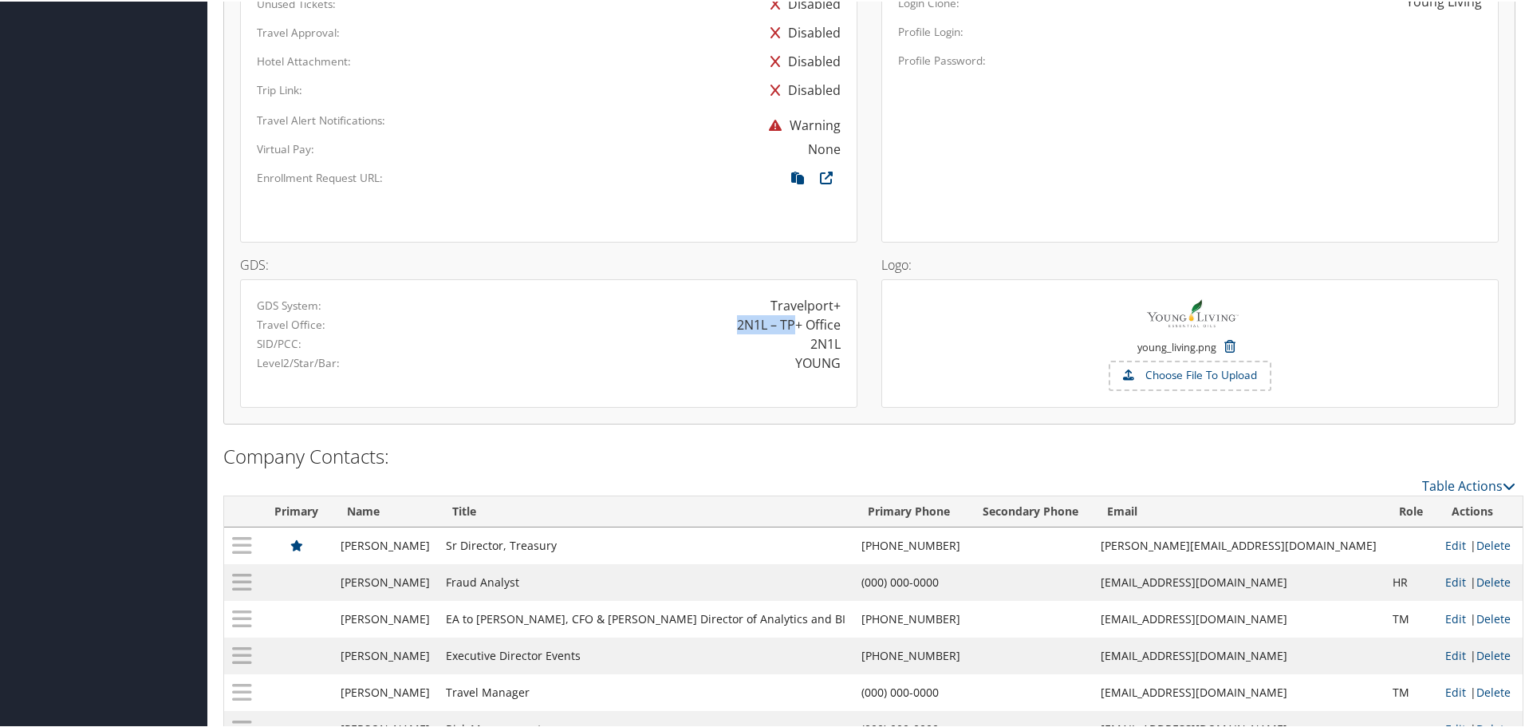
click at [843, 324] on div "2N1L – TP+ Office" at bounding box center [701, 323] width 304 height 19
drag, startPoint x: 807, startPoint y: 345, endPoint x: 845, endPoint y: 345, distance: 38.3
click at [846, 345] on div "2N1L" at bounding box center [701, 342] width 304 height 19
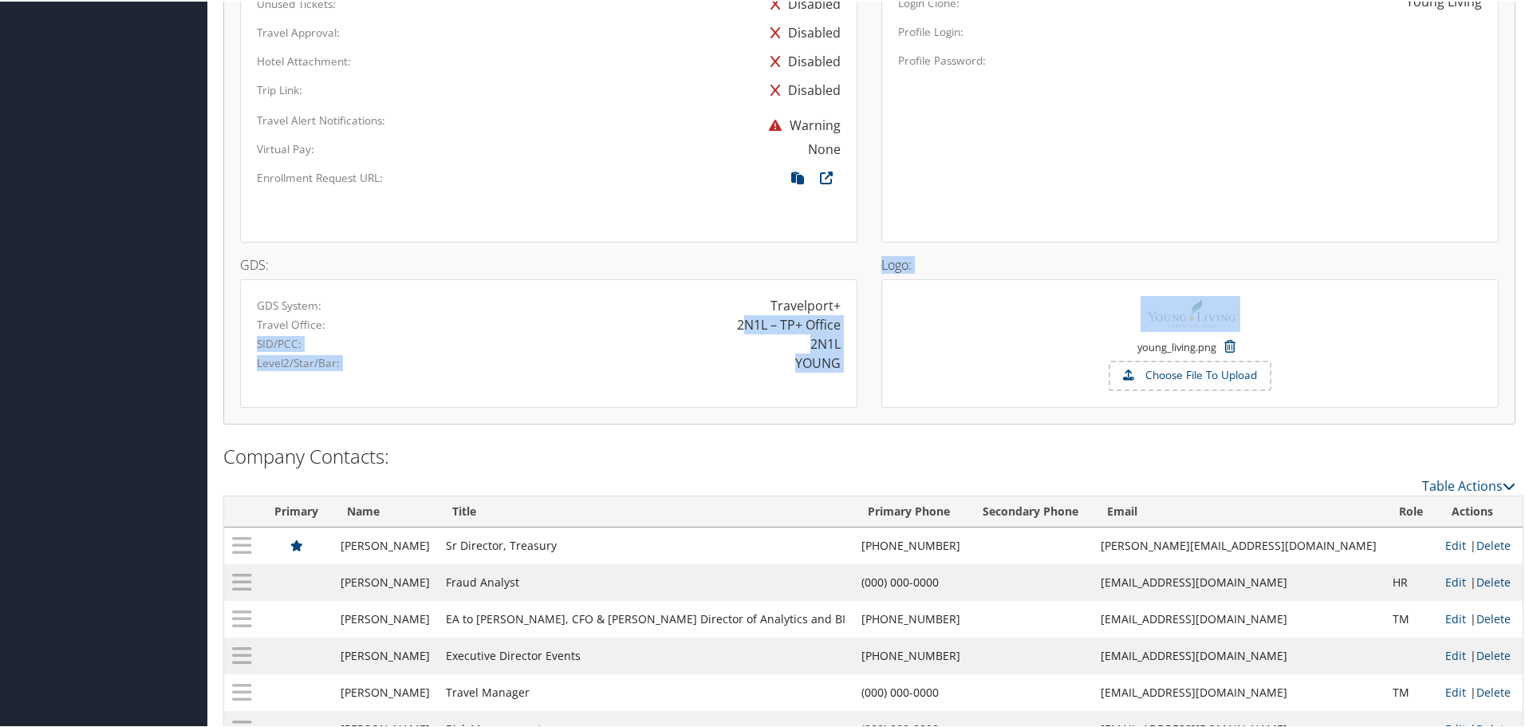
drag, startPoint x: 737, startPoint y: 325, endPoint x: 873, endPoint y: 325, distance: 135.6
click at [873, 241] on div "GDS: GDS System: Travelport+ Travel Office: 2N1L – TP+ Office SID/PCC: 2N1L Lev…" at bounding box center [869, 241] width 1283 height 0
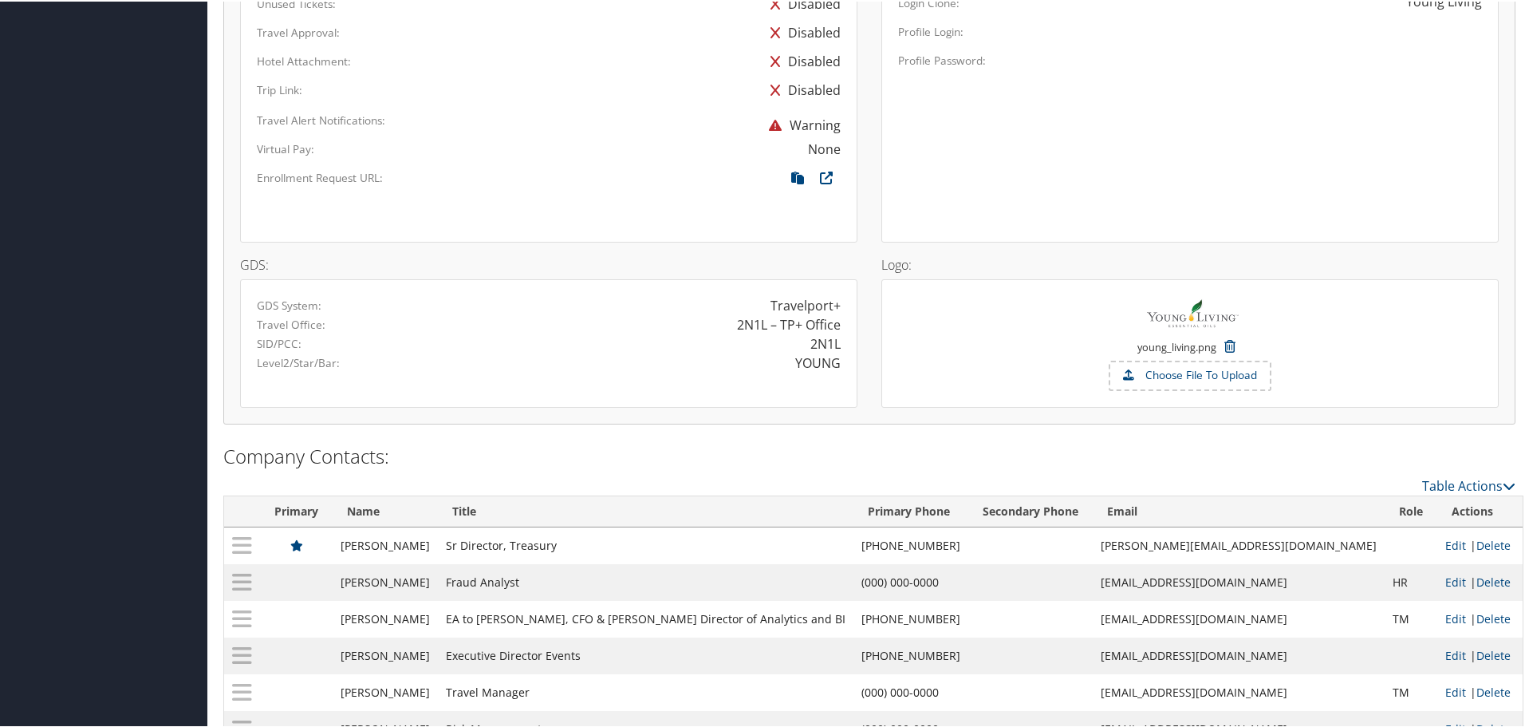
click at [838, 326] on div "2N1L – TP+ Office" at bounding box center [701, 323] width 304 height 19
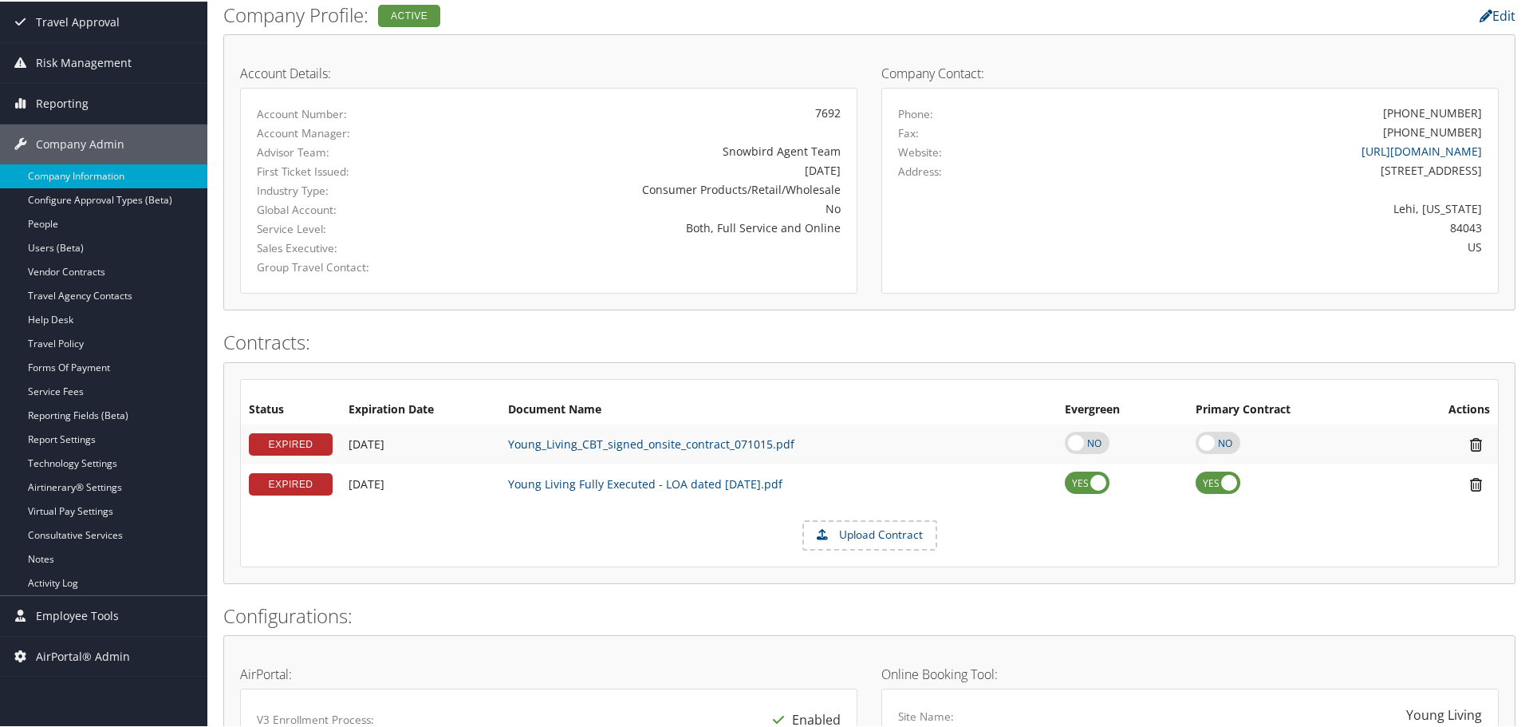
scroll to position [0, 0]
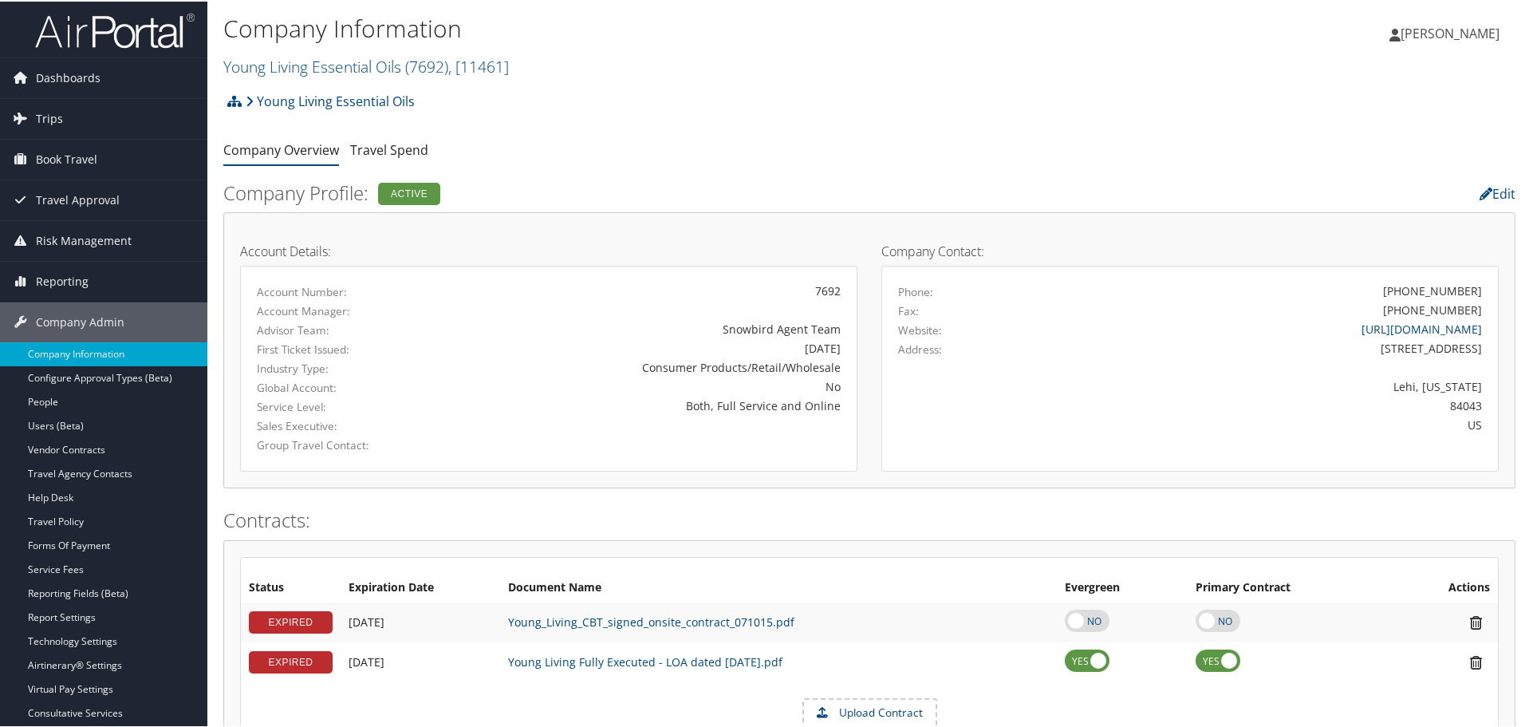
click at [703, 148] on ul "Company Overview Travel Spend" at bounding box center [869, 149] width 1292 height 29
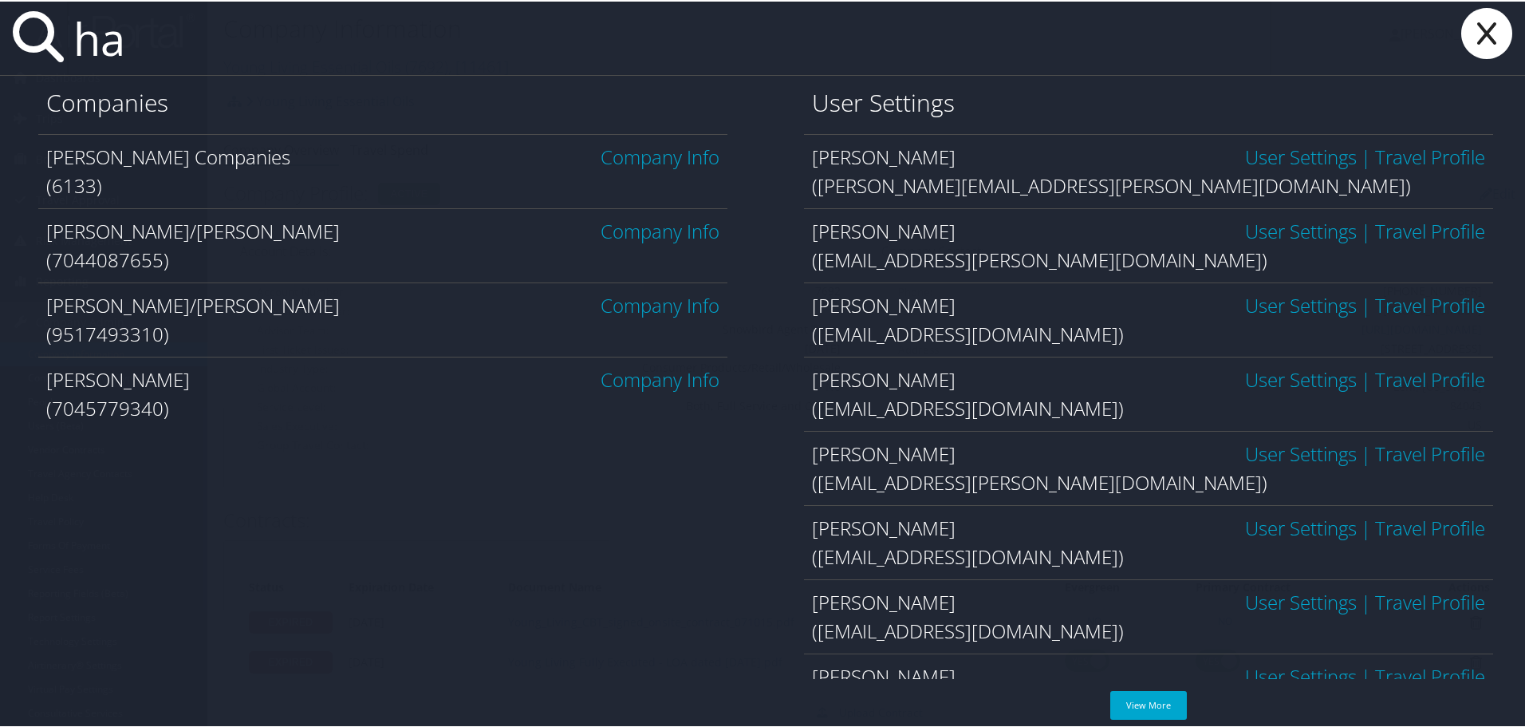
type input "h"
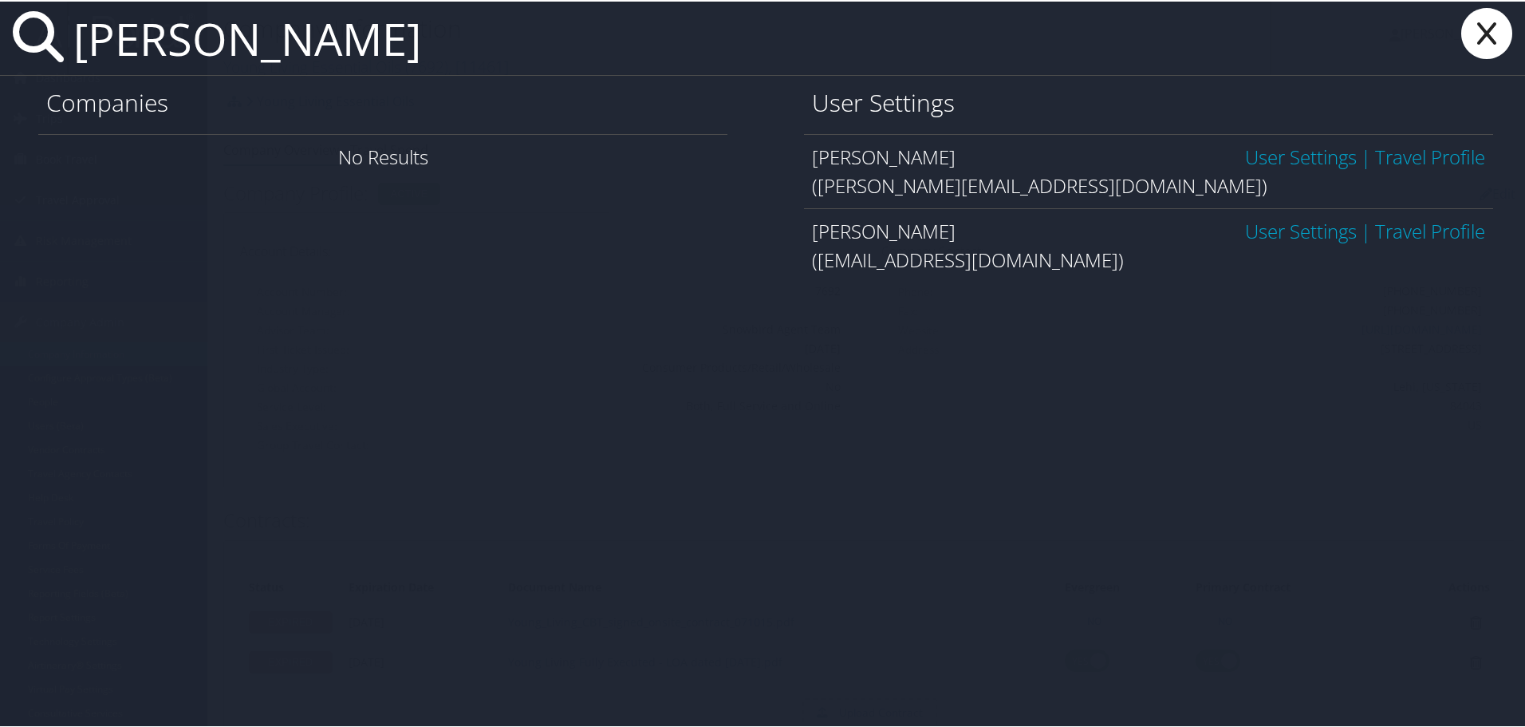
type input "anita prince"
drag, startPoint x: 912, startPoint y: 265, endPoint x: 961, endPoint y: 265, distance: 49.5
click at [961, 265] on div "(princeah@vcu.edu)" at bounding box center [1148, 258] width 673 height 29
click at [948, 264] on div "(princeah@vcu.edu)" at bounding box center [1148, 258] width 673 height 29
click at [949, 262] on div "(princeah@vcu.edu)" at bounding box center [1148, 258] width 673 height 29
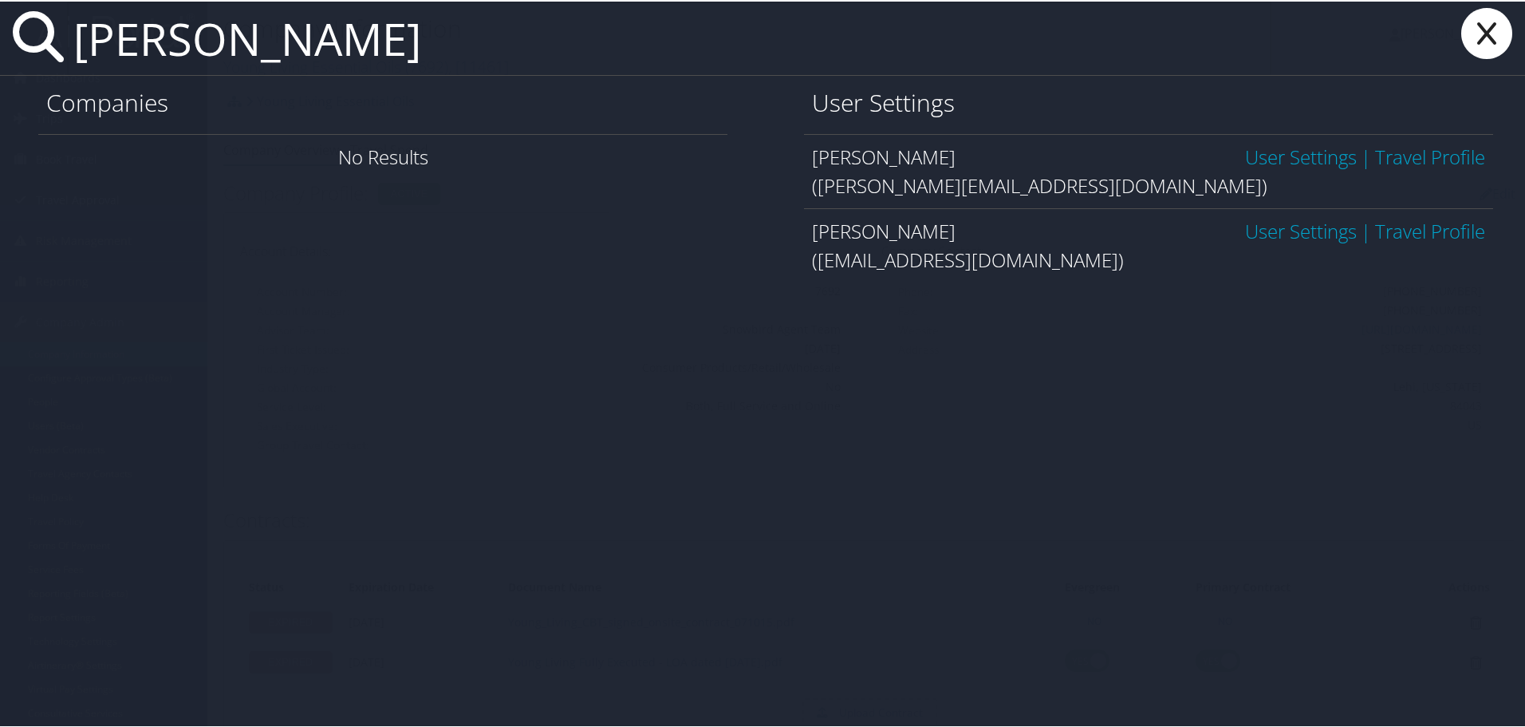
click at [1245, 231] on link "User Settings" at bounding box center [1301, 229] width 112 height 26
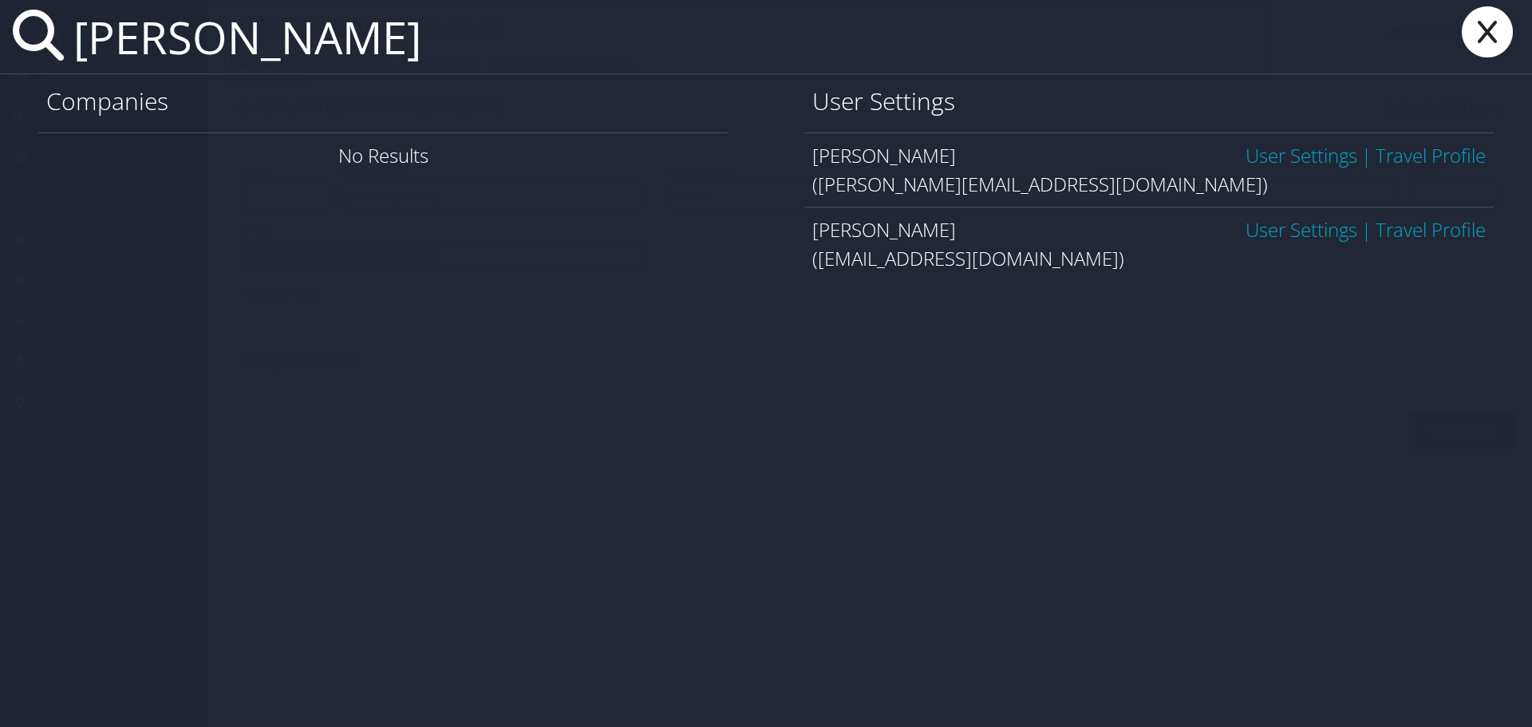
type input "[PERSON_NAME]"
drag, startPoint x: 940, startPoint y: 187, endPoint x: 960, endPoint y: 188, distance: 20.0
click at [960, 188] on div "([PERSON_NAME][EMAIL_ADDRESS][DOMAIN_NAME])" at bounding box center [1148, 184] width 673 height 29
drag, startPoint x: 812, startPoint y: 160, endPoint x: 925, endPoint y: 160, distance: 113.3
click at [925, 160] on div "[PERSON_NAME] User Settings | Travel Profile" at bounding box center [1148, 155] width 673 height 29
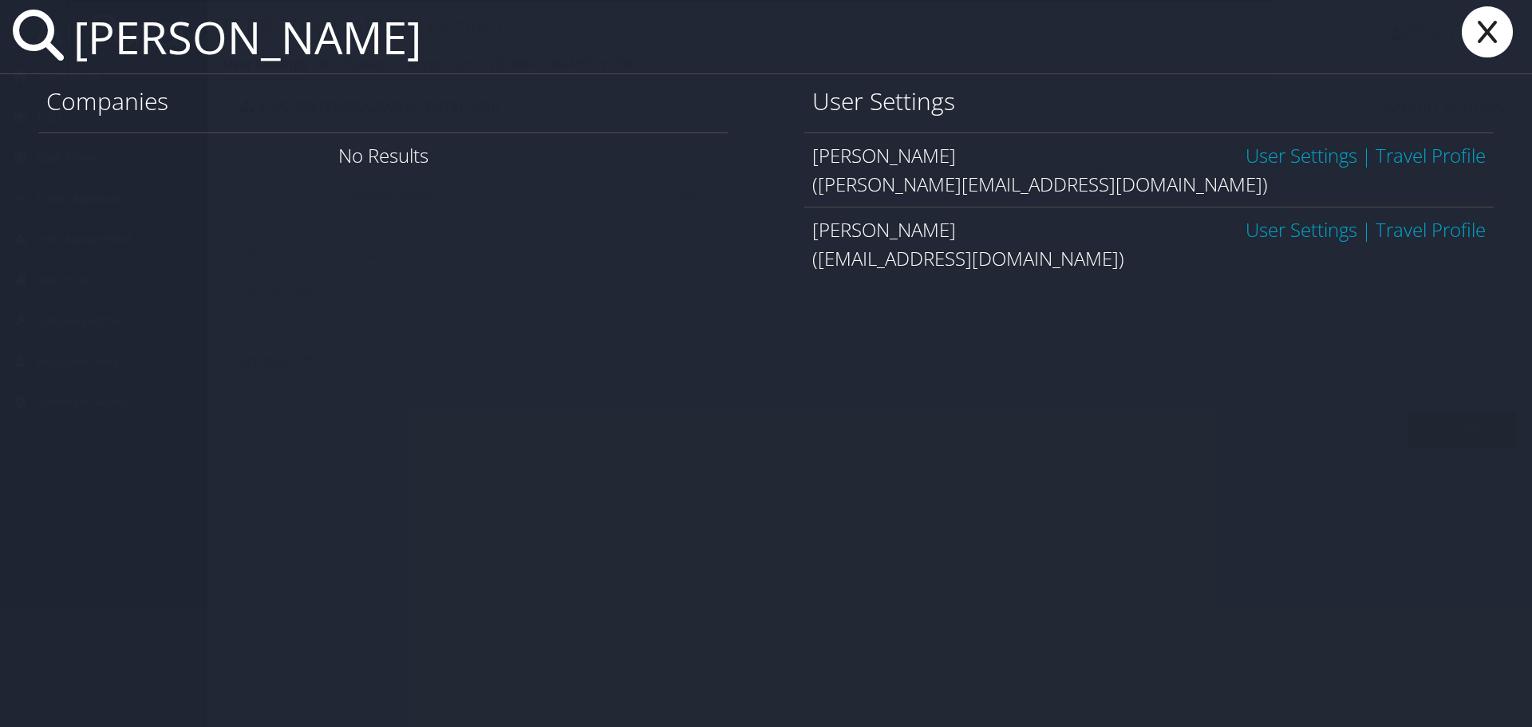
click at [1260, 160] on link "User Settings" at bounding box center [1301, 155] width 112 height 26
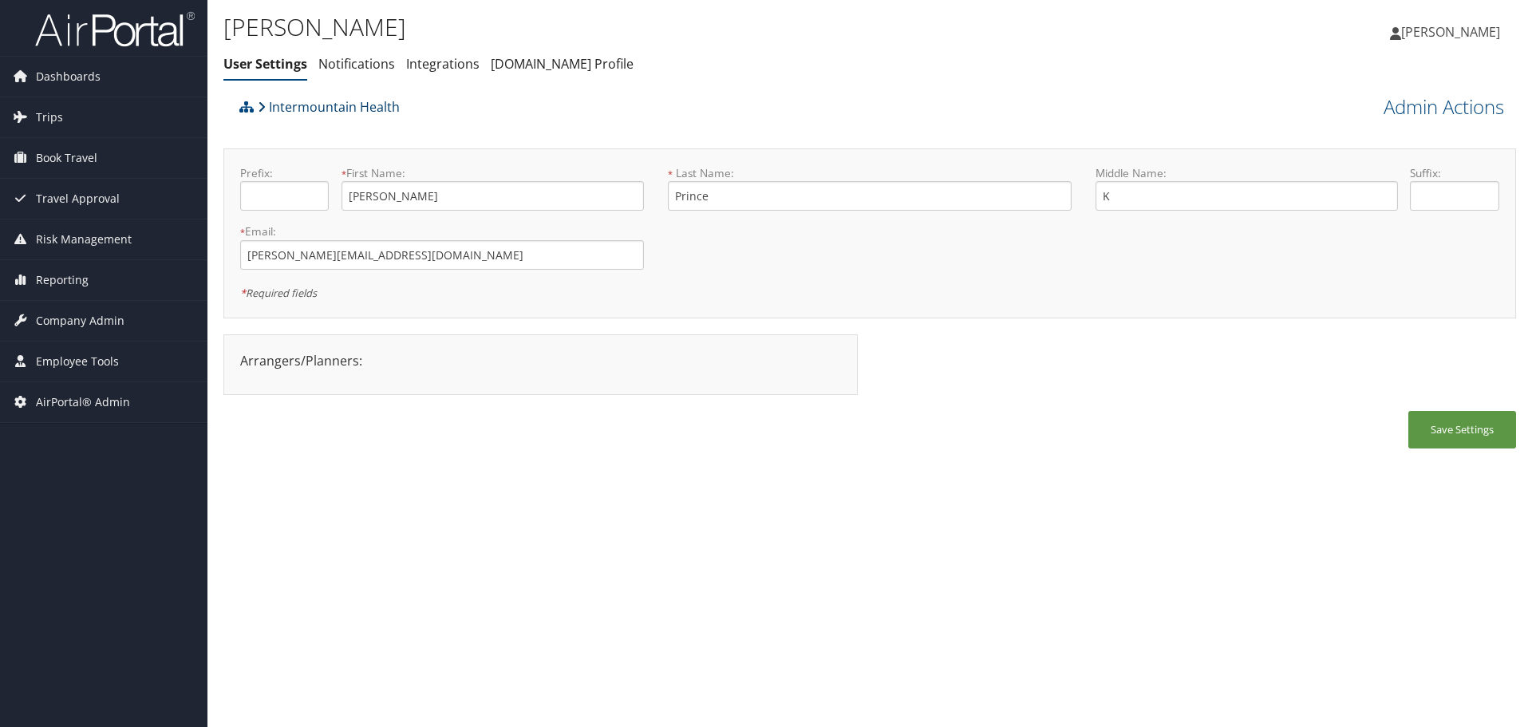
click at [319, 108] on link "Intermountain Health" at bounding box center [329, 107] width 142 height 32
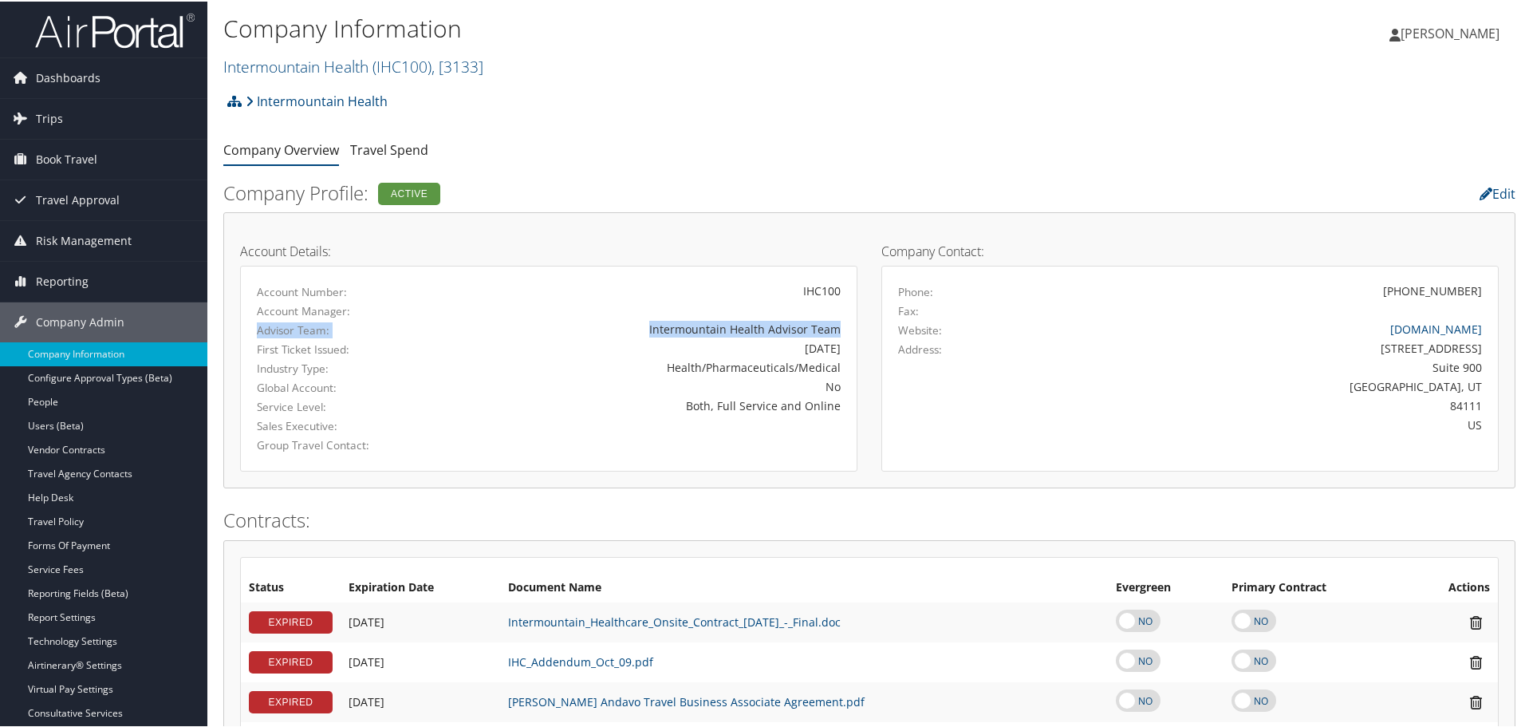
drag, startPoint x: 301, startPoint y: 331, endPoint x: 845, endPoint y: 333, distance: 544.1
click at [845, 333] on div "Advisor Team: Intermountain Health Advisor Team" at bounding box center [549, 328] width 608 height 19
click at [759, 329] on div "Intermountain Health Advisor Team" at bounding box center [650, 327] width 381 height 17
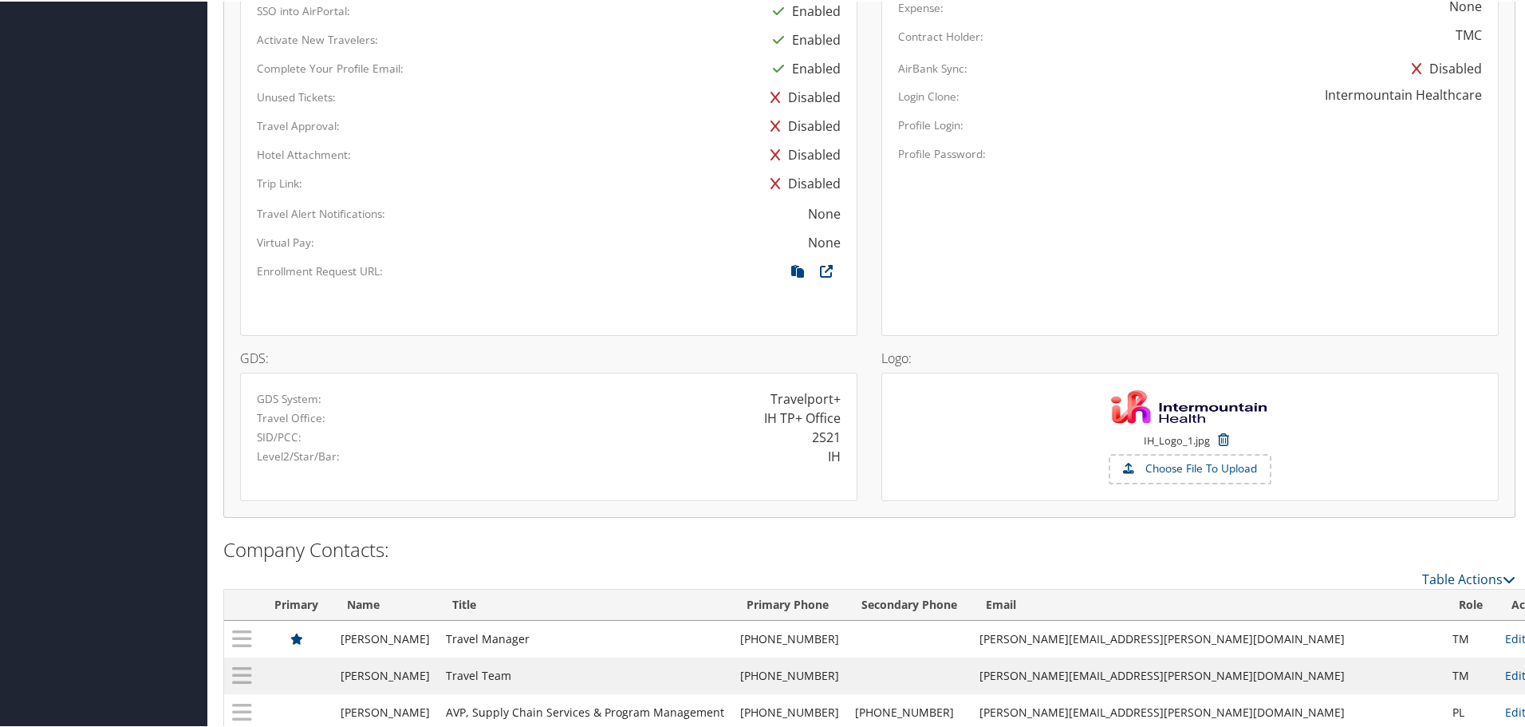
scroll to position [1250, 0]
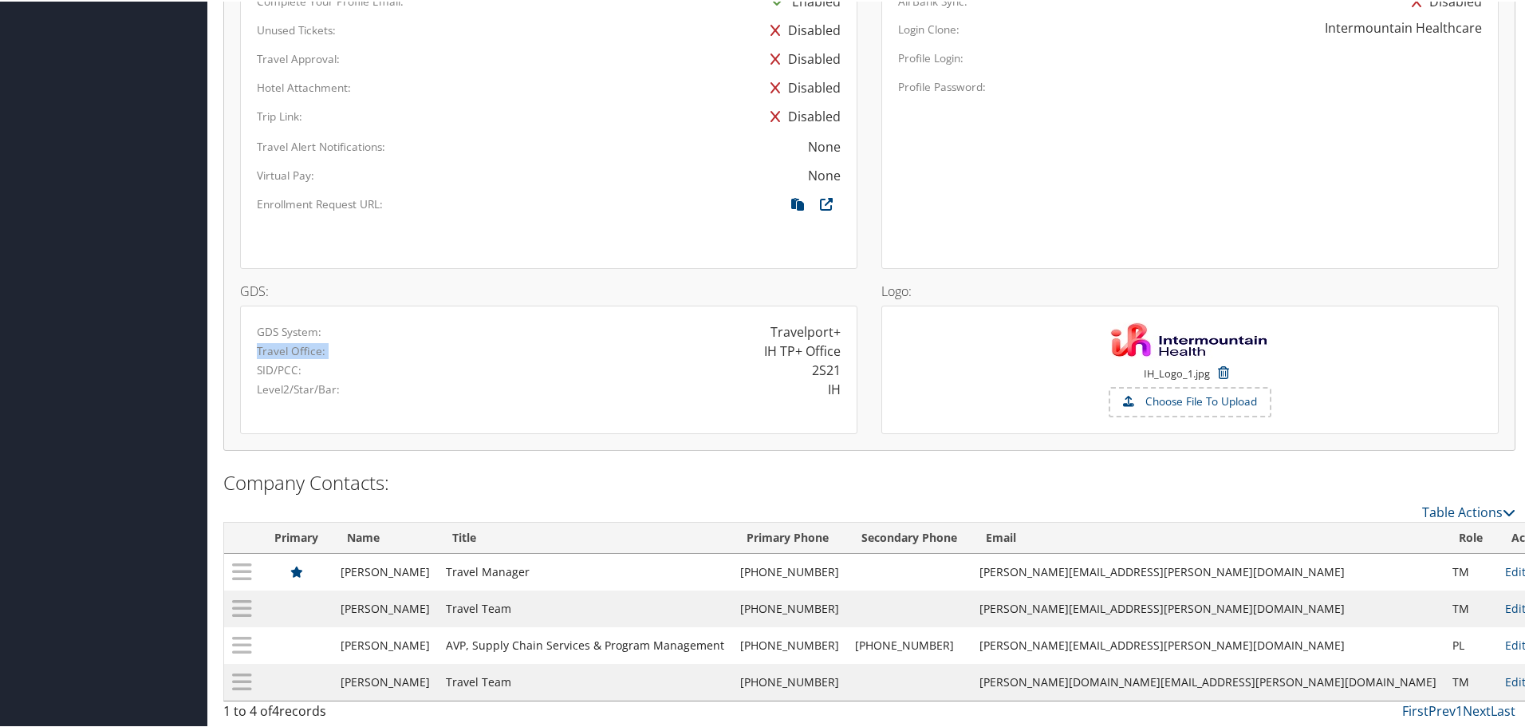
drag, startPoint x: 254, startPoint y: 349, endPoint x: 838, endPoint y: 349, distance: 584.0
click at [838, 349] on div "Travel Office: IH TP+ Office" at bounding box center [549, 349] width 608 height 19
click at [690, 357] on div "IH TP+ Office" at bounding box center [701, 349] width 304 height 19
drag, startPoint x: 756, startPoint y: 349, endPoint x: 835, endPoint y: 354, distance: 79.2
click at [835, 354] on div "IH TP+ Office" at bounding box center [701, 349] width 304 height 19
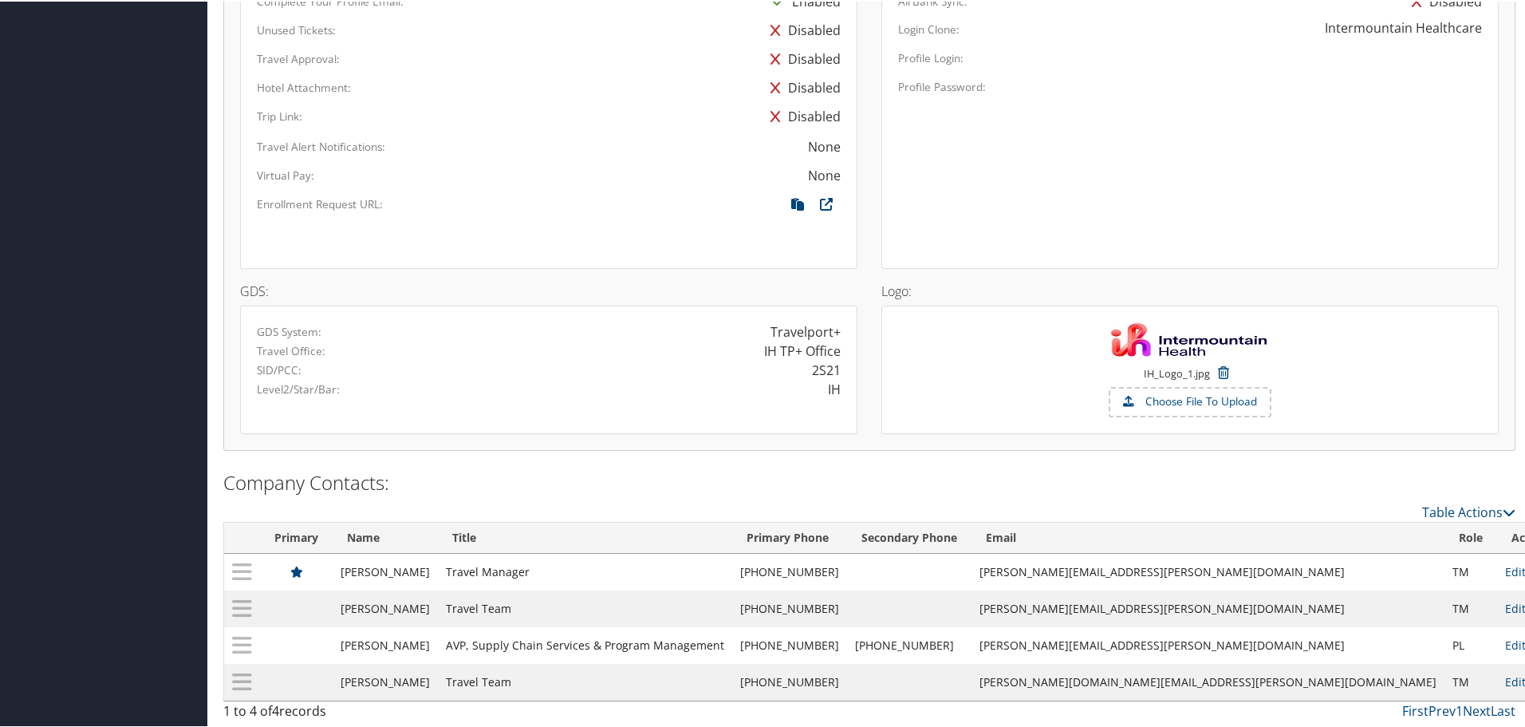
click at [803, 339] on div "Travelport+" at bounding box center [806, 330] width 70 height 19
click at [821, 347] on div "IH TP+ Office" at bounding box center [802, 349] width 77 height 19
drag, startPoint x: 254, startPoint y: 352, endPoint x: 833, endPoint y: 353, distance: 579.2
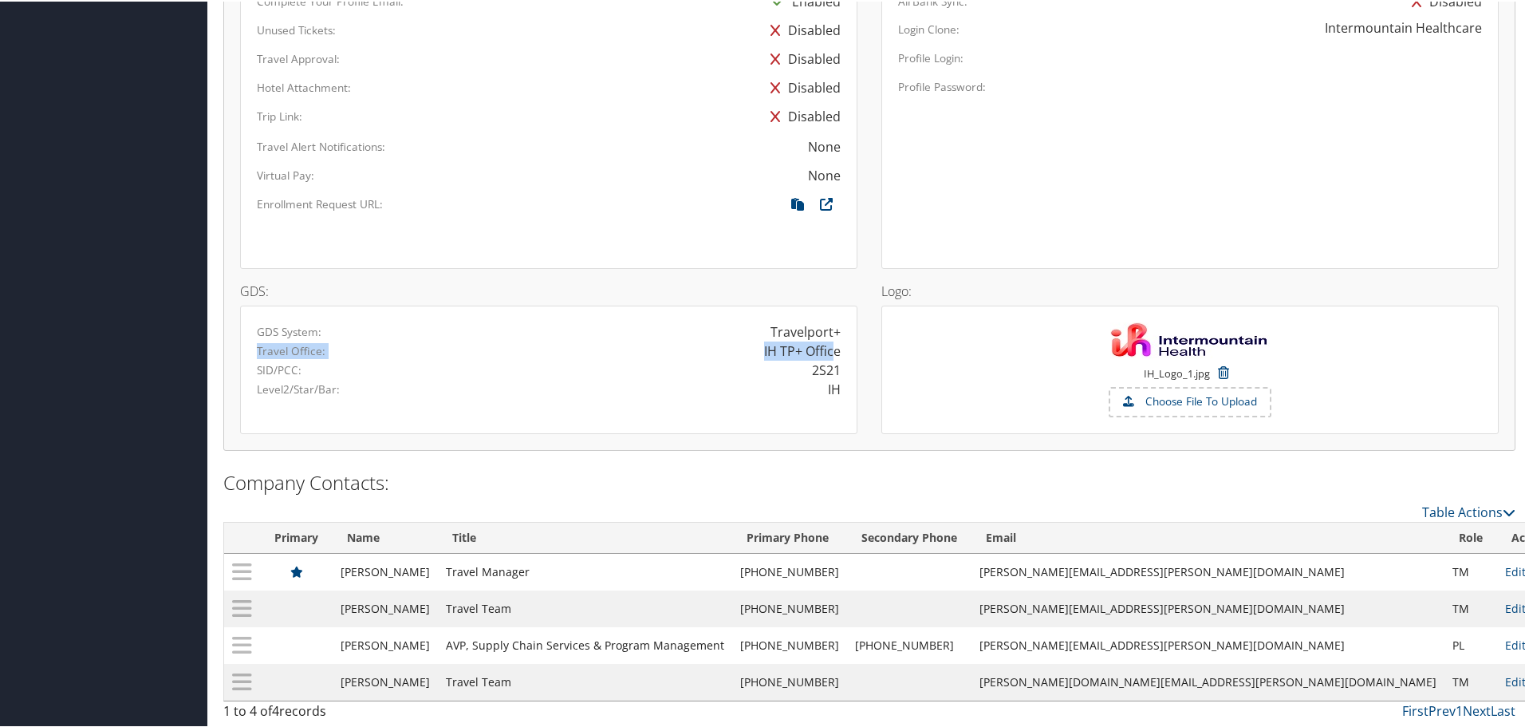
click at [833, 353] on div "Travel Office: IH TP+ Office" at bounding box center [549, 349] width 608 height 19
click at [835, 354] on div "IH TP+ Office" at bounding box center [802, 349] width 77 height 19
drag, startPoint x: 779, startPoint y: 348, endPoint x: 833, endPoint y: 348, distance: 53.5
click at [833, 348] on div "IH TP+ Office" at bounding box center [802, 349] width 77 height 19
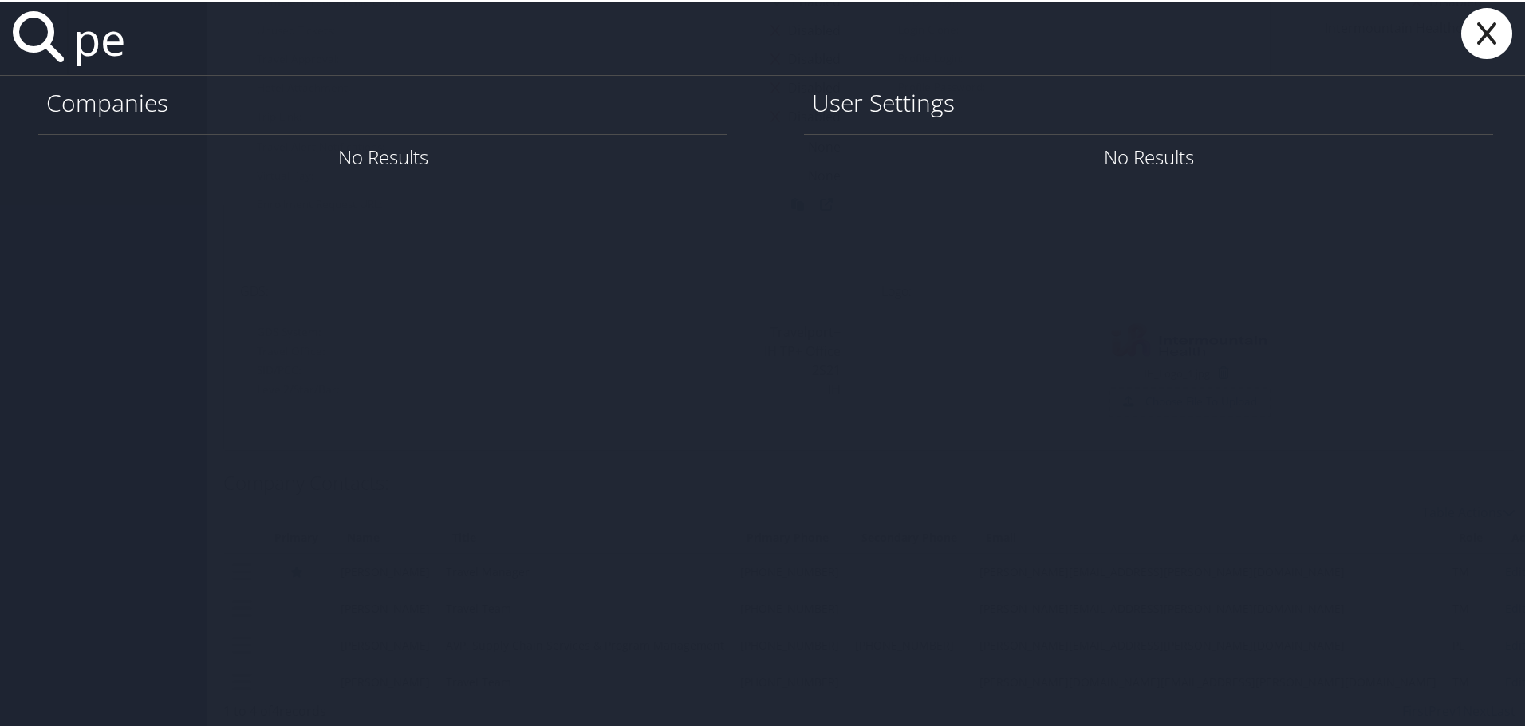
type input "p"
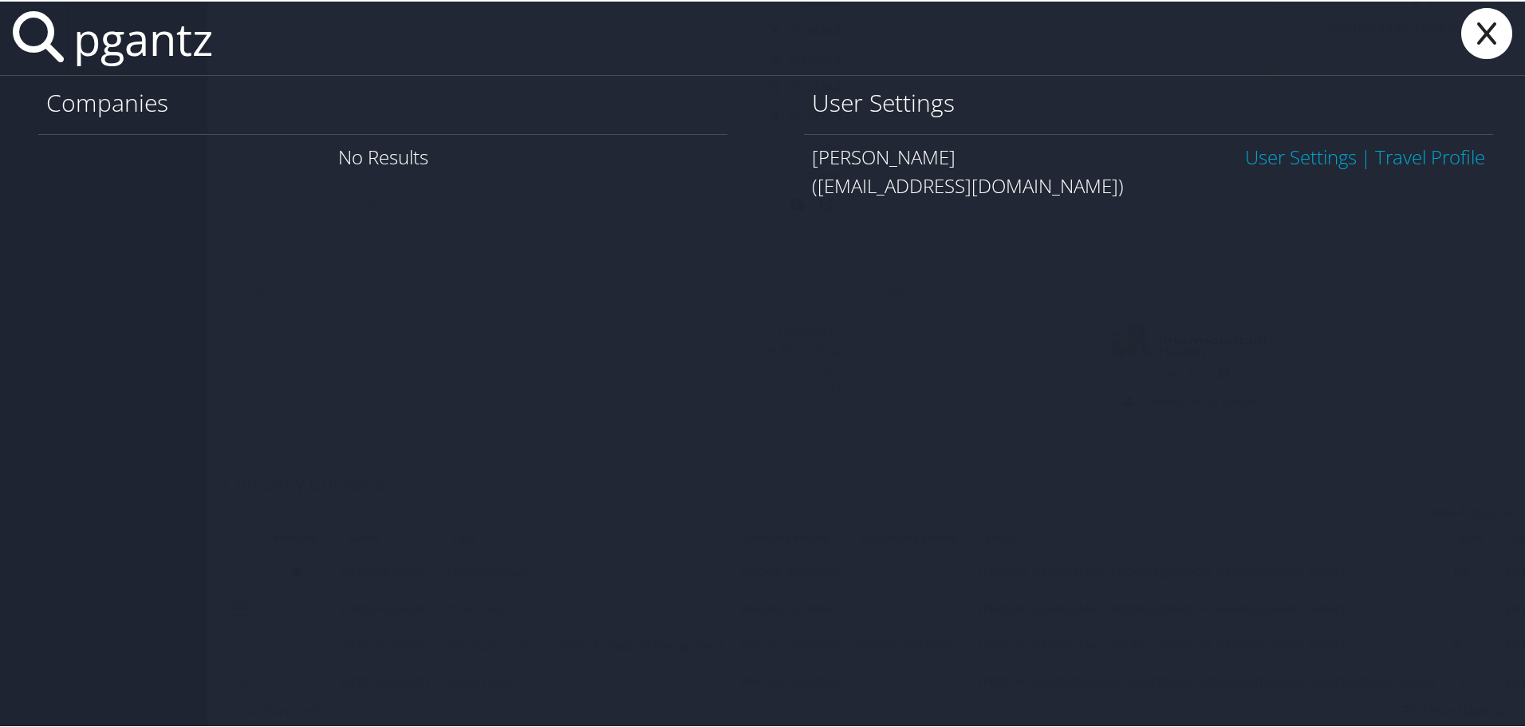
type input "pgantz"
drag, startPoint x: 826, startPoint y: 188, endPoint x: 1031, endPoint y: 188, distance: 205.0
click at [1031, 188] on div "(pgantz@dunhamshq.com)" at bounding box center [1148, 184] width 673 height 29
click at [829, 193] on div "(pgantz@dunhamshq.com)" at bounding box center [1148, 184] width 673 height 29
click at [1288, 162] on link "User Settings" at bounding box center [1301, 155] width 112 height 26
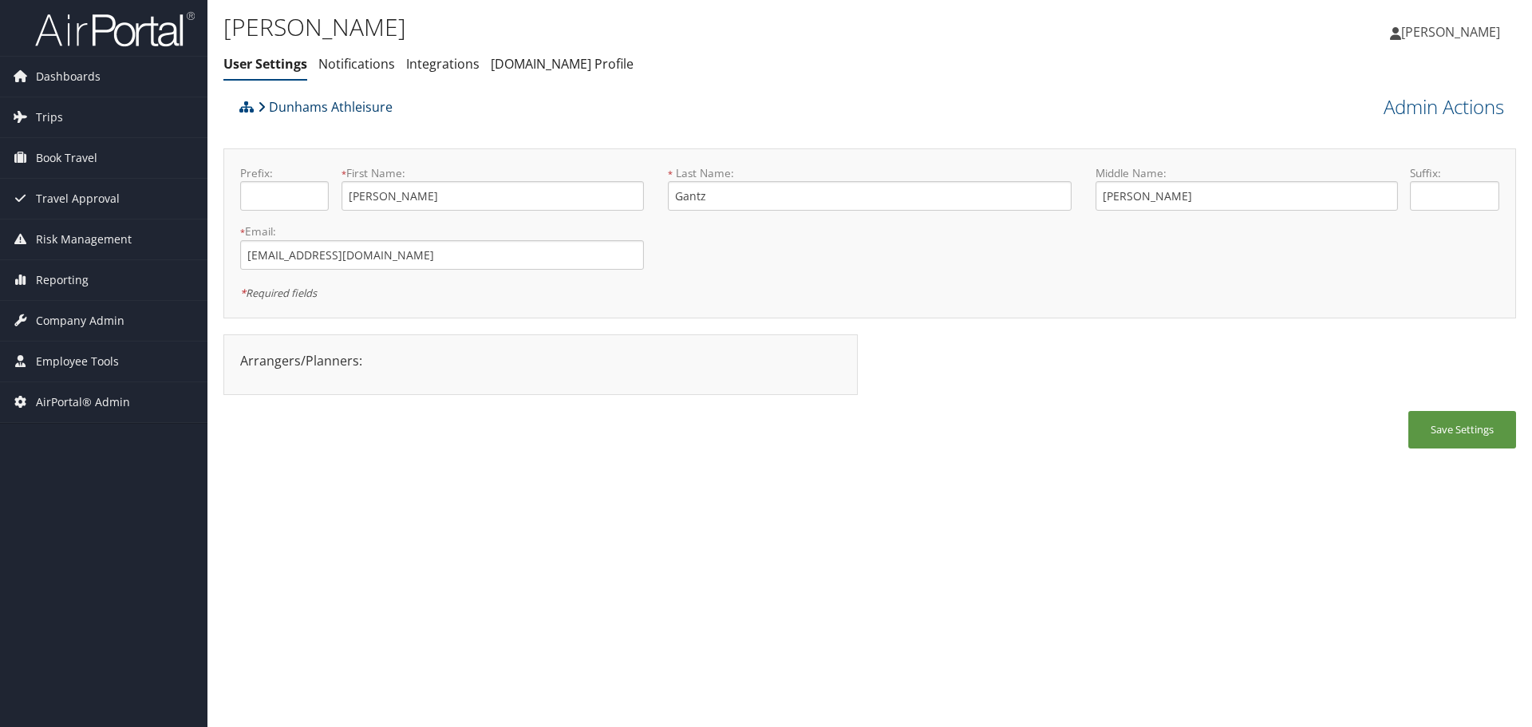
click at [302, 108] on link "Dunhams Athleisure" at bounding box center [325, 107] width 135 height 32
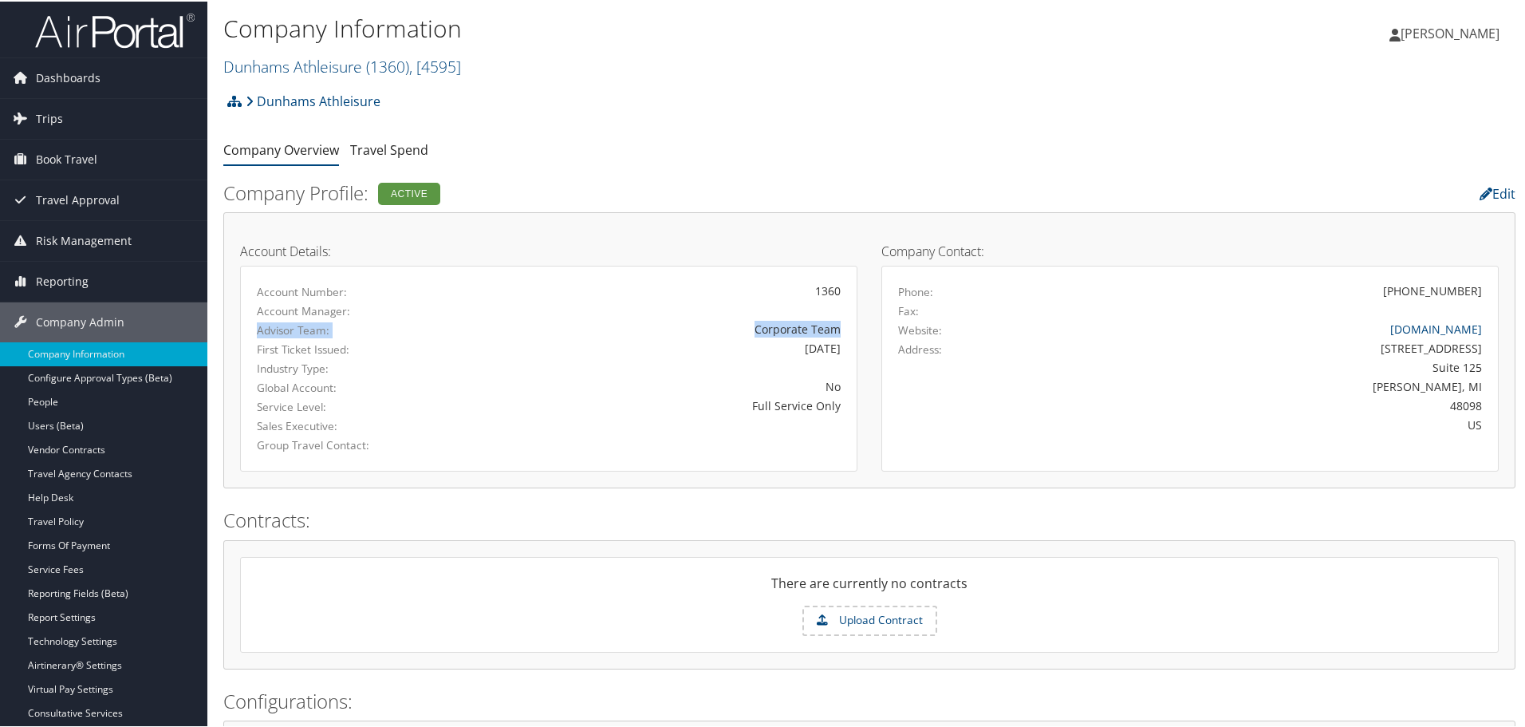
drag, startPoint x: 258, startPoint y: 333, endPoint x: 715, endPoint y: 305, distance: 457.2
click at [840, 329] on div "Advisor Team: Corporate Team" at bounding box center [549, 328] width 608 height 19
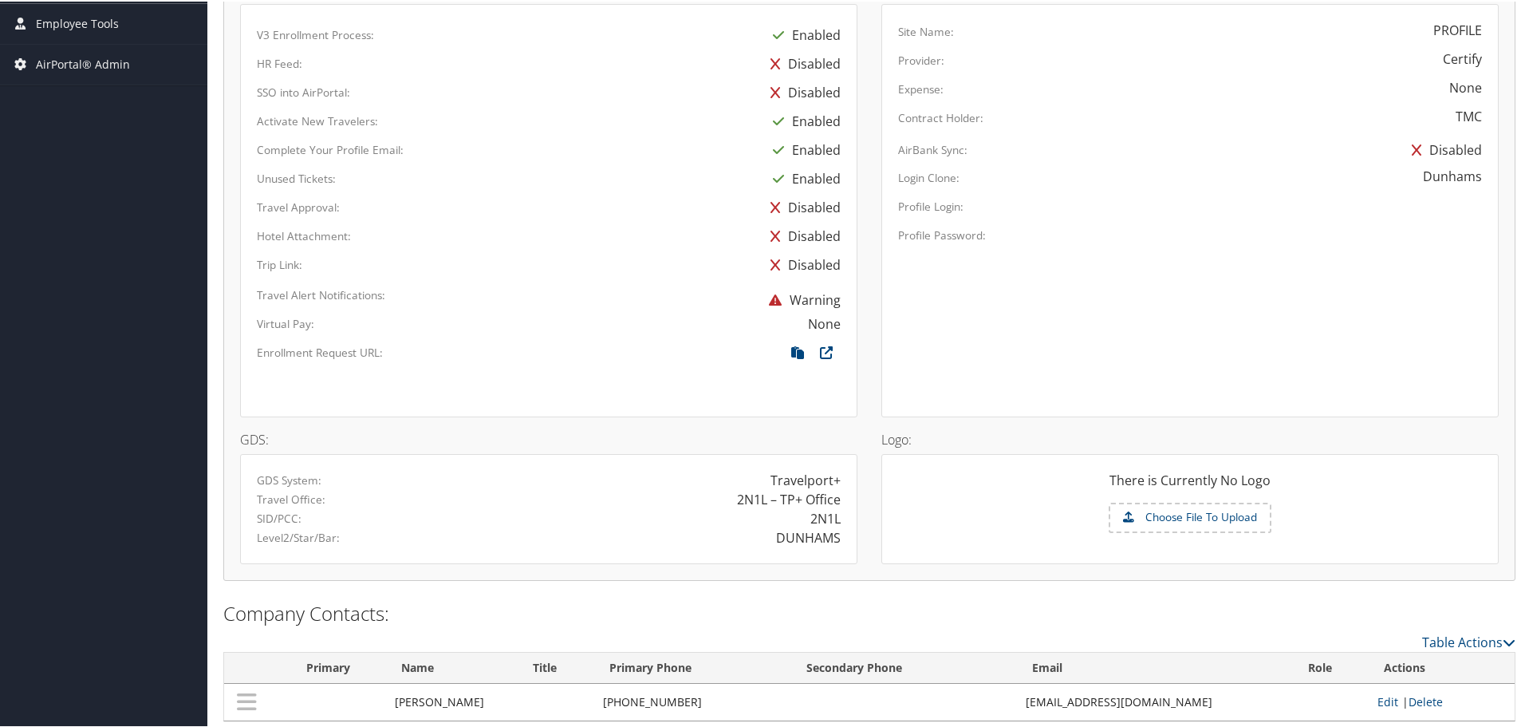
scroll to position [792, 0]
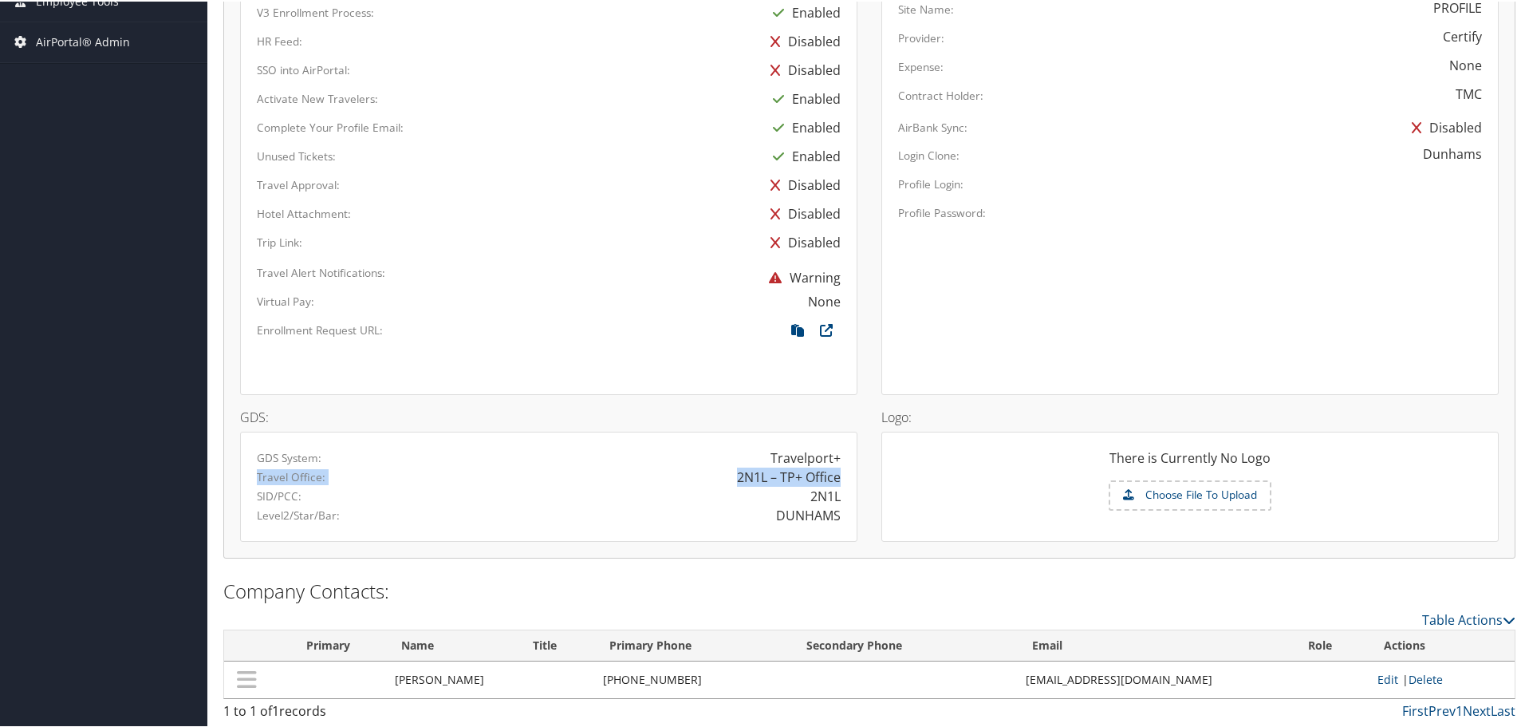
drag, startPoint x: 256, startPoint y: 479, endPoint x: 836, endPoint y: 474, distance: 580.0
click at [836, 474] on div "Travel Office: 2N1L – TP+ Office" at bounding box center [549, 475] width 608 height 19
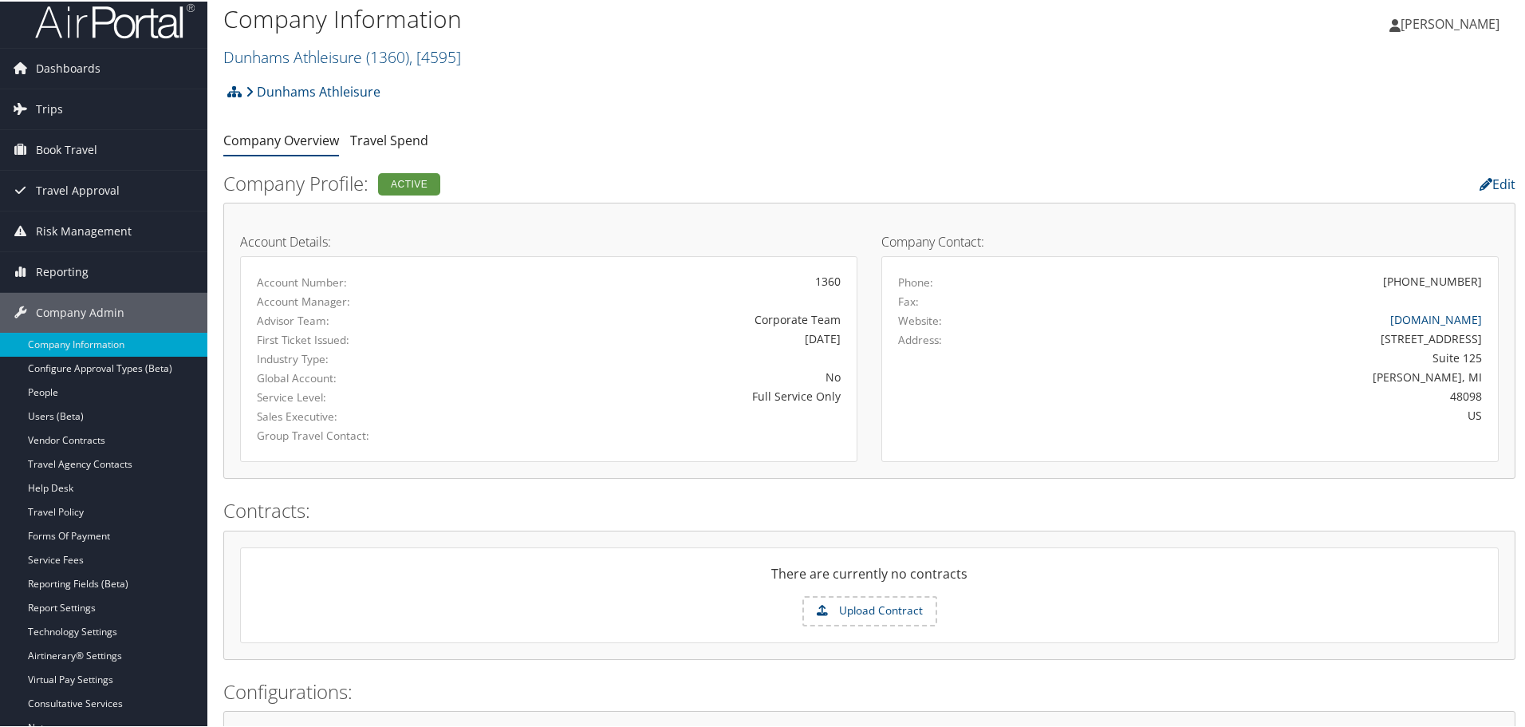
scroll to position [0, 0]
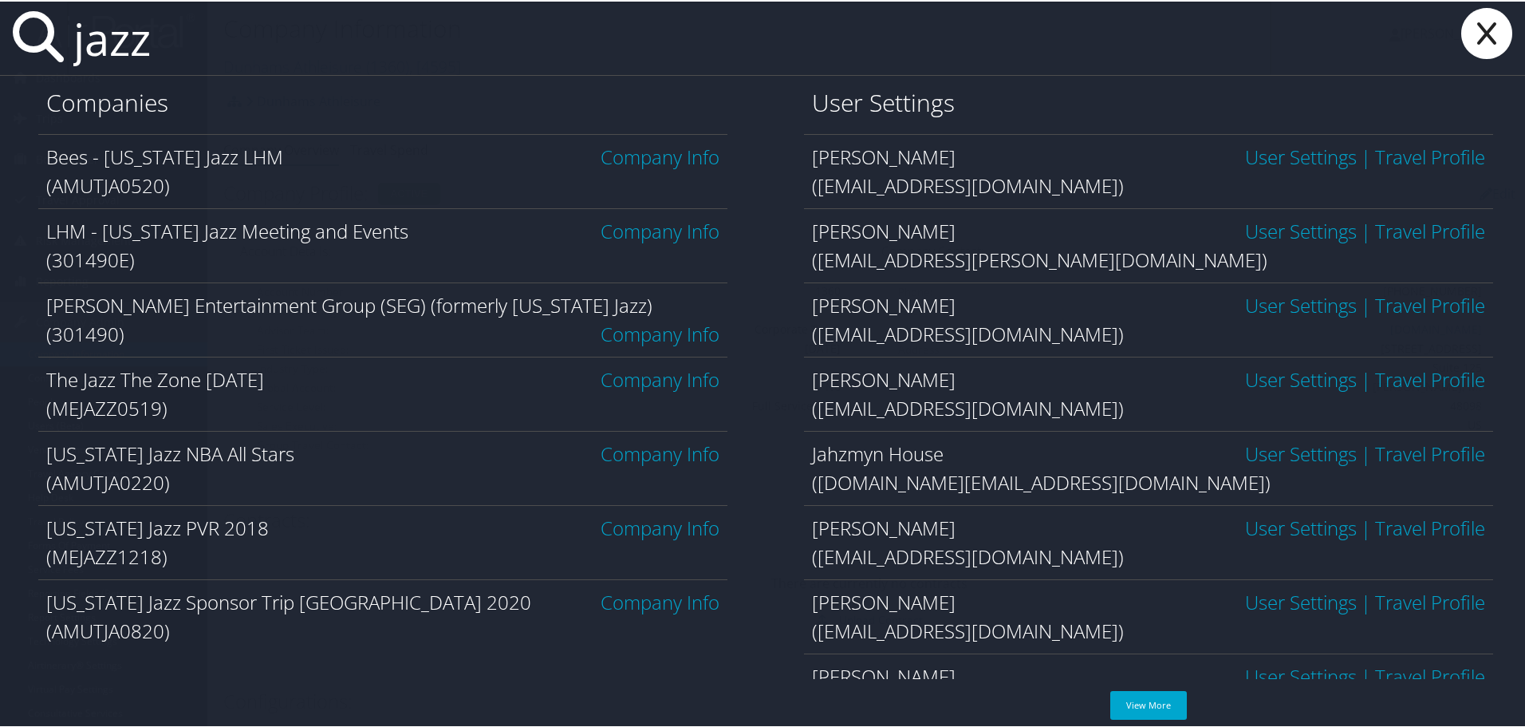
type input "jazz"
click at [1487, 30] on icon at bounding box center [1487, 31] width 64 height 51
